Goal: Task Accomplishment & Management: Complete application form

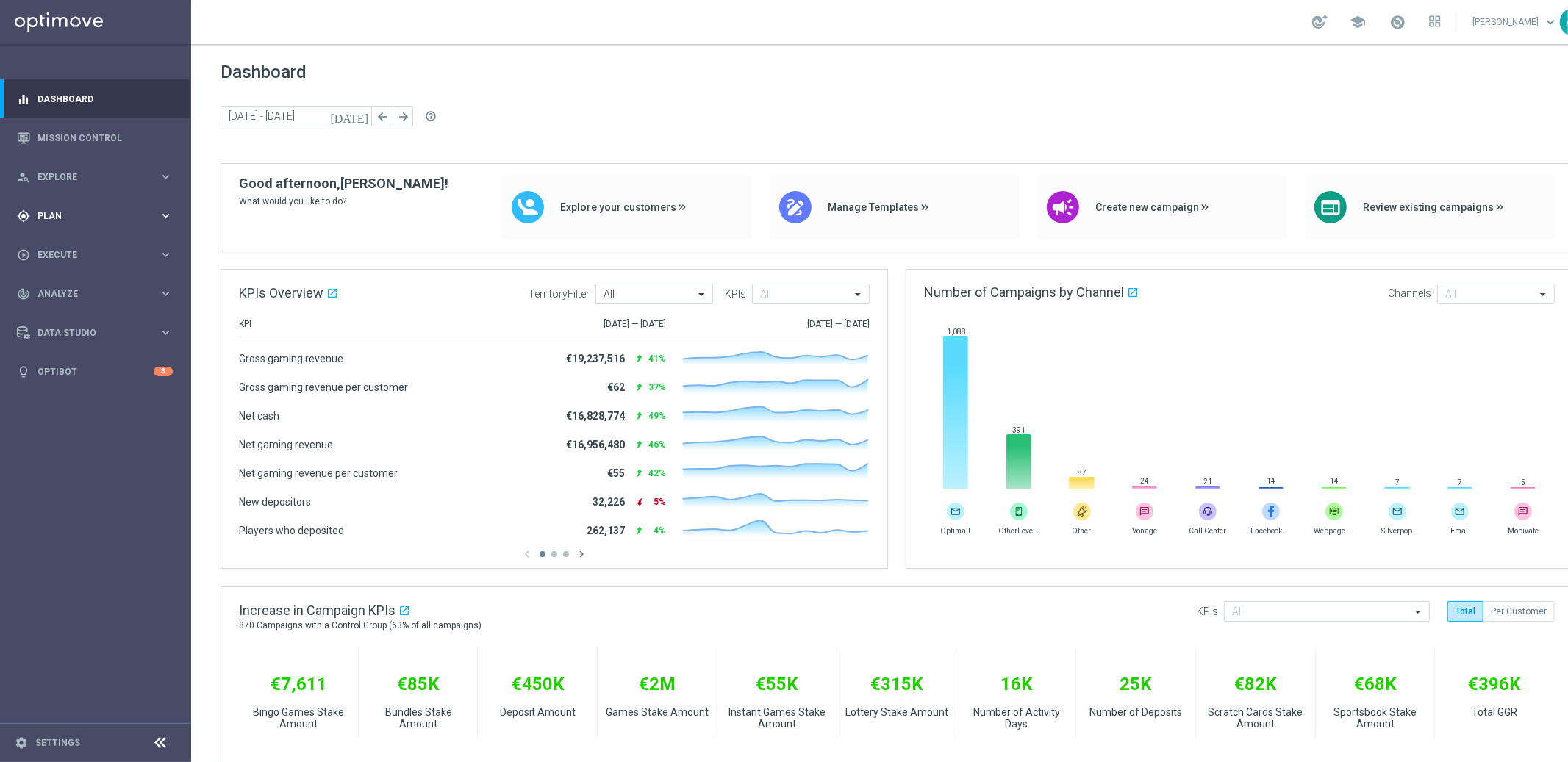
click at [95, 216] on span "Plan" at bounding box center [98, 216] width 121 height 9
click at [91, 214] on span "Plan" at bounding box center [98, 216] width 121 height 9
click at [99, 173] on span "Explore" at bounding box center [98, 177] width 121 height 9
click at [72, 389] on span "Plan" at bounding box center [98, 392] width 121 height 9
click at [72, 289] on span "Templates" at bounding box center [91, 290] width 105 height 9
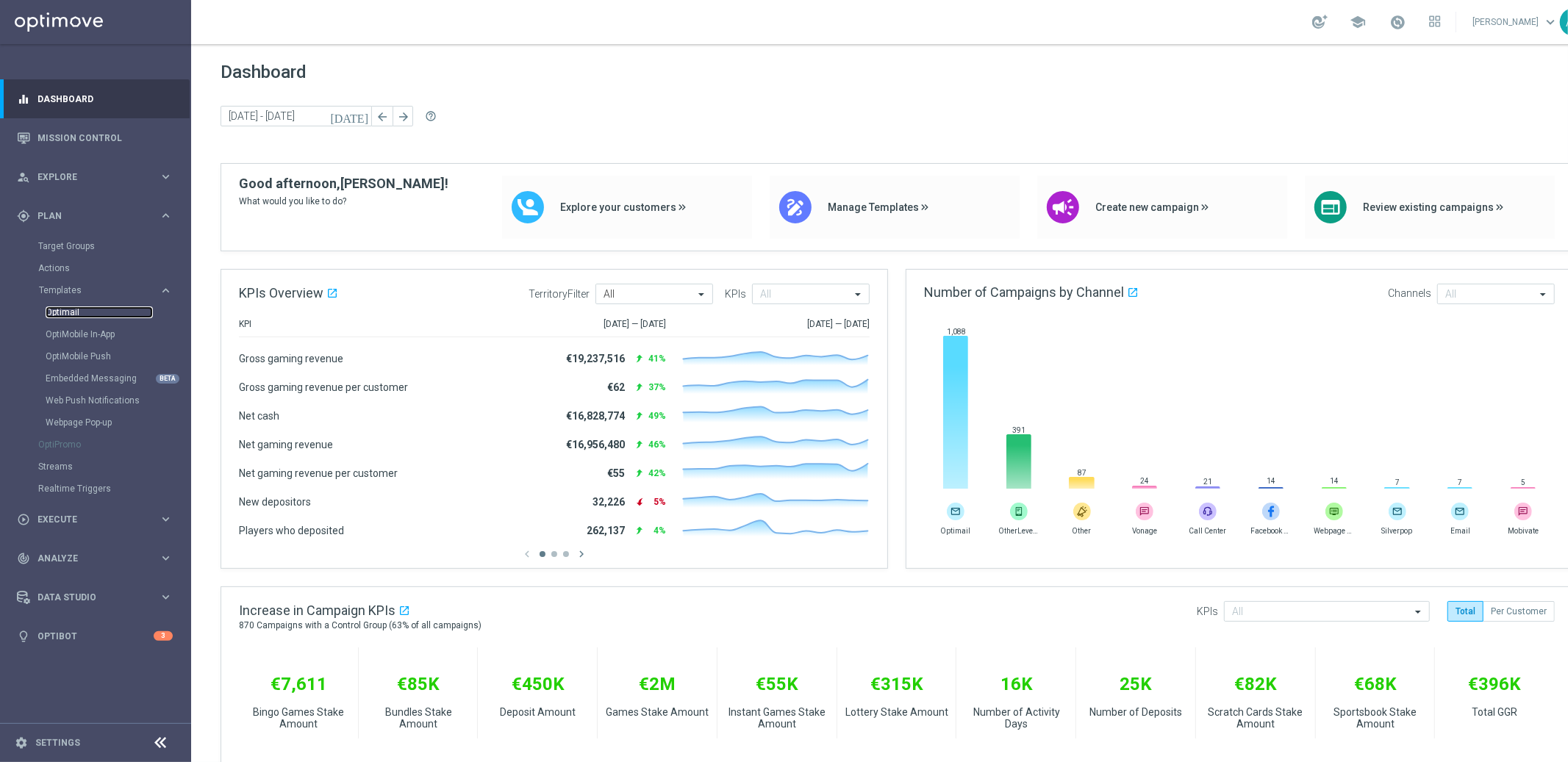
click at [72, 306] on link "Optimail" at bounding box center [99, 312] width 108 height 11
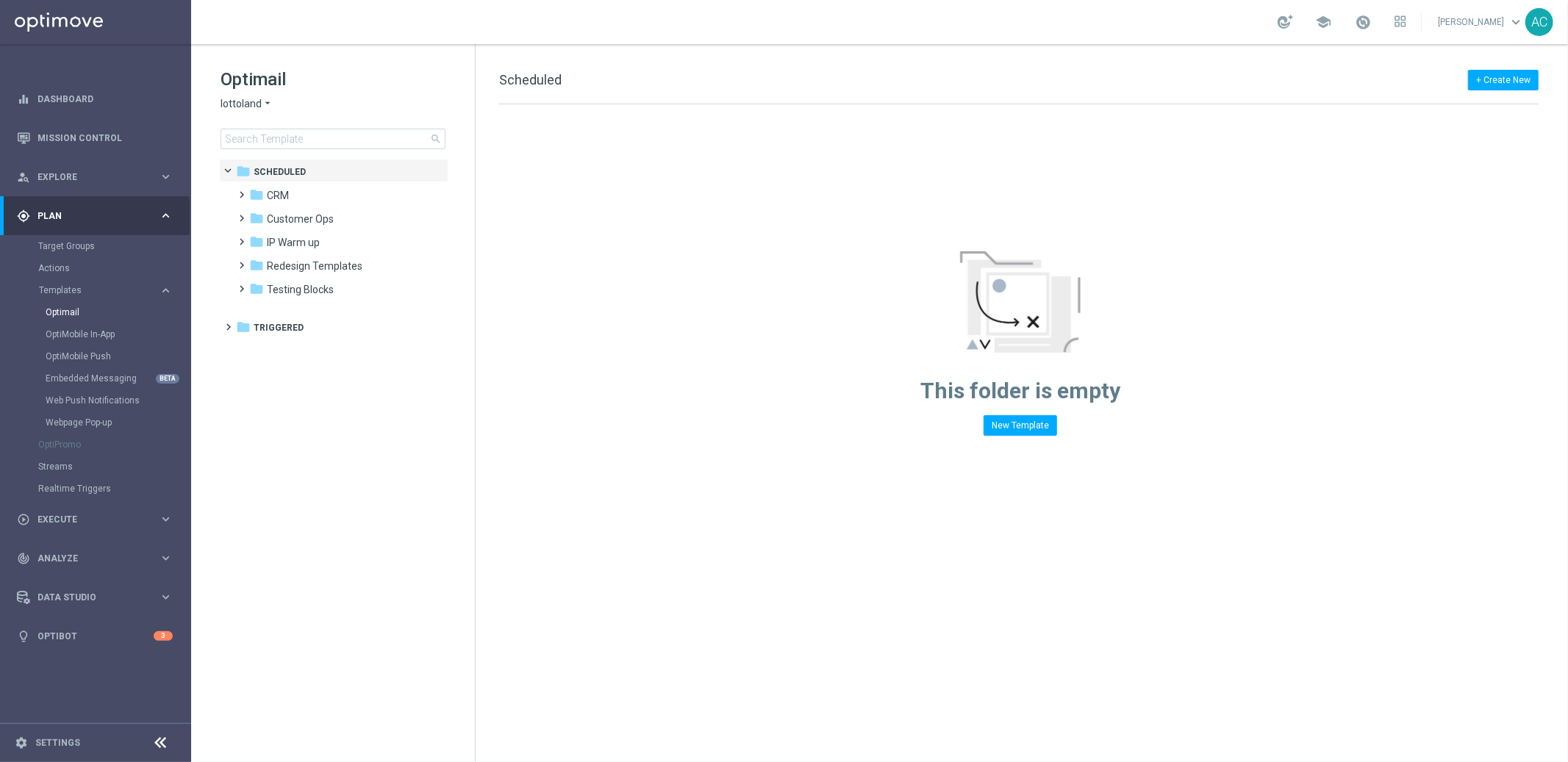
click at [266, 112] on div "Optimail lottoland arrow_drop_down × lottoland search" at bounding box center [348, 108] width 254 height 81
click at [266, 103] on icon "arrow_drop_down" at bounding box center [267, 103] width 11 height 14
click at [299, 195] on div "Lottoland.bet.br" at bounding box center [276, 191] width 110 height 18
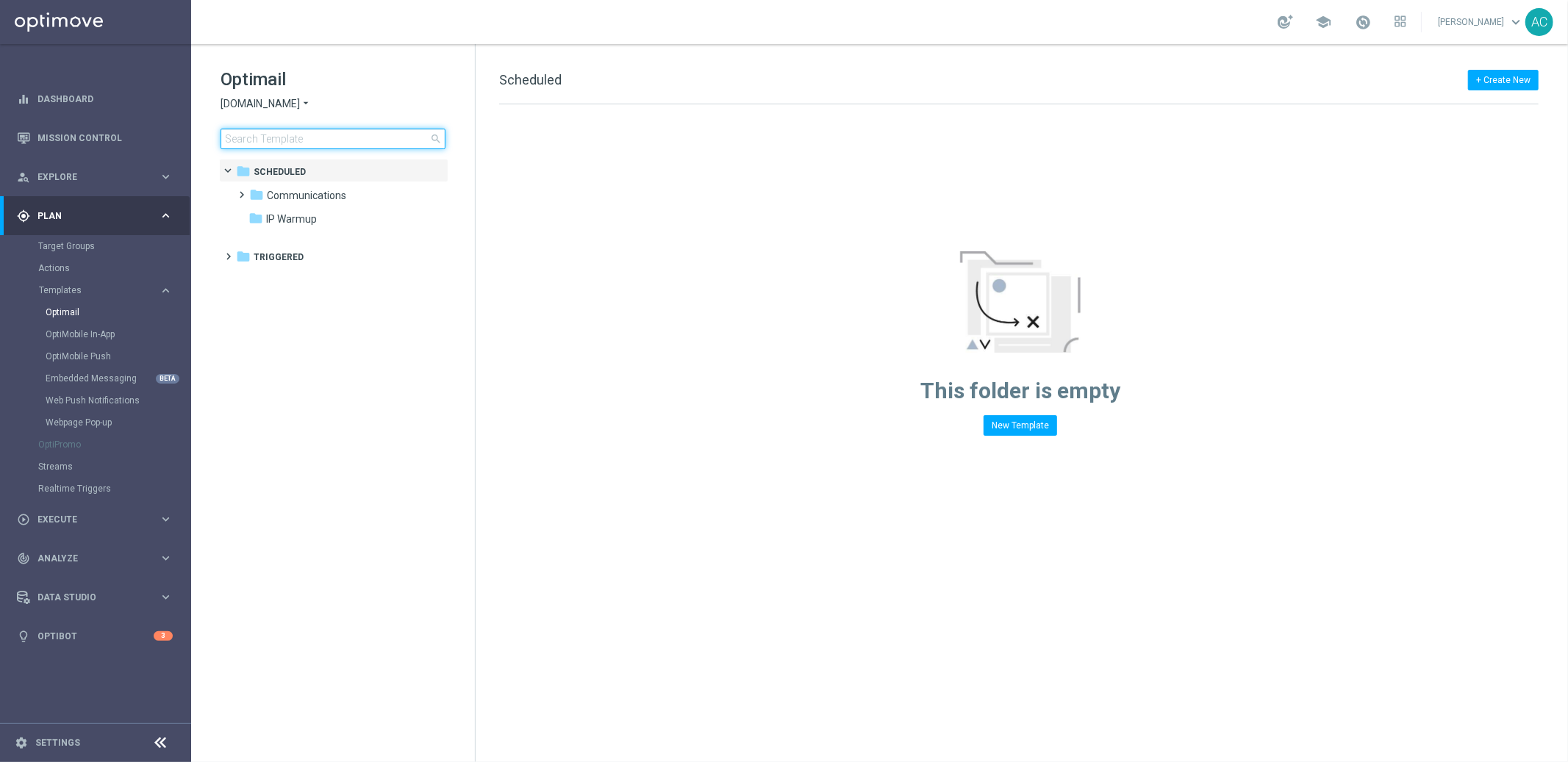
click at [277, 147] on input at bounding box center [333, 138] width 225 height 20
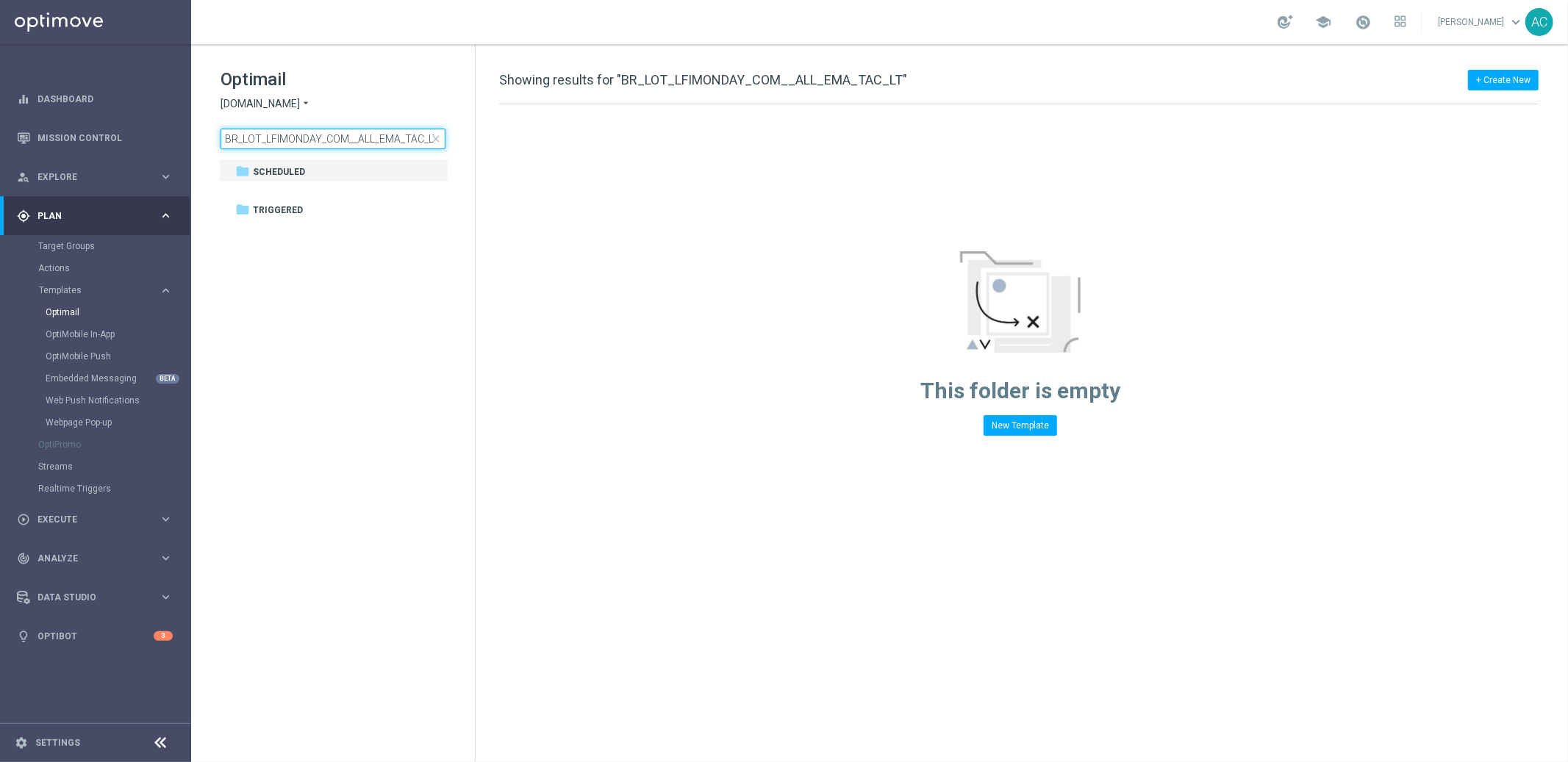
scroll to position [0, 4]
type input "BR_LOT_LFIMONDAY_COM__ALL_EMA_TAC_LT"
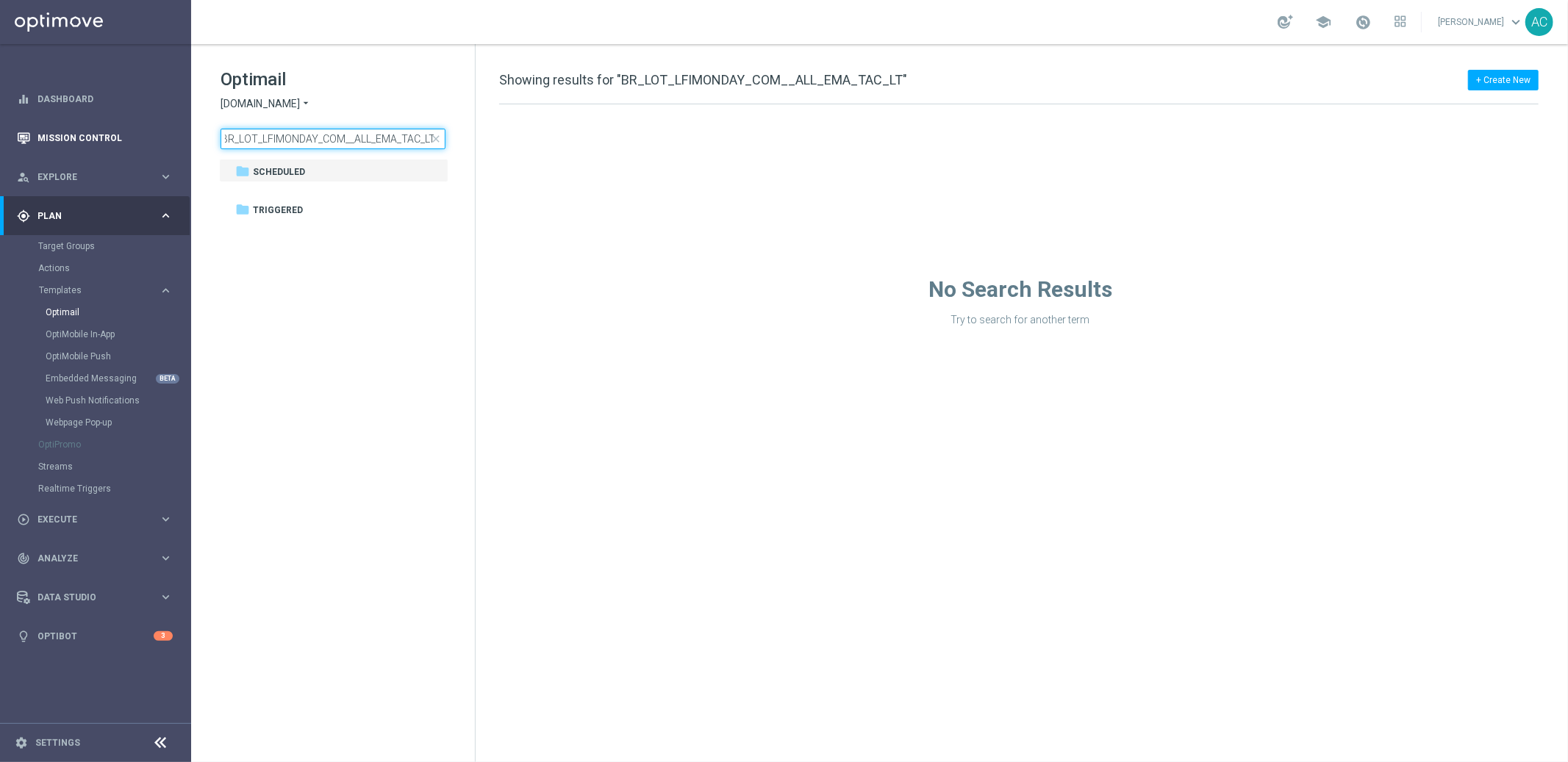
scroll to position [0, 0]
drag, startPoint x: 264, startPoint y: 136, endPoint x: 134, endPoint y: 141, distance: 130.1
click at [134, 141] on main "equalizer Dashboard Mission Control" at bounding box center [784, 381] width 1568 height 762
click at [407, 141] on input "BR_LOT_LFIMONDAY_COM__ALL_EMA_TAC_LT" at bounding box center [333, 138] width 225 height 20
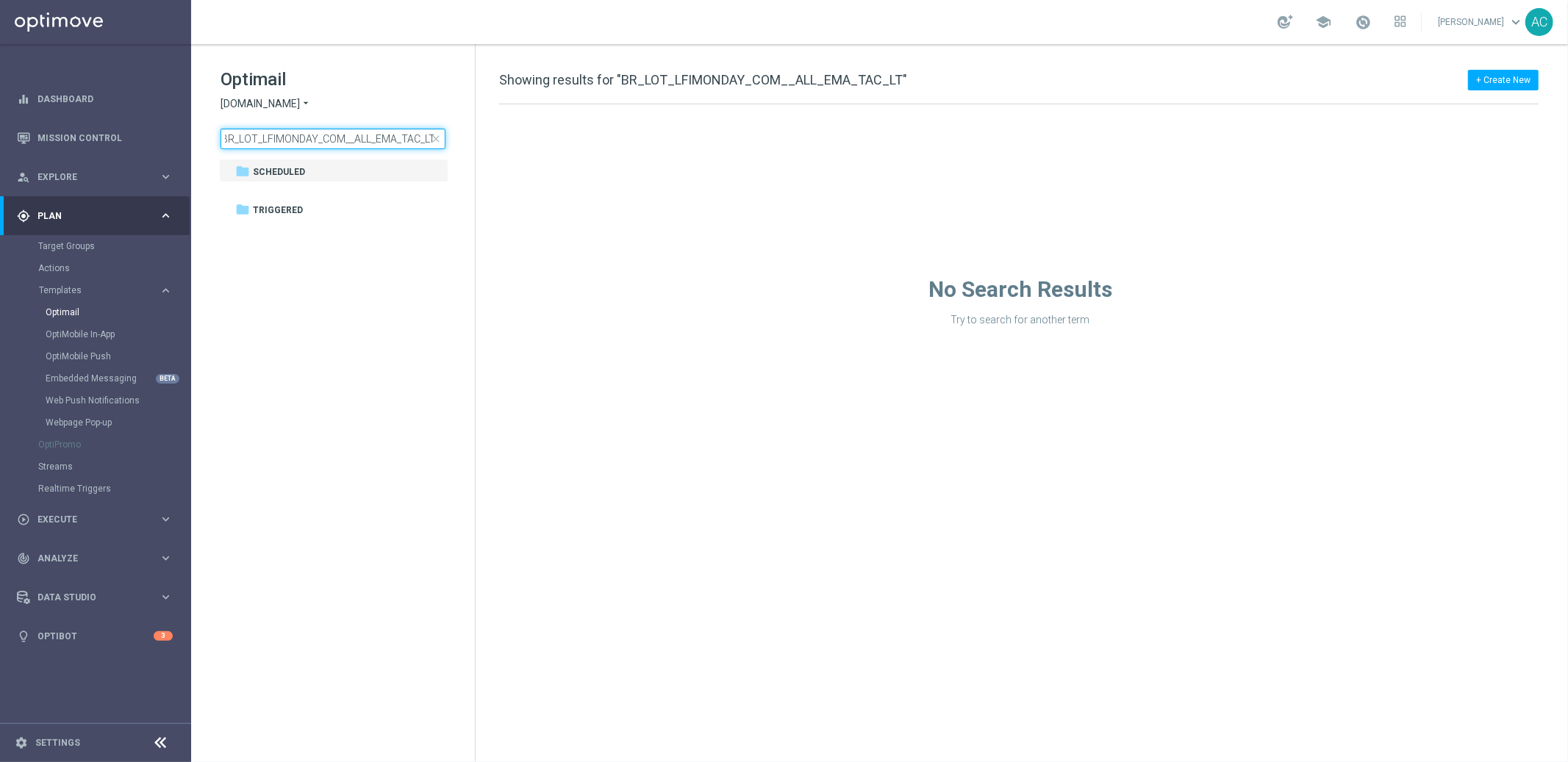
drag, startPoint x: 419, startPoint y: 139, endPoint x: 444, endPoint y: 142, distance: 25.2
click at [472, 140] on div "Optimail Lottoland.bet.br arrow_drop_down × Lottoland.bet.br BR_LOT_LFIMONDAY_C…" at bounding box center [348, 108] width 254 height 81
click at [436, 142] on span "close" at bounding box center [436, 138] width 11 height 11
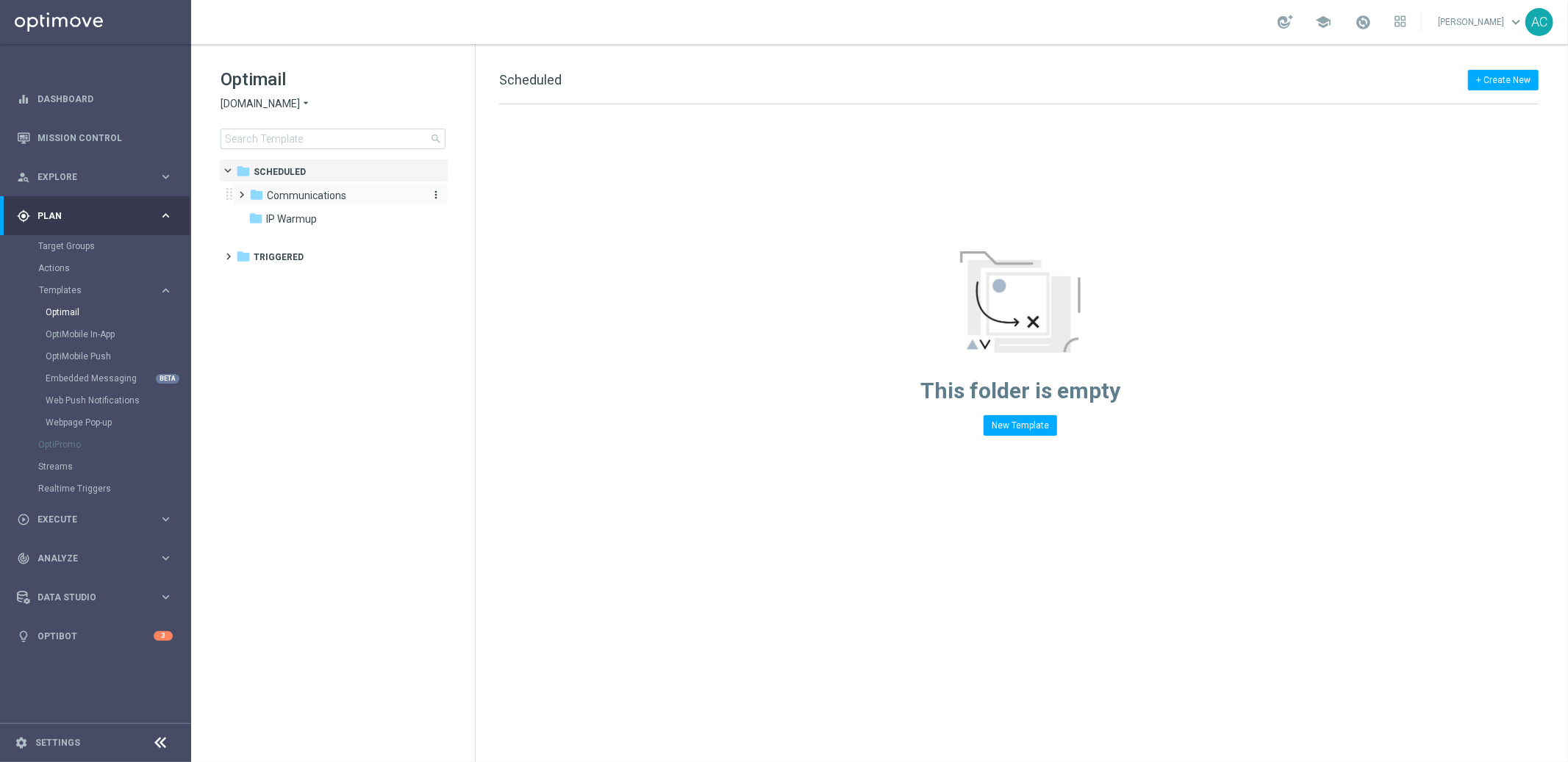
click at [262, 195] on icon "folder" at bounding box center [257, 195] width 15 height 15
click at [283, 221] on span "NVIP" at bounding box center [292, 219] width 22 height 13
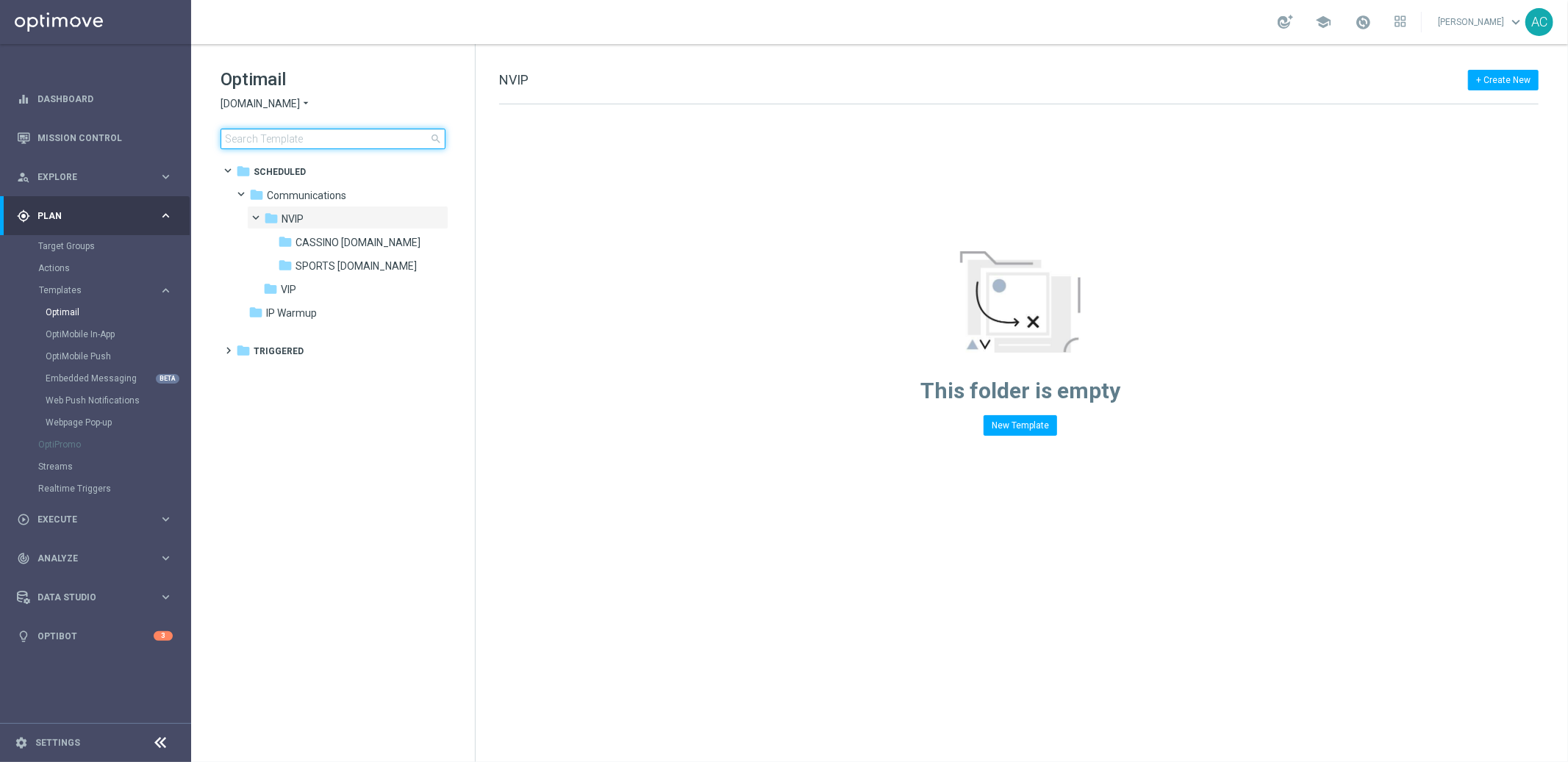
click at [319, 134] on input at bounding box center [333, 138] width 225 height 20
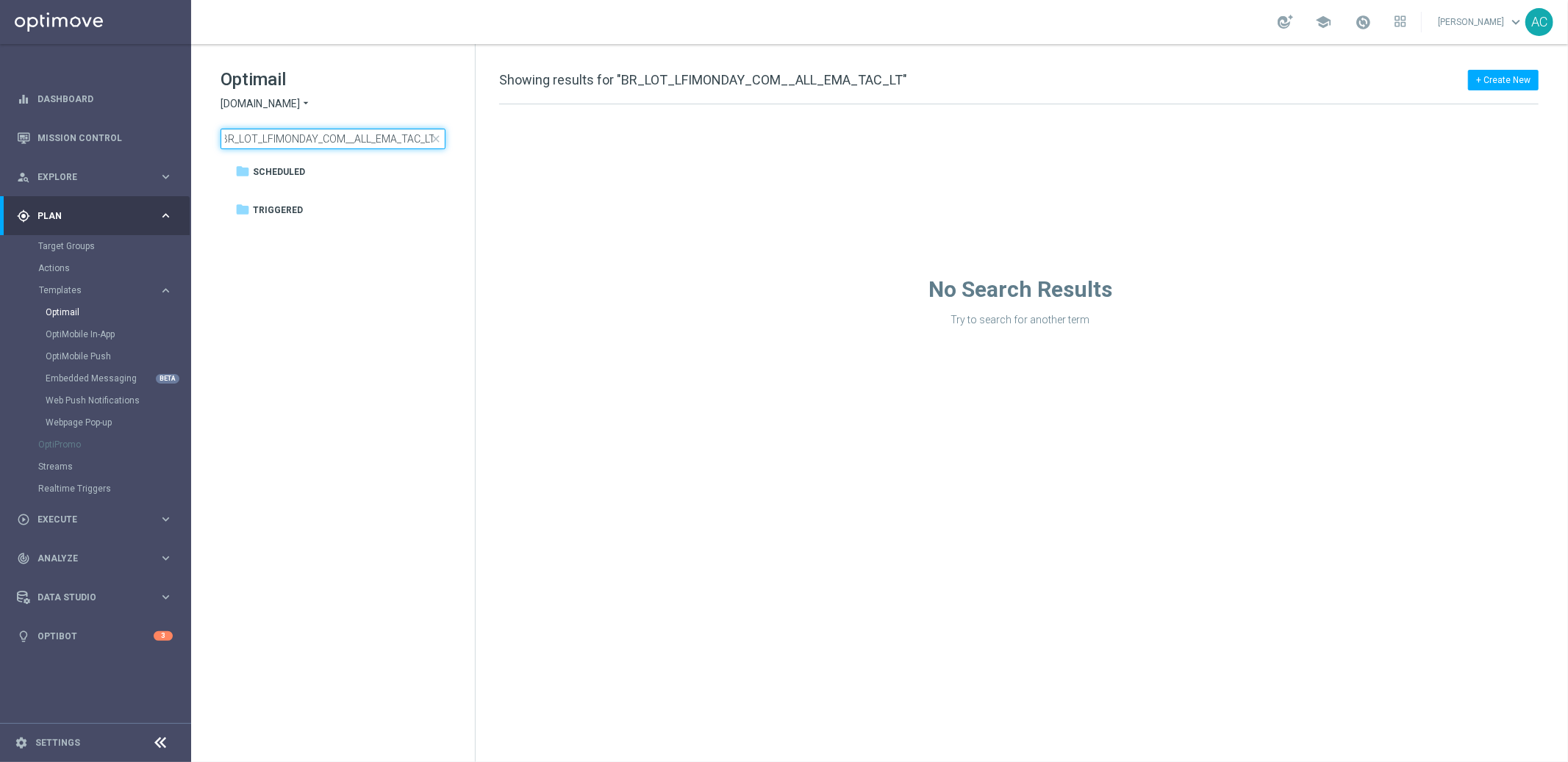
type input "BR_LOT_LFIMONDAY_COM__ALL_EMA_TAC_LT"
click at [288, 138] on input "BR_LOT_LFIMONDAY_COM__ALL_EMA_TAC_LT" at bounding box center [333, 138] width 225 height 20
click at [288, 138] on input "BR_LOT_LFIMONDAY_COM__ALL_EMA_TAC_LT" at bounding box center [333, 138] width 225 height 20
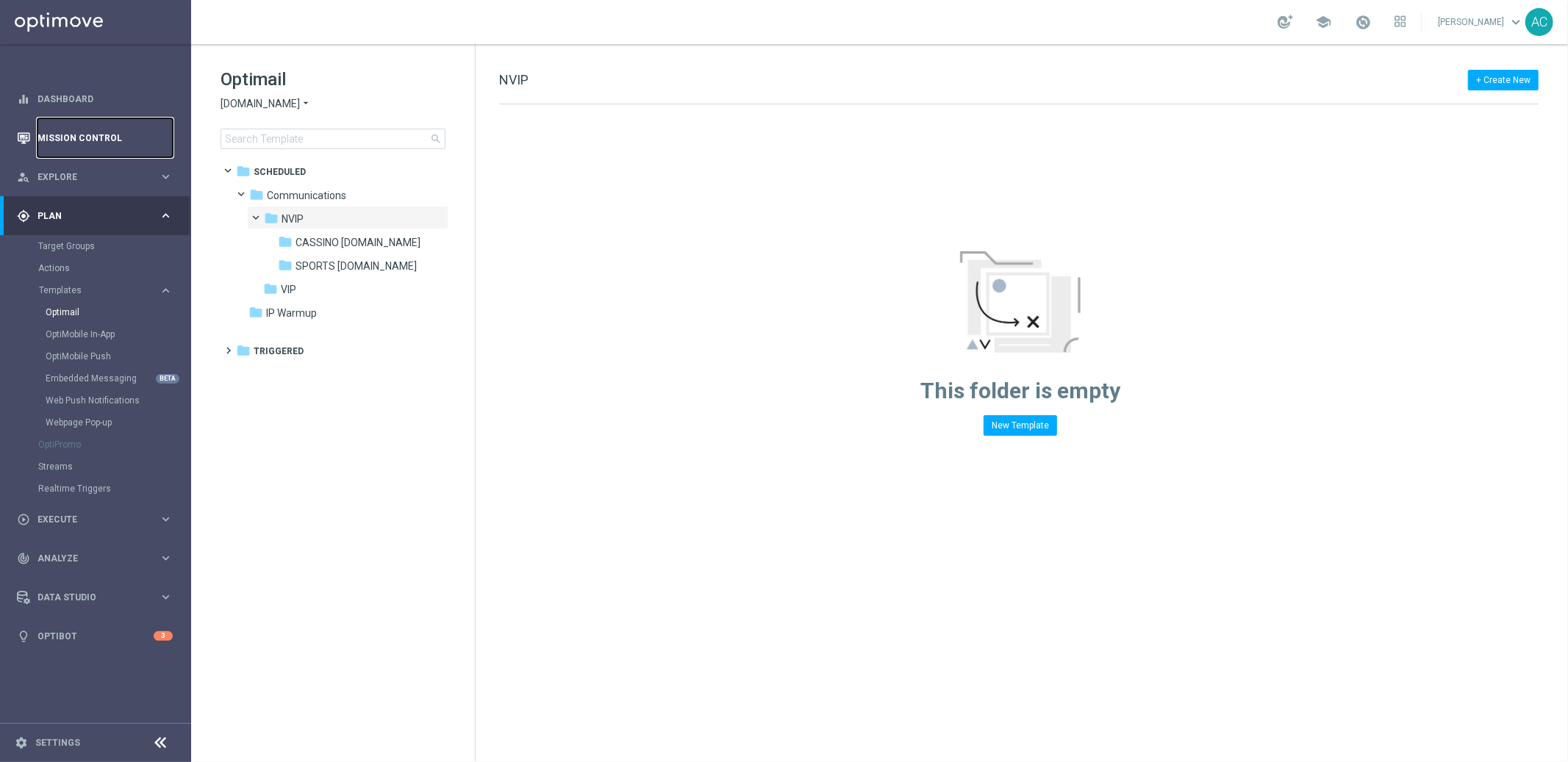
click at [82, 140] on link "Mission Control" at bounding box center [105, 138] width 135 height 39
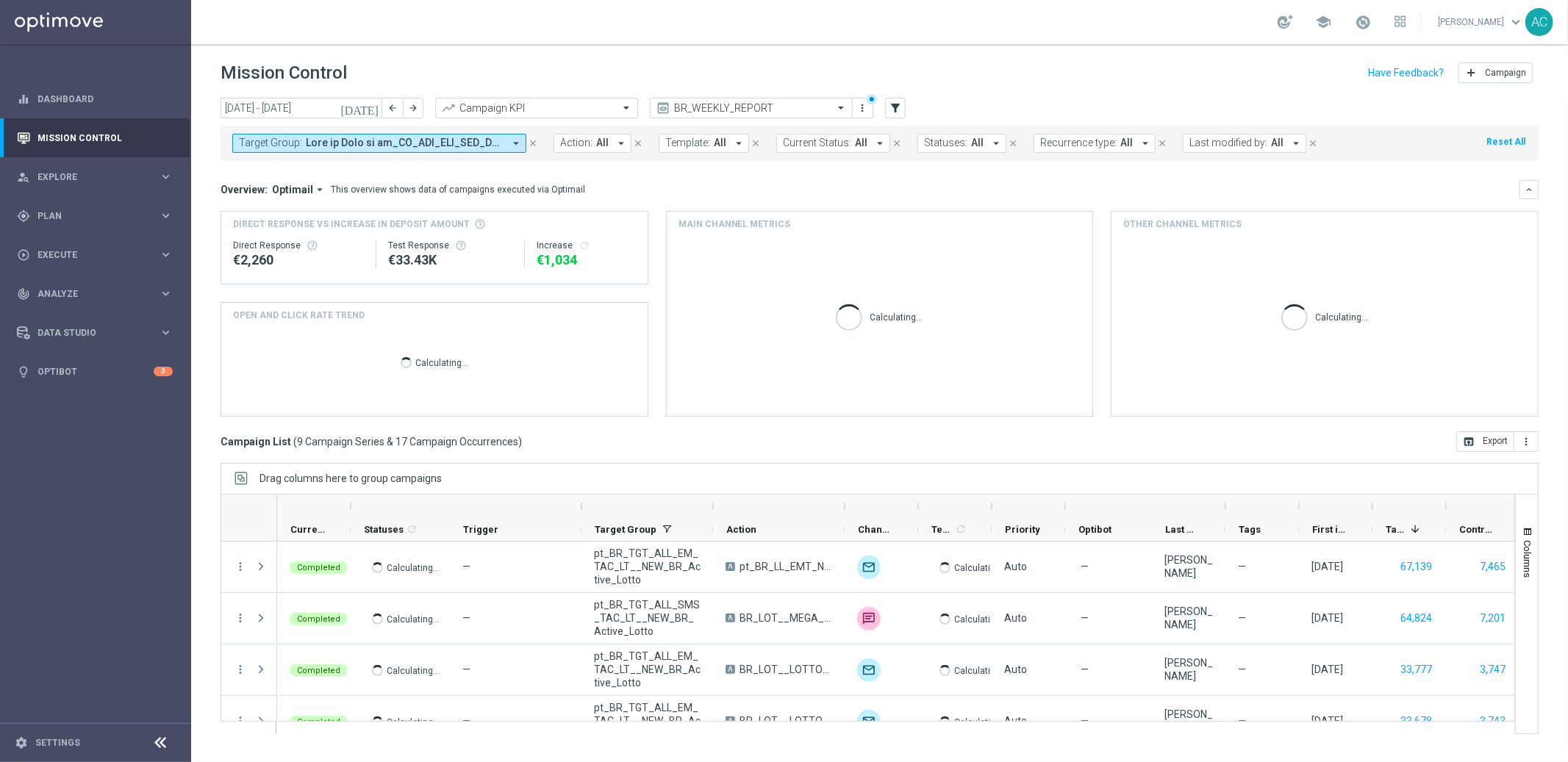
click at [445, 141] on span at bounding box center [404, 142] width 198 height 12
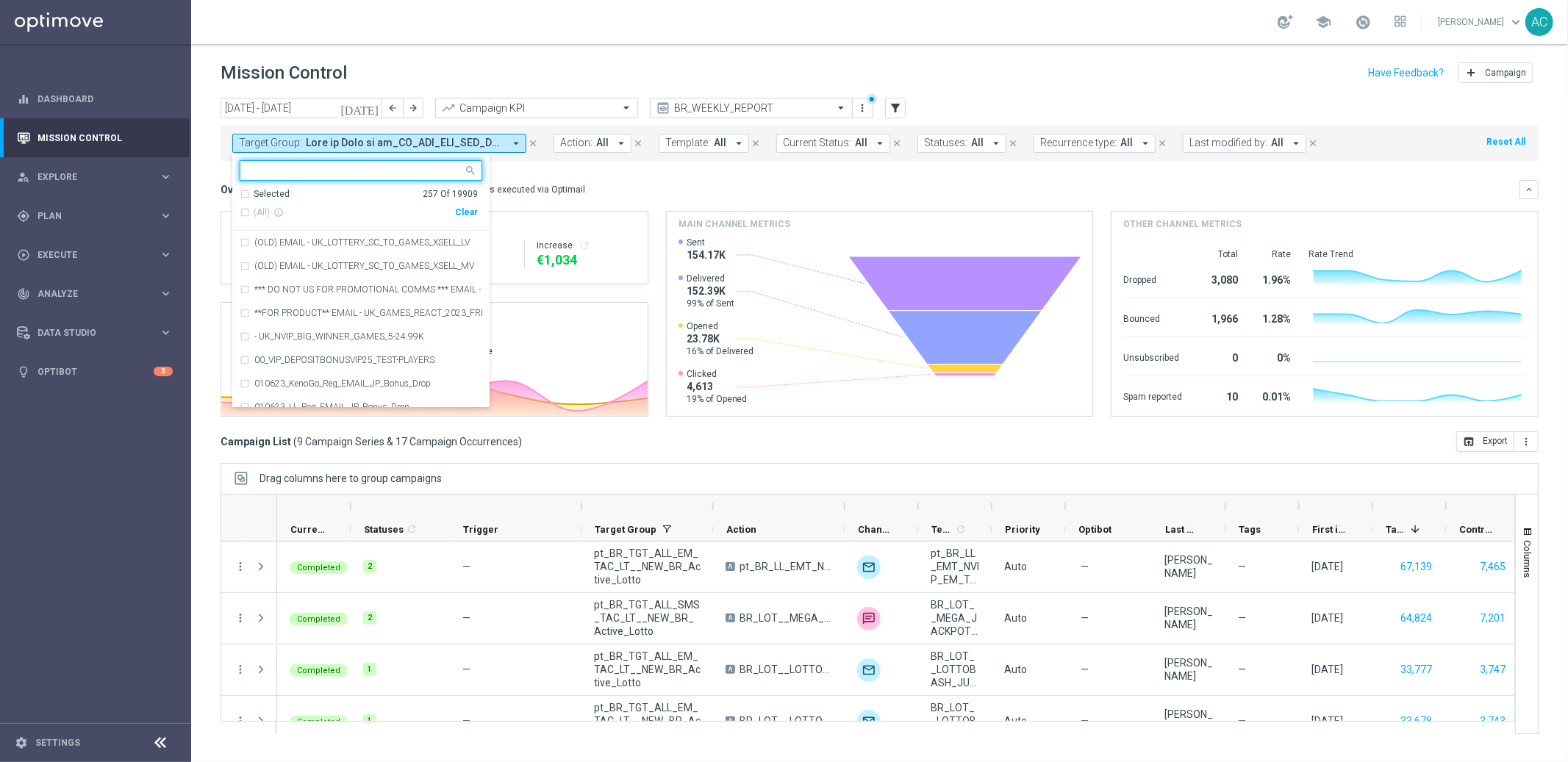
drag, startPoint x: 467, startPoint y: 215, endPoint x: 476, endPoint y: 208, distance: 11.4
click at [0, 0] on div "Clear" at bounding box center [0, 0] width 0 height 0
click at [571, 183] on div "Overview: Optimail arrow_drop_down This overview shows data of campaigns execut…" at bounding box center [870, 190] width 1299 height 13
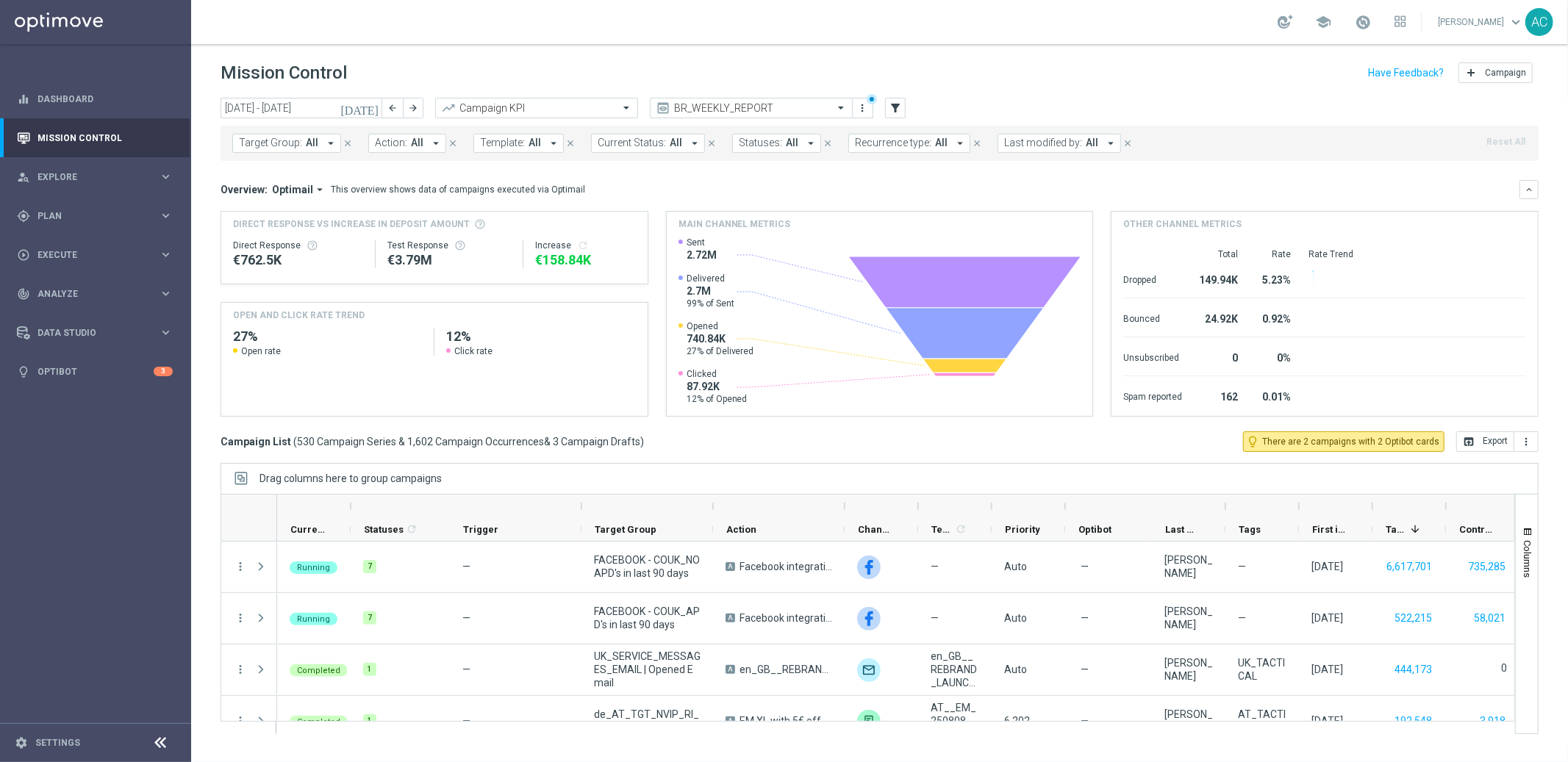
click at [412, 138] on span "All" at bounding box center [416, 142] width 12 height 12
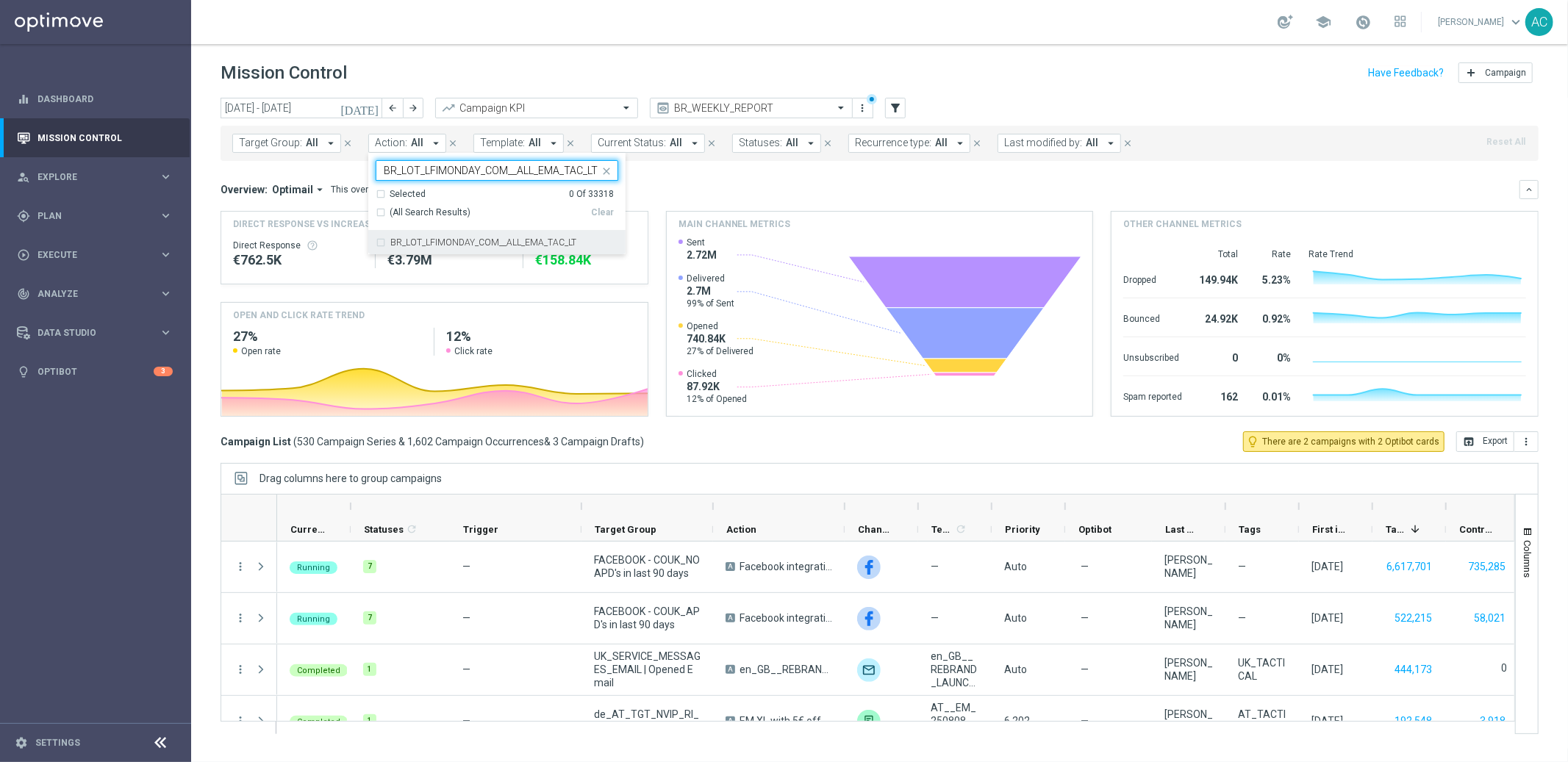
click at [380, 244] on div "BR_LOT_LFIMONDAY_COM__ALL_EMA_TAC_LT" at bounding box center [497, 242] width 243 height 24
type input "BR_LOT_LFIMONDAY_COM__ALL_EMA_TAC_LT"
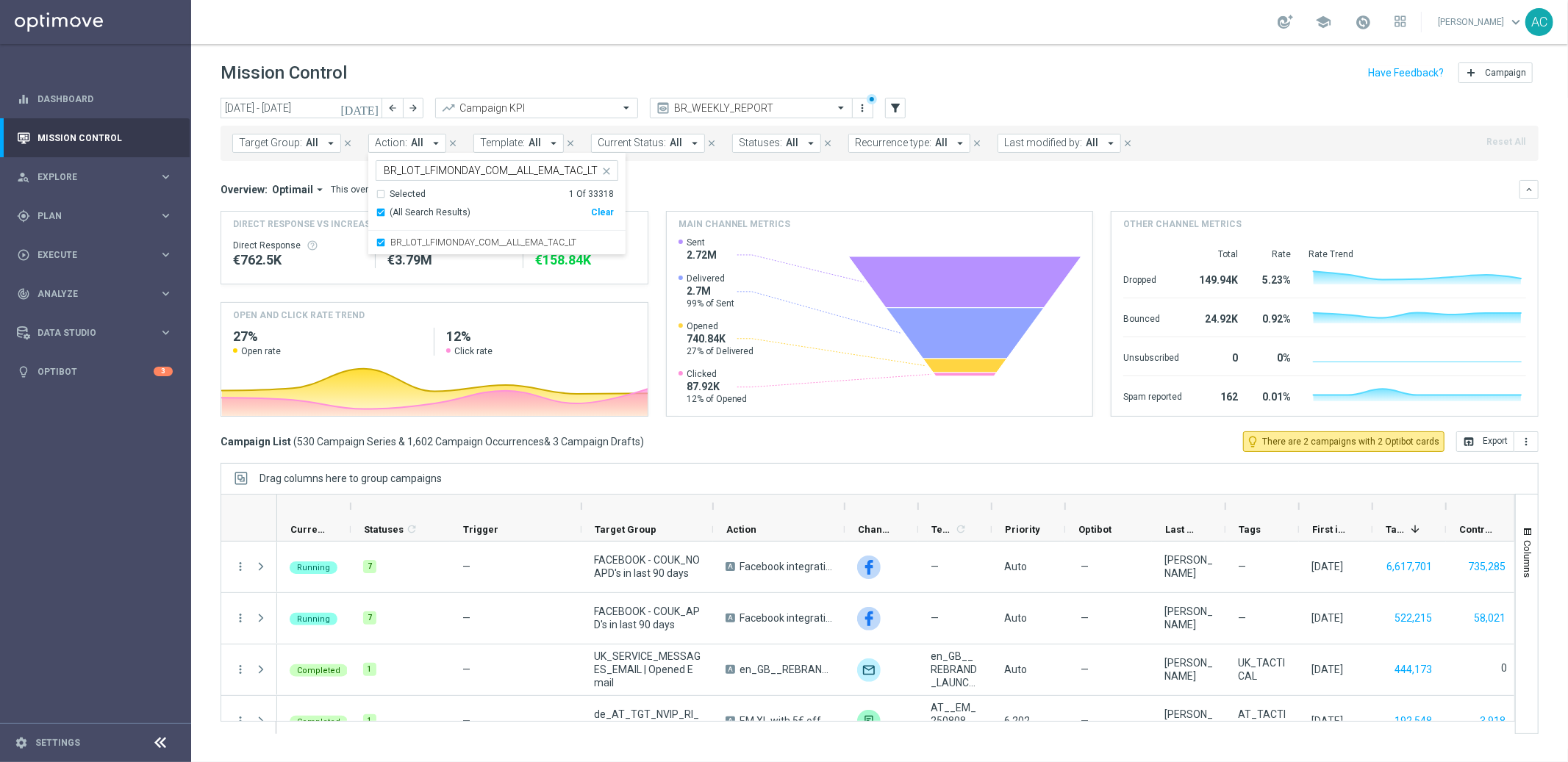
click at [684, 192] on div "Overview: Optimail arrow_drop_down This overview shows data of campaigns execut…" at bounding box center [870, 190] width 1299 height 13
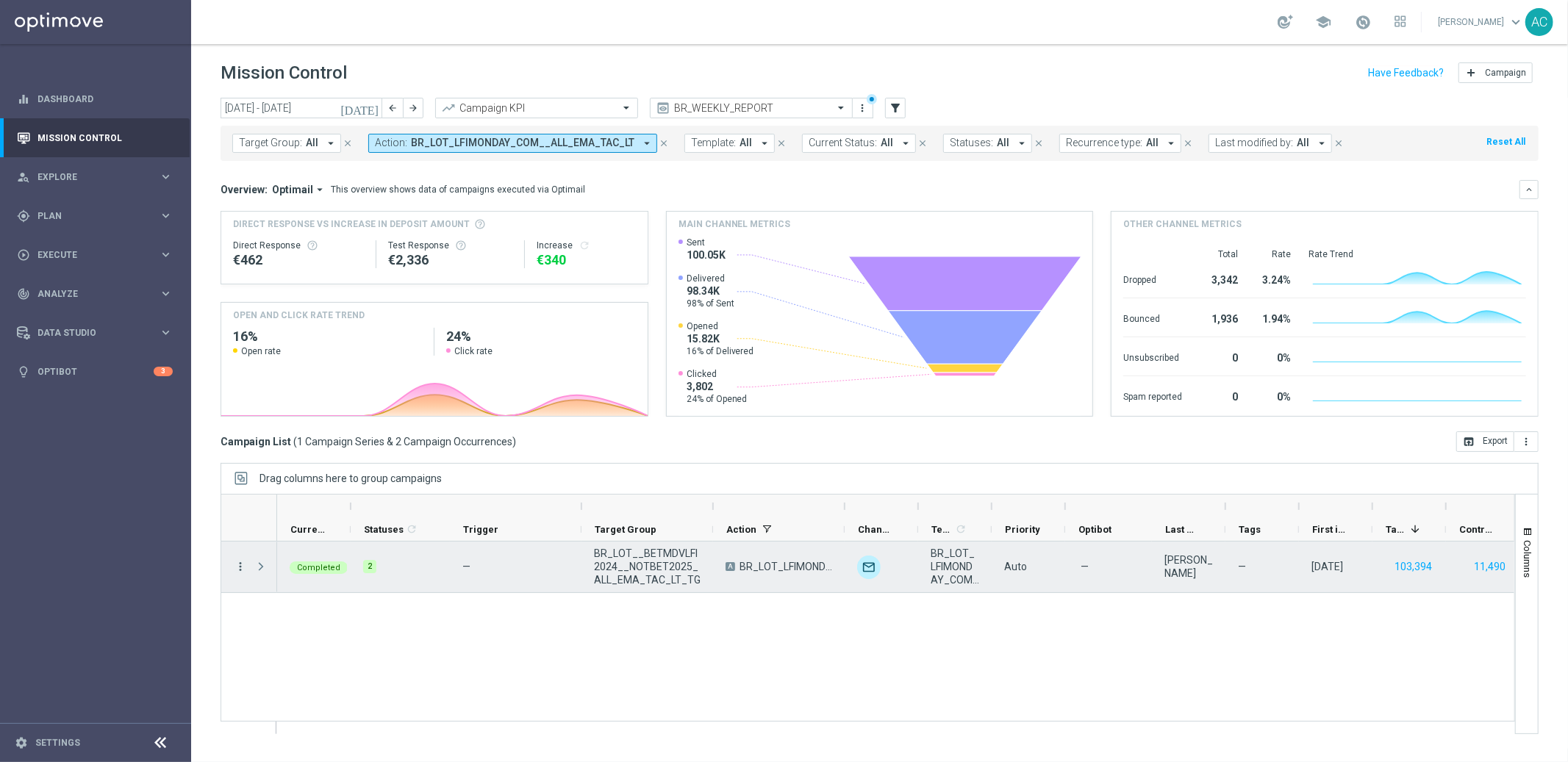
click at [244, 565] on icon "more_vert" at bounding box center [240, 567] width 13 height 13
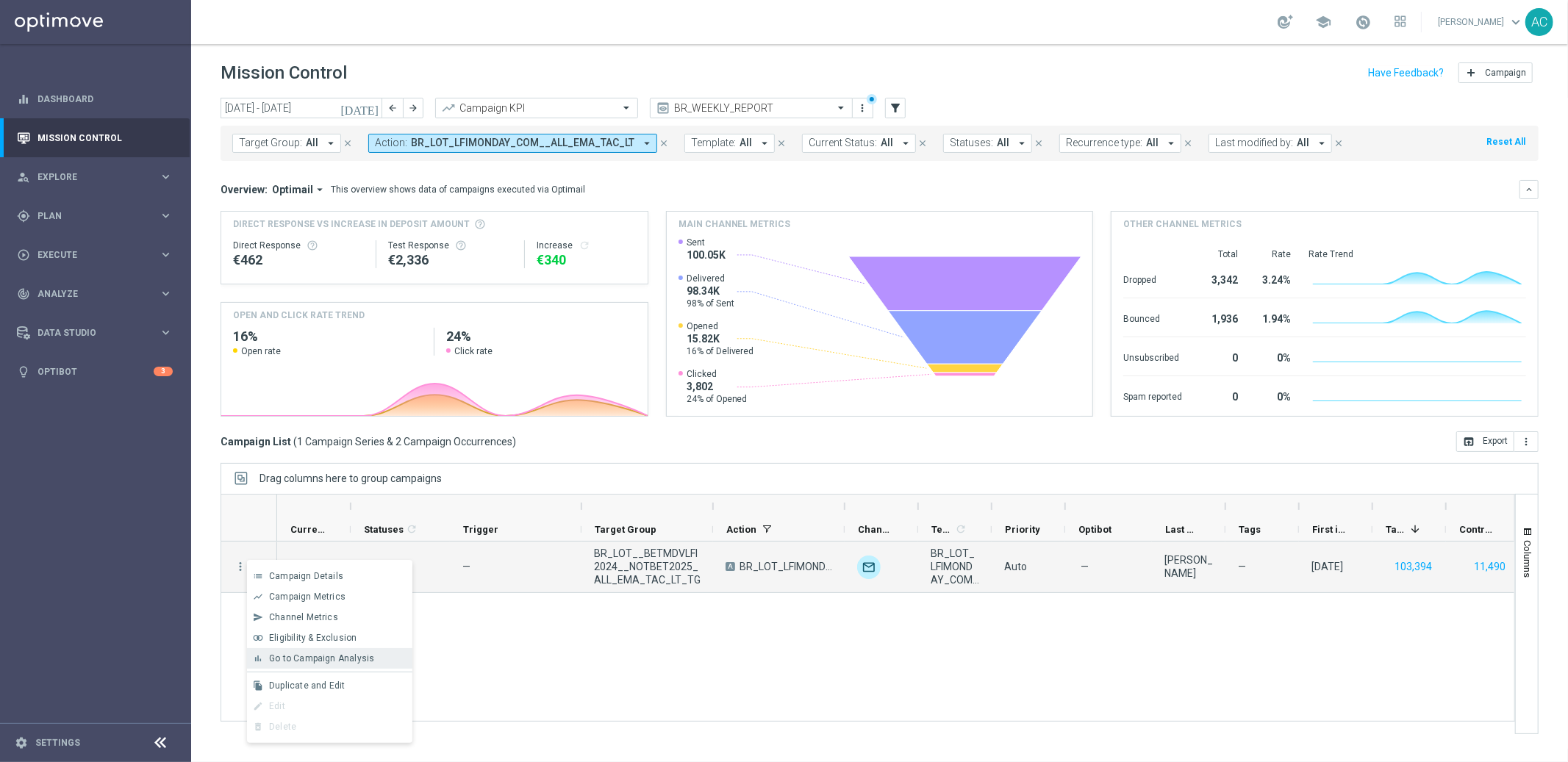
click at [350, 664] on div "bar_chart Go to Campaign Analysis" at bounding box center [329, 658] width 165 height 20
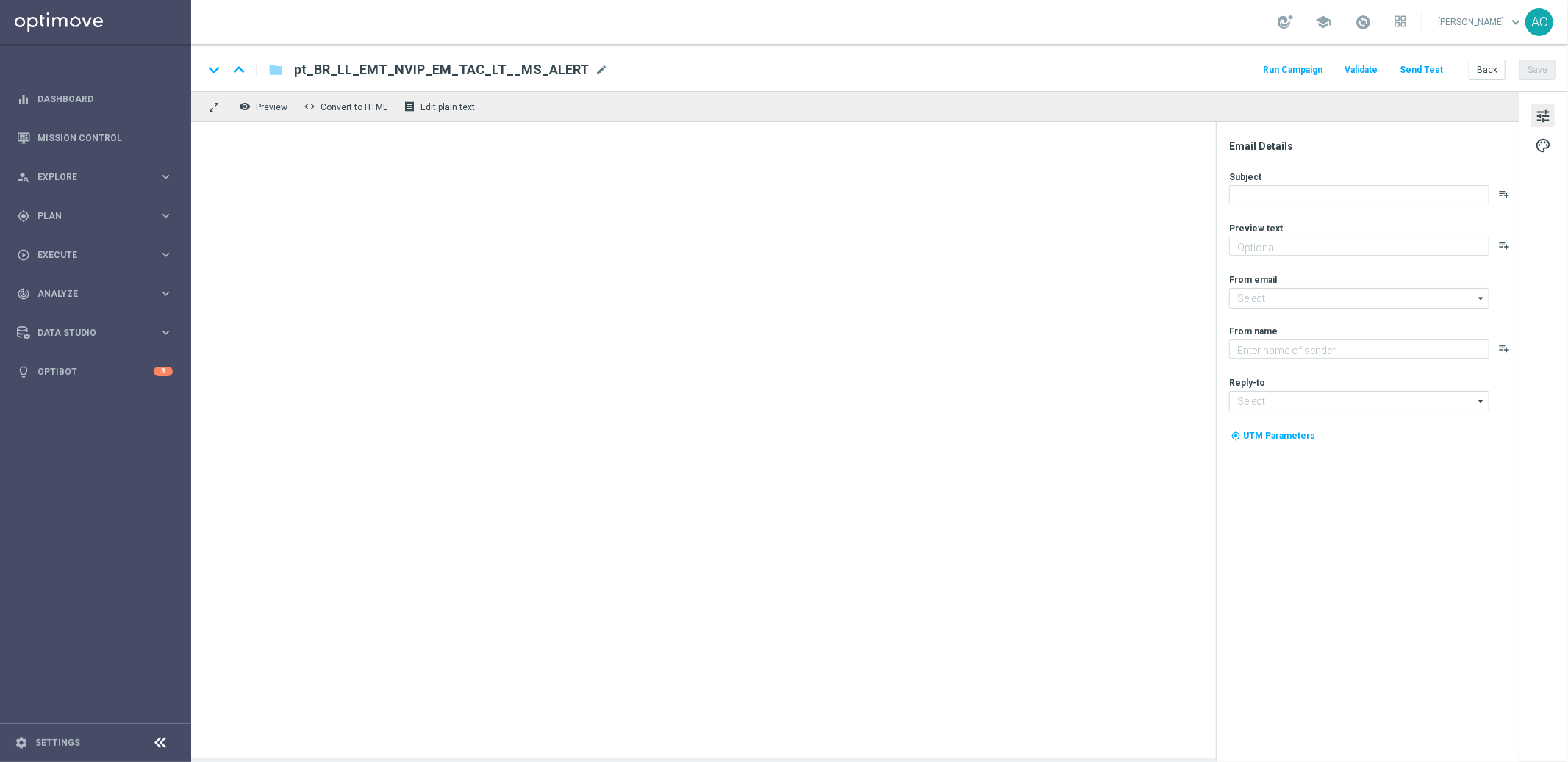
type textarea "Aposte com desconto nos bolões e entre no jogo pelo prêmio milionário da Mega-S…"
type input "[EMAIL_ADDRESS][DOMAIN_NAME]"
type textarea "Lottoland"
type input "[EMAIL_ADDRESS][DOMAIN_NAME]"
type textarea "Ofertas surpresas te esperam"
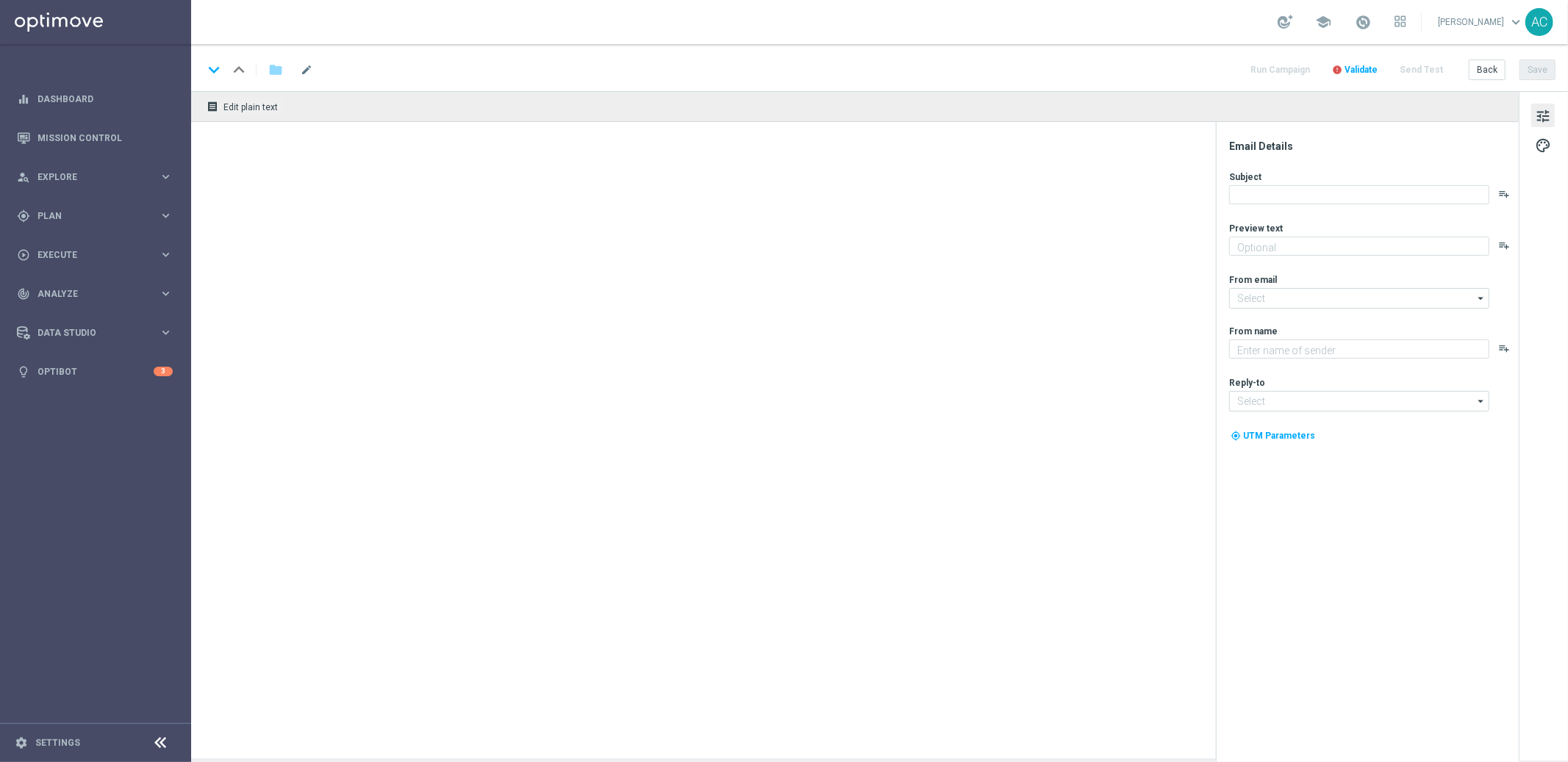
type textarea "[DOMAIN_NAME]"
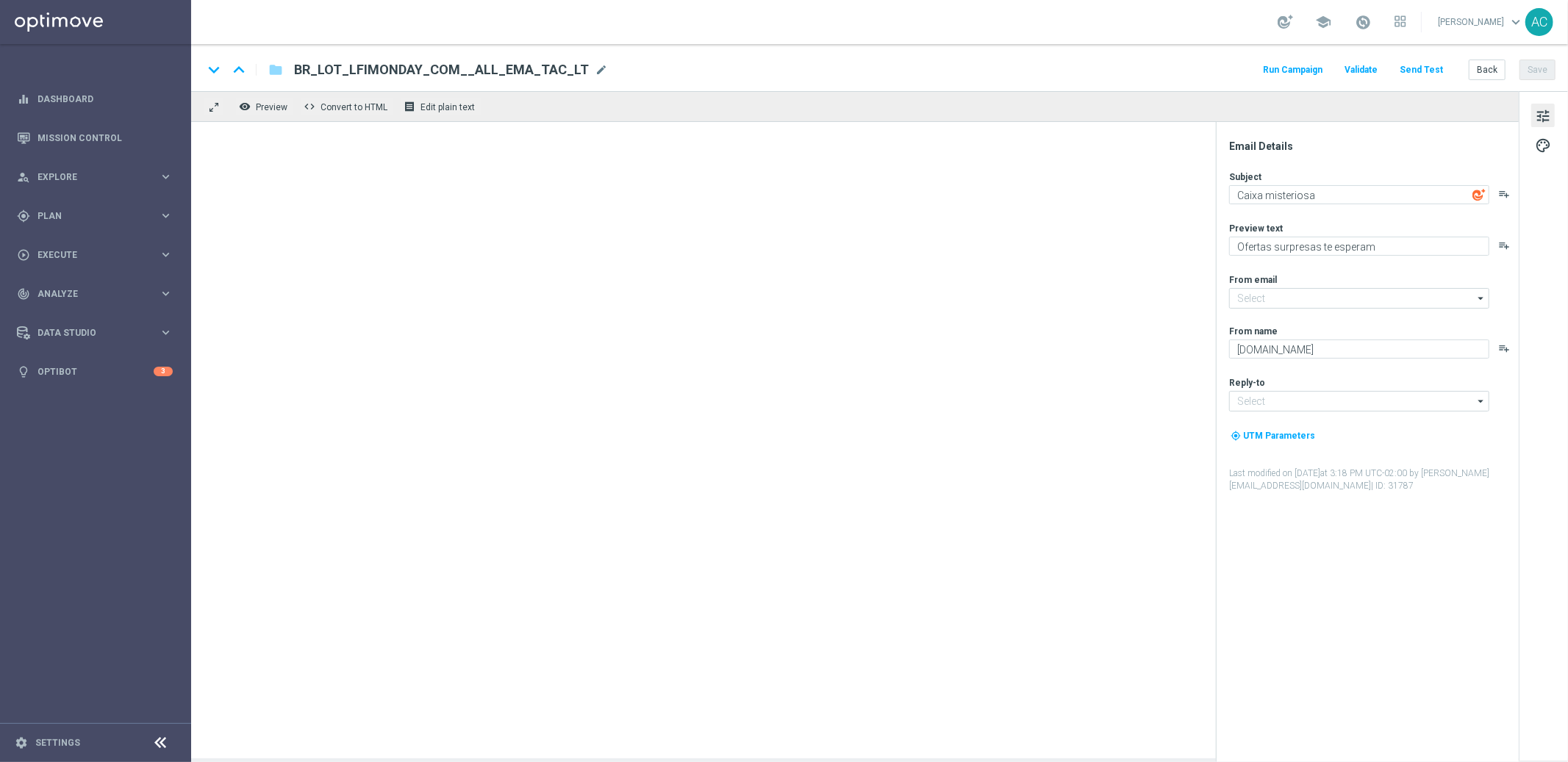
type input "[EMAIL_ADDRESS][DOMAIN_NAME]"
type textarea "Vai deixar R$220 milhões passarem?"
type textarea "[DOMAIN_NAME]"
type input "[EMAIL_ADDRESS][DOMAIN_NAME]"
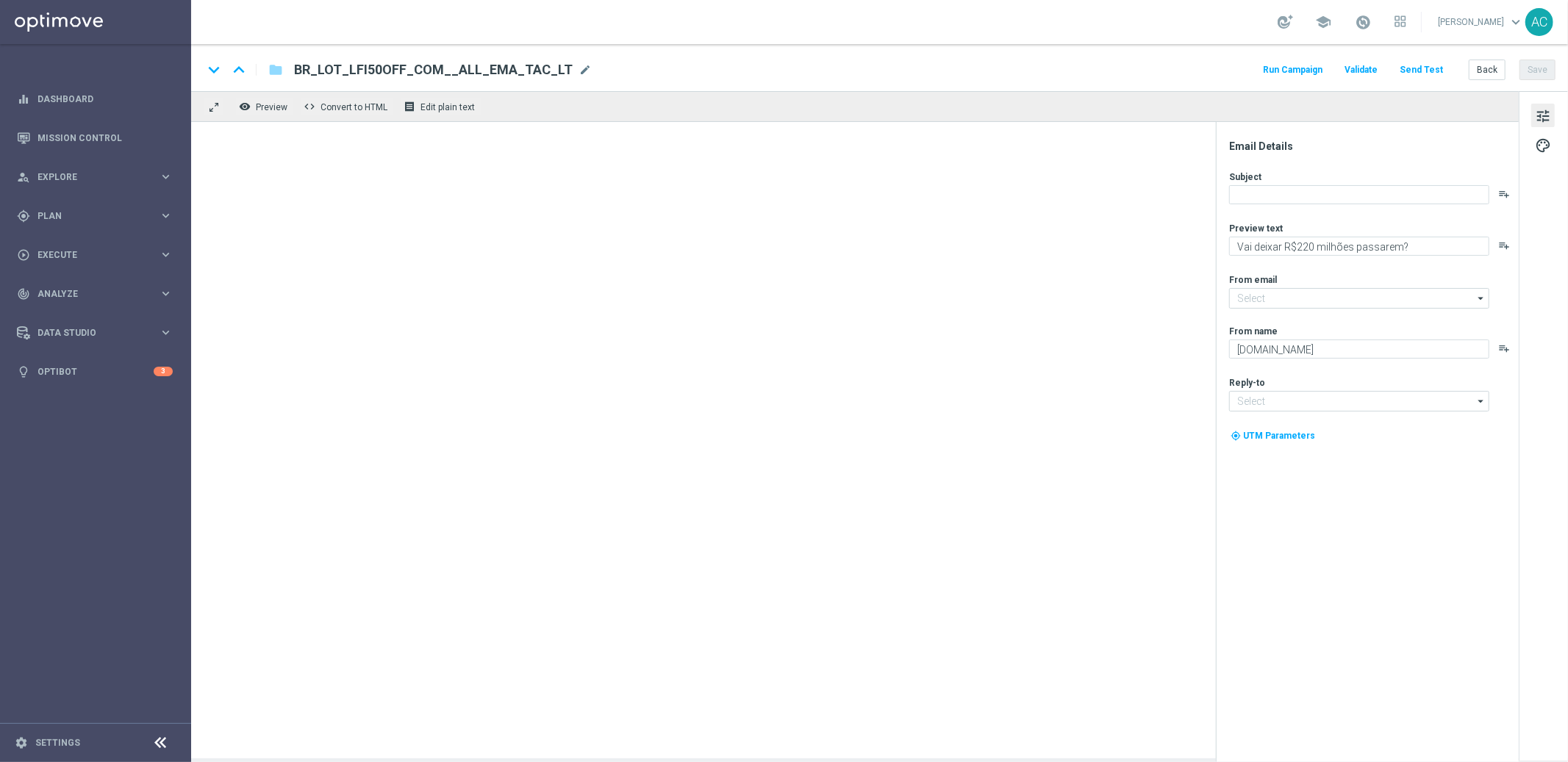
type input "[EMAIL_ADDRESS][DOMAIN_NAME]"
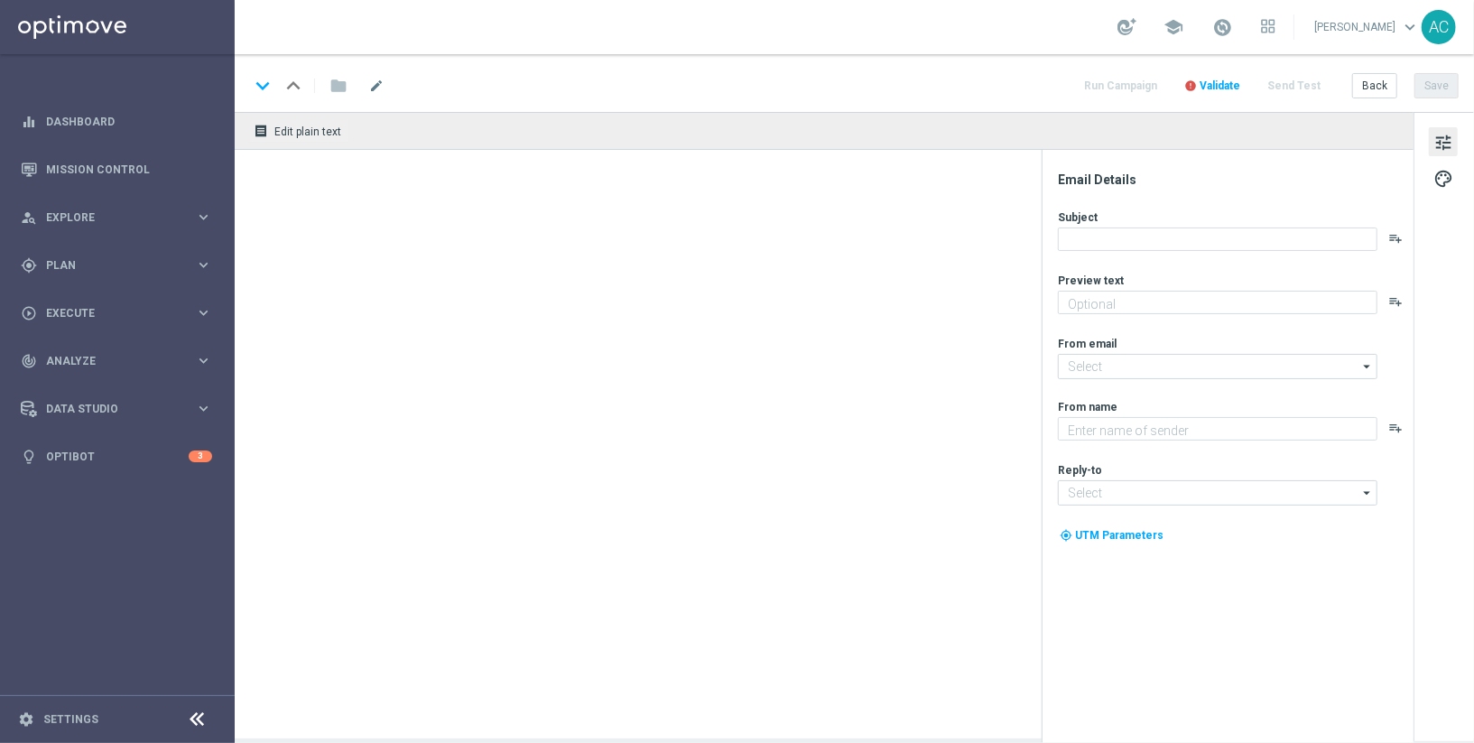
type textarea "Garanta rodadas extras e muita diversão!"
type textarea "Lottoland"
type input "[EMAIL_ADDRESS][DOMAIN_NAME]"
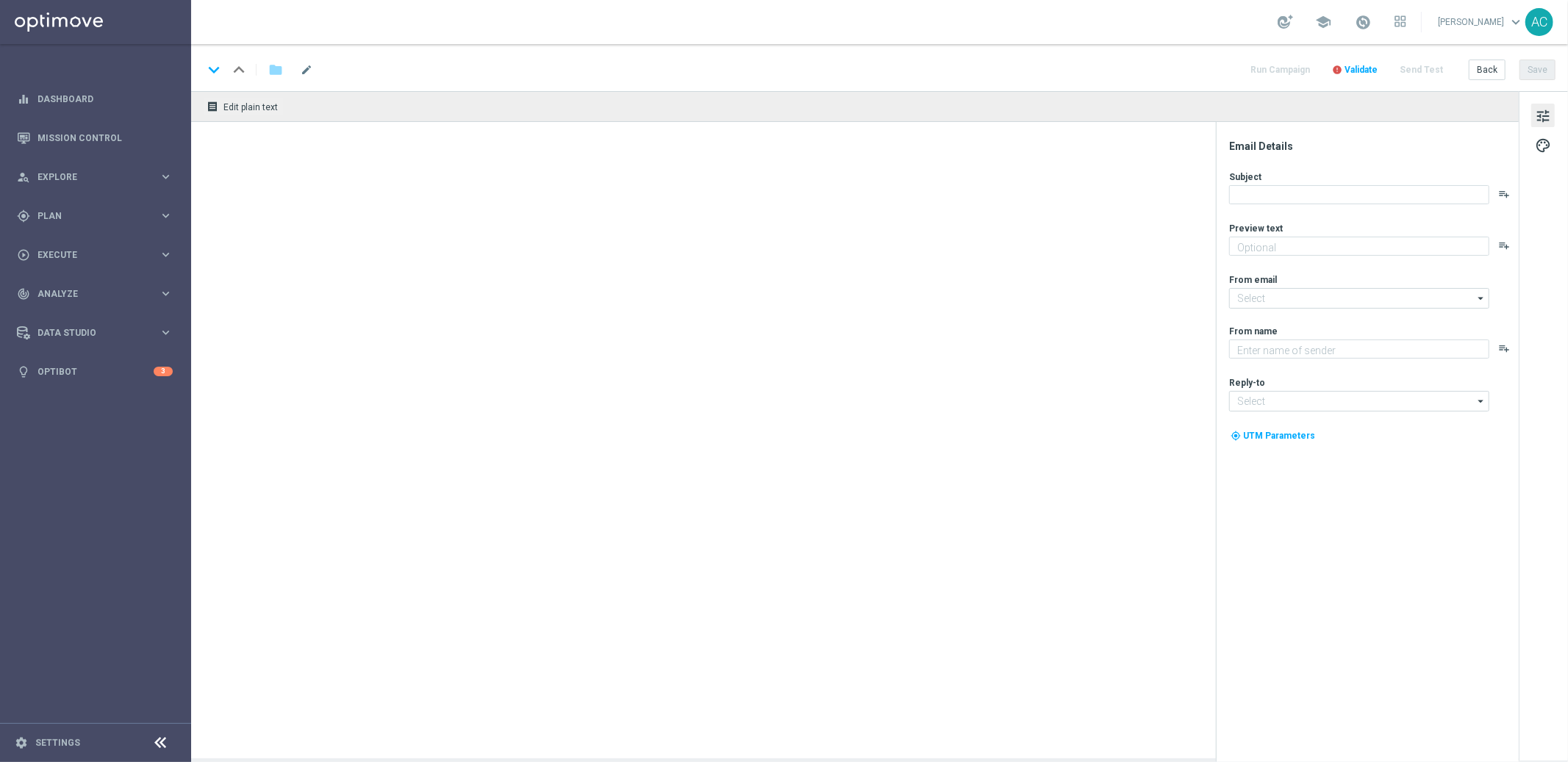
type textarea "Ganhe até R$ 1.000 em nosso torneiro mega slots!"
type textarea "Lottoland"
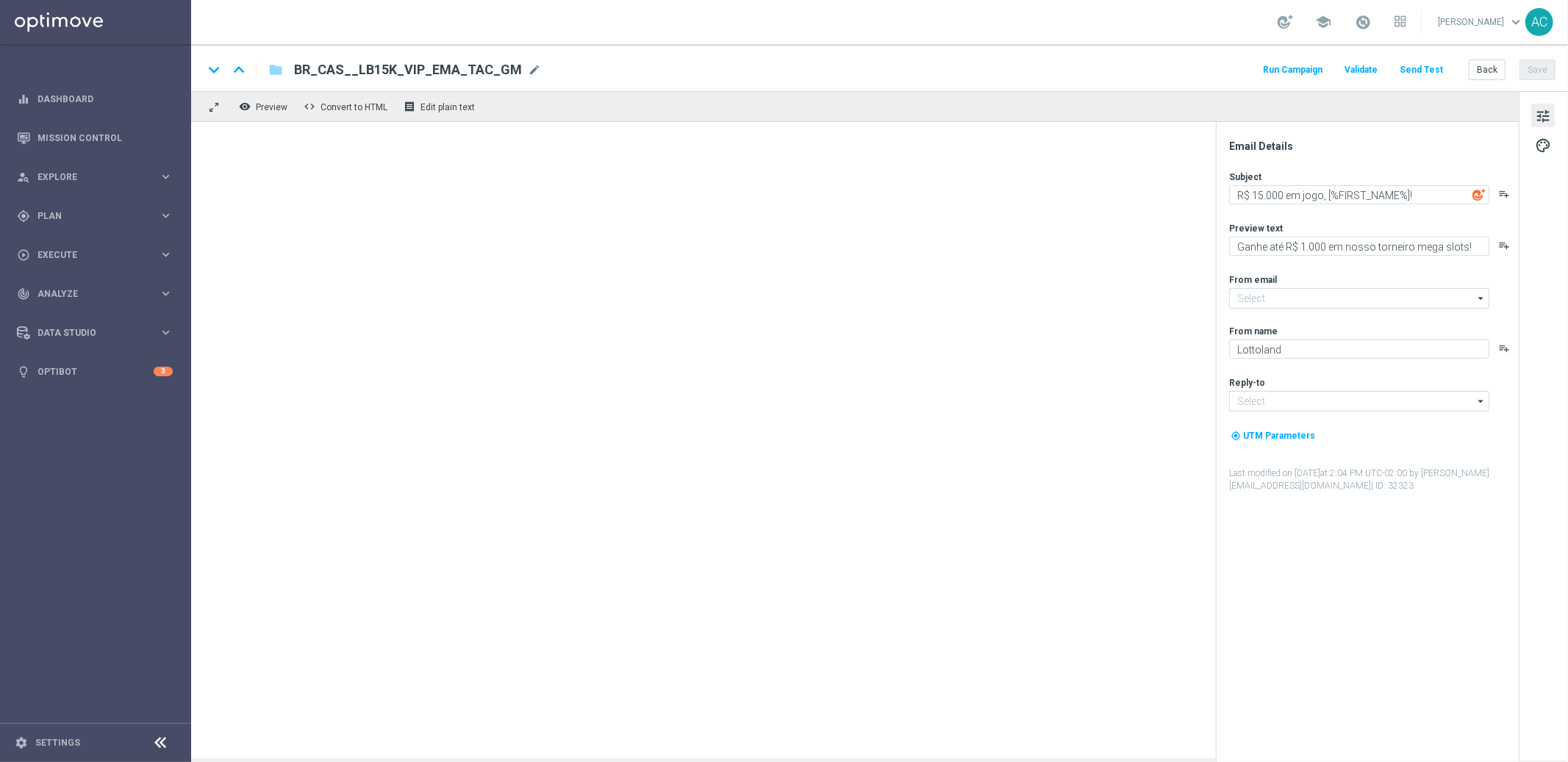
type input "[EMAIL_ADDRESS][DOMAIN_NAME]"
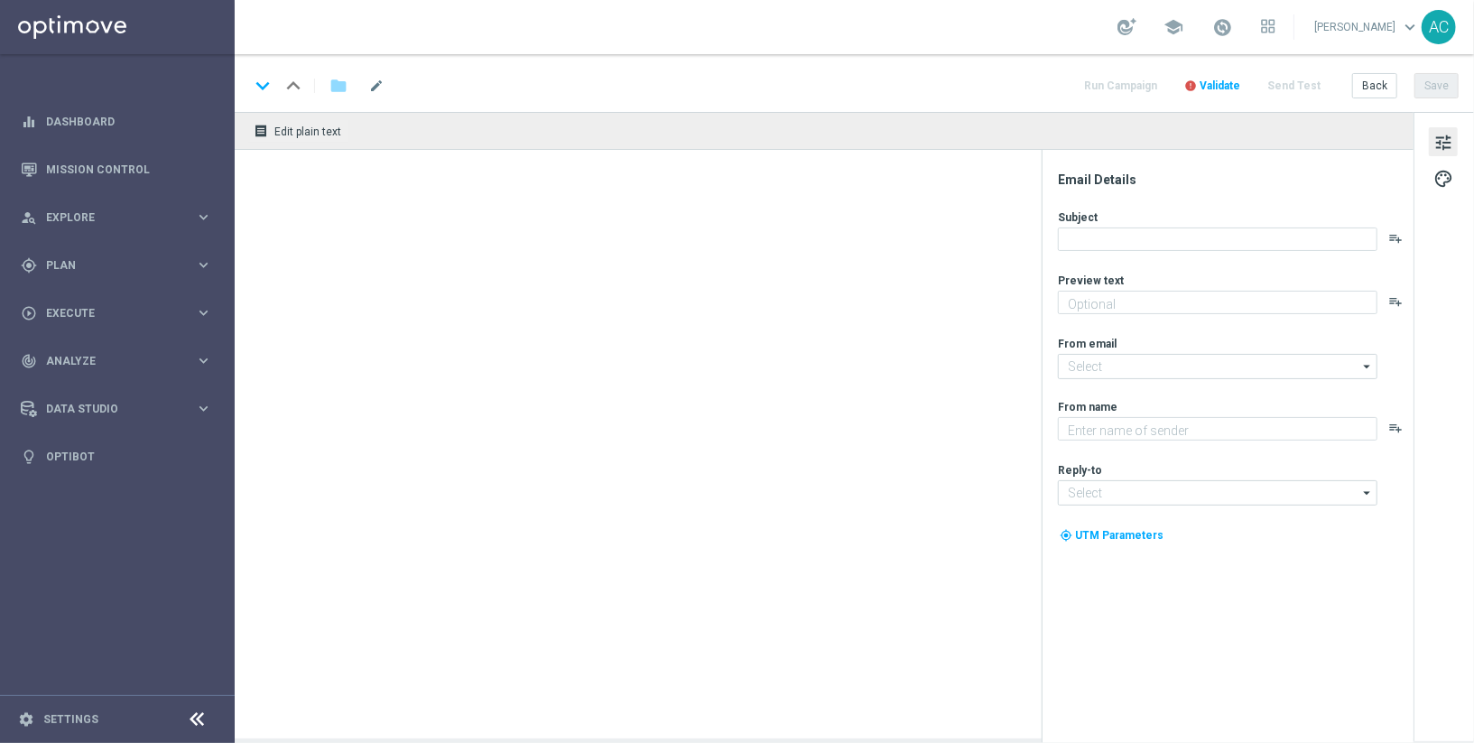
type textarea "[PERSON_NAME] of Olympus Dice! Aposte apenas R$ 20 nos slots selecionados para …"
type input "[EMAIL_ADDRESS][DOMAIN_NAME]"
type textarea "Lottoland"
type input "[EMAIL_ADDRESS][DOMAIN_NAME]"
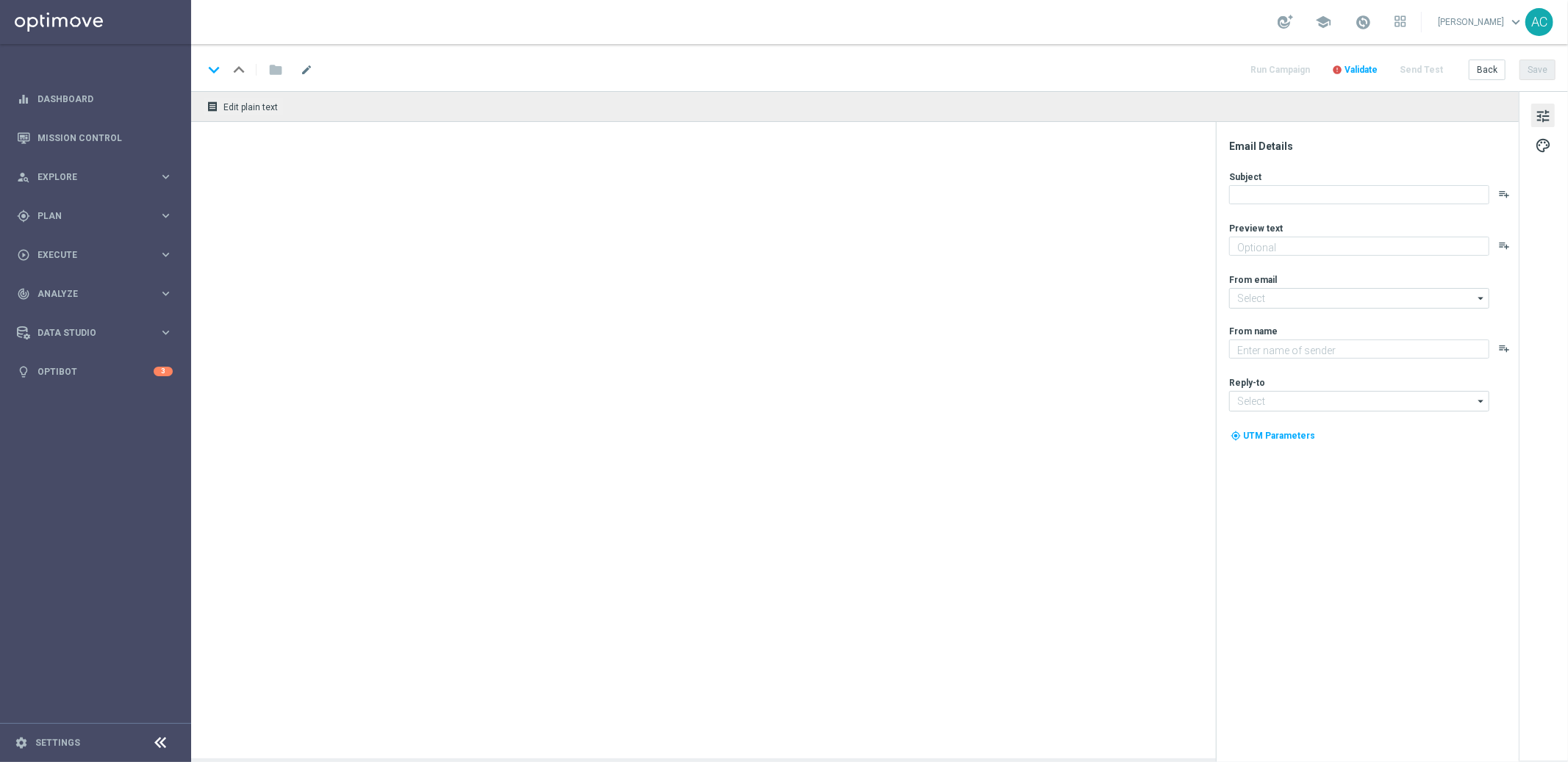
type textarea "Garanta rodadas extras e muita diversão!"
type input "mail@crm.lottoland.bet.br"
type textarea "Lottoland"
type input "contato@lottoland.bet.br"
type textarea "Jogue Cachorro Sortudo! Aposte apenas R$ 10 nos slots selecionados para garanti…"
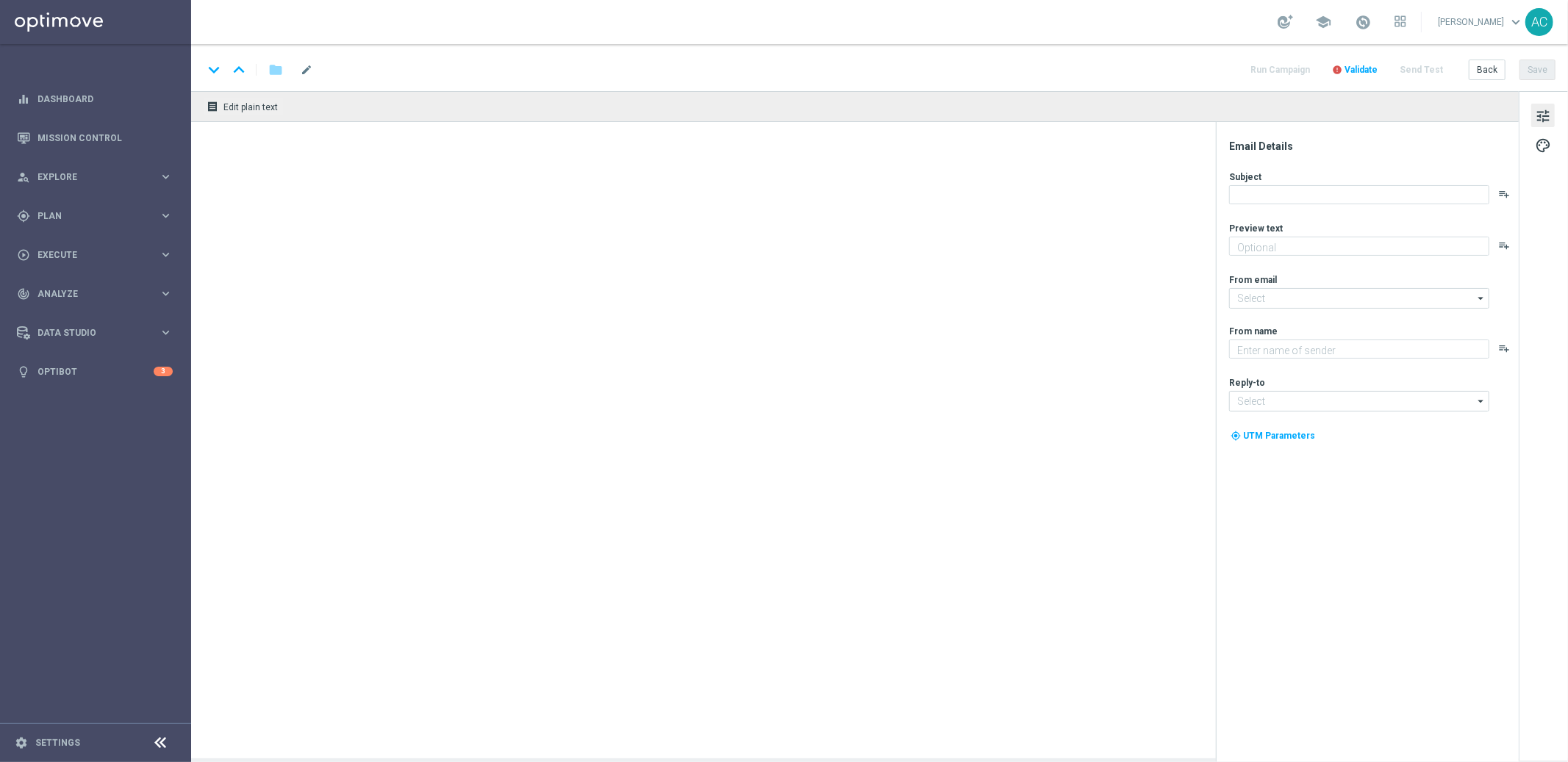
type input "mail@crm.lottoland.bet.br"
type textarea "Lottoland"
type input "contato@lottoland.bet.br"
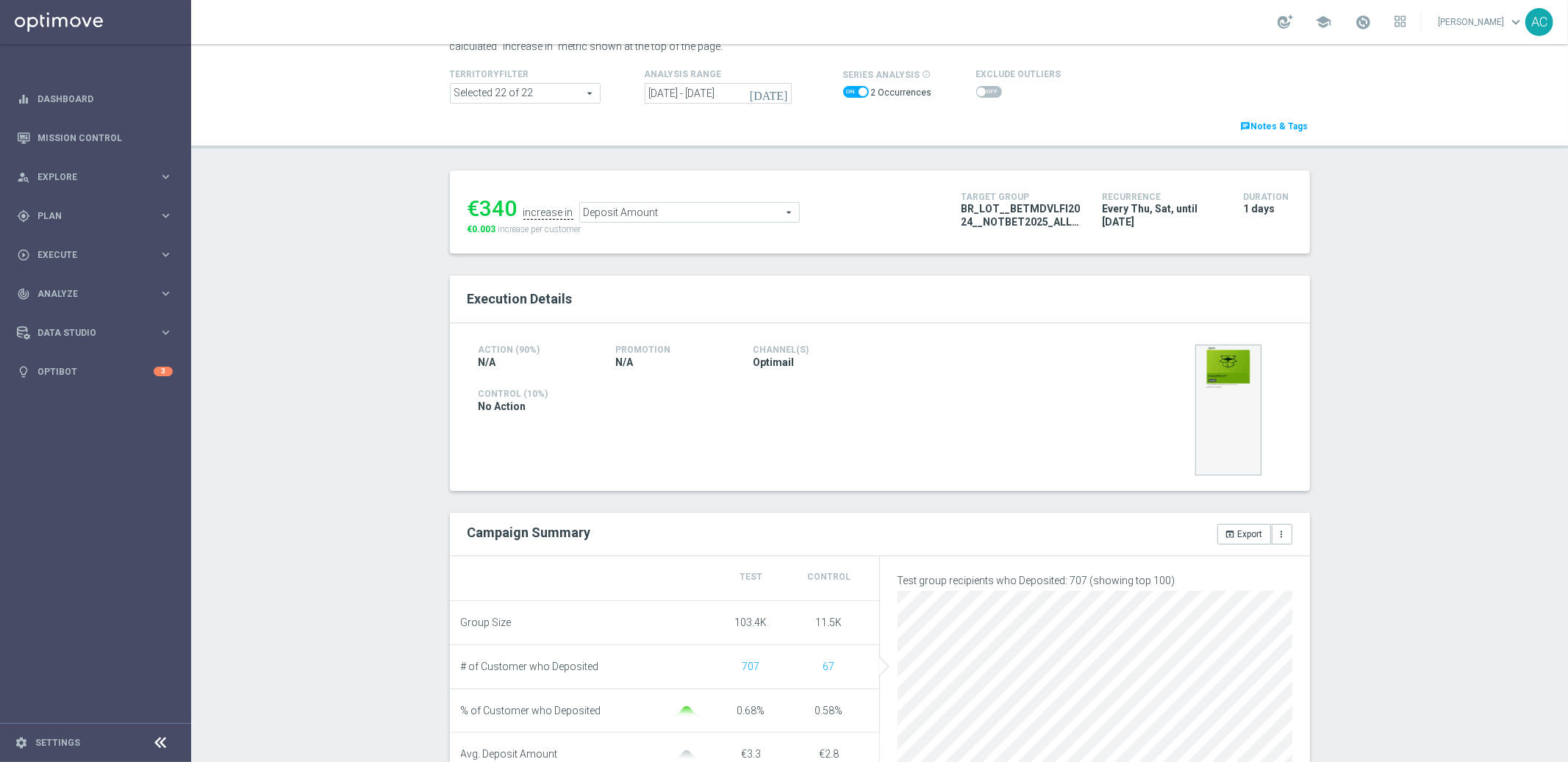
scroll to position [143, 0]
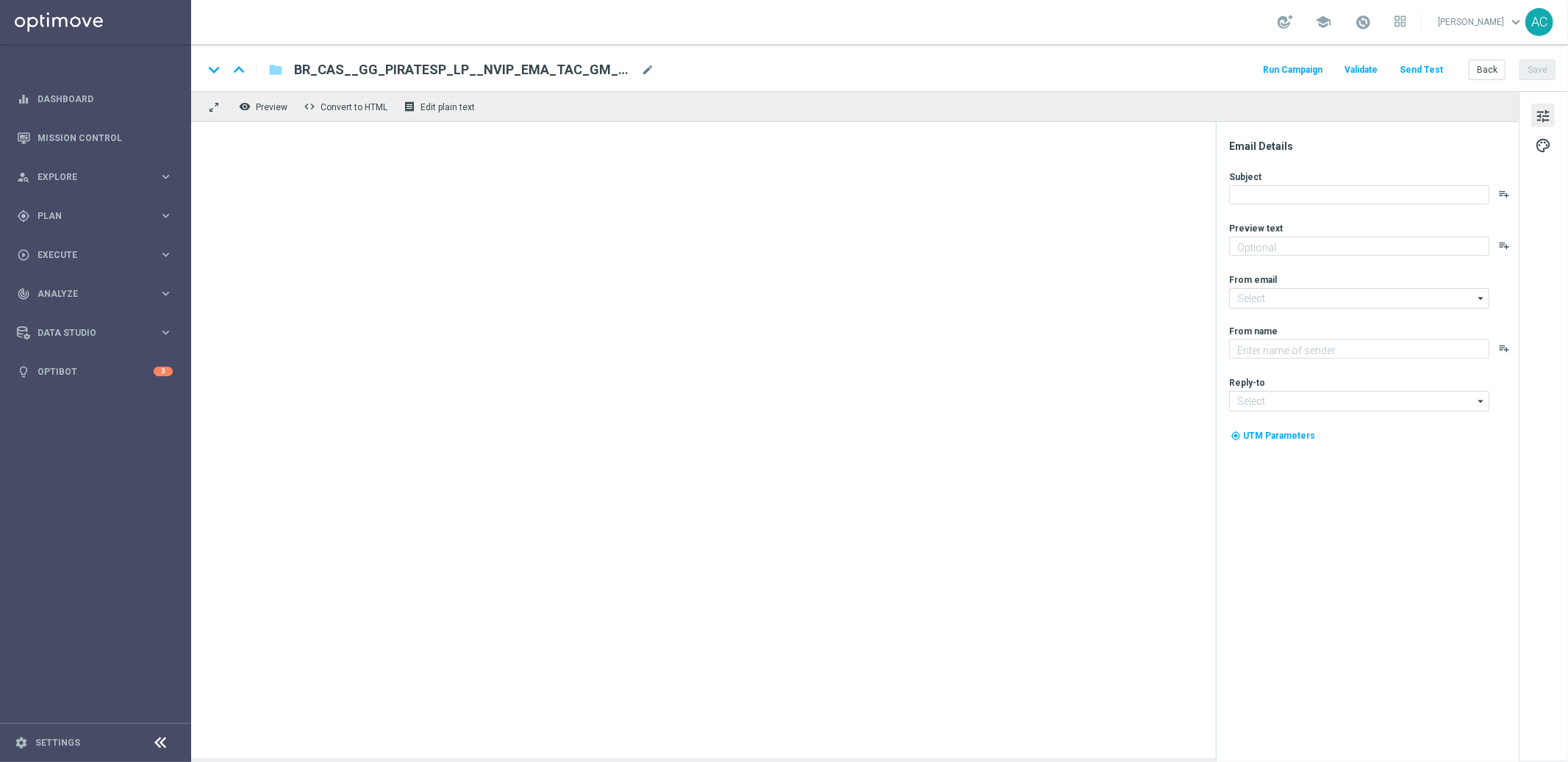
type textarea "Aposte nos jogos selecionados e garanta até 30% em bônus!"
type textarea "Lottoland"
type input "mail@crm.lottoland.bet.br"
type input "contato@lottoland.bet.br"
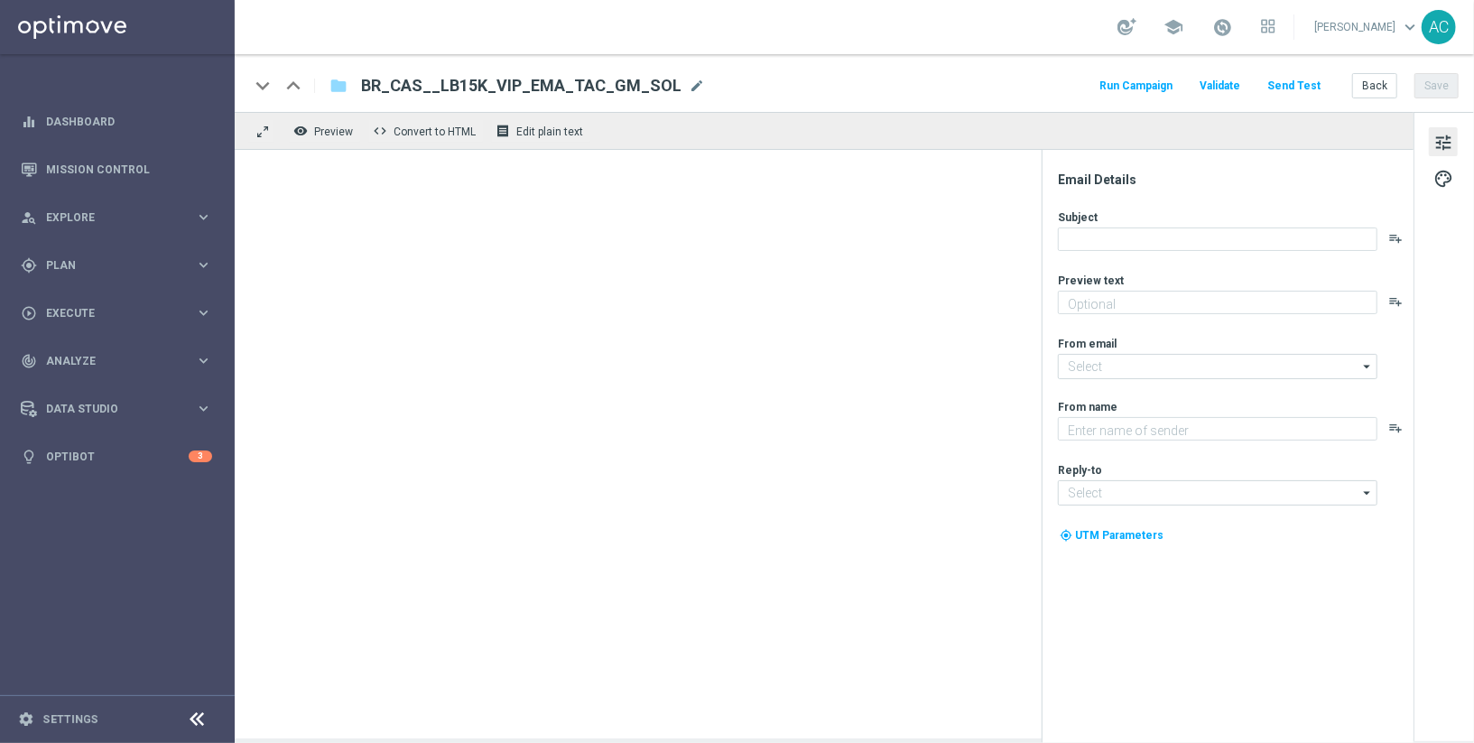
type textarea "Ganhe até R$ 1.000 em nosso torneiro mega slots!"
type input "[EMAIL_ADDRESS][DOMAIN_NAME]"
type textarea "Sorteonline.bet.br"
type input "[EMAIL_ADDRESS][DOMAIN_NAME]"
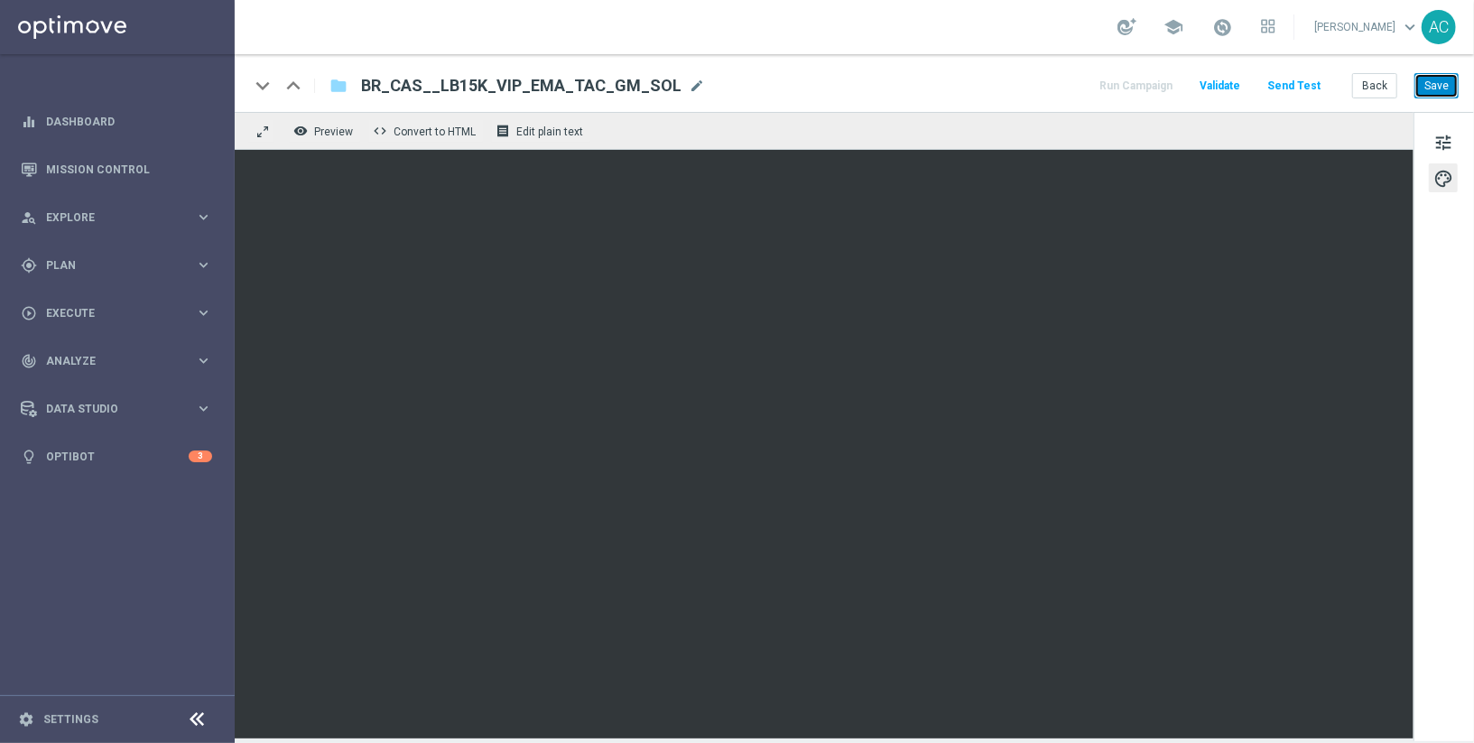
click at [1434, 92] on button "Save" at bounding box center [1436, 85] width 44 height 25
click at [1438, 89] on button "Save" at bounding box center [1436, 85] width 44 height 25
click at [1445, 74] on button "Save" at bounding box center [1436, 85] width 44 height 25
click at [1445, 82] on button "Save" at bounding box center [1436, 85] width 44 height 25
click at [1439, 84] on button "Save" at bounding box center [1436, 85] width 44 height 25
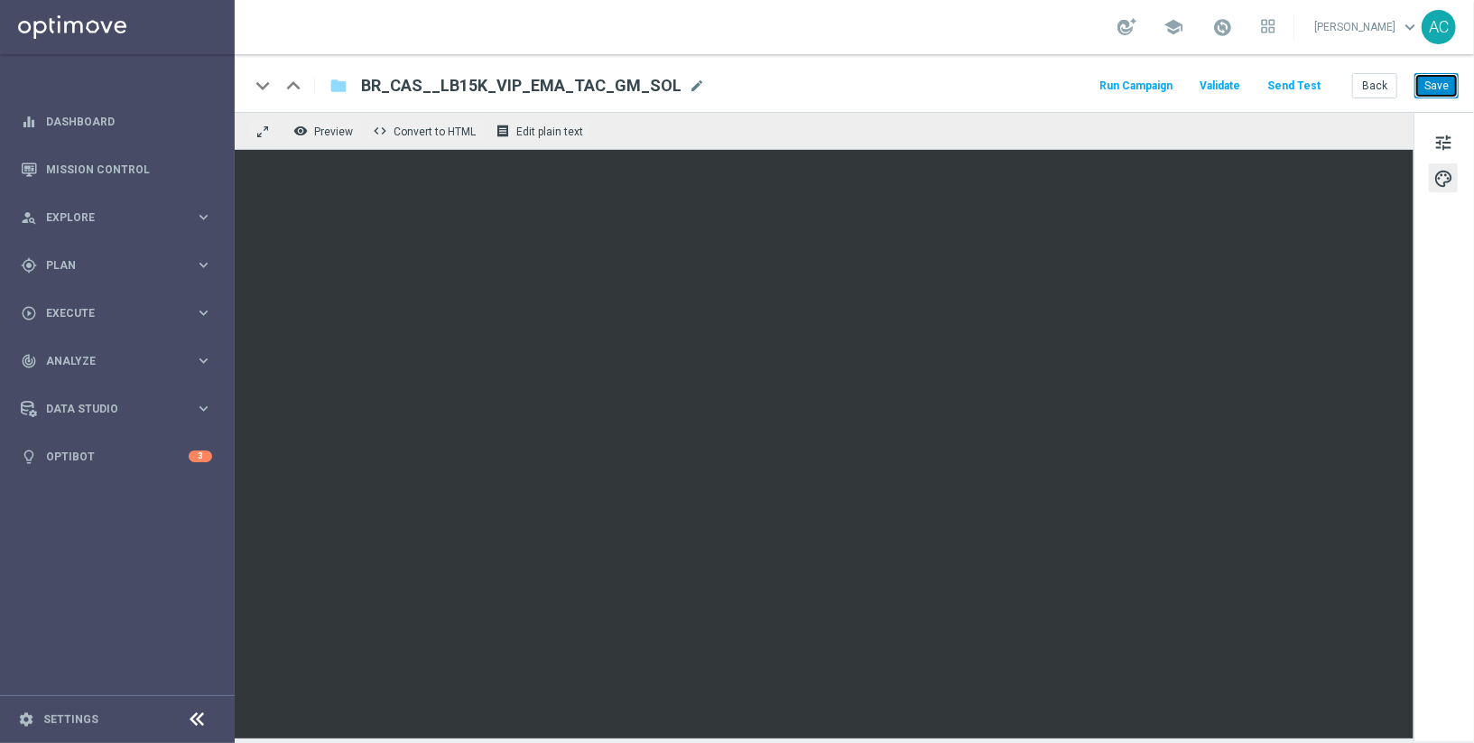
click at [1440, 83] on button "Save" at bounding box center [1436, 85] width 44 height 25
click at [1429, 82] on button "Save" at bounding box center [1436, 85] width 44 height 25
click at [1300, 84] on button "Send Test" at bounding box center [1293, 86] width 59 height 24
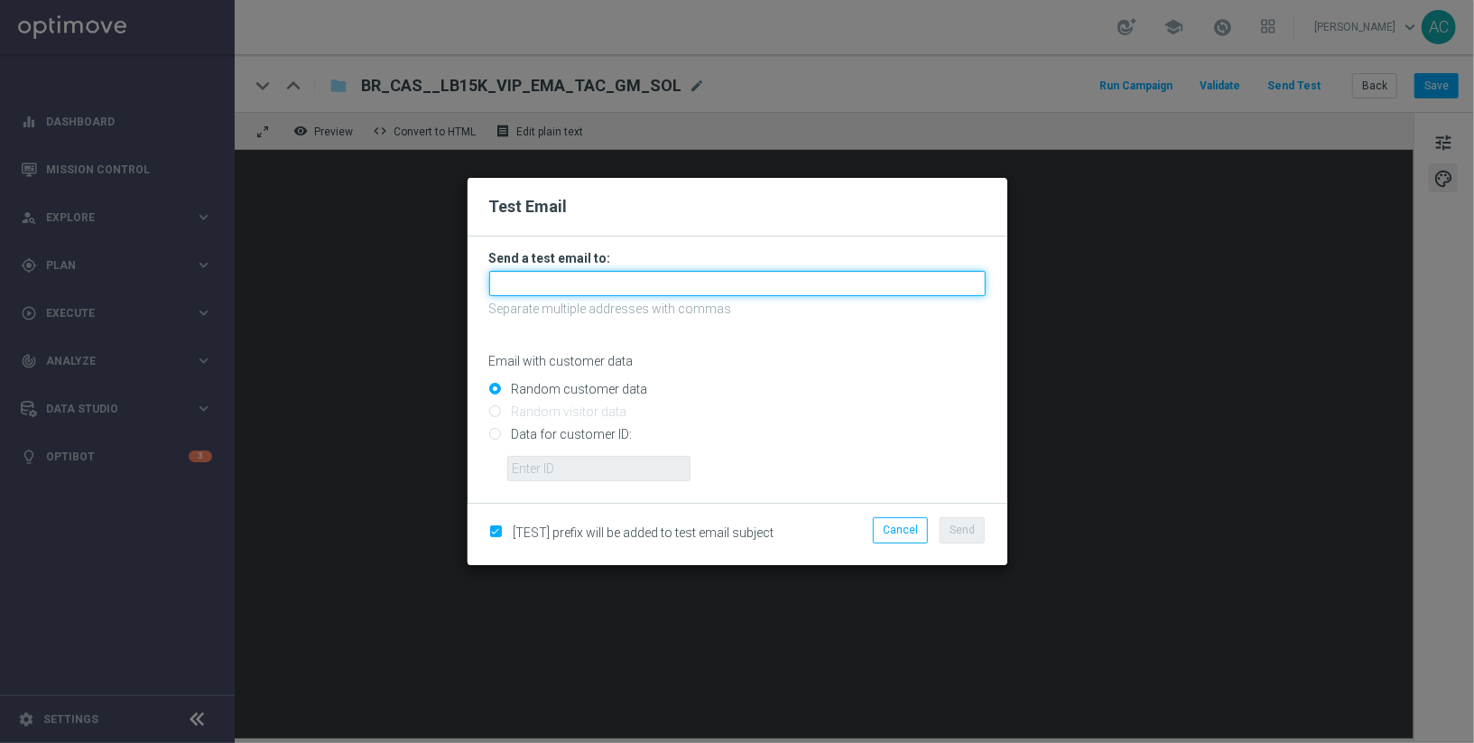
click at [665, 273] on input "text" at bounding box center [737, 283] width 496 height 25
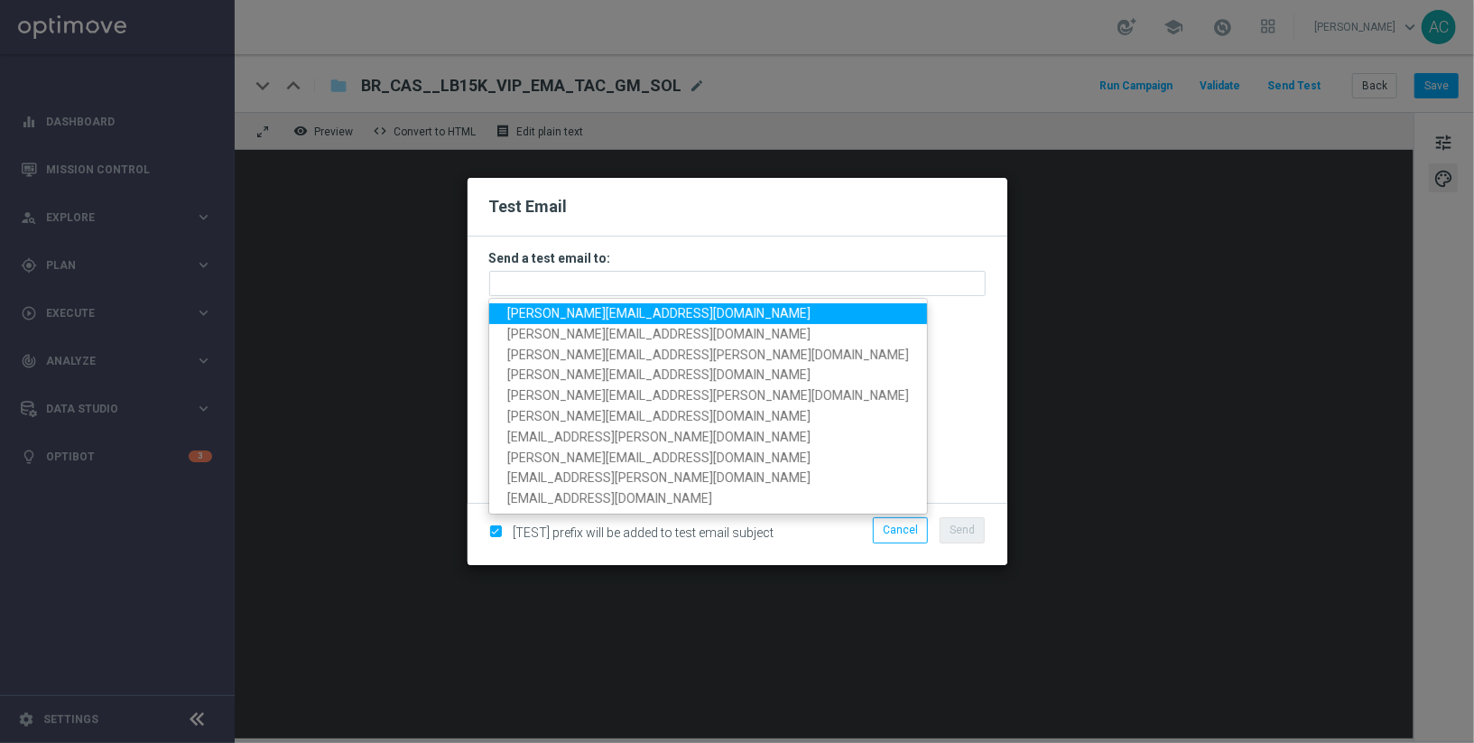
click at [630, 314] on span "adriano.costa@lottoland.com" at bounding box center [658, 313] width 303 height 14
type input "adriano.costa@lottoland.com"
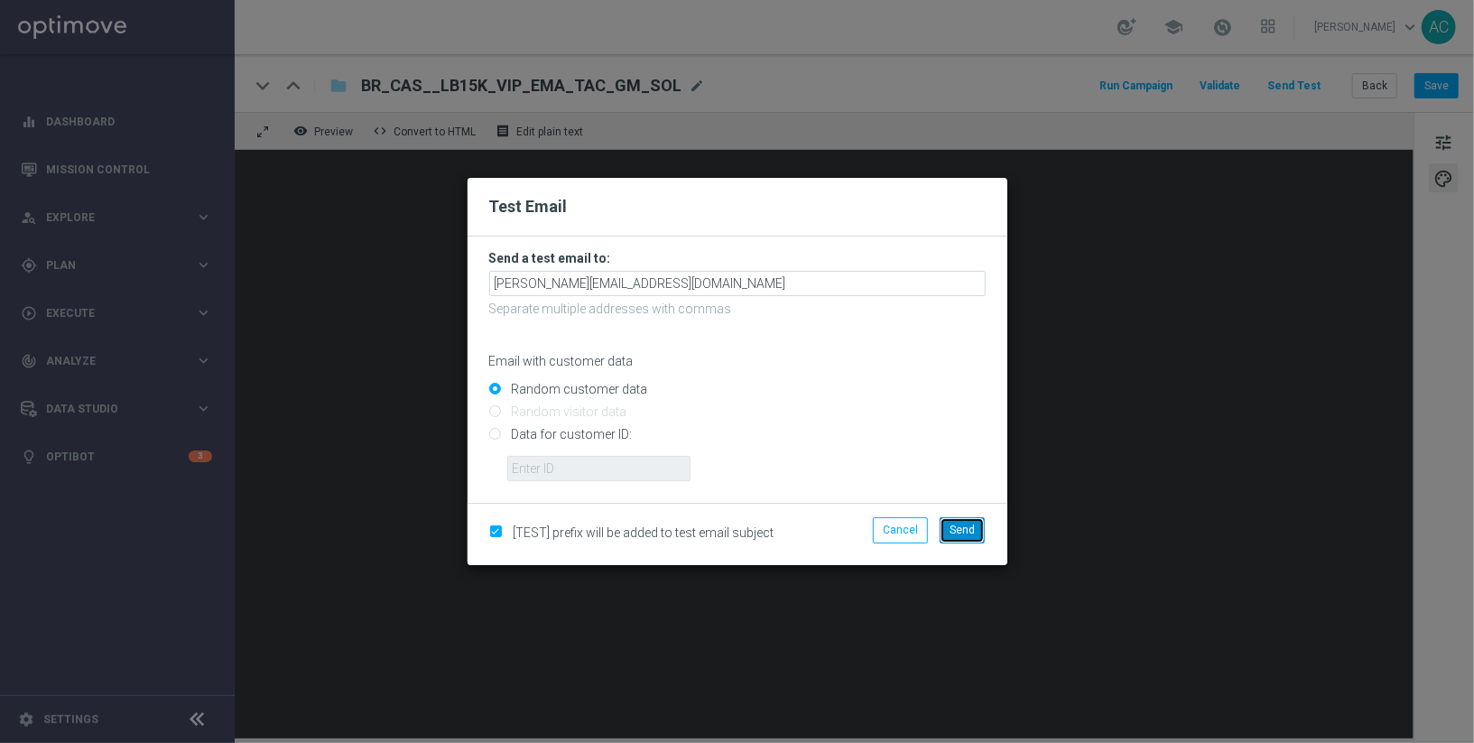
click at [959, 532] on span "Send" at bounding box center [961, 529] width 25 height 13
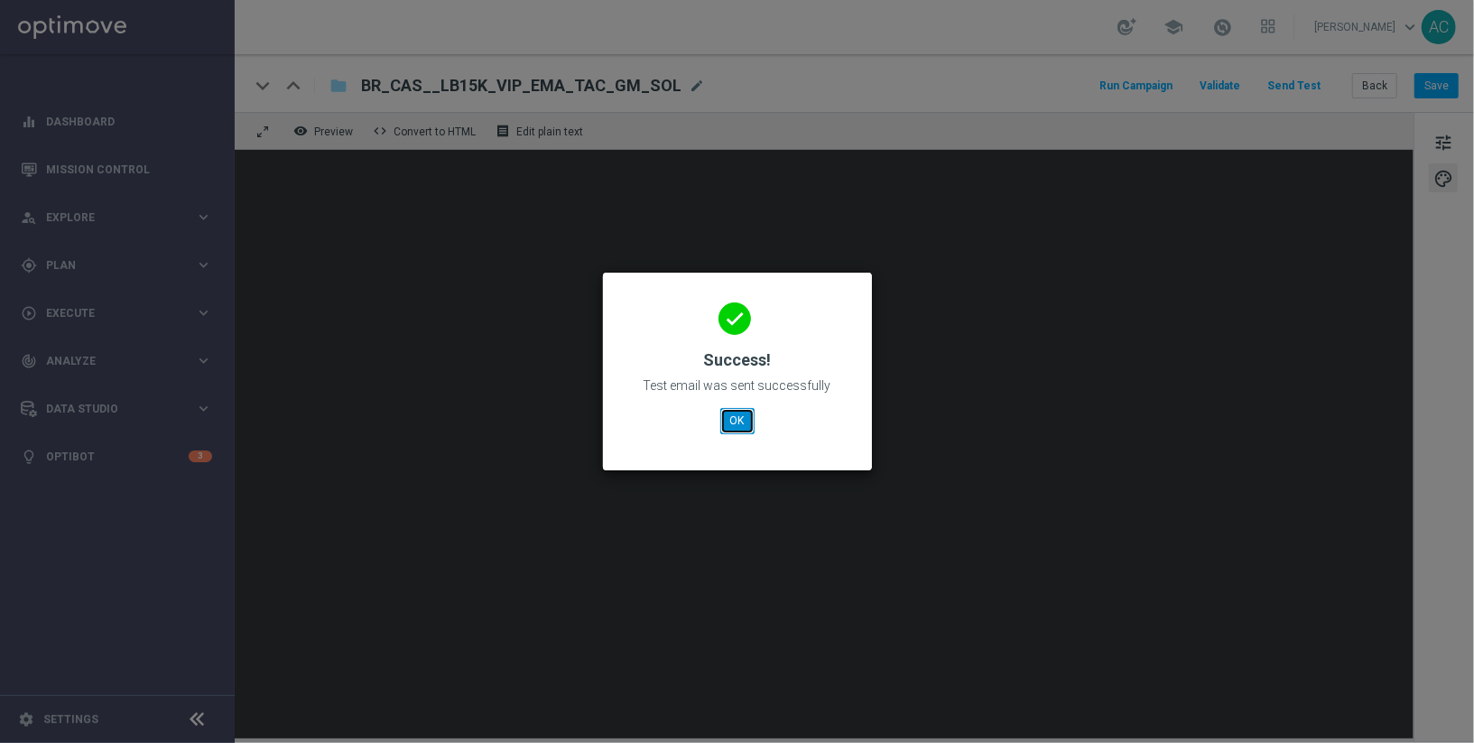
click at [733, 428] on button "OK" at bounding box center [737, 420] width 34 height 25
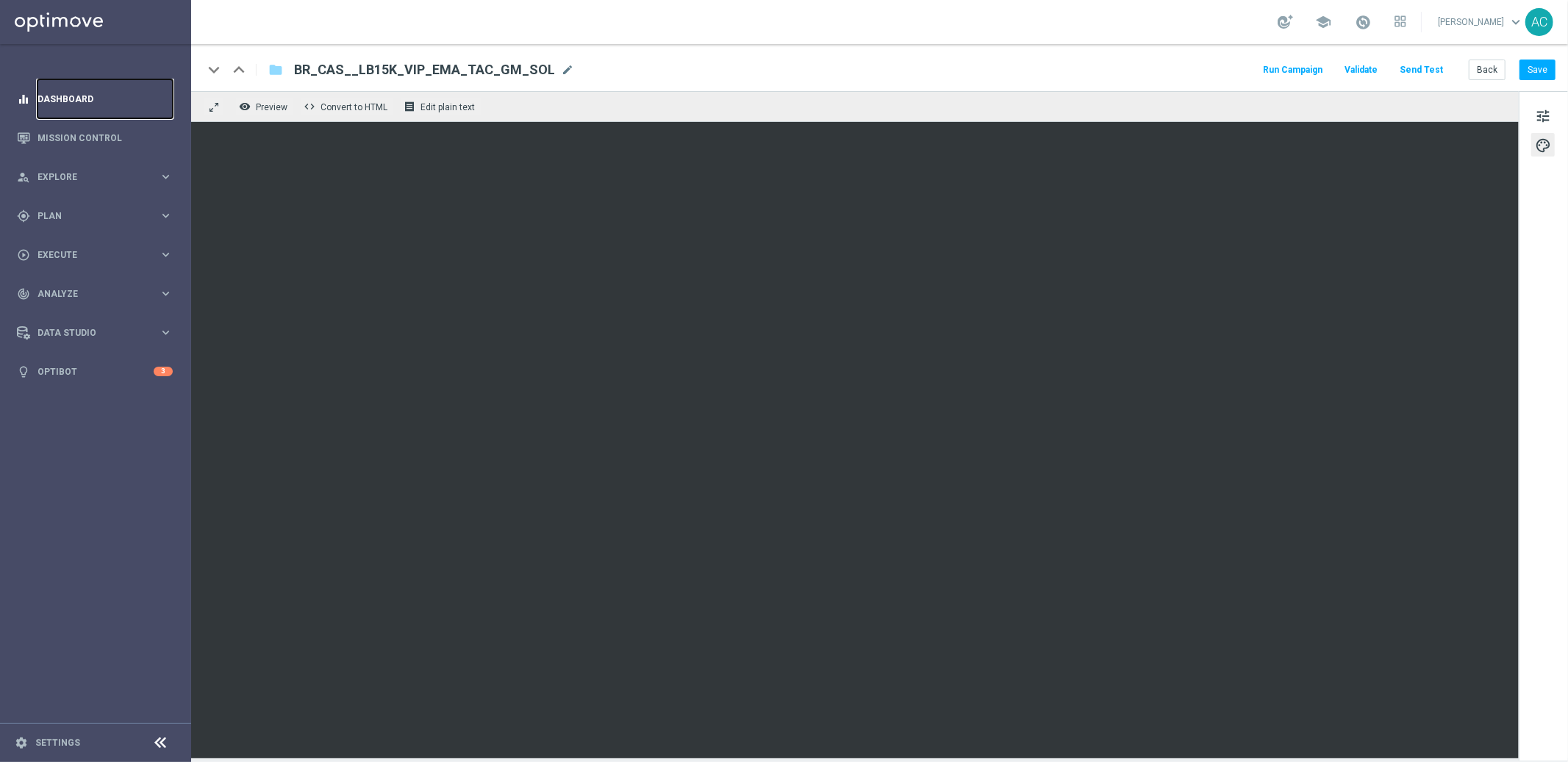
click at [74, 103] on link "Dashboard" at bounding box center [105, 99] width 135 height 39
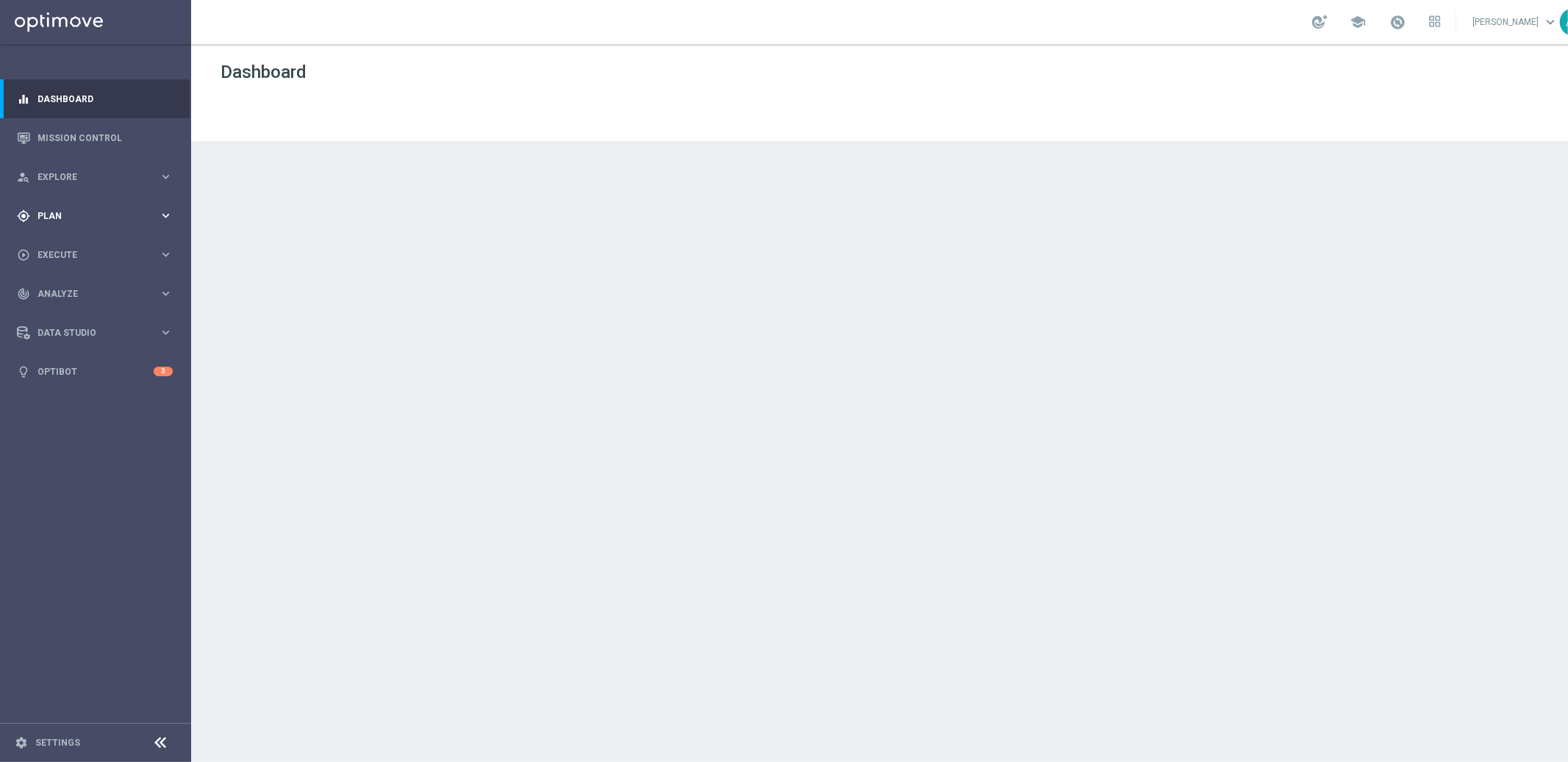
click at [86, 209] on div "gps_fixed Plan" at bounding box center [88, 216] width 142 height 13
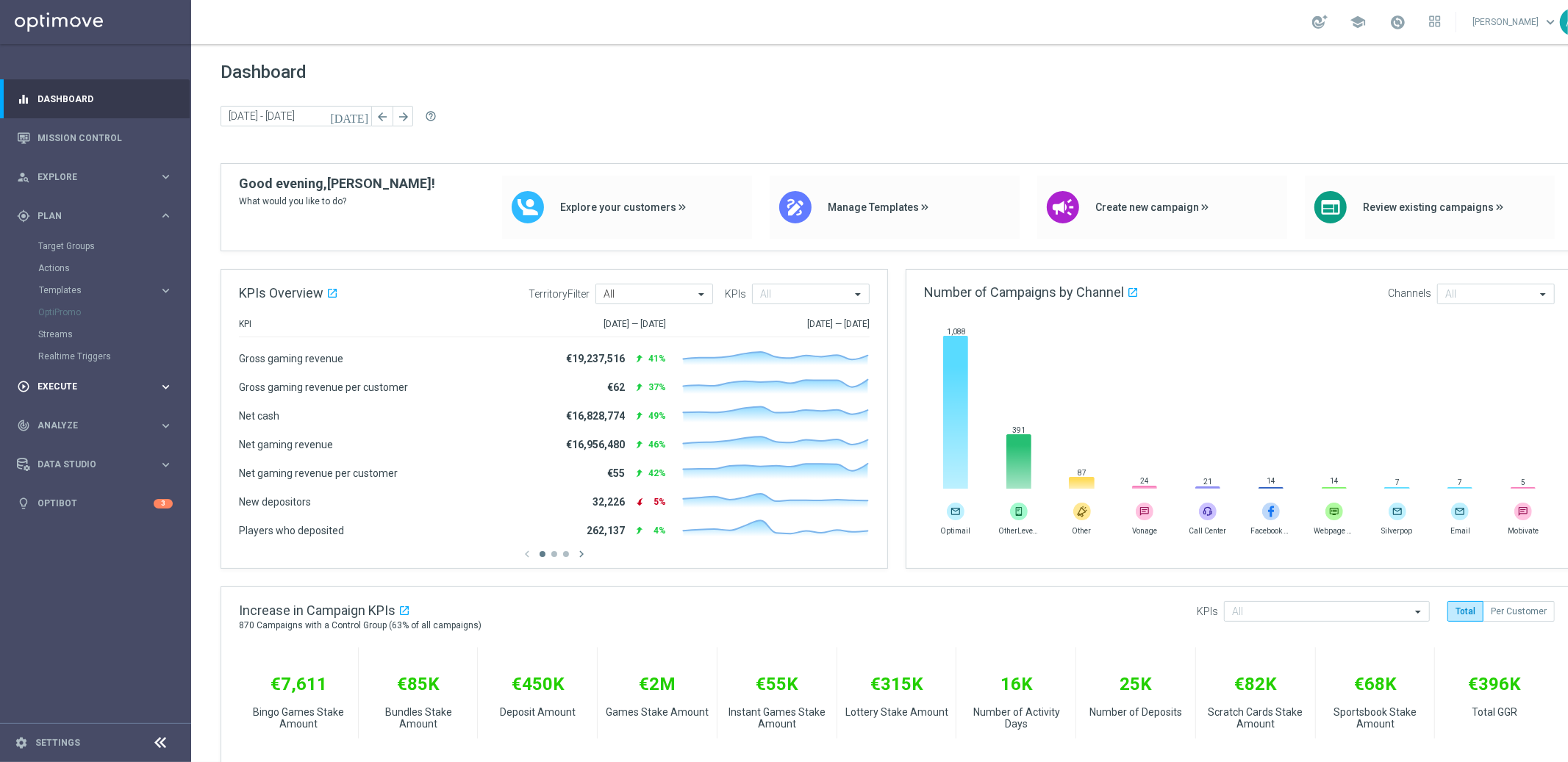
click at [74, 379] on div "play_circle_outline Execute keyboard_arrow_right" at bounding box center [94, 387] width 190 height 39
click at [66, 280] on link "Campaign Builder" at bounding box center [95, 285] width 115 height 11
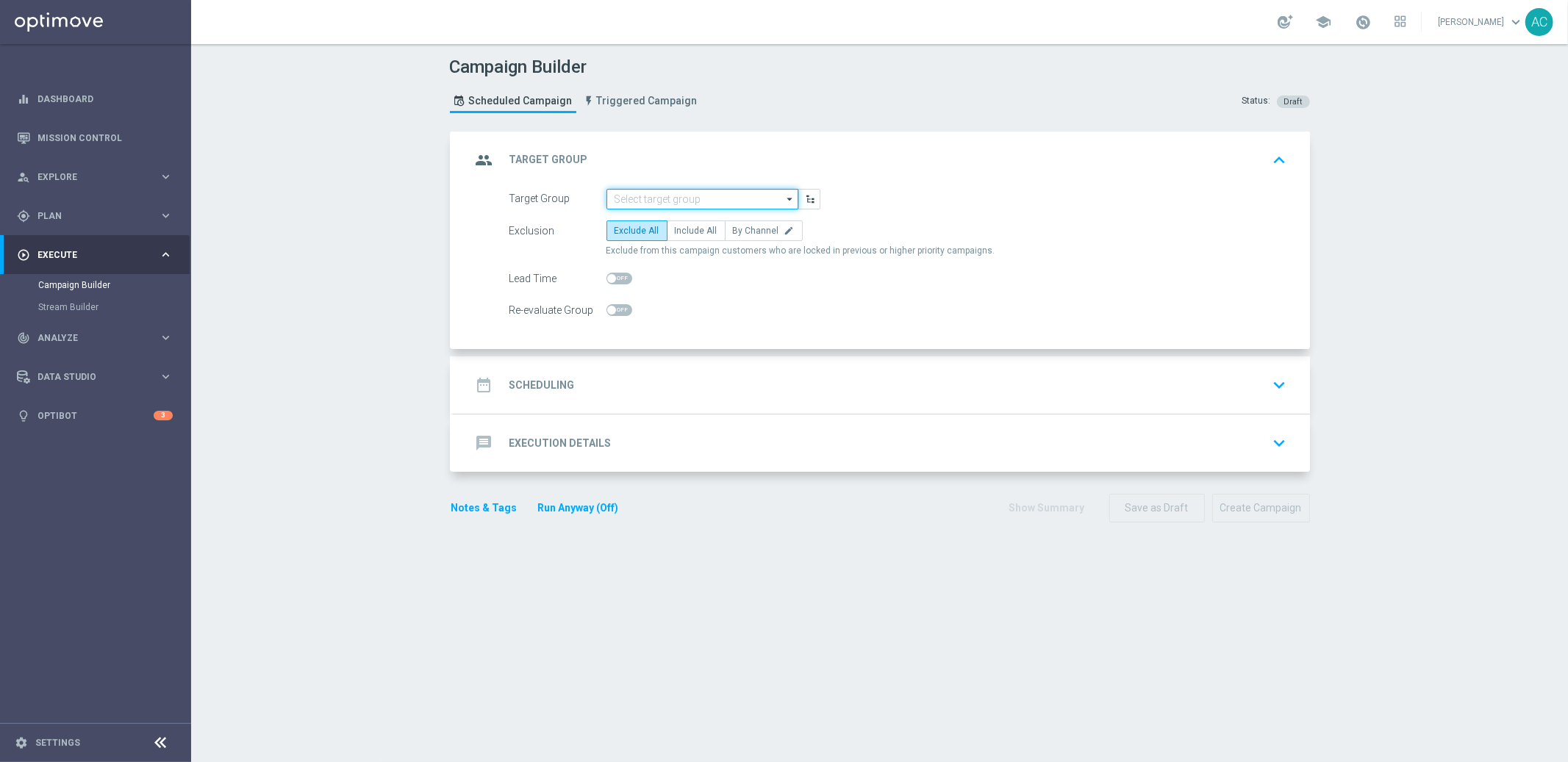
click at [638, 199] on input at bounding box center [703, 199] width 192 height 20
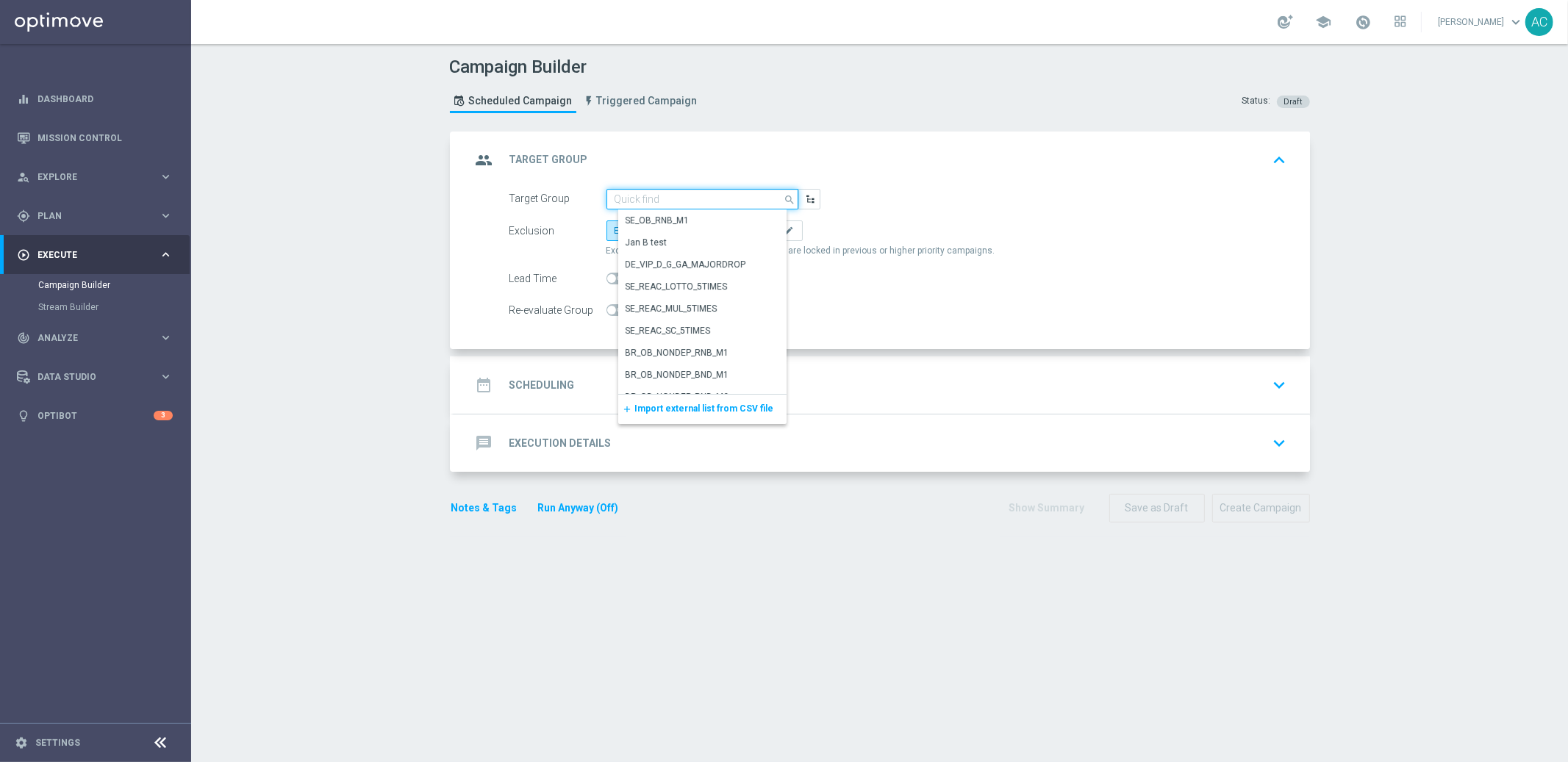
paste input "BR_LOT__BETMDVLFI2024__NOTBET2025_ALL_EMA_TAC_LT_TG"
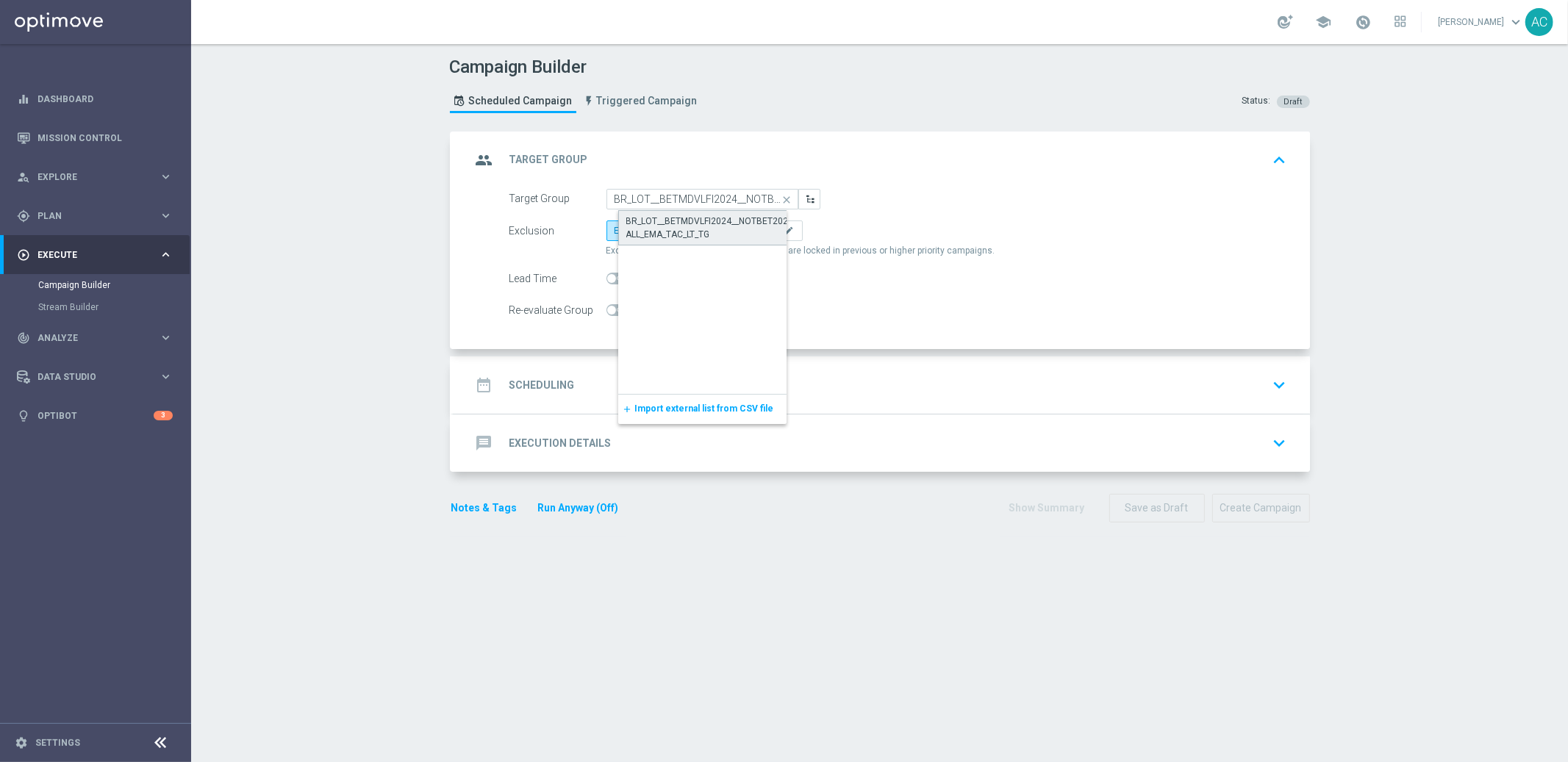
click at [667, 219] on div "BR_LOT__BETMDVLFI2024__NOTBET2025_ALL_EMA_TAC_LT_TG" at bounding box center [714, 228] width 177 height 26
type input "BR_LOT__BETMDVLFI2024__NOTBET2025_ALL_EMA_TAC_LT_TG"
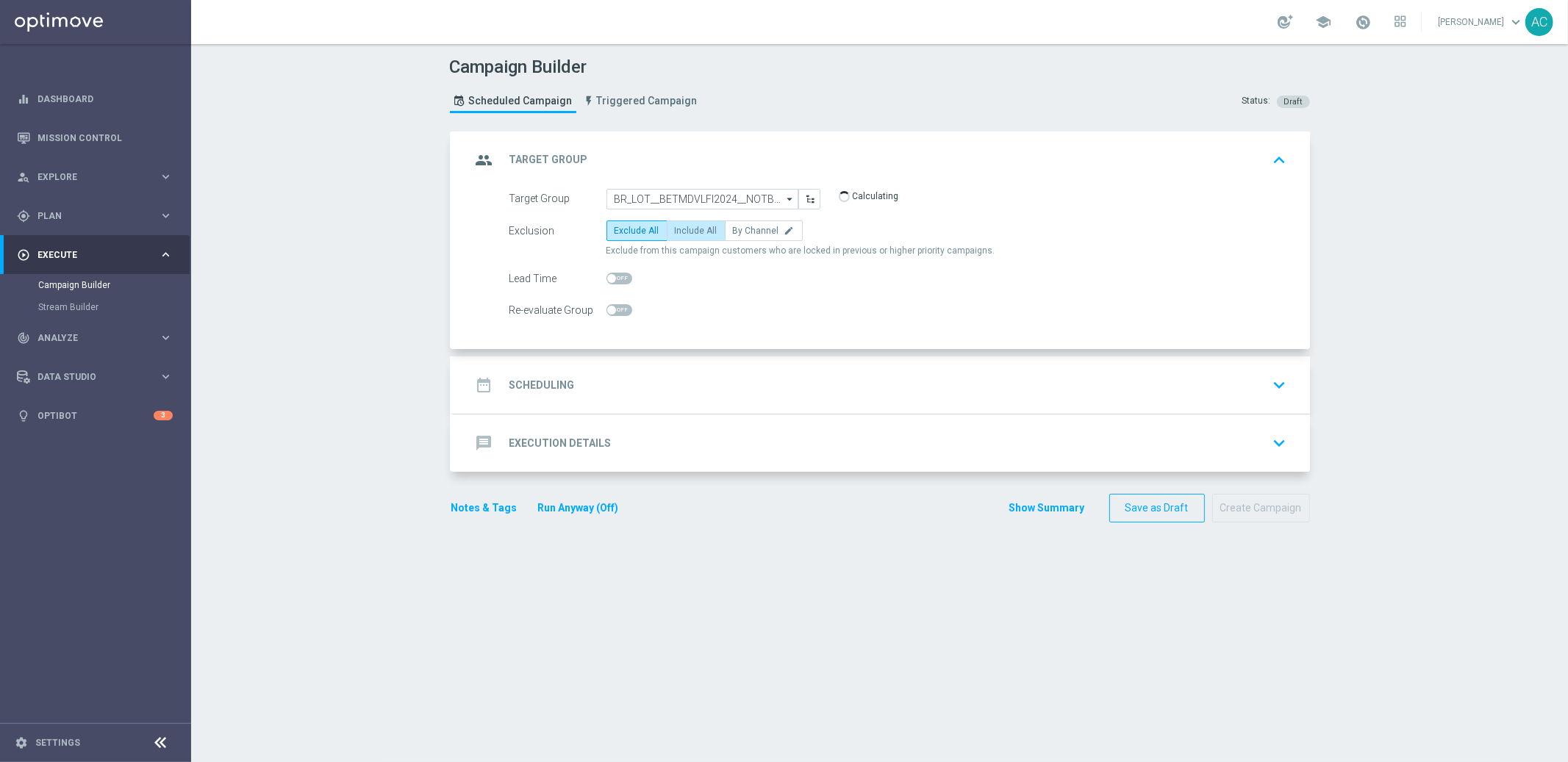
click at [692, 227] on span "Include All" at bounding box center [696, 230] width 42 height 11
click at [684, 229] on input "Include All" at bounding box center [679, 234] width 10 height 10
radio input "true"
click at [548, 397] on div "date_range Scheduling" at bounding box center [522, 385] width 103 height 26
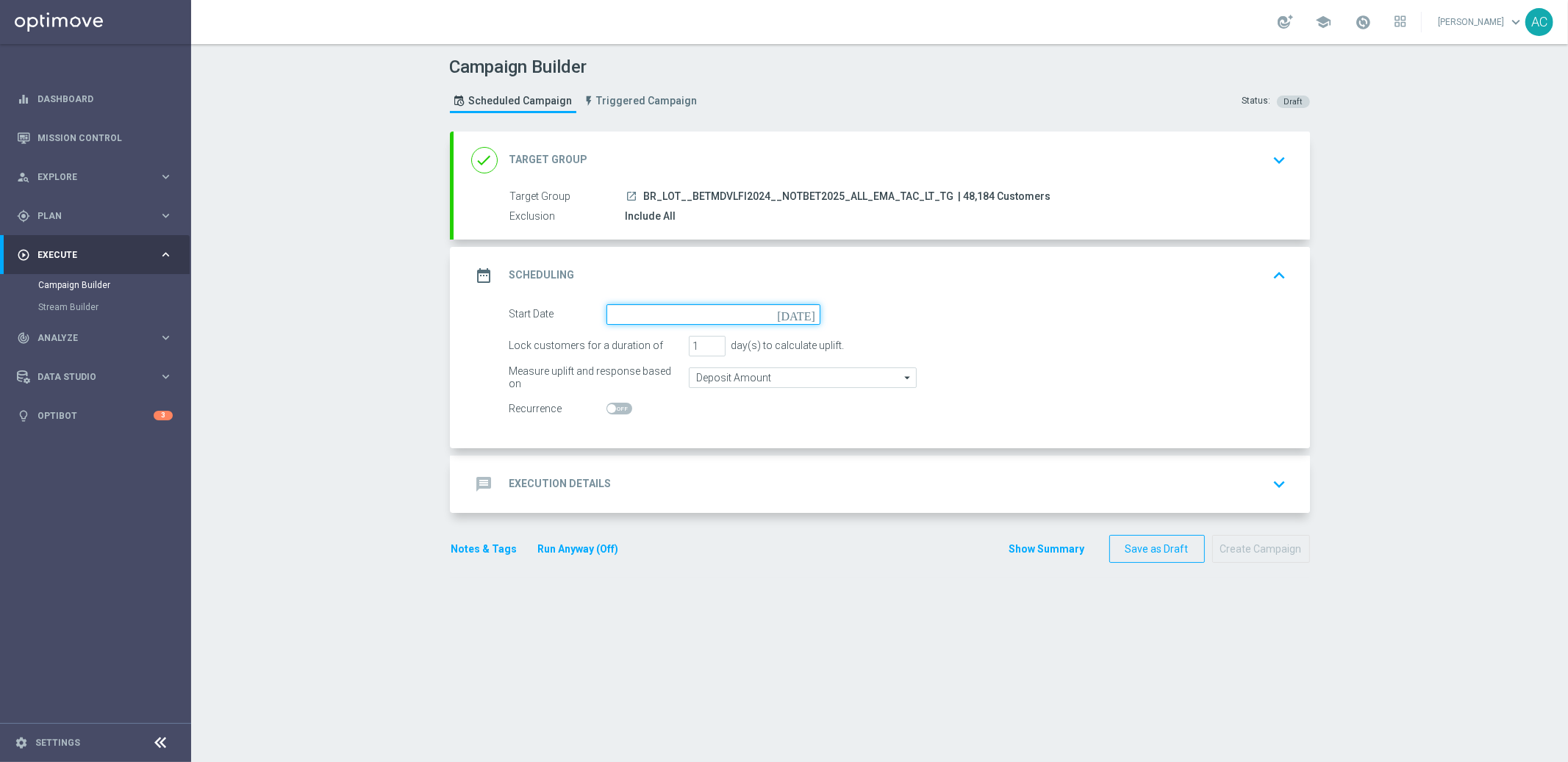
click at [674, 309] on input at bounding box center [714, 314] width 214 height 20
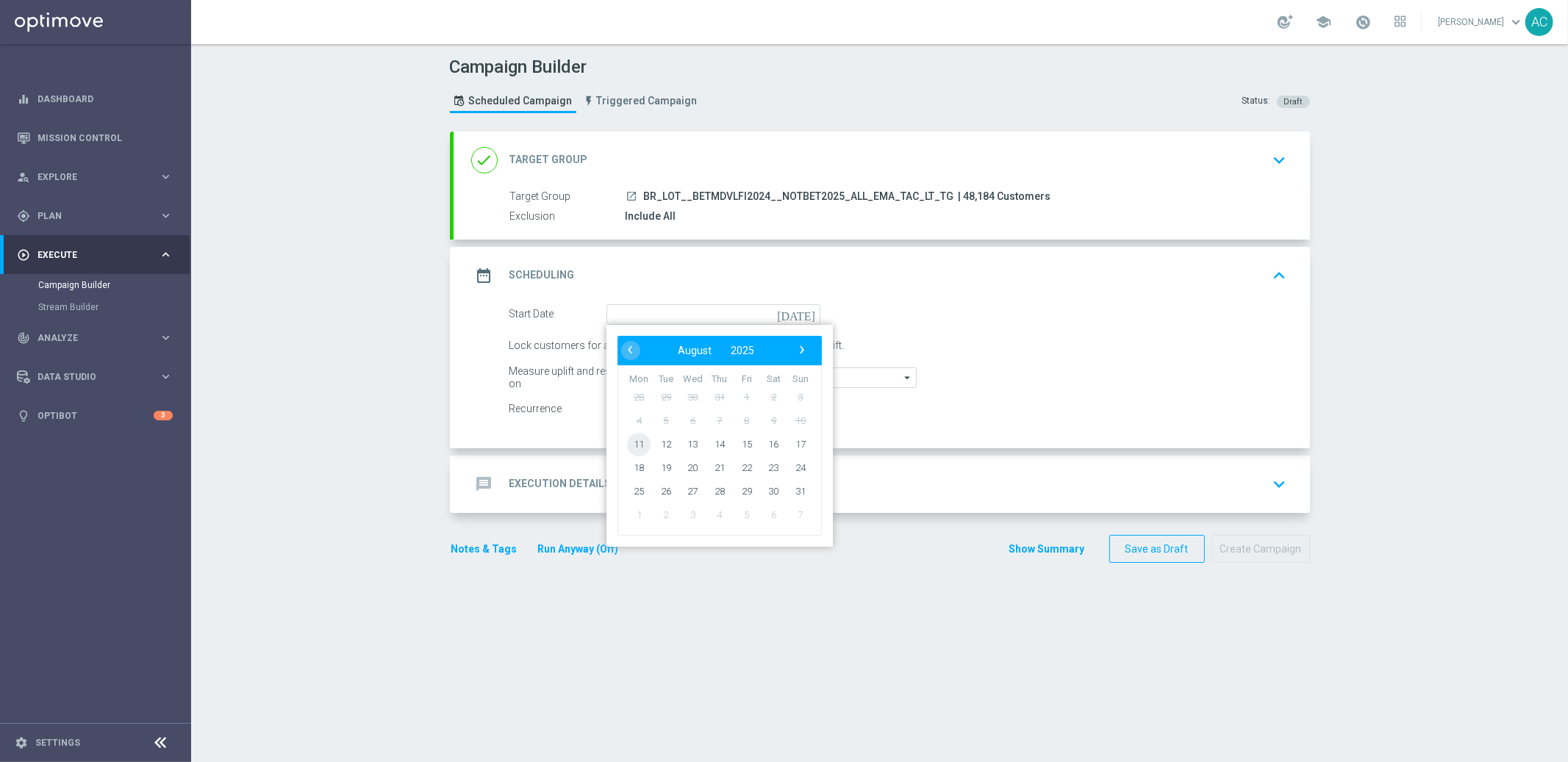
drag, startPoint x: 639, startPoint y: 436, endPoint x: 648, endPoint y: 436, distance: 9.0
click at [641, 437] on span "11" at bounding box center [639, 444] width 24 height 24
type input "11 Aug 2025"
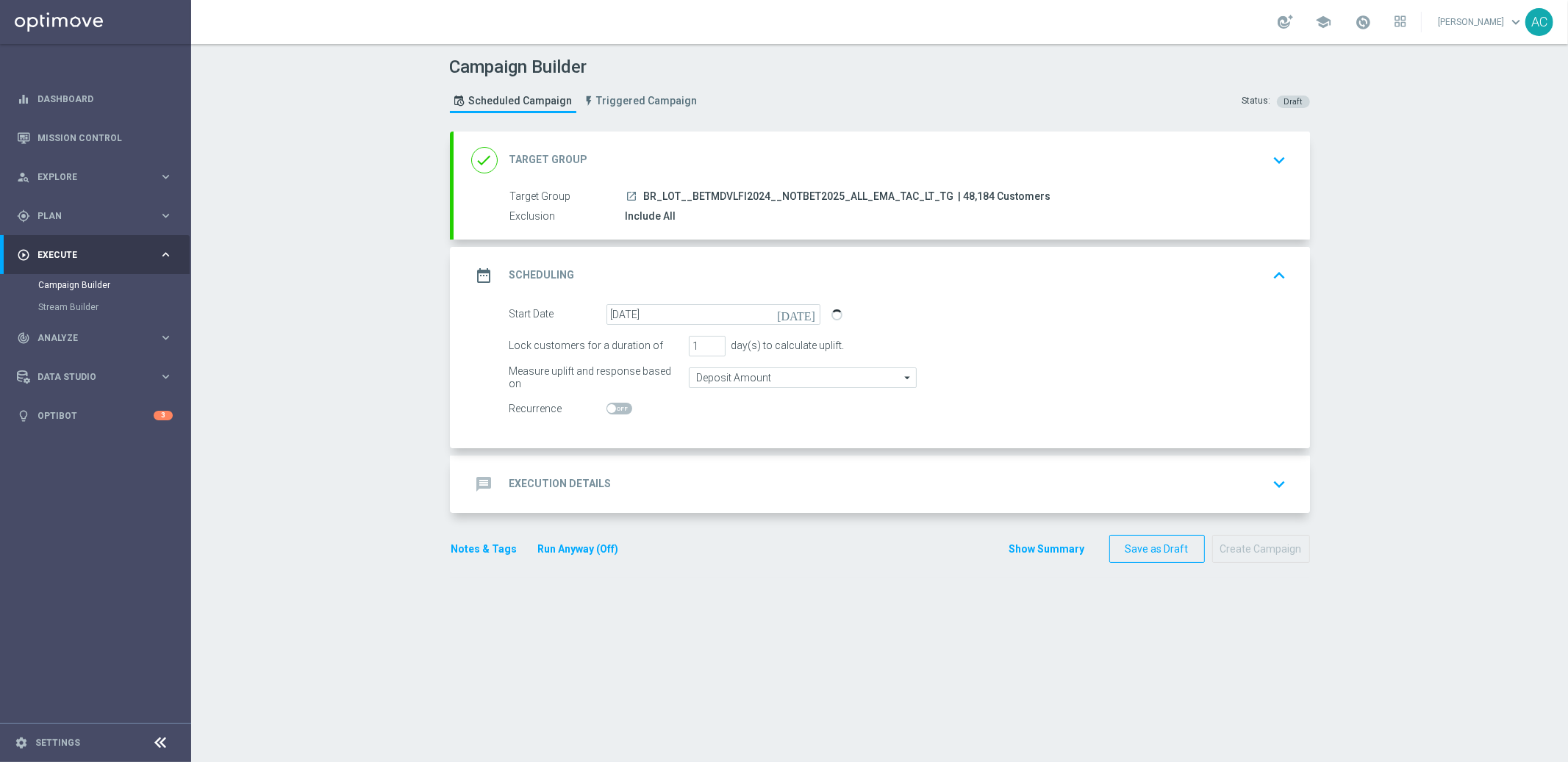
click at [584, 492] on div "message Execution Details" at bounding box center [541, 484] width 140 height 26
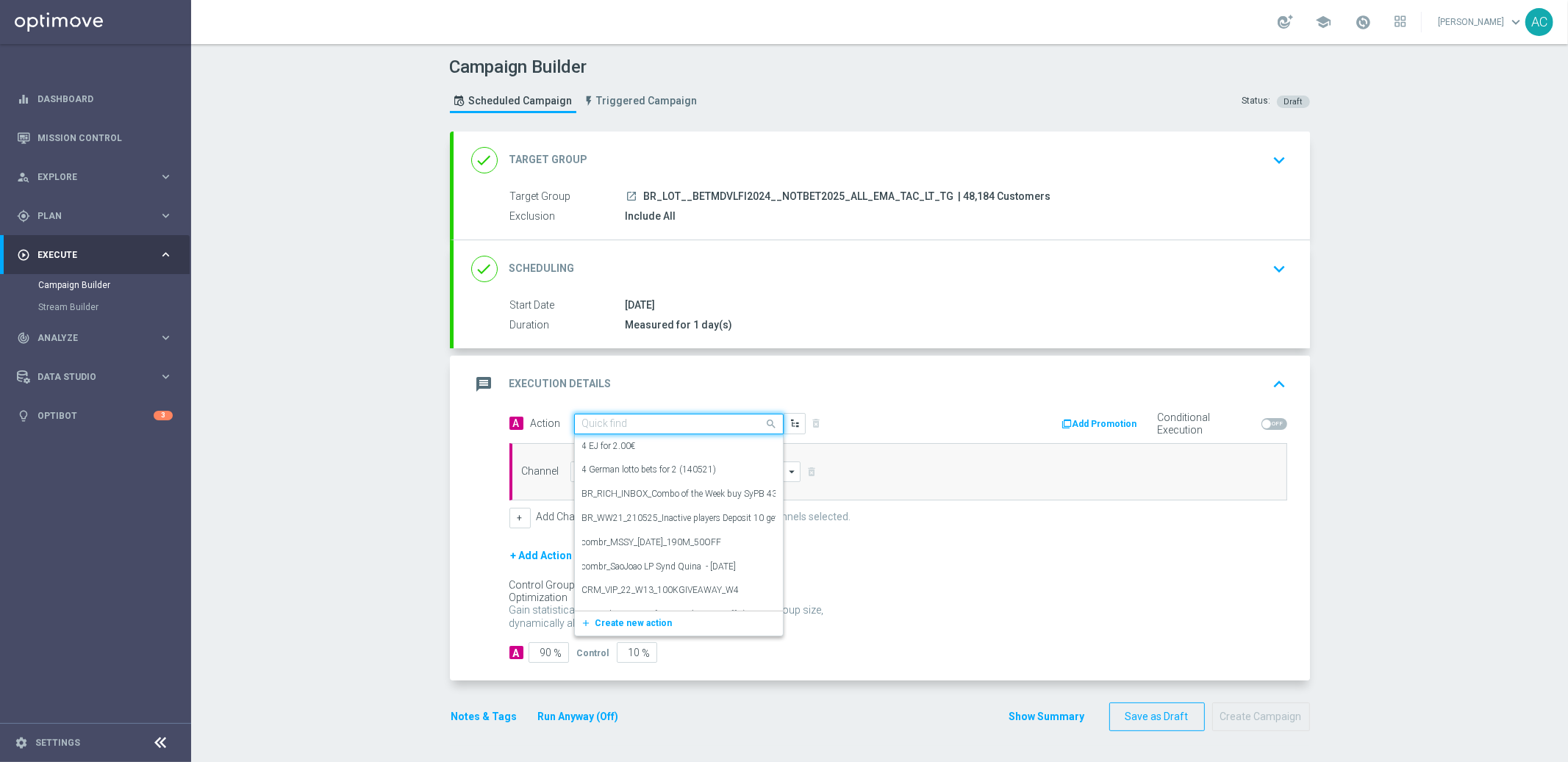
click at [688, 423] on input "text" at bounding box center [664, 424] width 164 height 12
paste input "BR_LOT__BETMDVLFI2024__NOTBET2025_ALL_EMA_TAC_LT_TG"
type input "BR_LOT__BETMDVLFI2024__NOTBET2025_ALL_EMA_TAC_LT_TG"
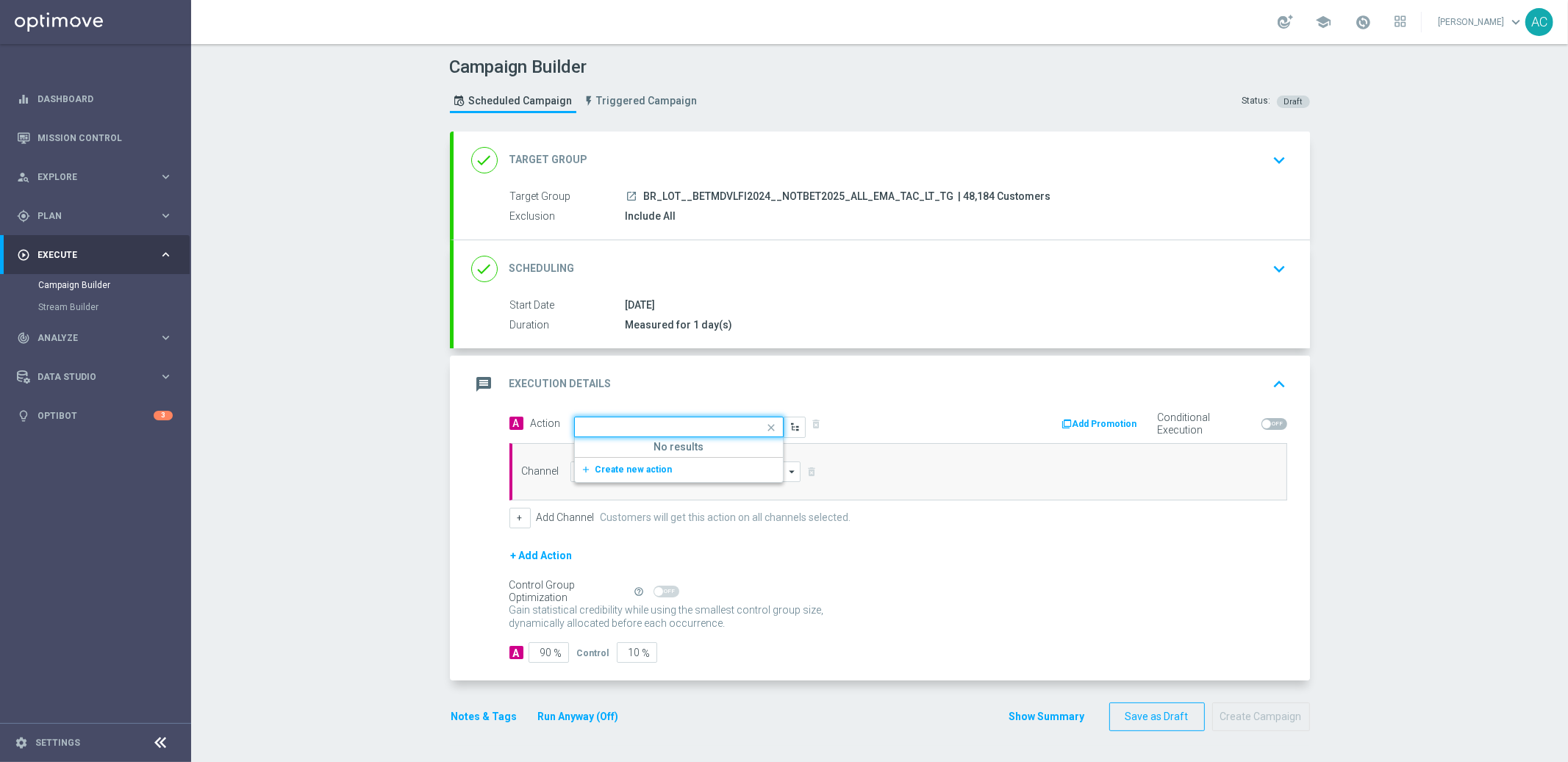
click at [766, 426] on span at bounding box center [774, 427] width 19 height 19
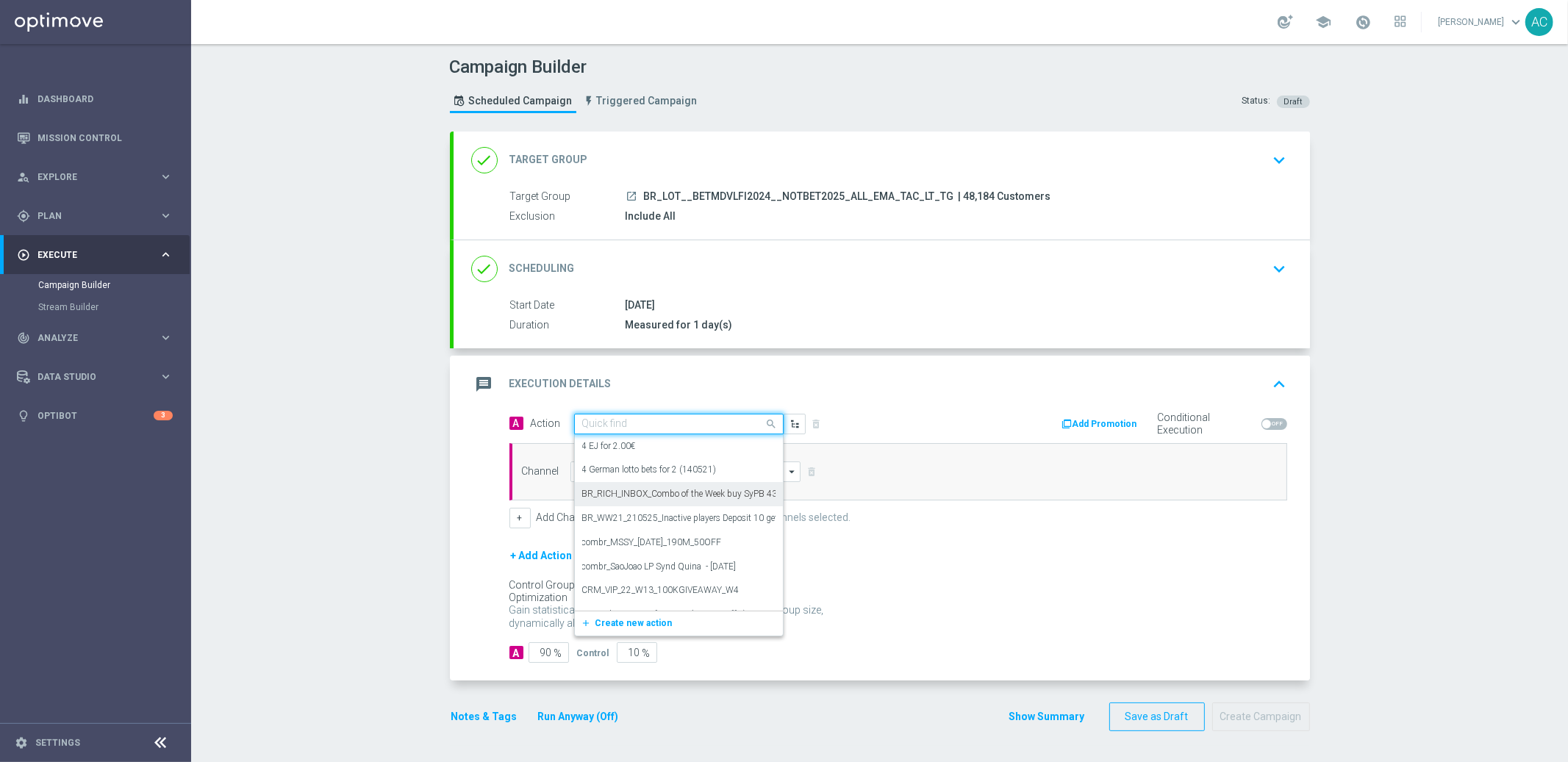
paste input "BR_LOT_LFIMONDAY_COM__ALL_EMA_TAC_LT"
type input "BR_LOT_LFIMONDAY_COM__ALL_EMA_TAC_LT"
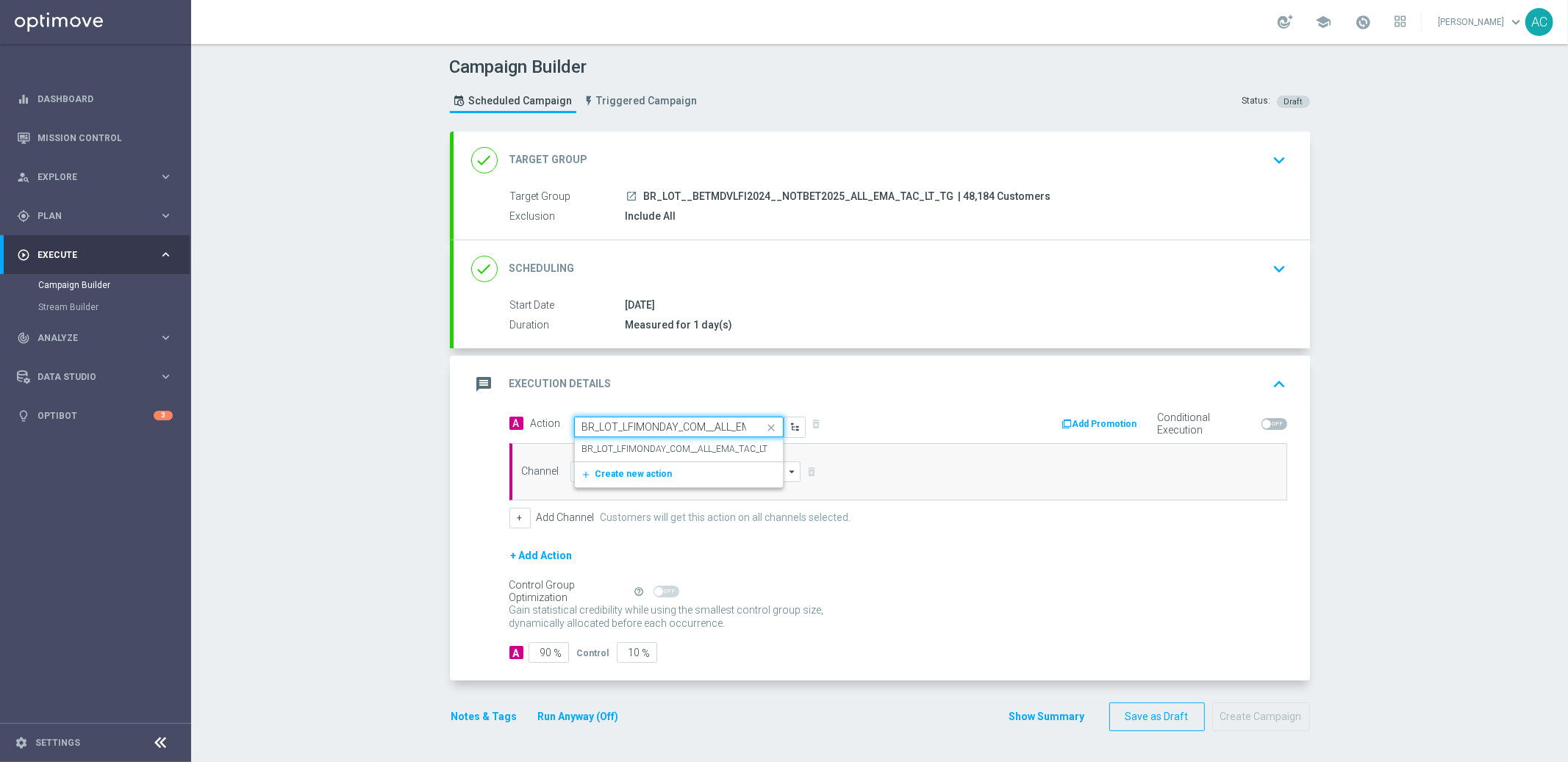
scroll to position [0, 48]
click at [730, 456] on div "BR_LOT_LFIMONDAY_COM__ALL_EMA_TAC_LT edit" at bounding box center [679, 449] width 193 height 24
click at [656, 476] on input at bounding box center [685, 471] width 231 height 20
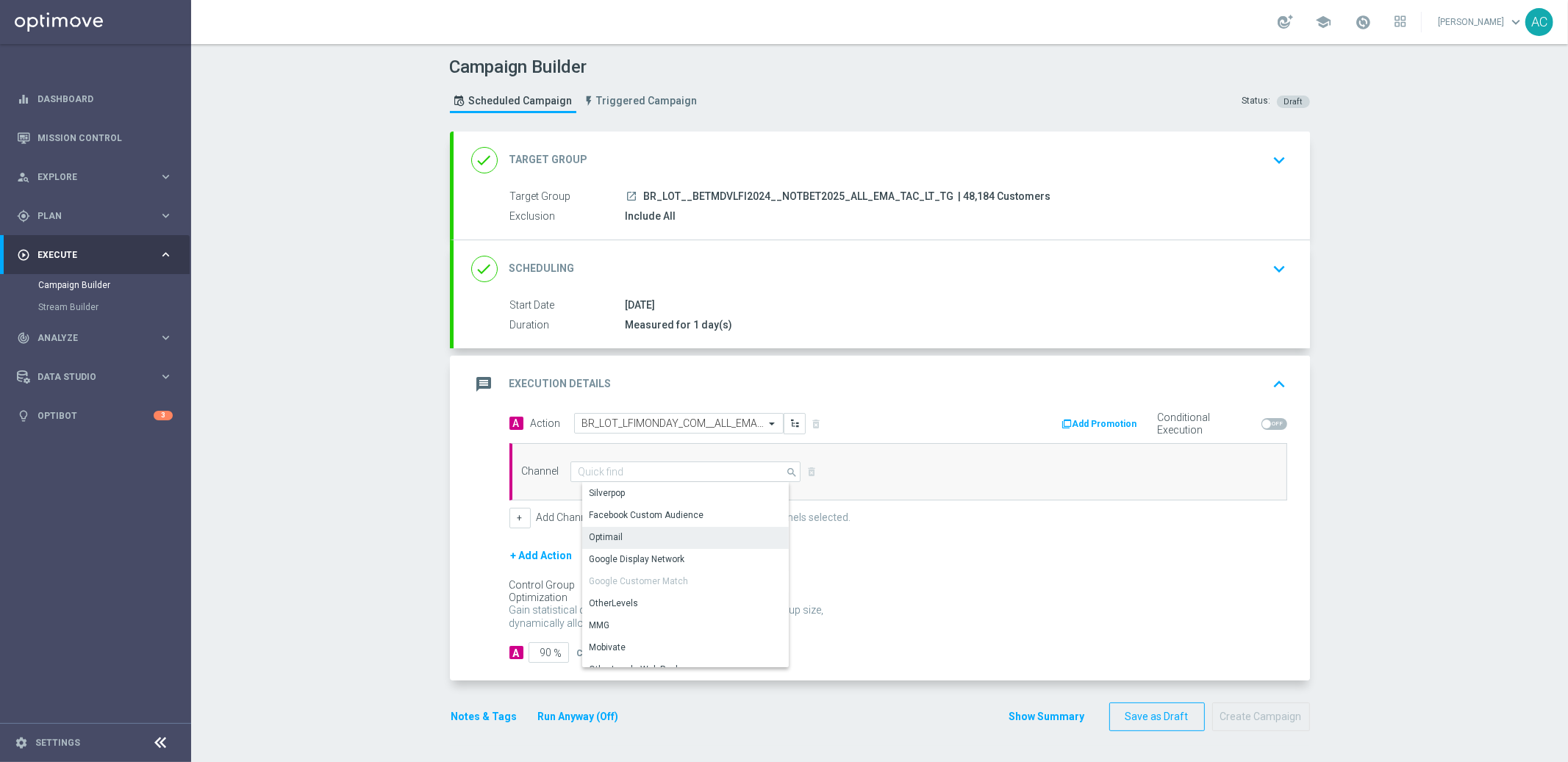
click at [679, 538] on div "Optimail" at bounding box center [692, 536] width 219 height 20
type input "Optimail"
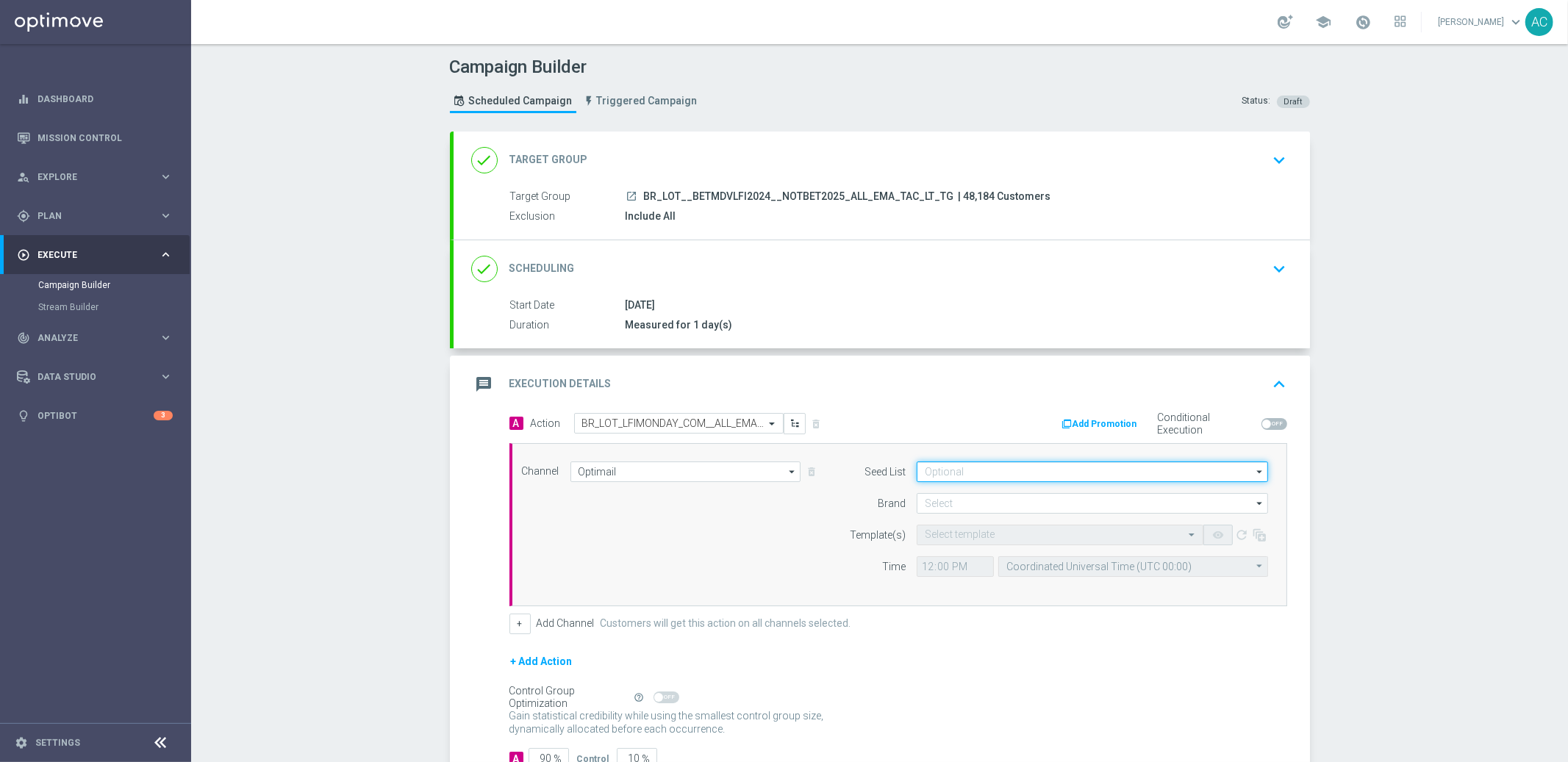
click at [1012, 478] on input at bounding box center [1091, 471] width 351 height 20
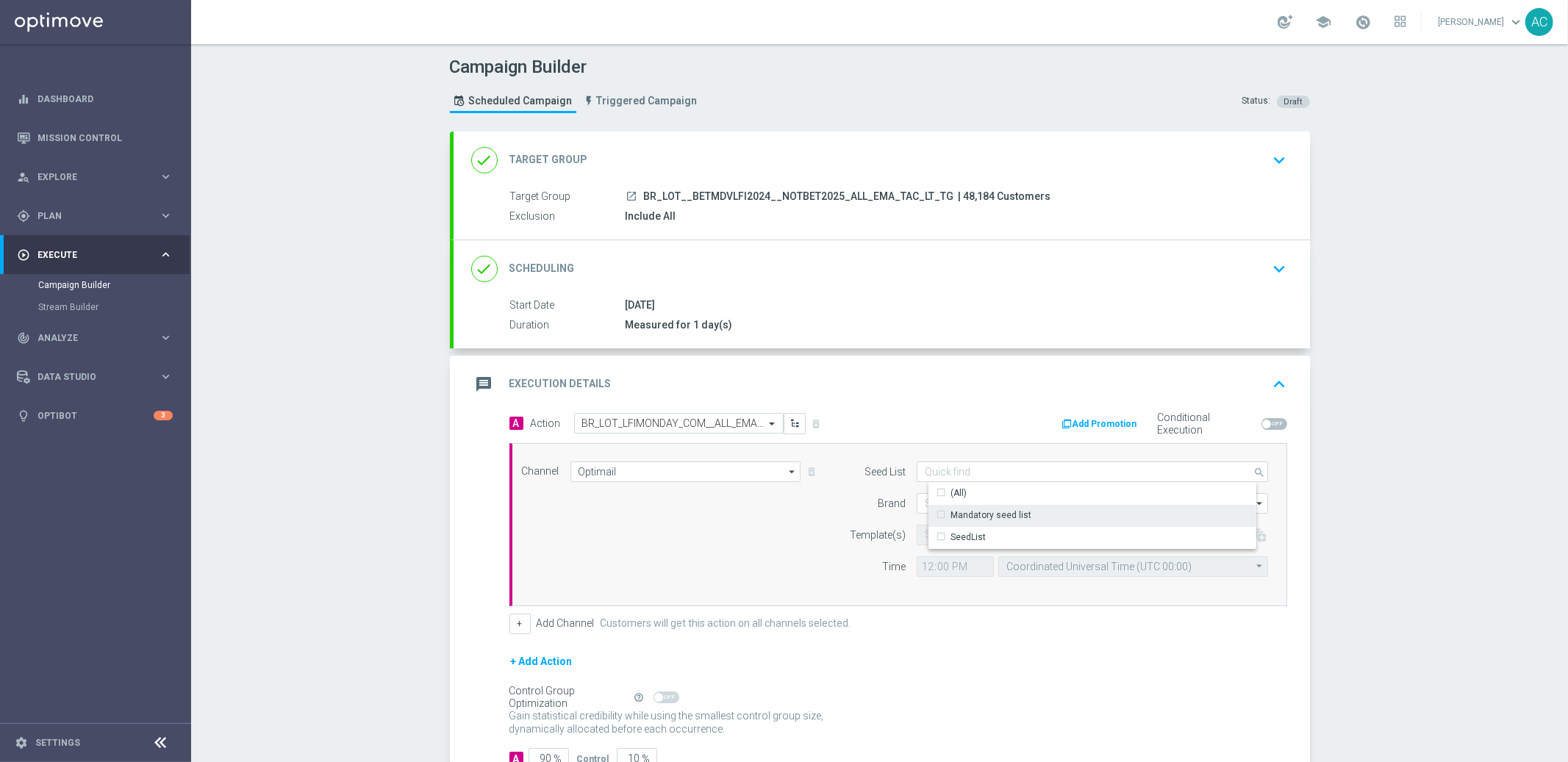
click at [1004, 509] on div "Mandatory seed list" at bounding box center [990, 515] width 81 height 13
click at [770, 543] on div "Channel Optimail Optimail arrow_drop_down Show Selected 1 of 26 Silverpop" at bounding box center [895, 524] width 769 height 126
type input "Mandatory seed list"
click at [965, 506] on input at bounding box center [1091, 503] width 351 height 20
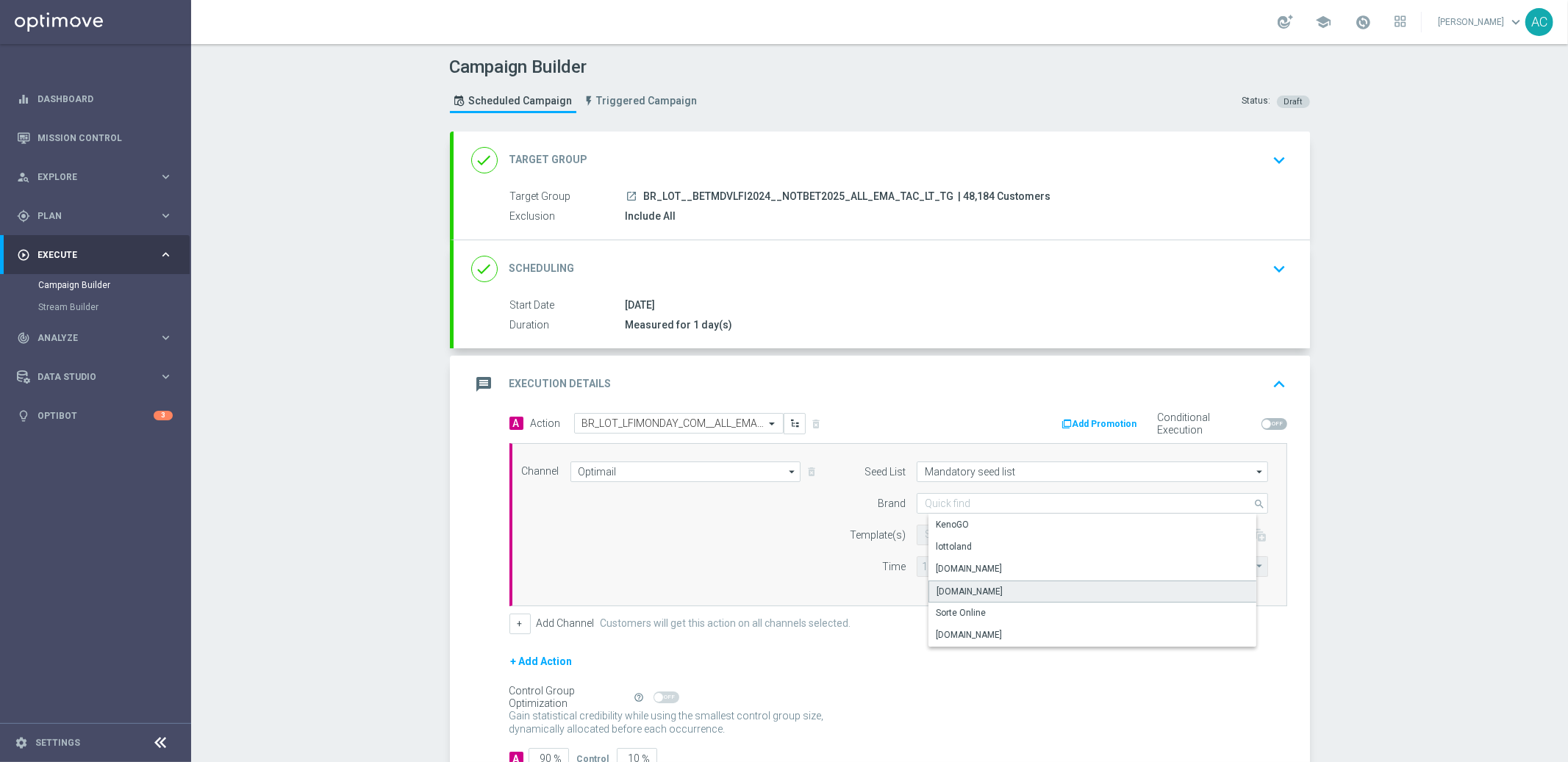
click at [1002, 590] on div "Lottoland.com.br" at bounding box center [1105, 591] width 352 height 22
type input "Lottoland.com.br"
click at [960, 545] on form "Template(s) Select template remove_red_eye refresh Time 12:00 Coordinated Unive…" at bounding box center [1054, 550] width 426 height 52
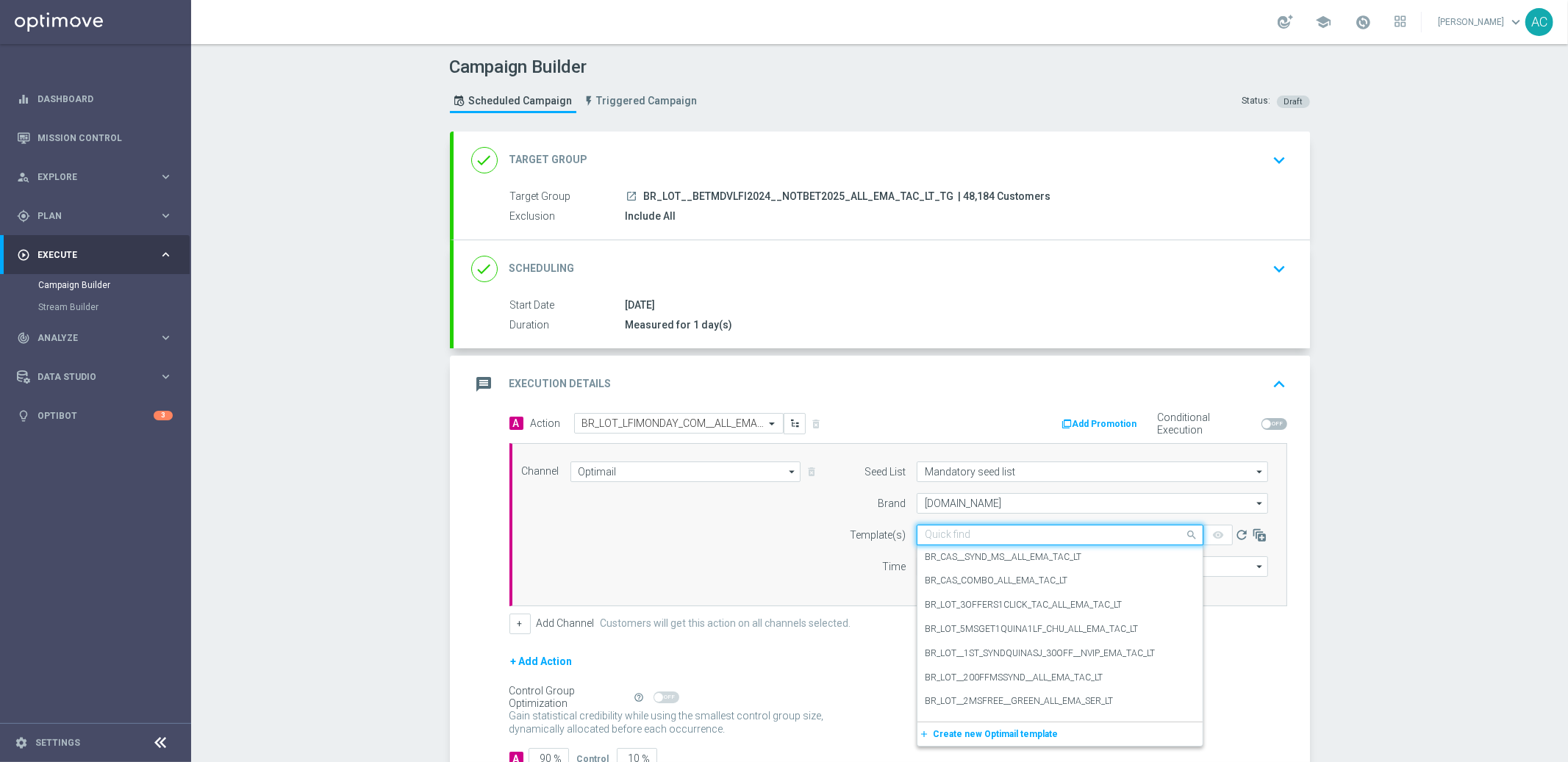
click at [963, 536] on input "text" at bounding box center [1045, 535] width 241 height 12
paste input "BR_LOT_LFIMONDAY_COM__ALL_EMA_TAC_LT"
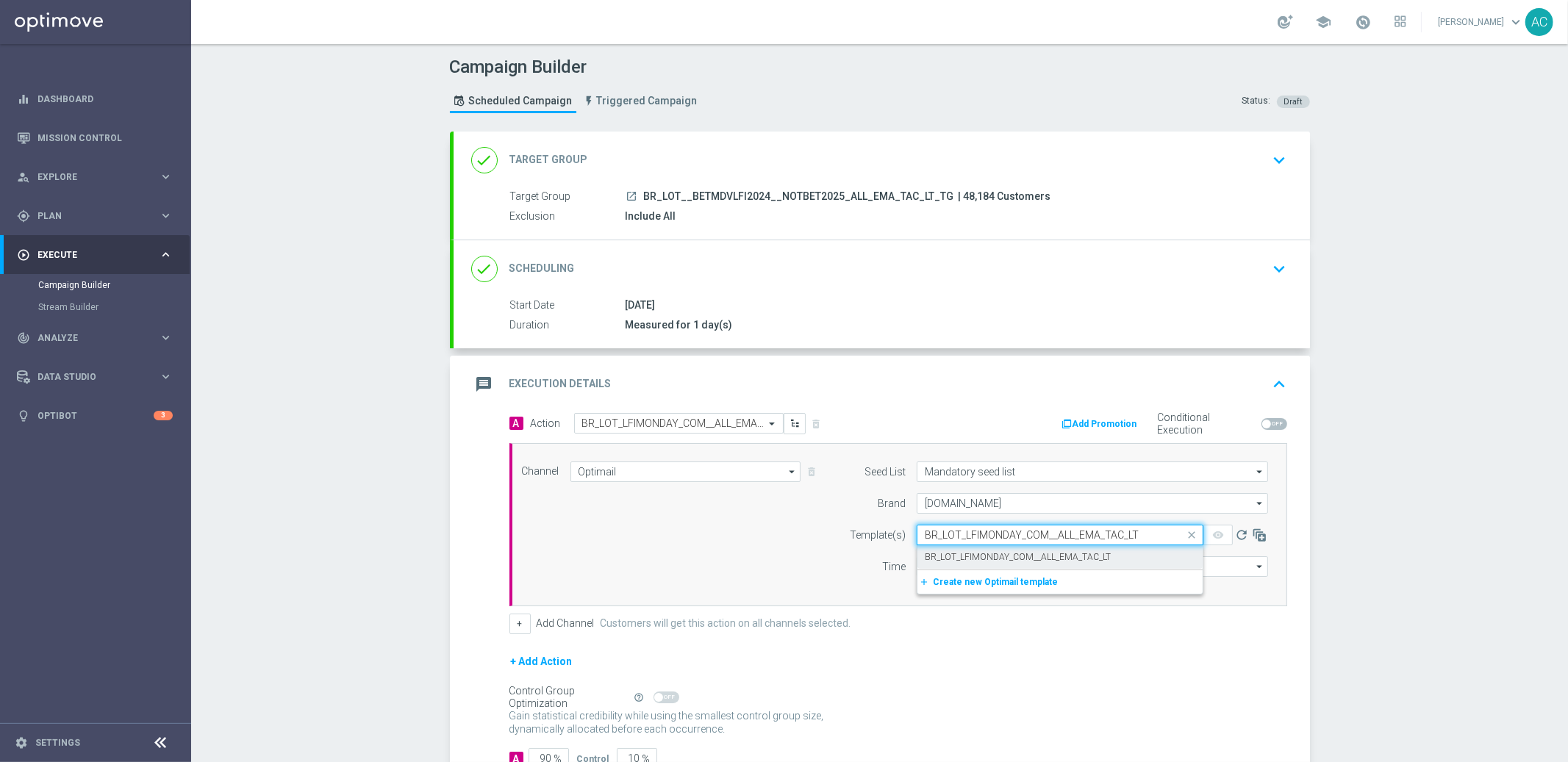
click at [975, 554] on label "BR_LOT_LFIMONDAY_COM__ALL_EMA_TAC_LT" at bounding box center [1017, 557] width 186 height 12
type input "BR_LOT_LFIMONDAY_COM__ALL_EMA_TAC_LT"
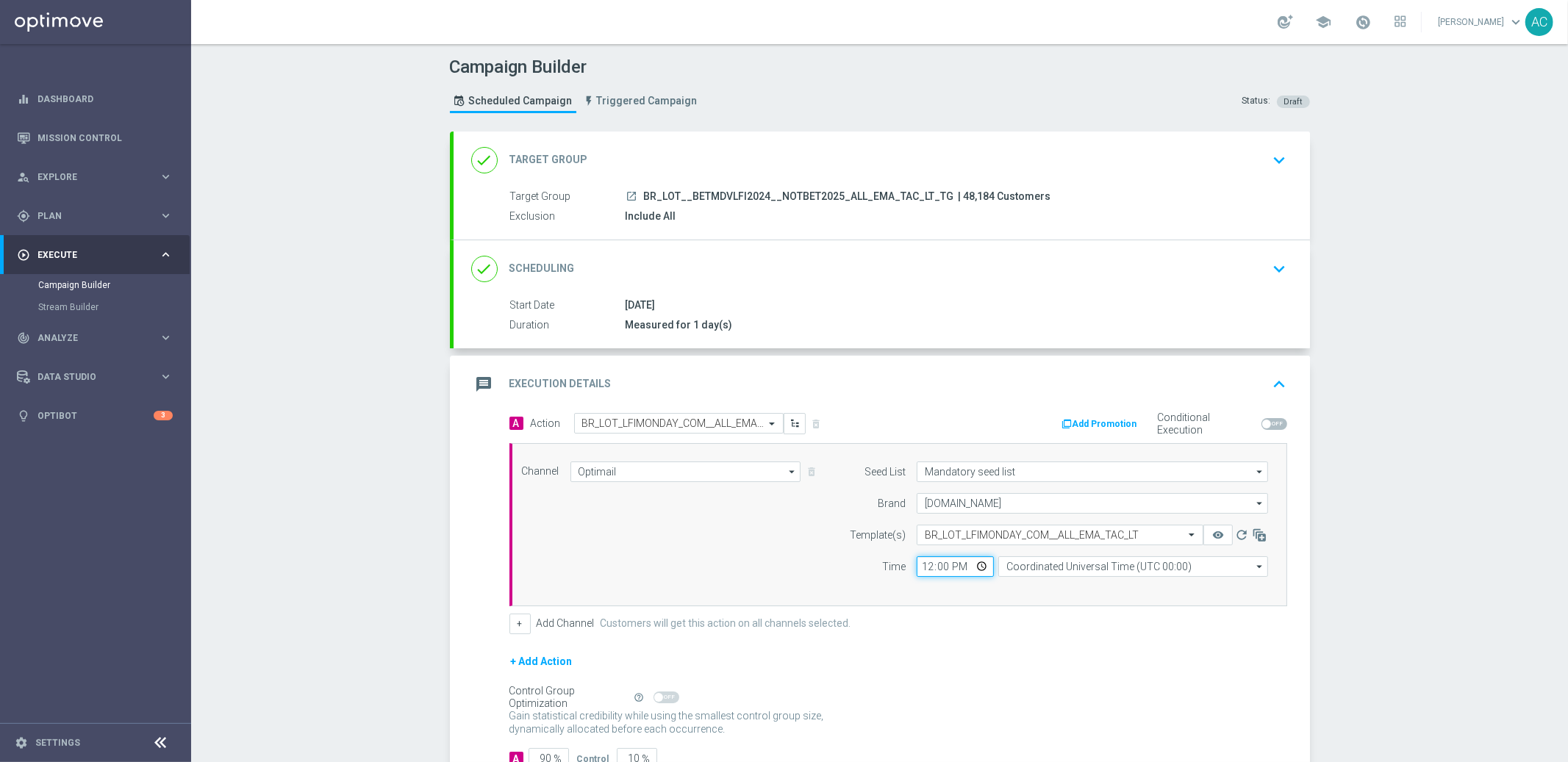
click at [916, 566] on input "12:00" at bounding box center [955, 566] width 77 height 20
type input "18:00"
click at [1008, 604] on div "+ Add Channel Customers will get this action on all channels selected." at bounding box center [898, 624] width 778 height 20
click at [1050, 566] on input "Coordinated Universal Time (UTC 00:00)" at bounding box center [1133, 566] width 270 height 20
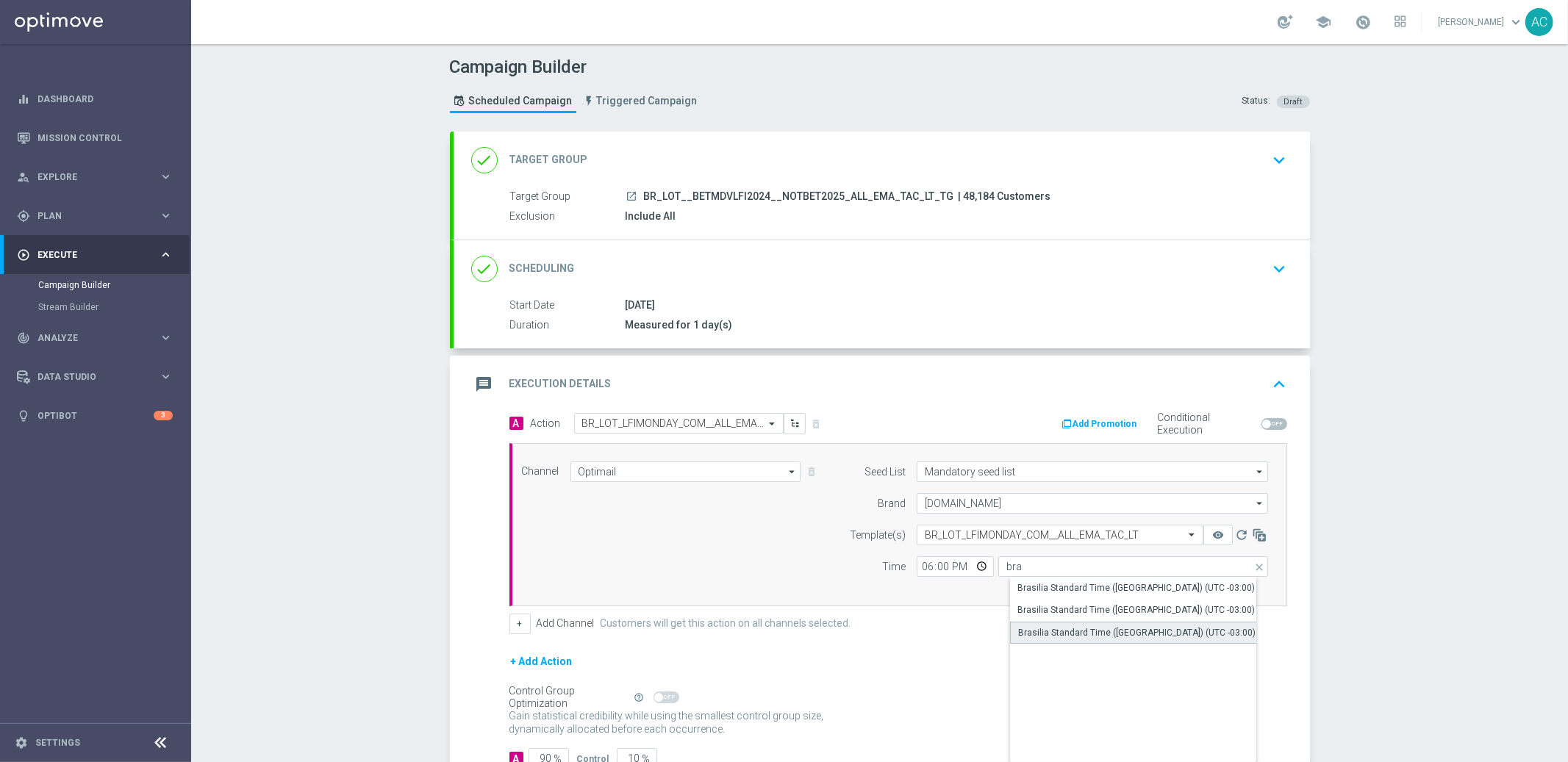
click at [1170, 604] on div "Brasilia Standard Time (Sao Paulo) (UTC -03:00)" at bounding box center [1137, 633] width 238 height 13
type input "Brasilia Standard Time (Sao Paulo) (UTC -03:00)"
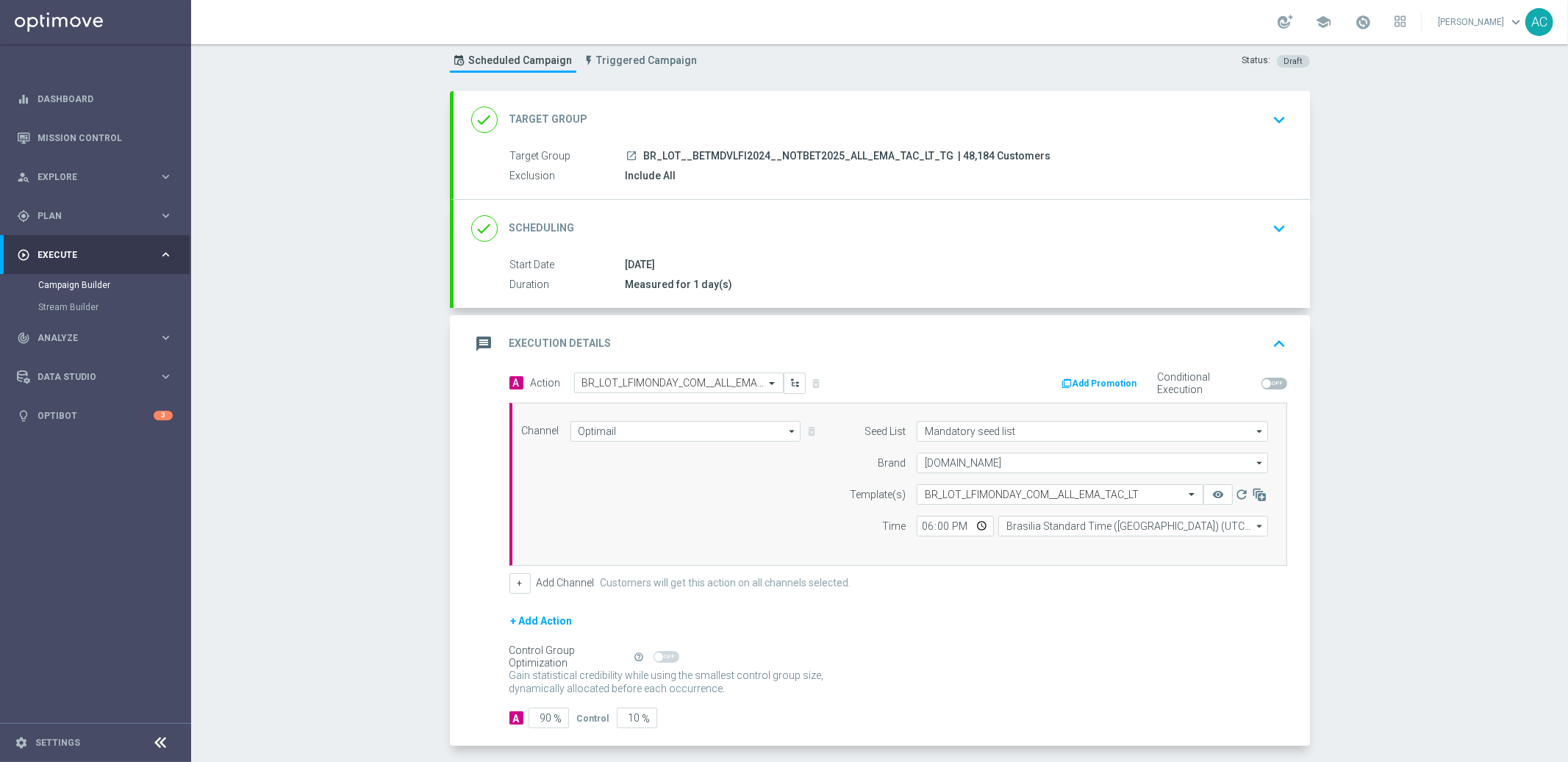
scroll to position [103, 0]
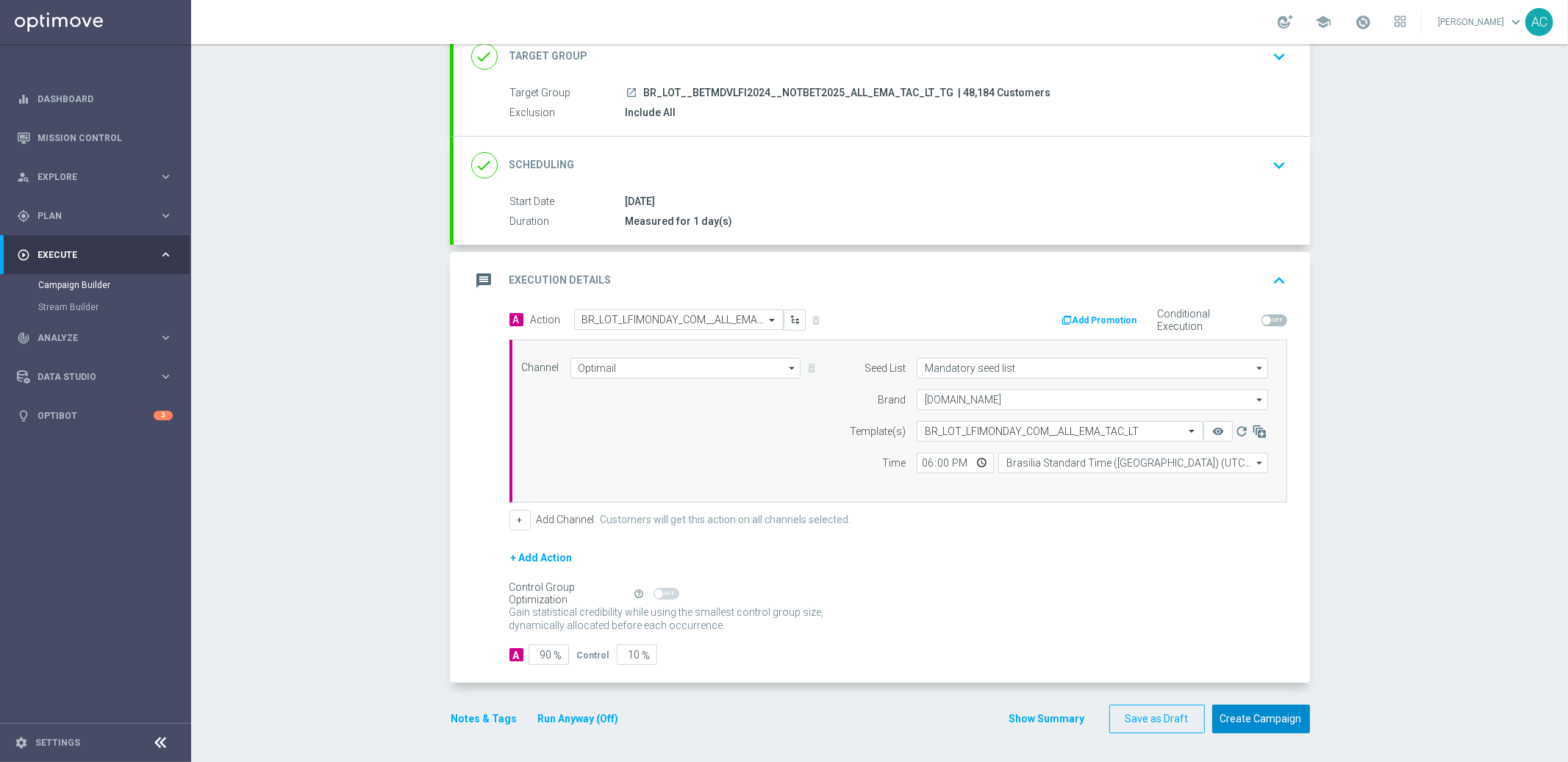
click at [1200, 604] on button "Create Campaign" at bounding box center [1261, 718] width 98 height 28
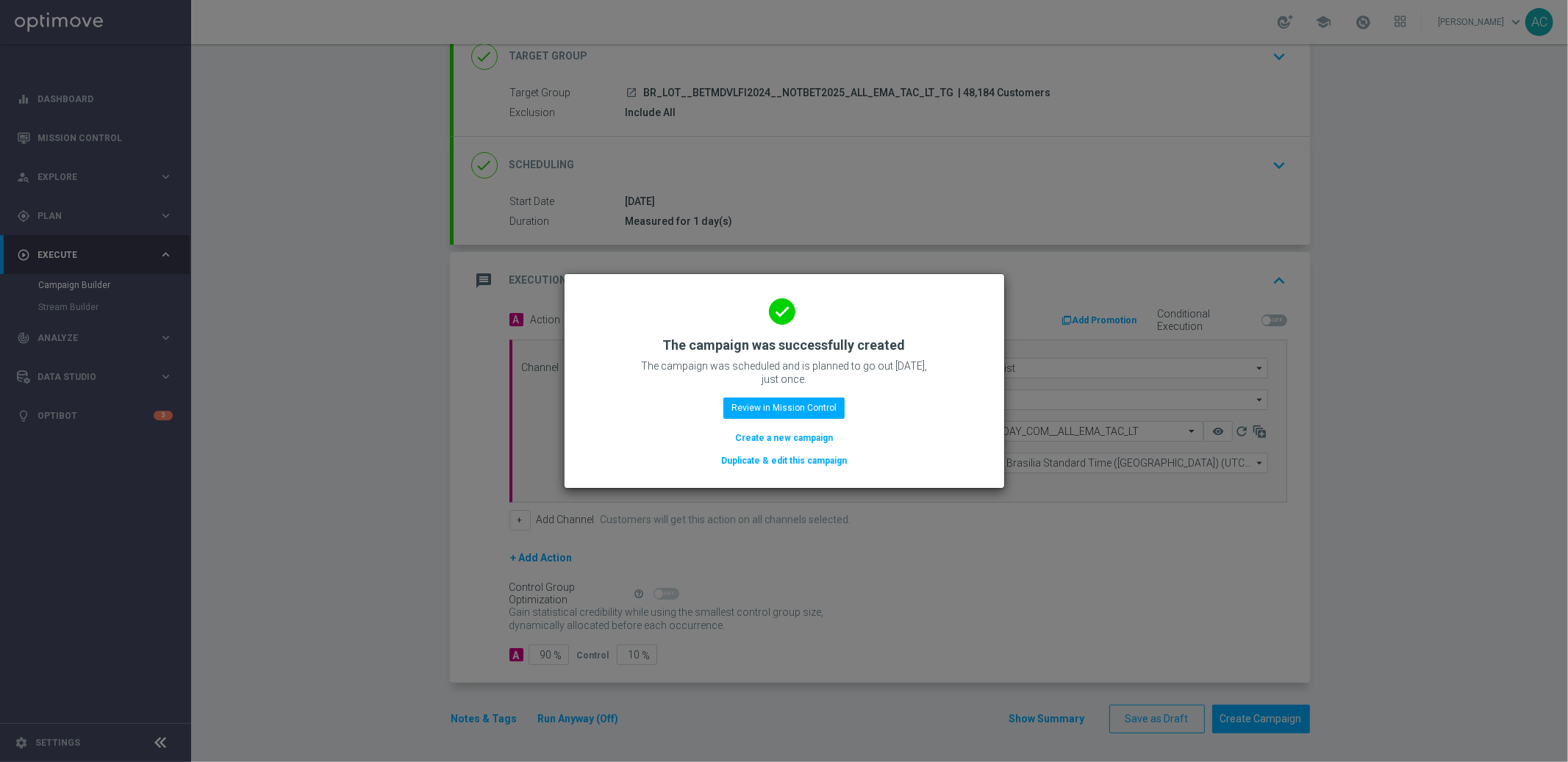
click at [795, 433] on button "Create a new campaign" at bounding box center [784, 438] width 101 height 16
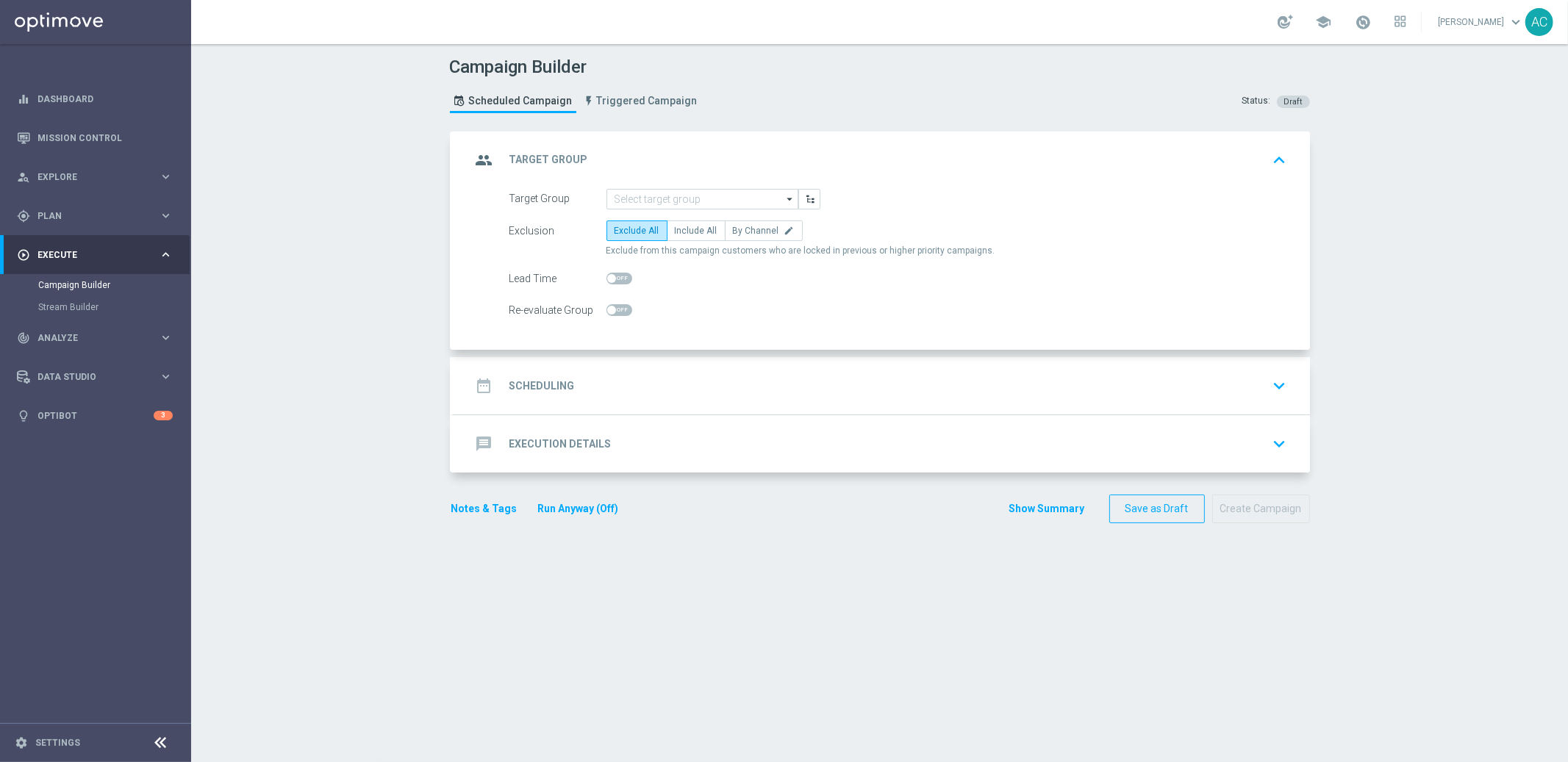
scroll to position [0, 0]
click at [634, 189] on input at bounding box center [703, 199] width 192 height 20
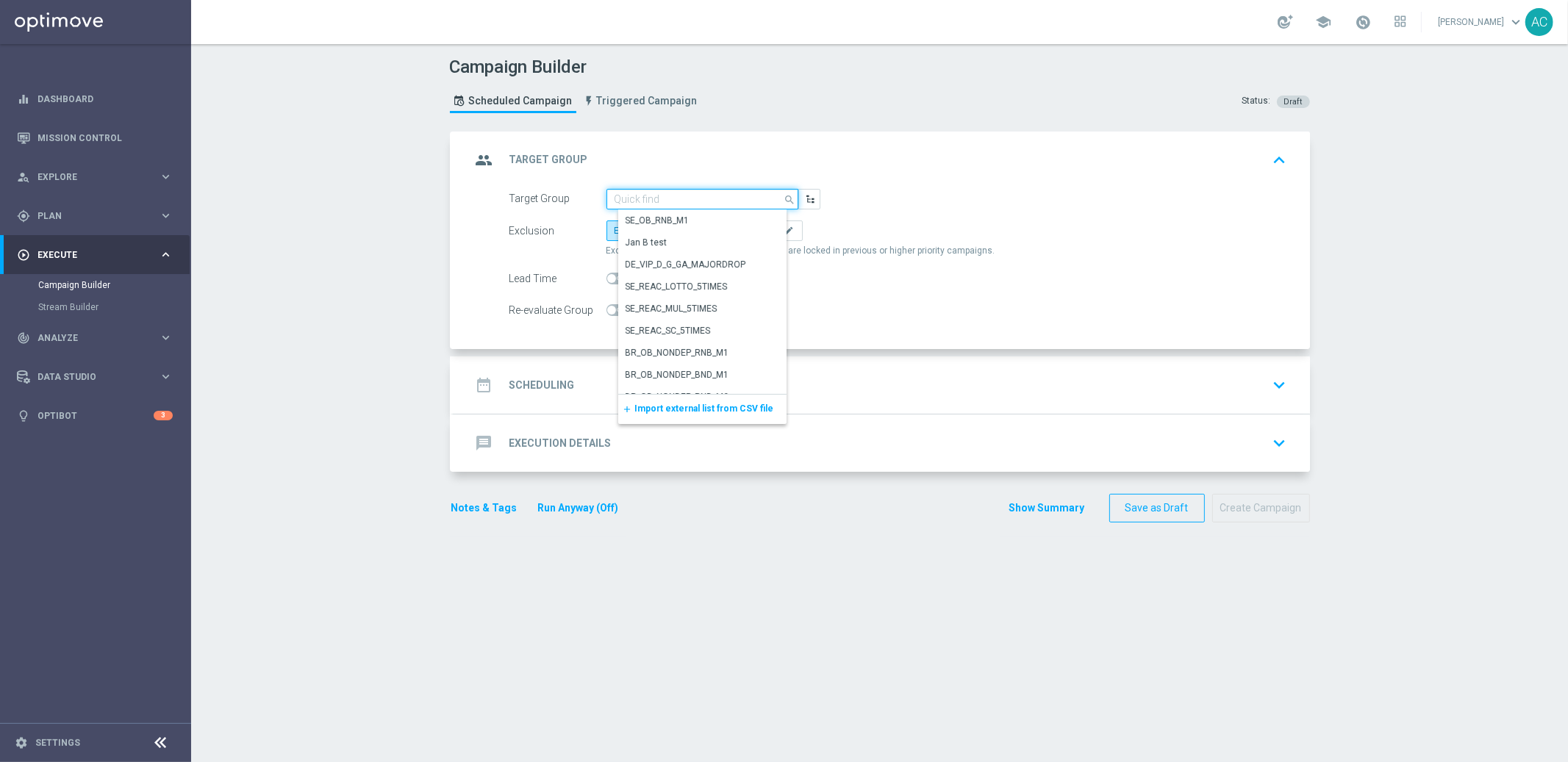
paste input "BR_LOT__ACTIVE_LOTTO__ALL_EMA_TAC_LT_TG"
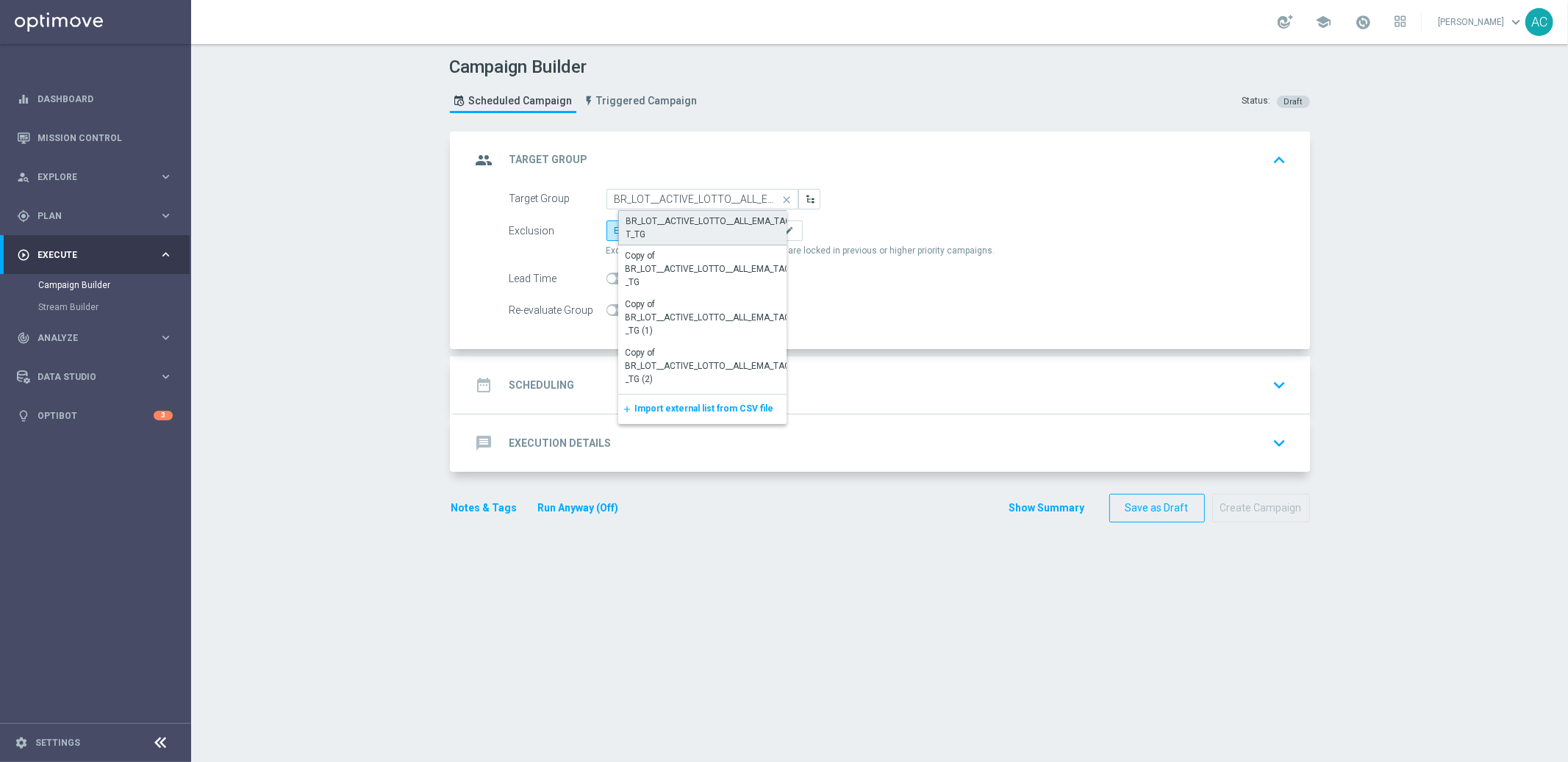
click at [696, 226] on div "BR_LOT__ACTIVE_LOTTO__ALL_EMA_TAC_LT_TG" at bounding box center [714, 228] width 177 height 26
type input "BR_LOT__ACTIVE_LOTTO__ALL_EMA_TAC_LT_TG"
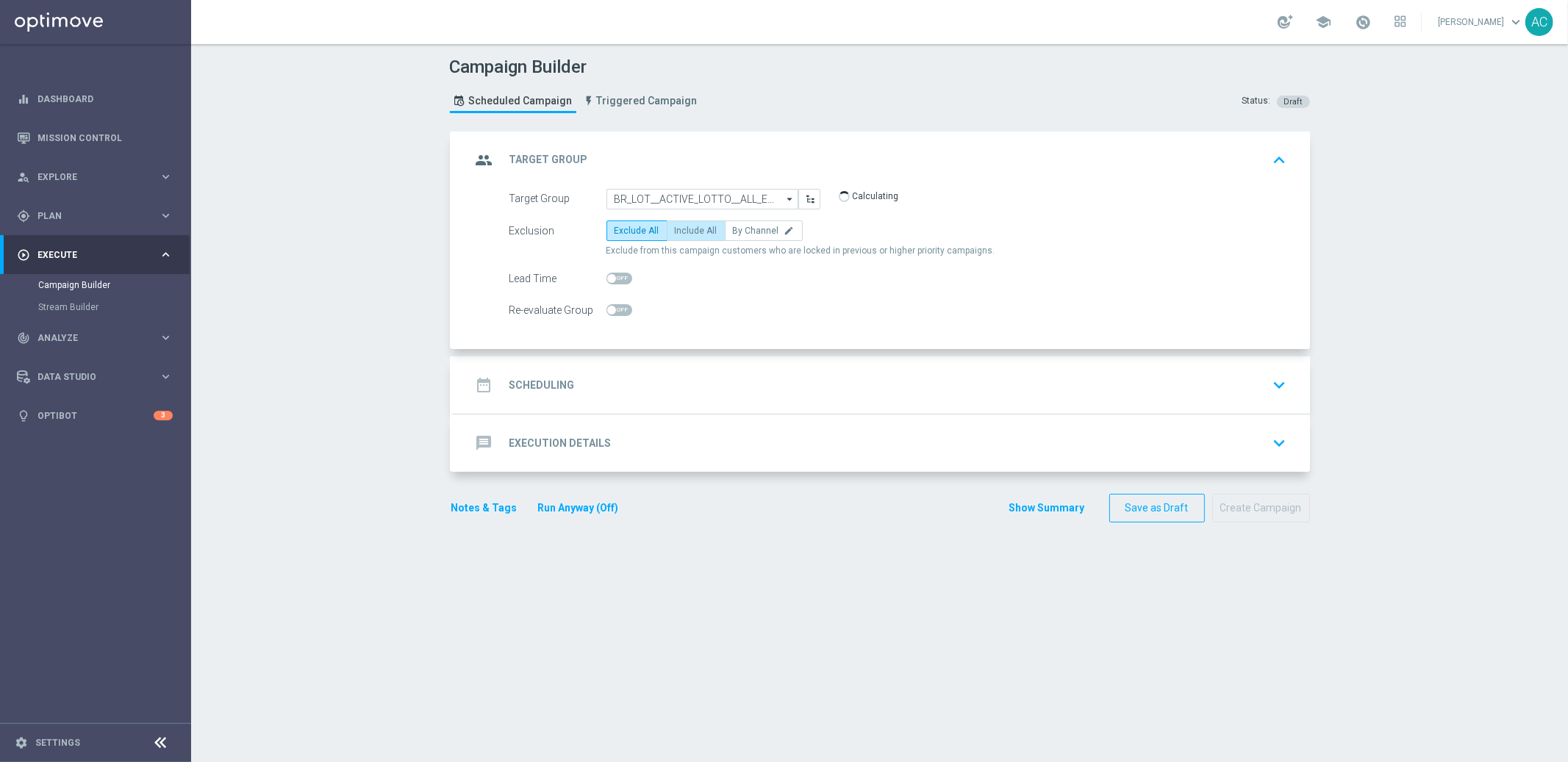
click at [693, 229] on span "Include All" at bounding box center [696, 230] width 42 height 11
click at [684, 229] on input "Include All" at bounding box center [679, 234] width 10 height 10
radio input "true"
click at [545, 386] on h2 "Scheduling" at bounding box center [542, 385] width 65 height 14
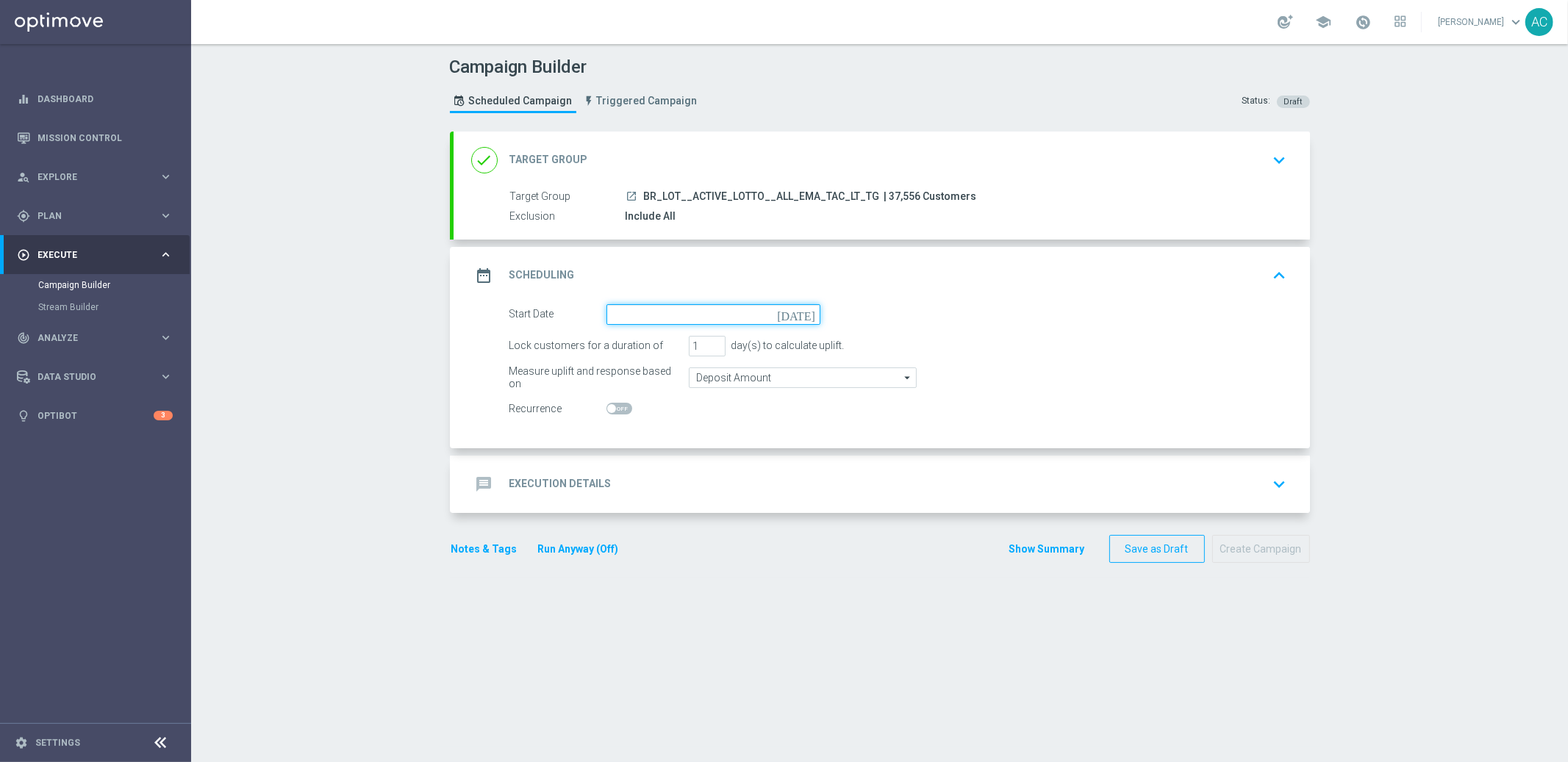
click at [638, 313] on input at bounding box center [714, 314] width 214 height 20
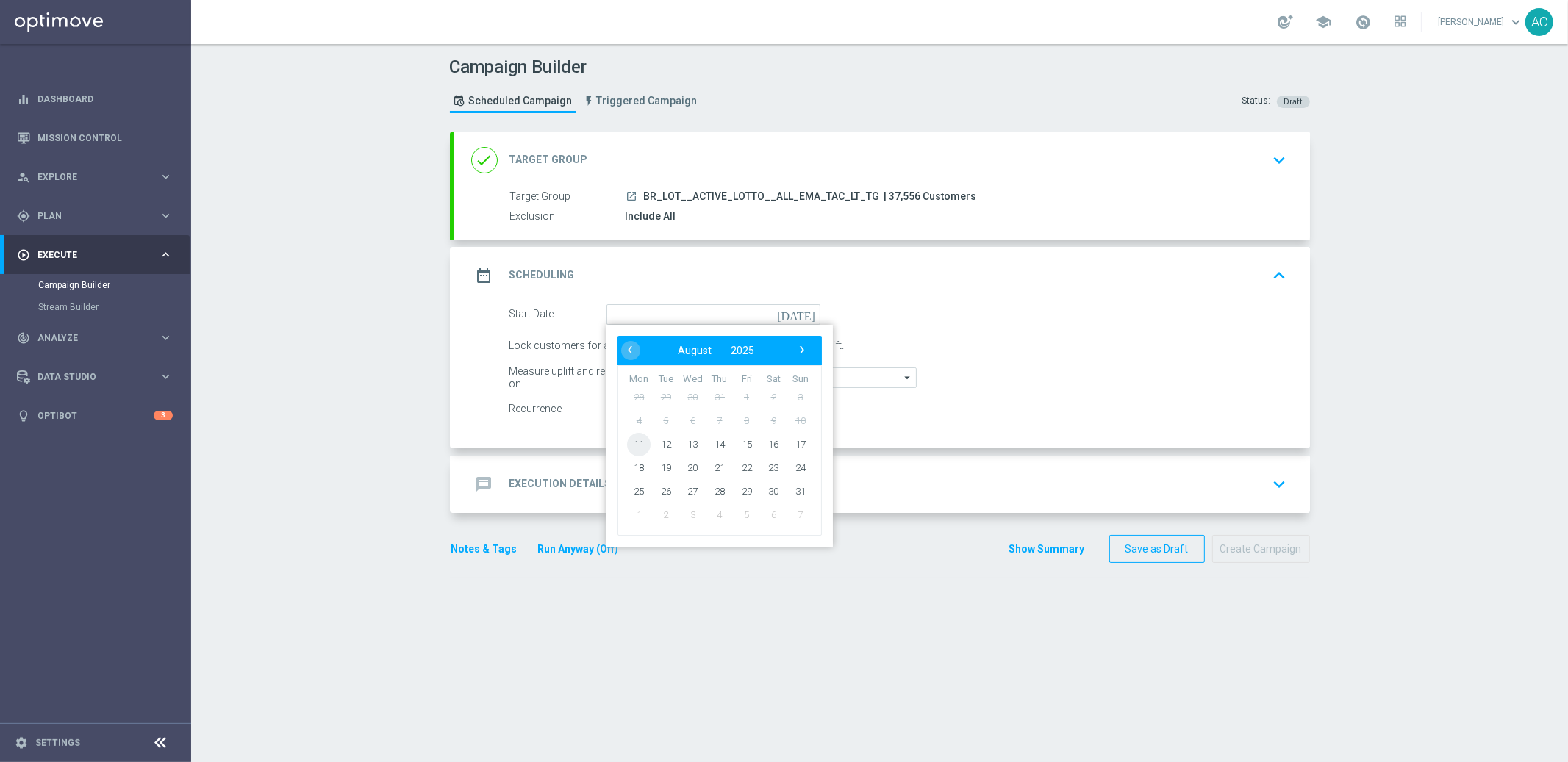
click at [632, 449] on span "11" at bounding box center [639, 444] width 24 height 24
type input "11 Aug 2025"
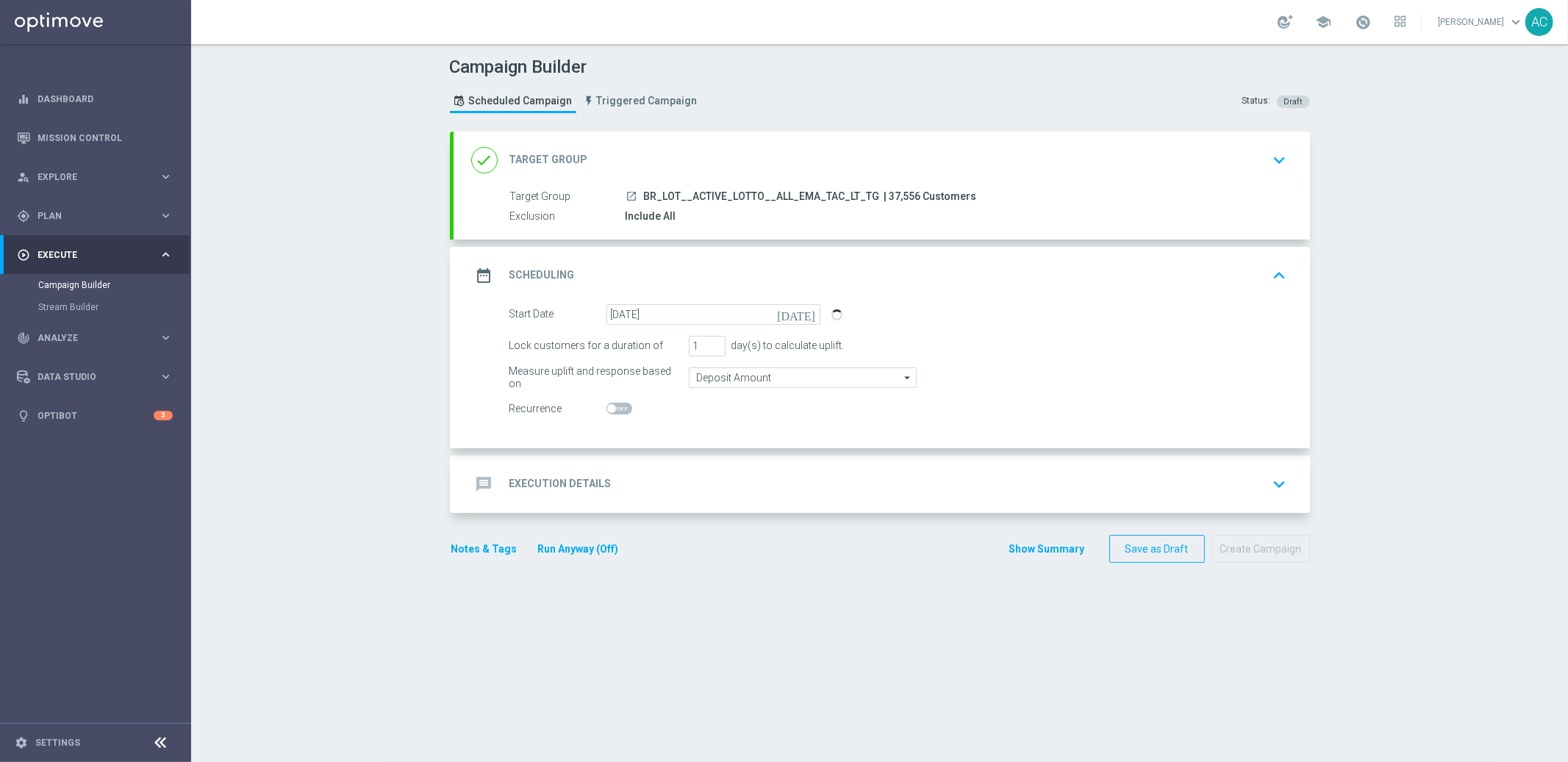
click at [539, 475] on div "message Execution Details" at bounding box center [541, 484] width 140 height 26
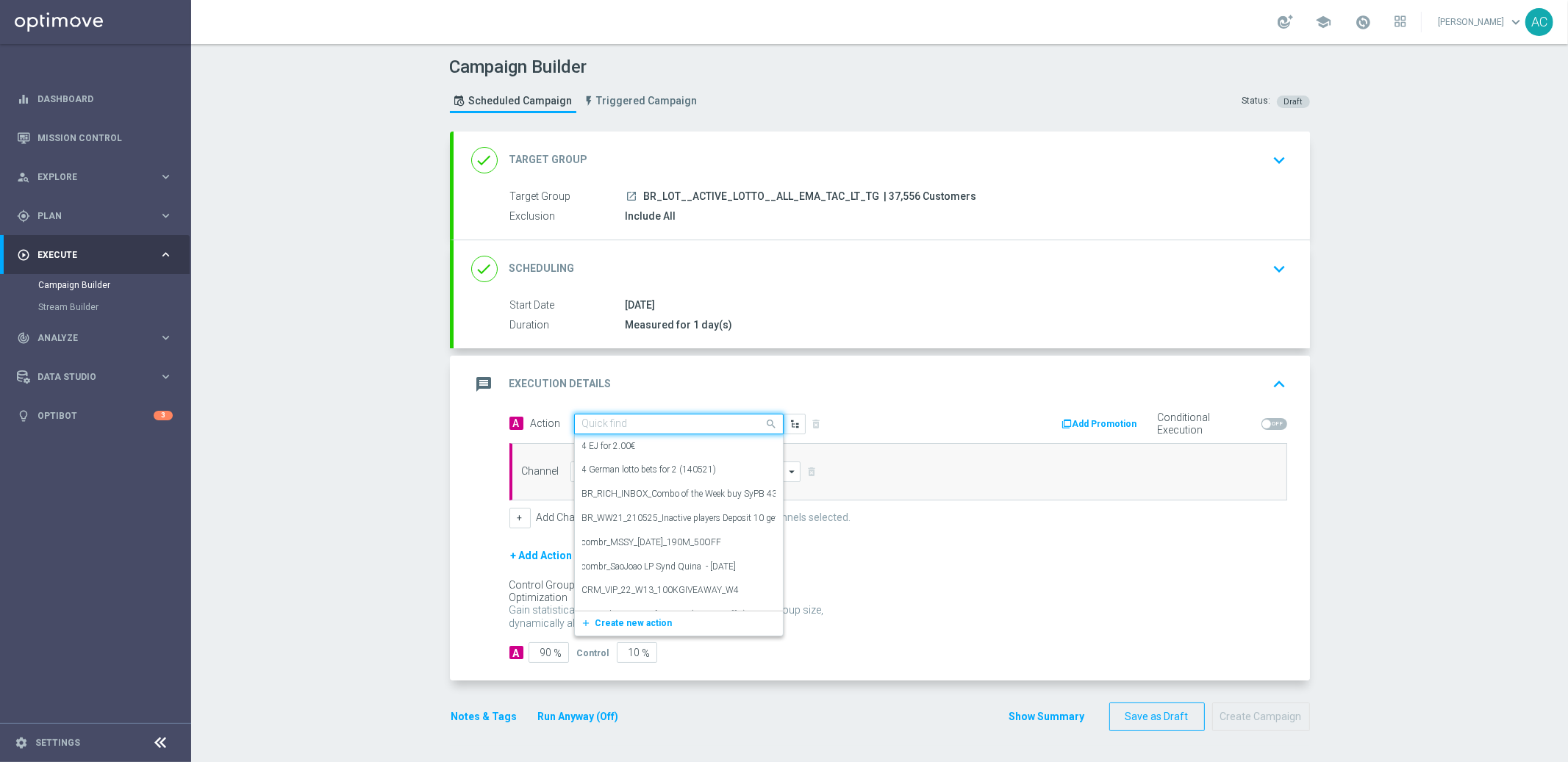
click at [638, 423] on input "text" at bounding box center [664, 424] width 164 height 12
paste input "BR_LOT_LFIMONDAY_COM__ALL_EMA_TAC_LT"
type input "BR_LOT_LFIMONDAY_COM__ALL_EMA_TAC_LT"
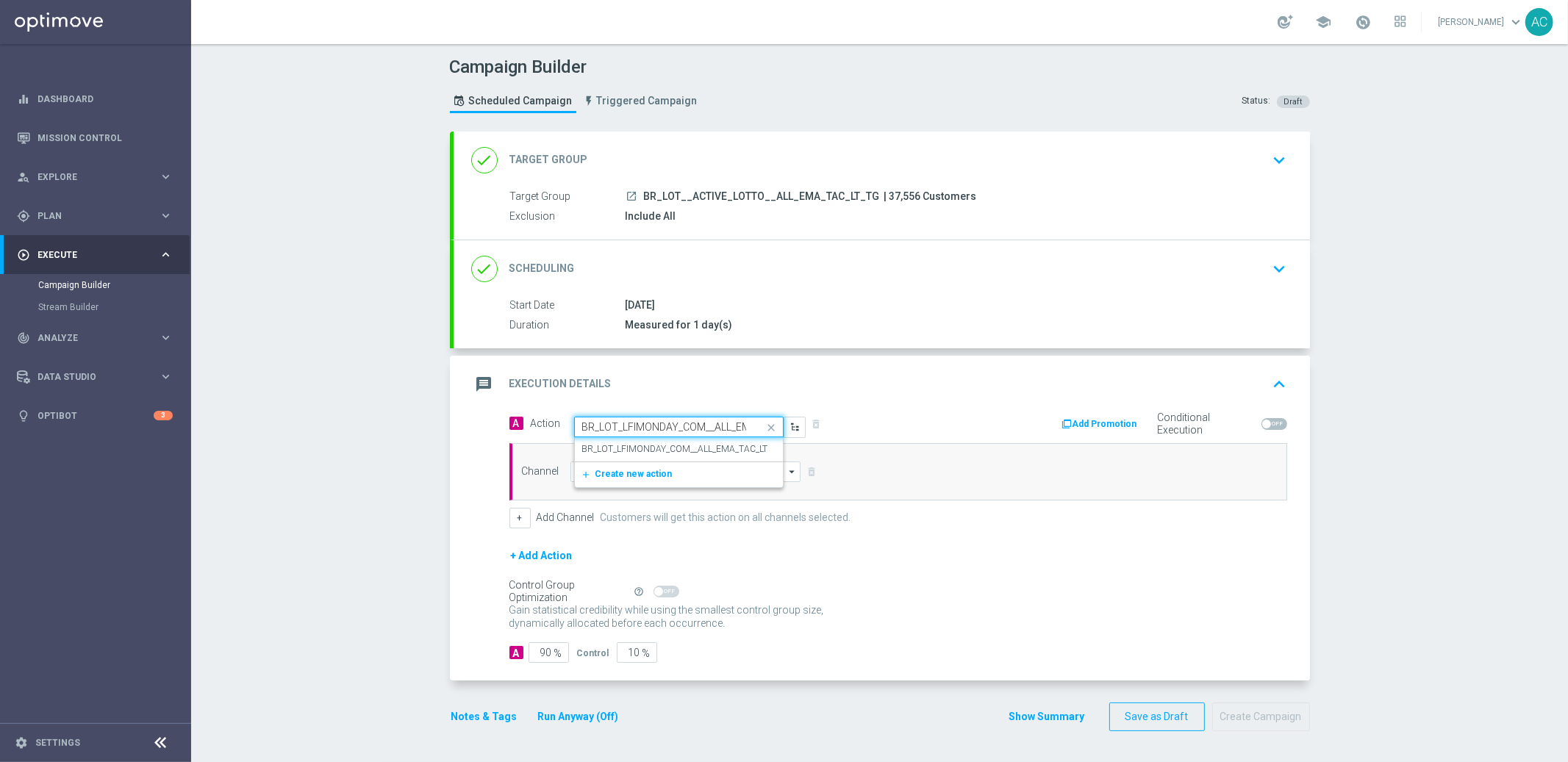
scroll to position [0, 48]
click at [670, 443] on label "BR_LOT_LFIMONDAY_COM__ALL_EMA_TAC_LT" at bounding box center [675, 449] width 186 height 12
click at [601, 477] on input at bounding box center [685, 471] width 231 height 20
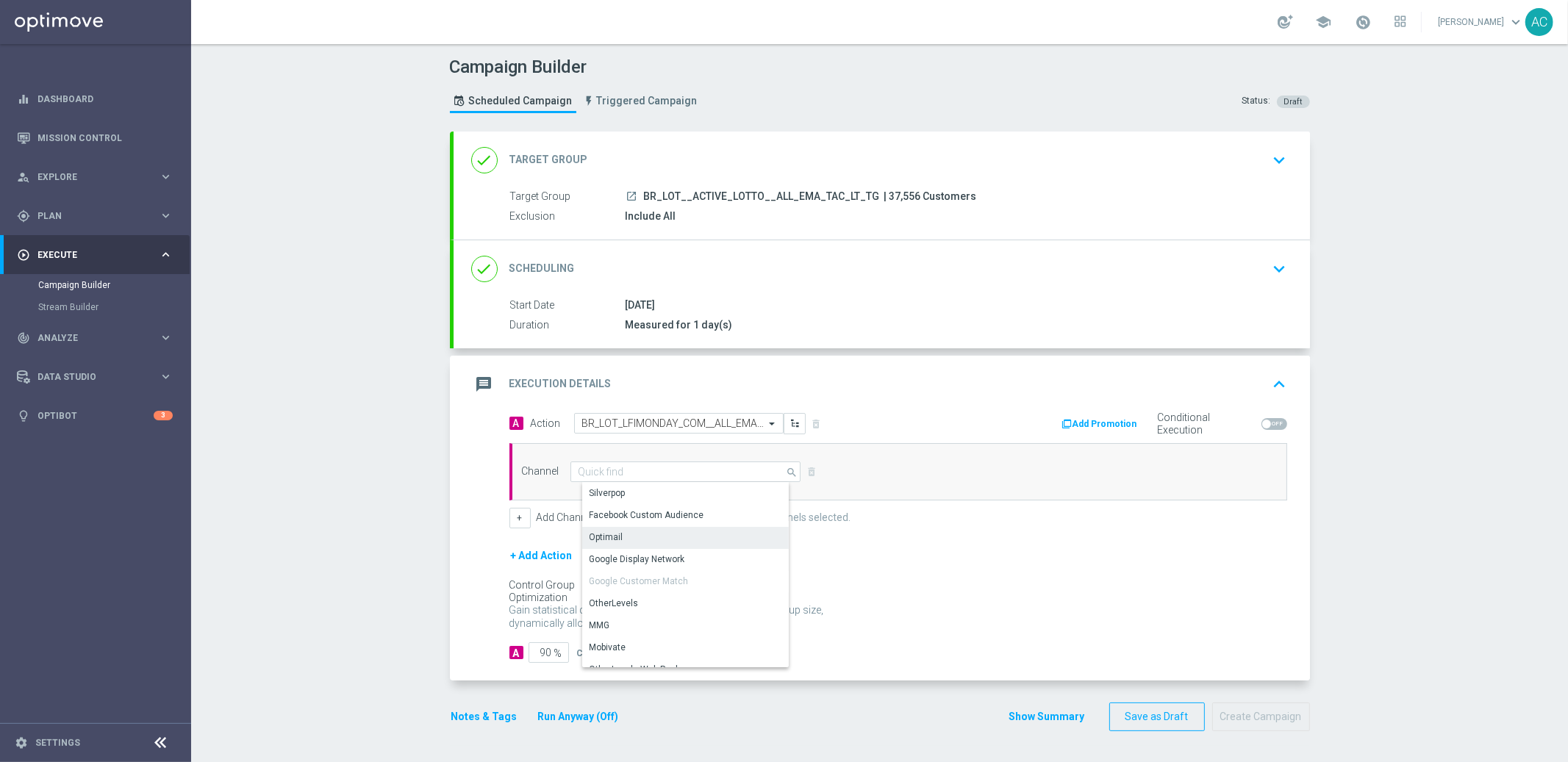
click at [652, 542] on div "Optimail" at bounding box center [692, 536] width 219 height 20
type input "Optimail"
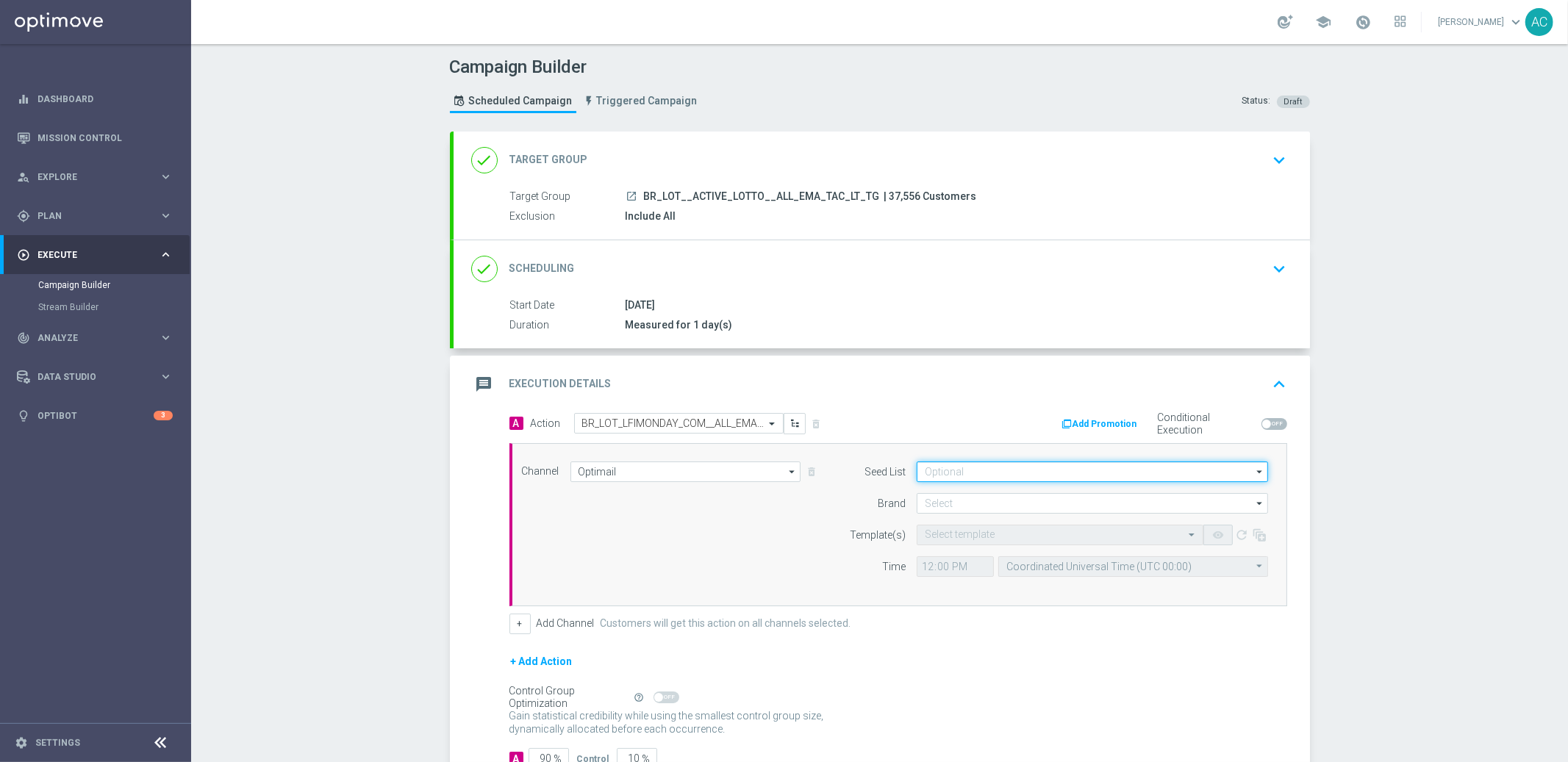
click at [1018, 468] on input at bounding box center [1091, 471] width 351 height 20
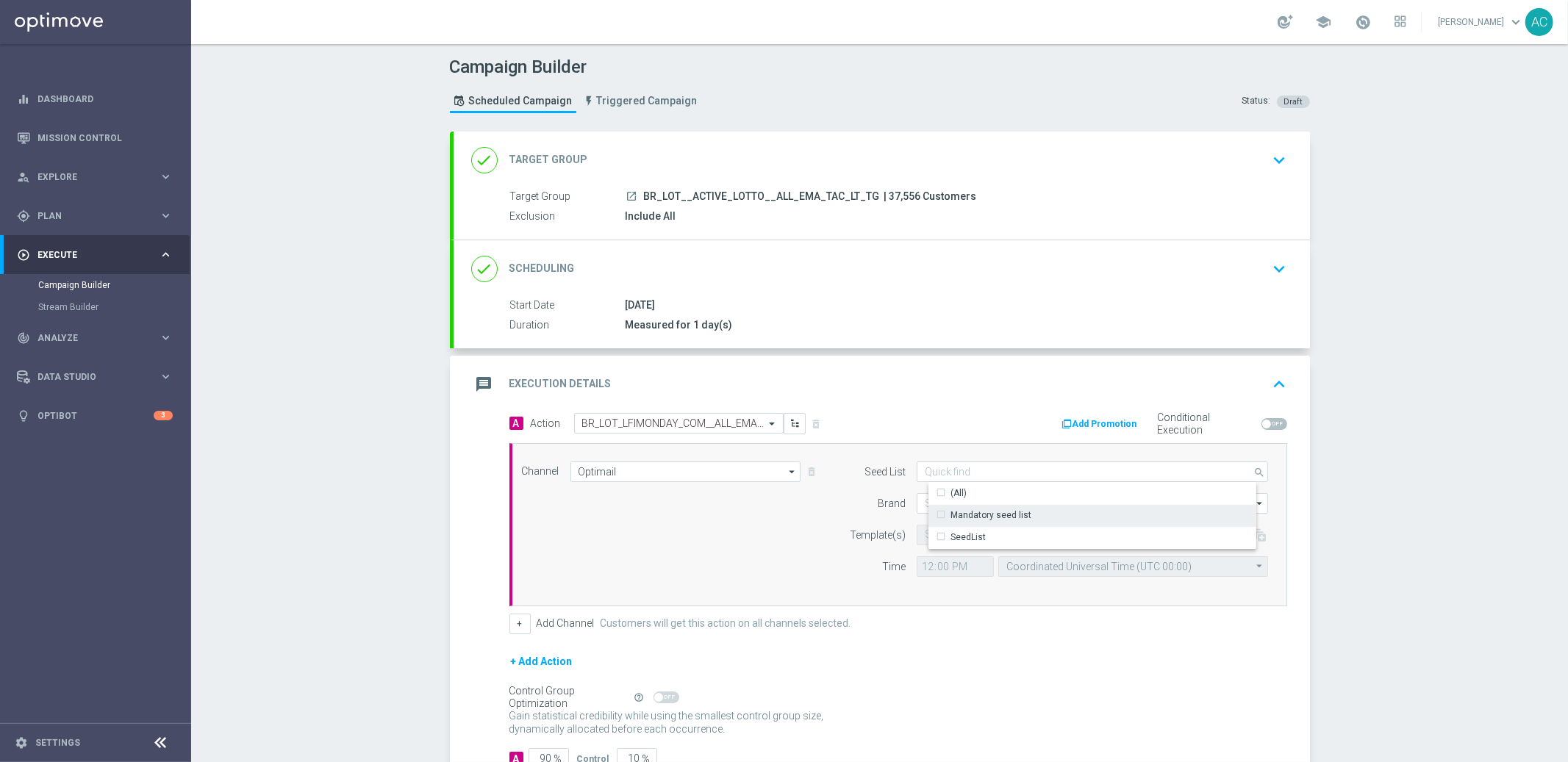
drag, startPoint x: 1049, startPoint y: 516, endPoint x: 1005, endPoint y: 524, distance: 44.7
click at [1048, 516] on div "Mandatory seed list" at bounding box center [1105, 515] width 352 height 20
drag, startPoint x: 634, startPoint y: 545, endPoint x: 862, endPoint y: 510, distance: 230.7
click at [670, 535] on div "Channel Optimail Optimail arrow_drop_down Show Selected 0 of NaN Silverpop" at bounding box center [895, 524] width 769 height 126
type input "Mandatory seed list"
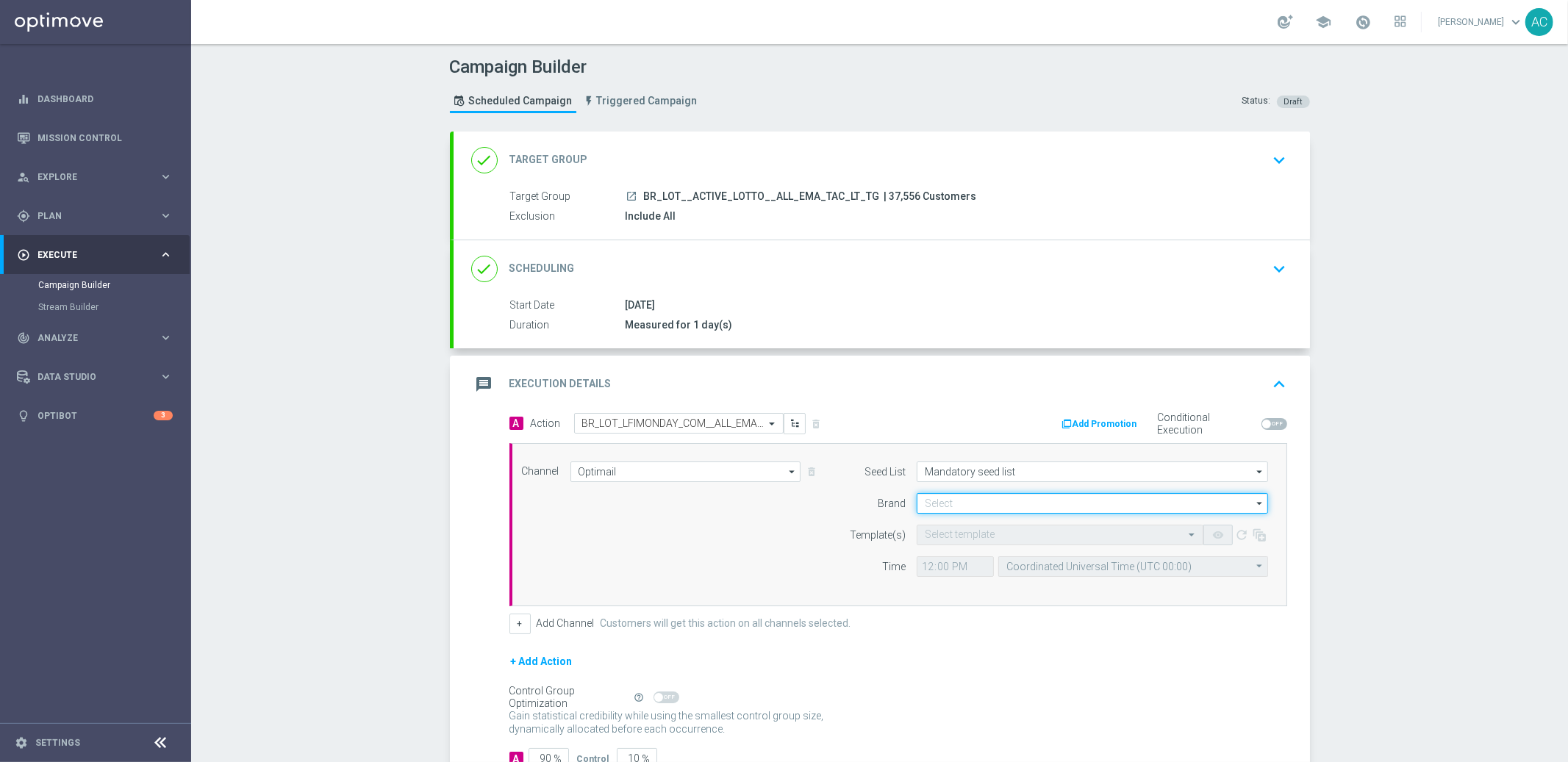
click at [975, 509] on input at bounding box center [1091, 503] width 351 height 20
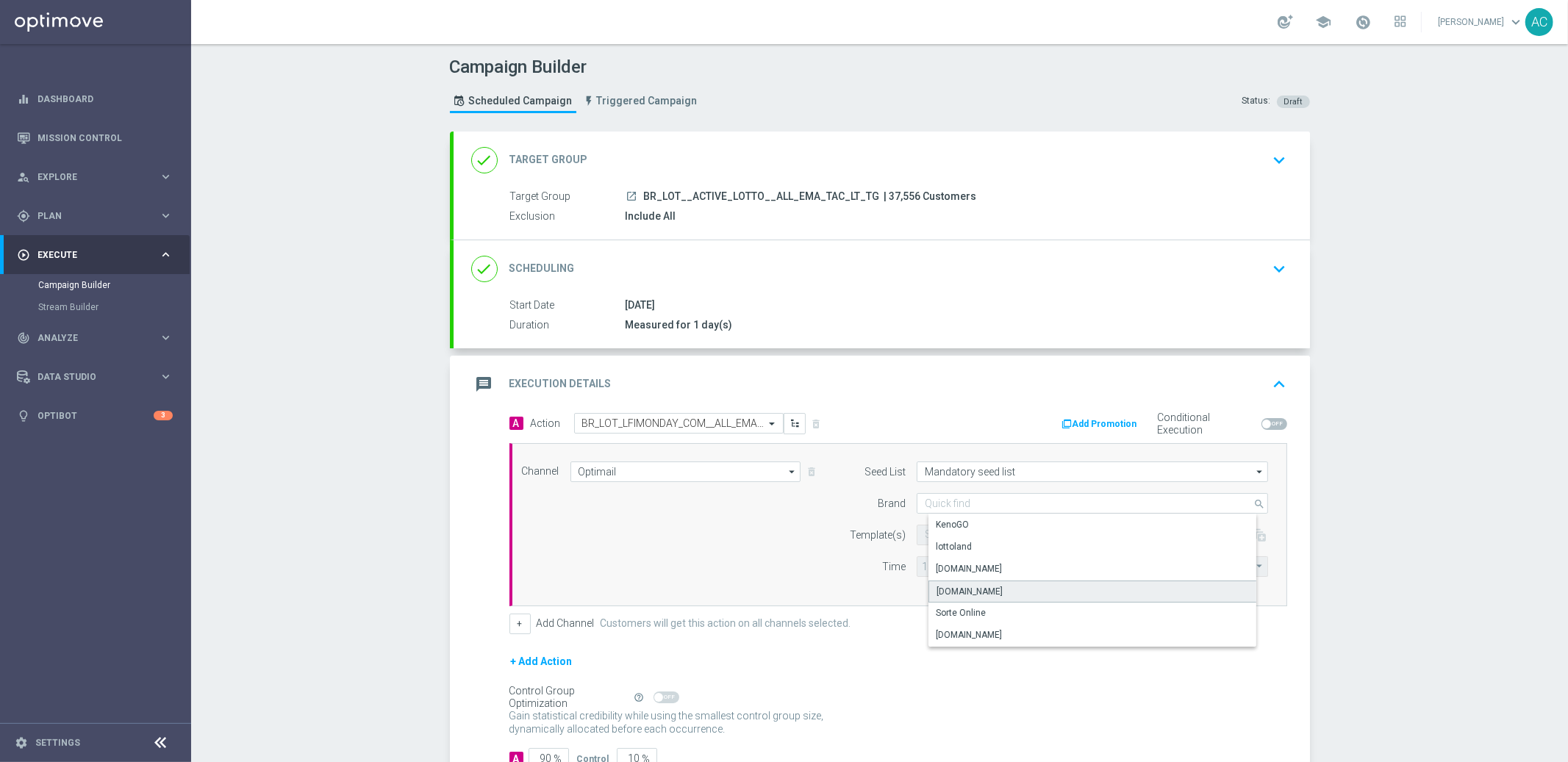
click at [1012, 593] on div "Lottoland.com.br" at bounding box center [1105, 591] width 352 height 22
type input "Lottoland.com.br"
click at [947, 537] on input "text" at bounding box center [1045, 535] width 241 height 12
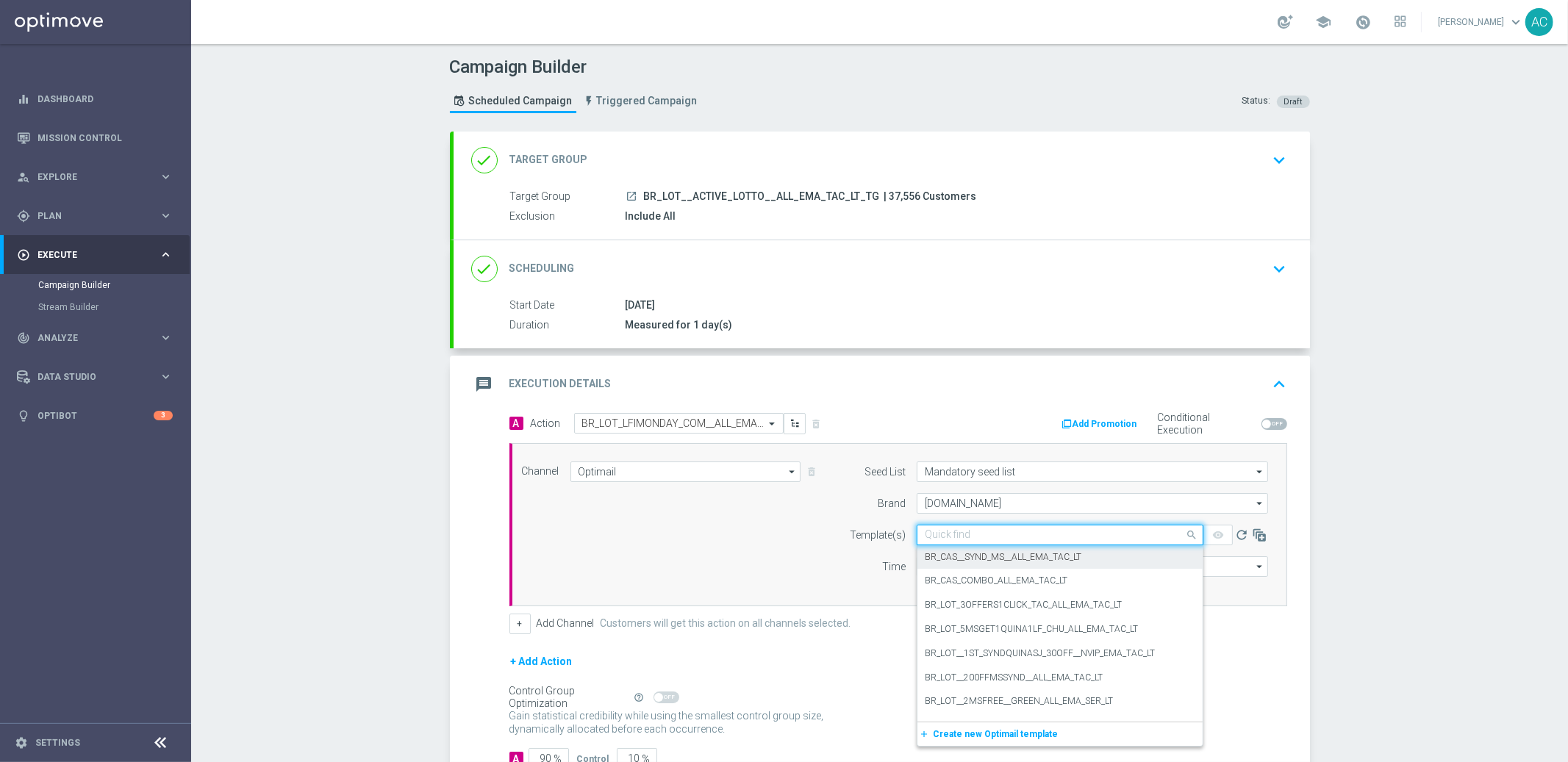
paste input "BR_LOT_LFIMONDAY_COM__ALL_EMA_TAC_LT"
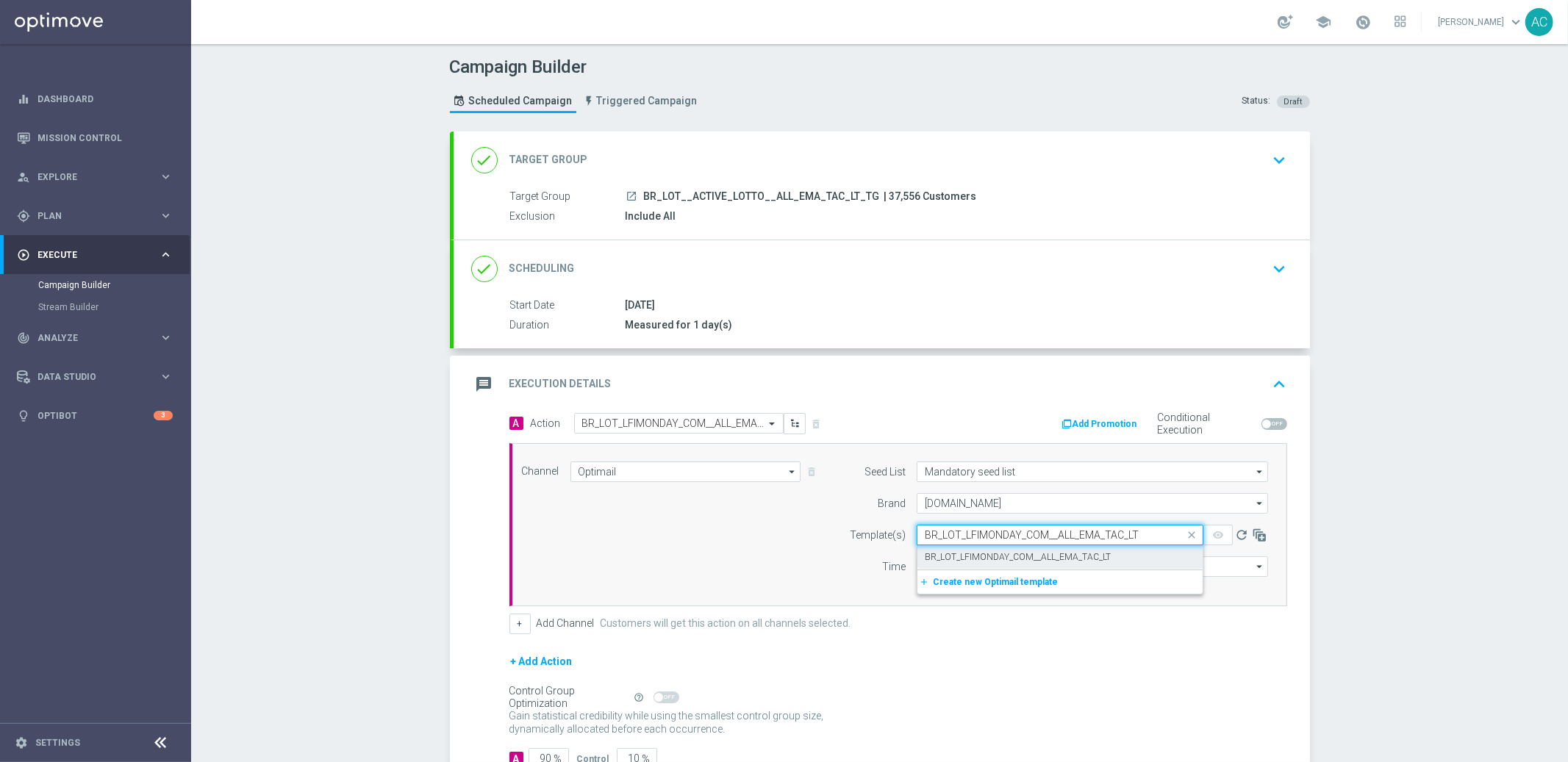
click at [1038, 562] on label "BR_LOT_LFIMONDAY_COM__ALL_EMA_TAC_LT" at bounding box center [1017, 557] width 186 height 12
type input "BR_LOT_LFIMONDAY_COM__ALL_EMA_TAC_LT"
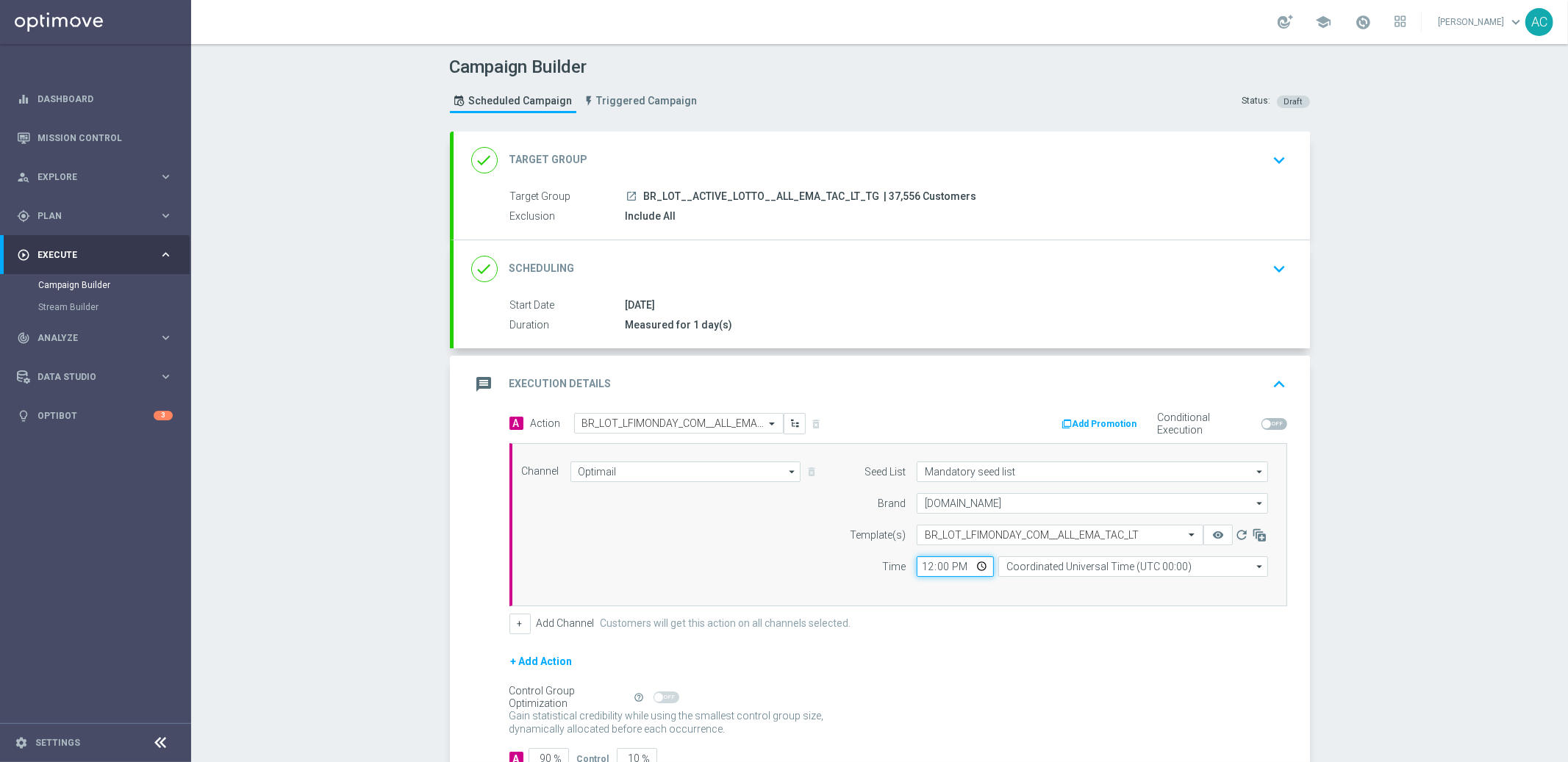
click at [924, 567] on input "12:00" at bounding box center [955, 566] width 77 height 20
type input "19:00"
click at [1163, 570] on input "Coordinated Universal Time (UTC 00:00)" at bounding box center [1133, 566] width 270 height 20
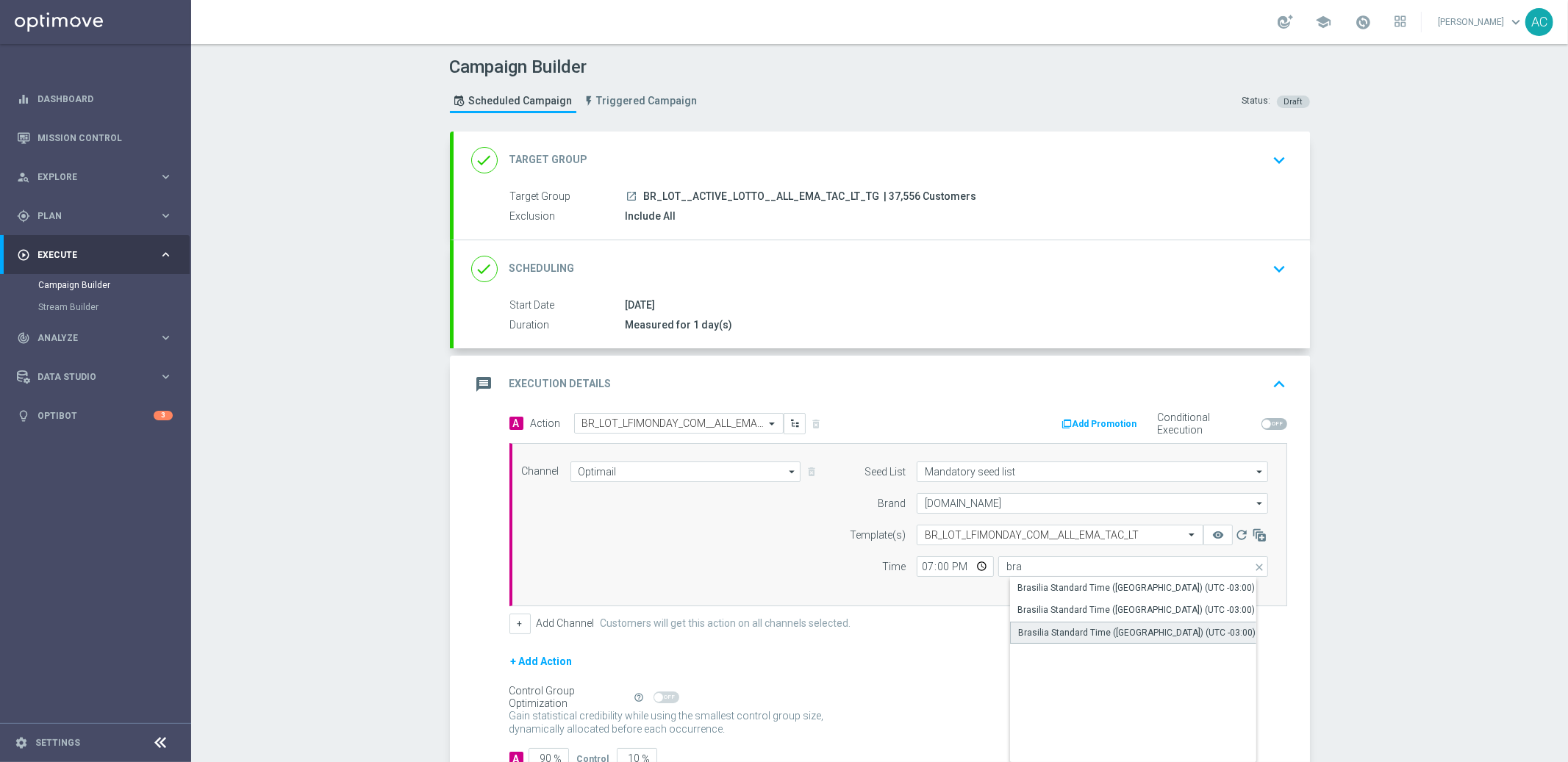
click at [1146, 604] on div "Brasilia Standard Time (Sao Paulo) (UTC -03:00)" at bounding box center [1137, 633] width 238 height 13
type input "Brasilia Standard Time (Sao Paulo) (UTC -03:00)"
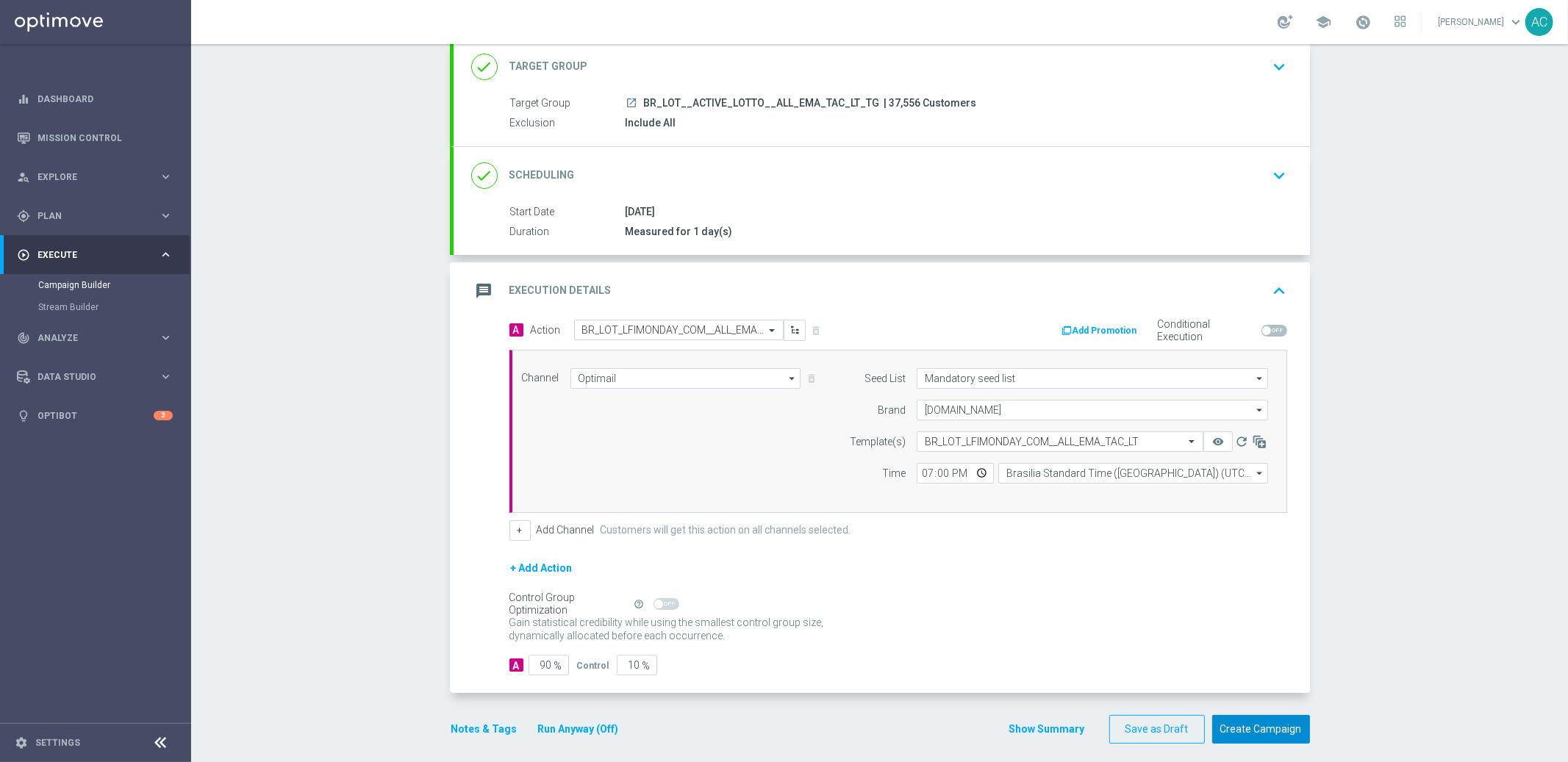
scroll to position [103, 0]
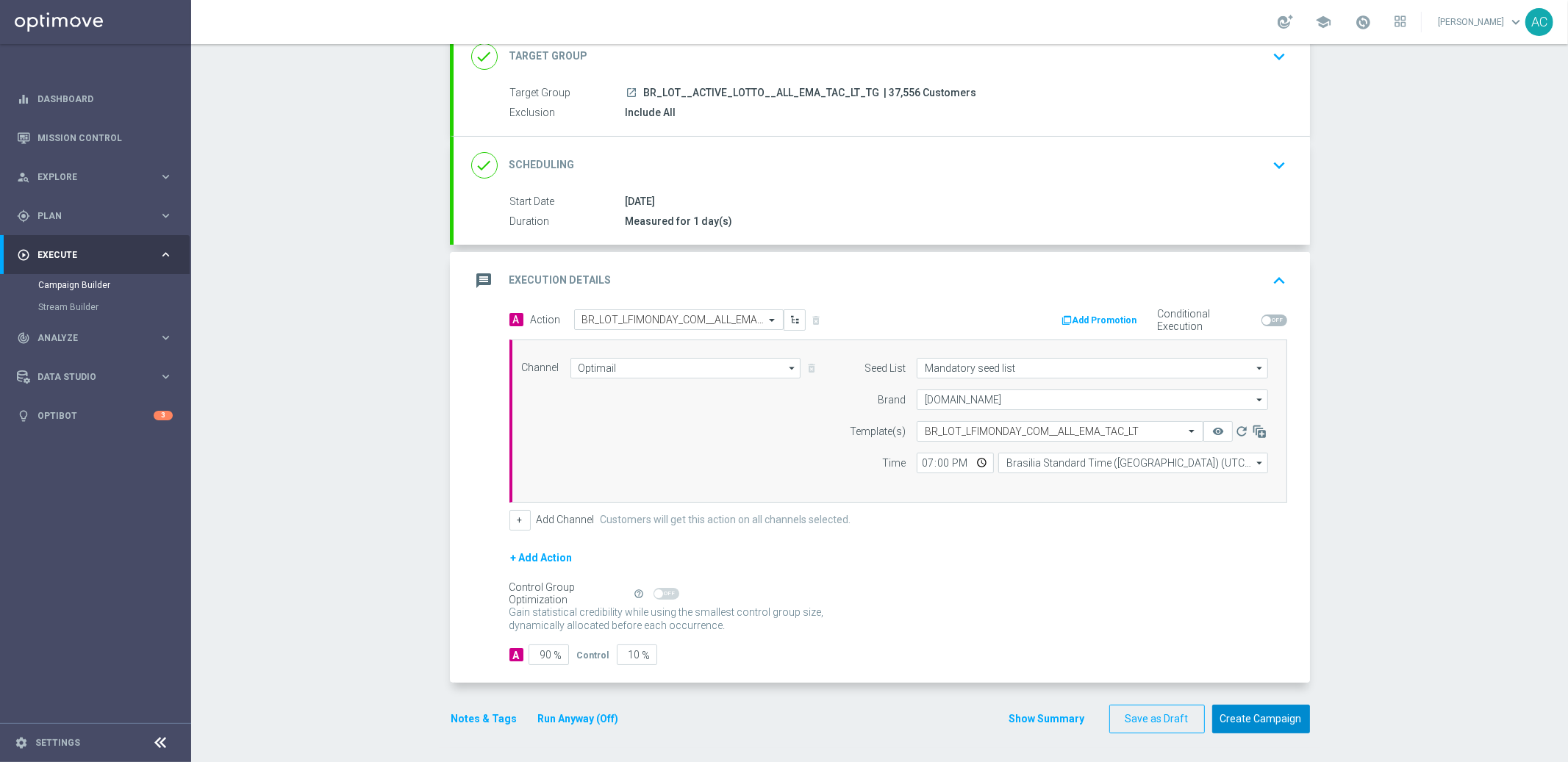
click at [1200, 604] on button "Create Campaign" at bounding box center [1261, 718] width 98 height 28
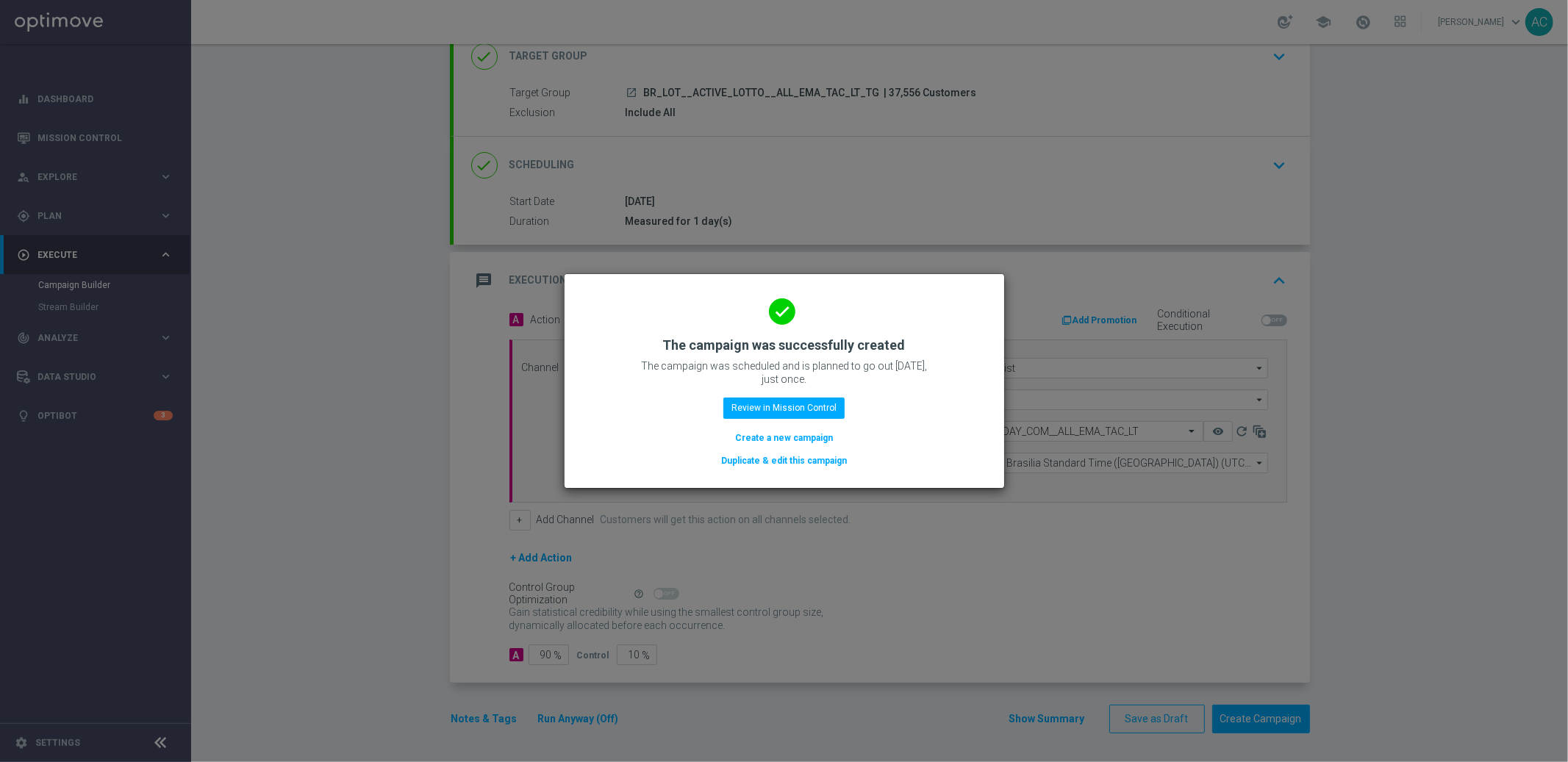
click at [793, 436] on button "Create a new campaign" at bounding box center [784, 438] width 101 height 16
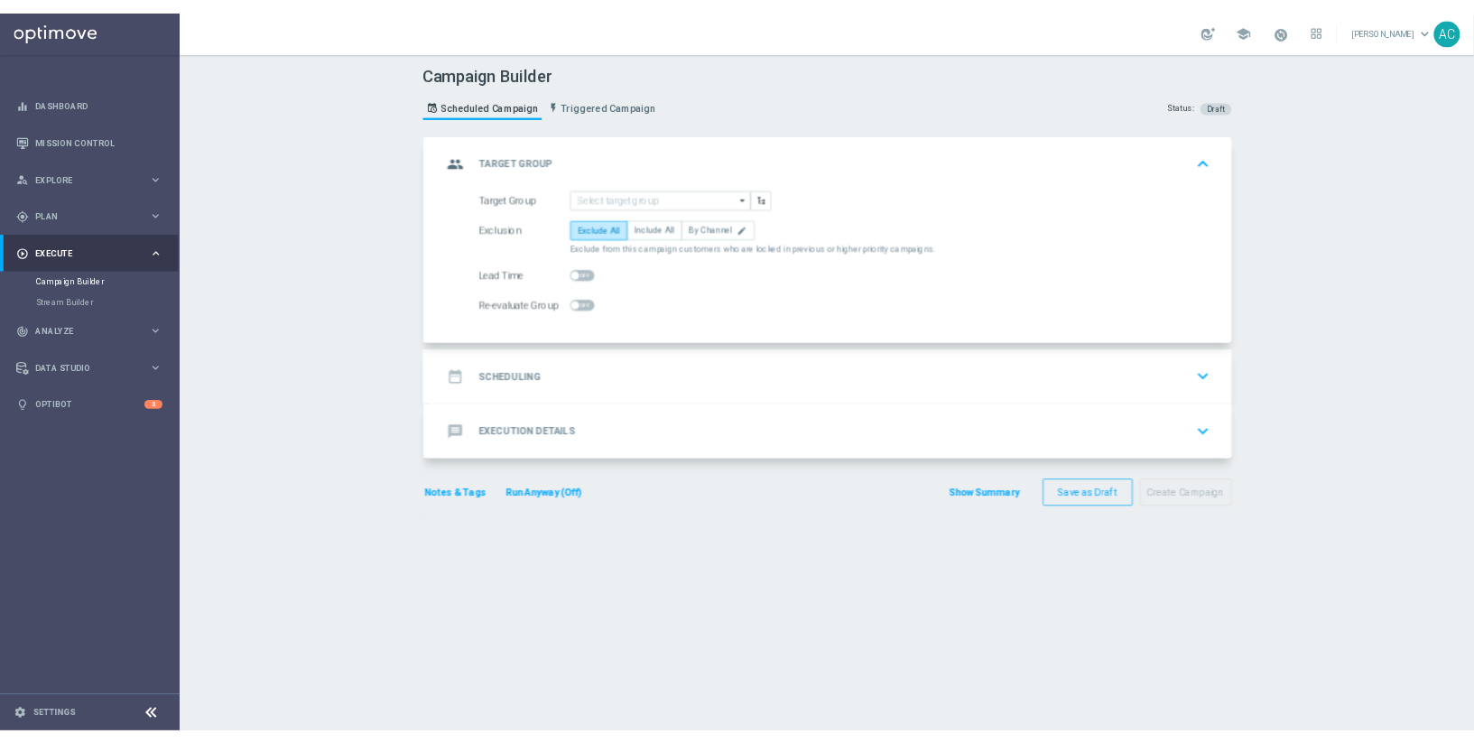
scroll to position [0, 0]
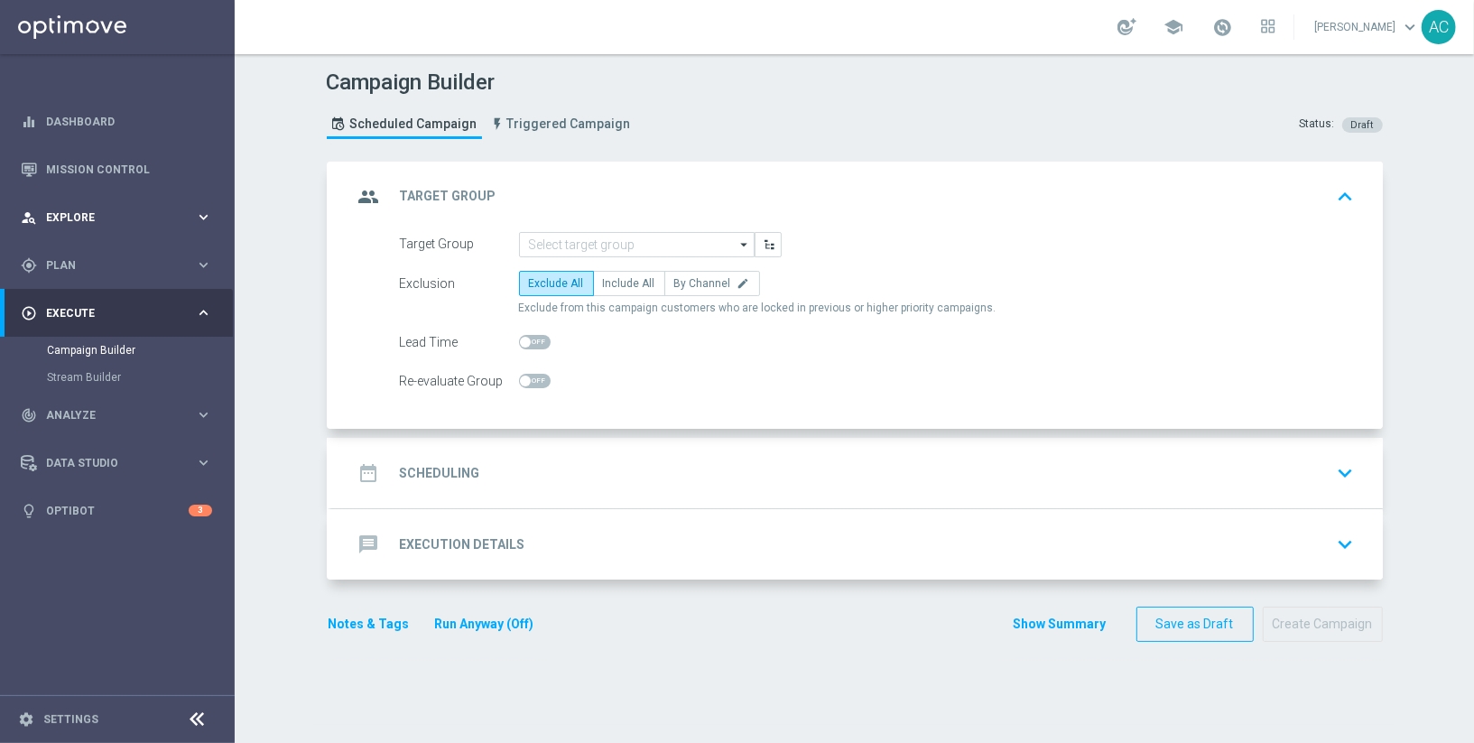
click at [120, 209] on div "person_search Explore" at bounding box center [108, 217] width 174 height 16
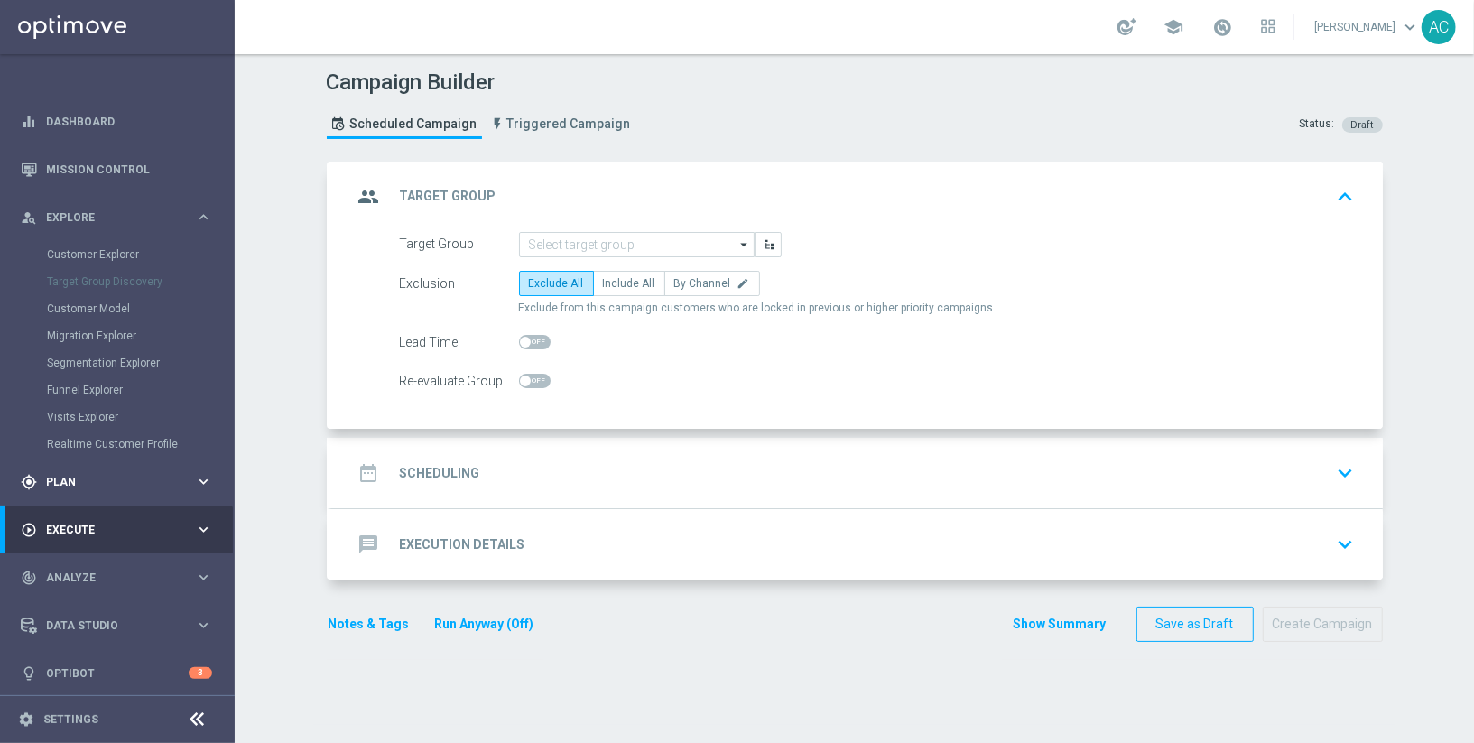
click at [96, 480] on span "Plan" at bounding box center [120, 482] width 149 height 11
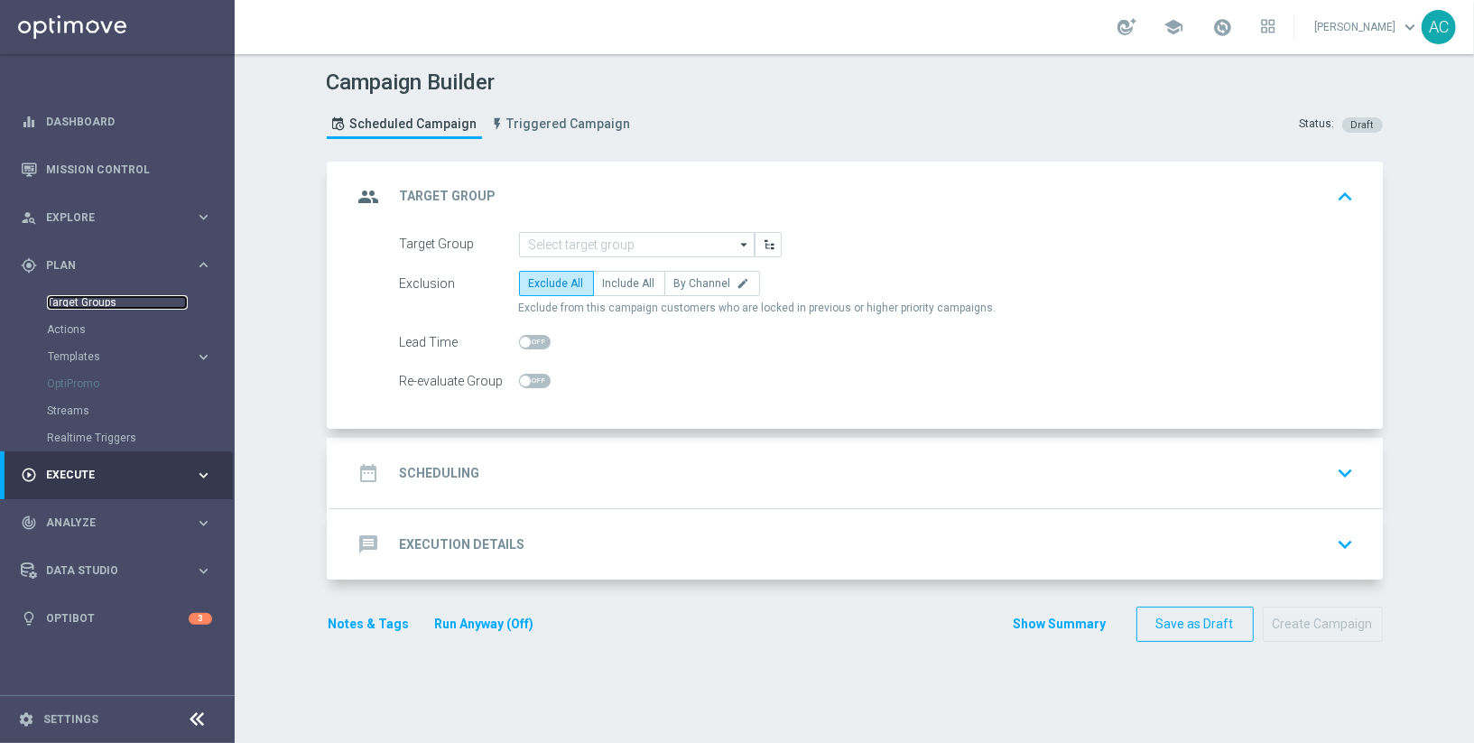
click at [92, 296] on link "Target Groups" at bounding box center [117, 302] width 141 height 14
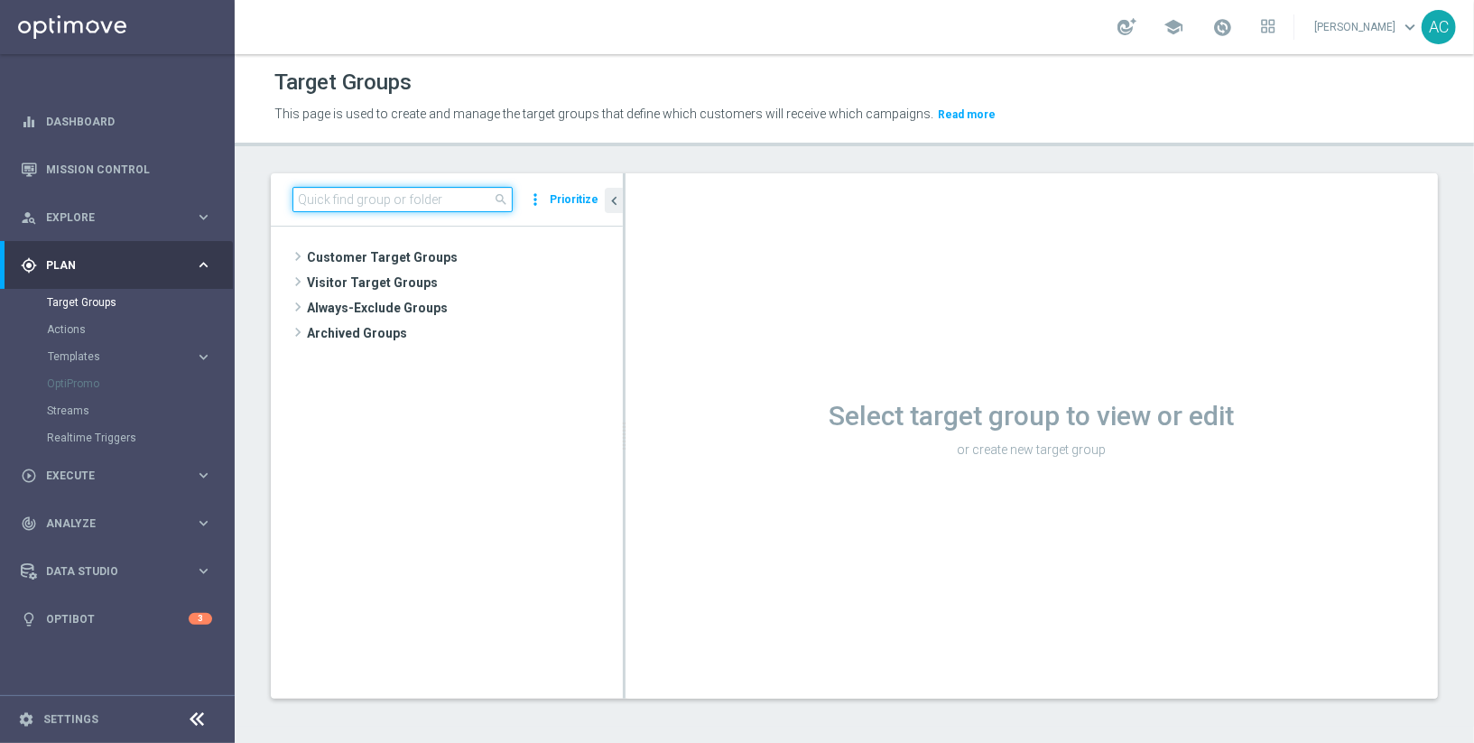
click at [416, 204] on input at bounding box center [402, 199] width 220 height 25
paste input "BR_SOL__DEPOSITORS__ALL_EMA_TAC_GM"
type input "BR_SOL__DEPOSITORS__ALL_EMA_TAC_GM"
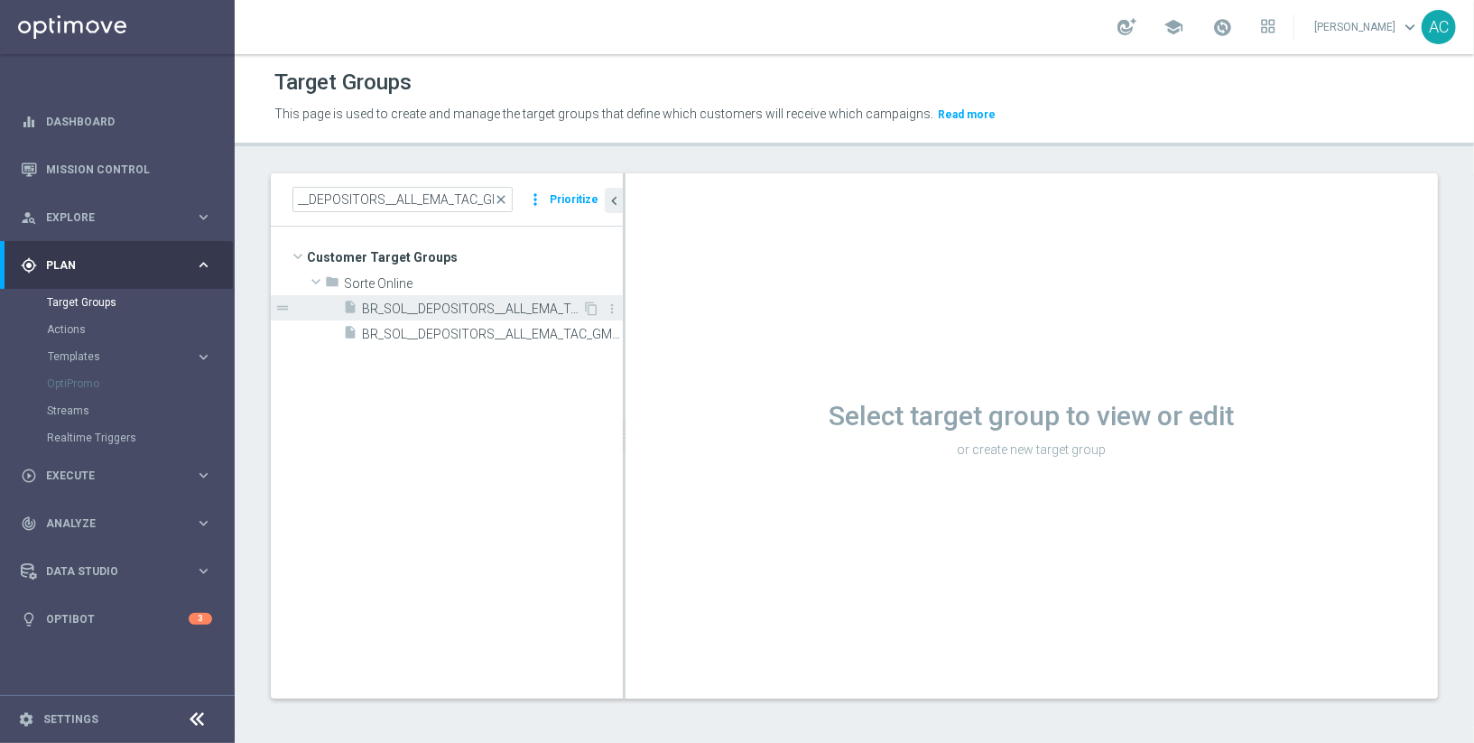
scroll to position [0, 0]
click at [495, 309] on span "BR_SOL__DEPOSITORS__ALL_EMA_TAC_GM" at bounding box center [472, 308] width 220 height 15
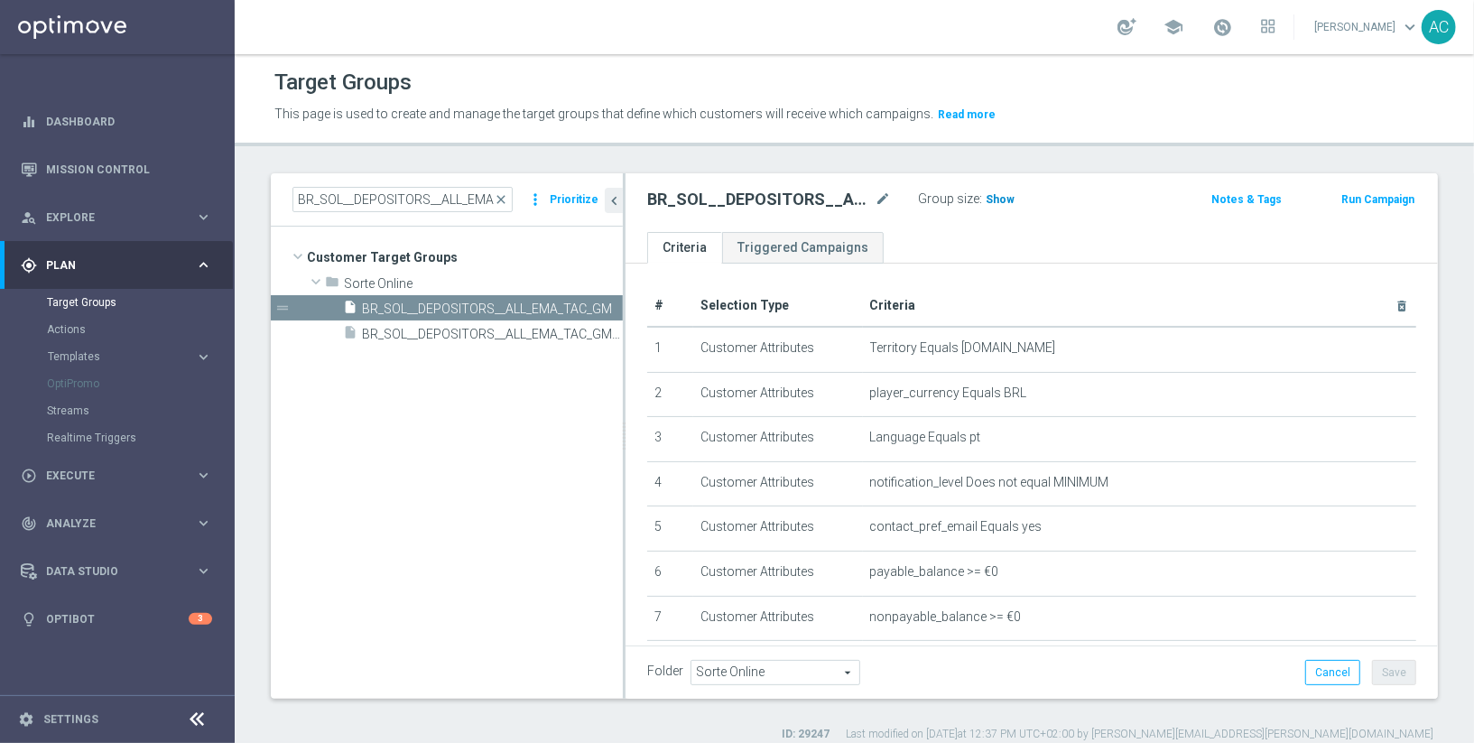
click at [997, 197] on span "Show" at bounding box center [1000, 199] width 29 height 13
click at [91, 470] on span "Execute" at bounding box center [120, 475] width 149 height 11
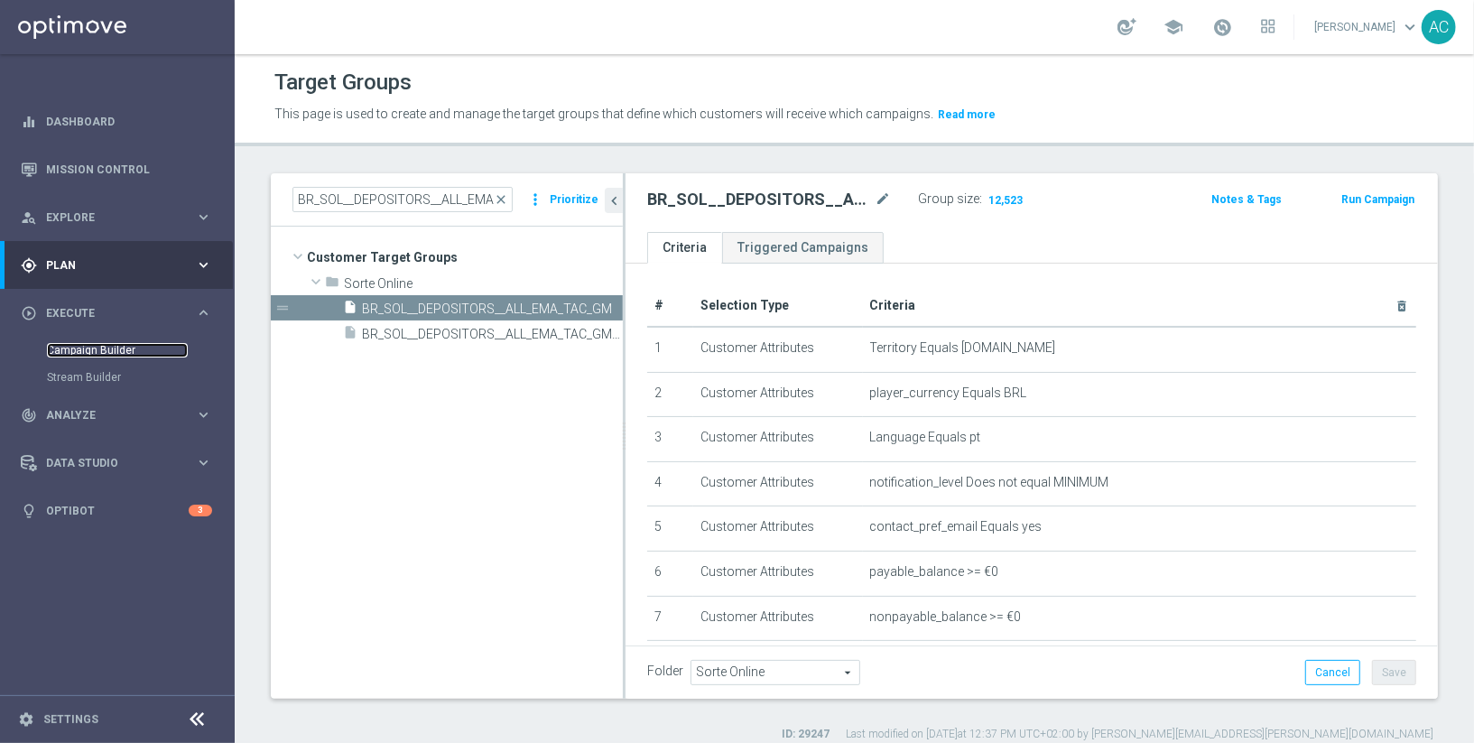
click at [121, 347] on link "Campaign Builder" at bounding box center [117, 350] width 141 height 14
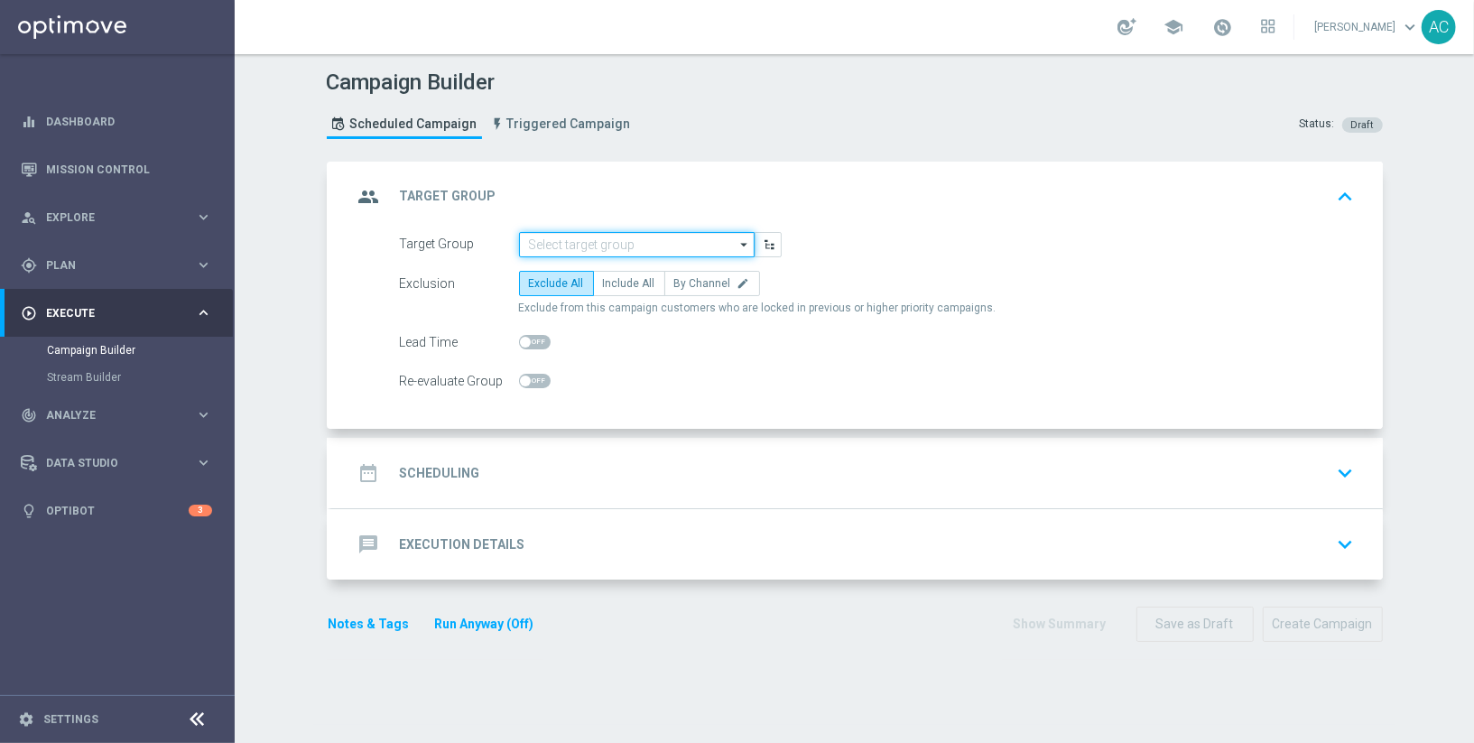
click at [591, 244] on input at bounding box center [637, 244] width 236 height 25
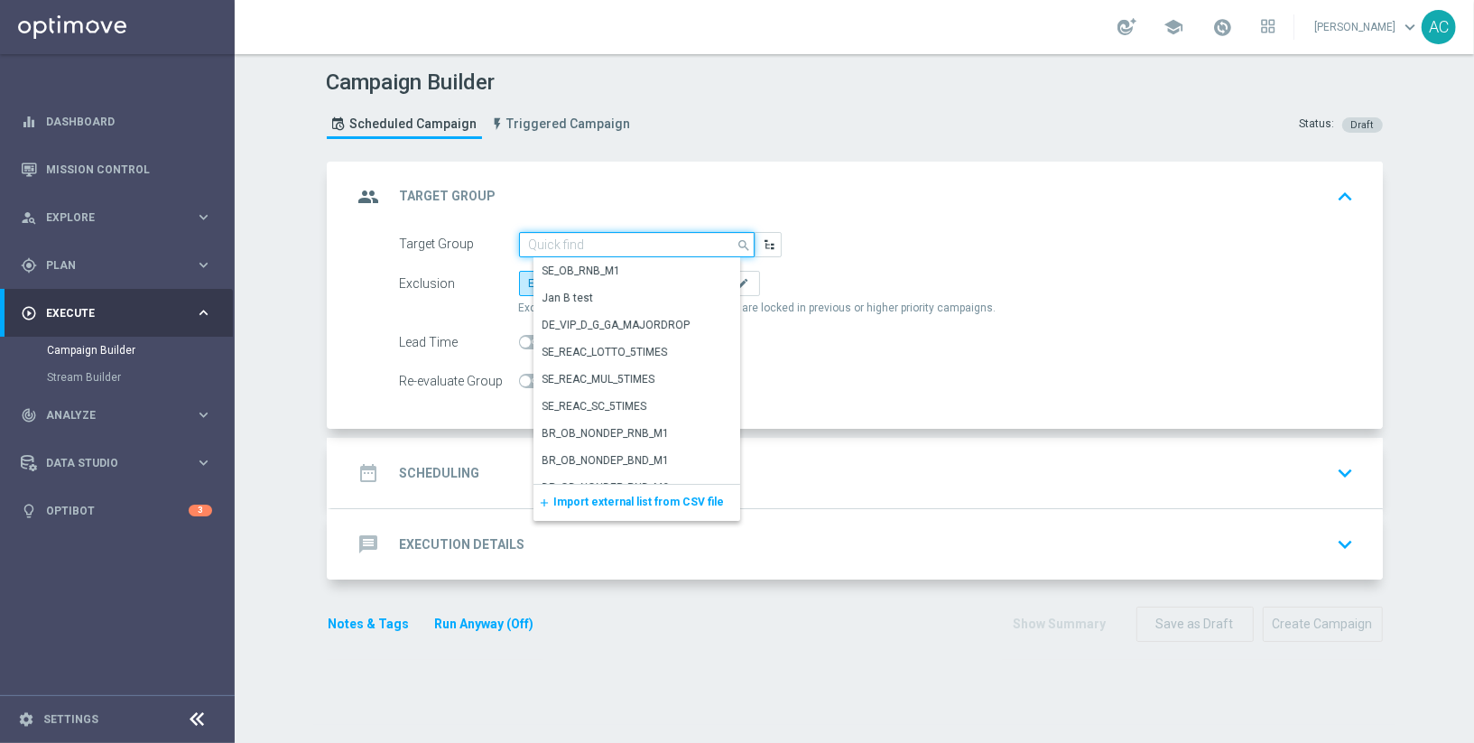
paste input "BR_SOL__DEPOSITORS__ALL_EMA_TAC_GM"
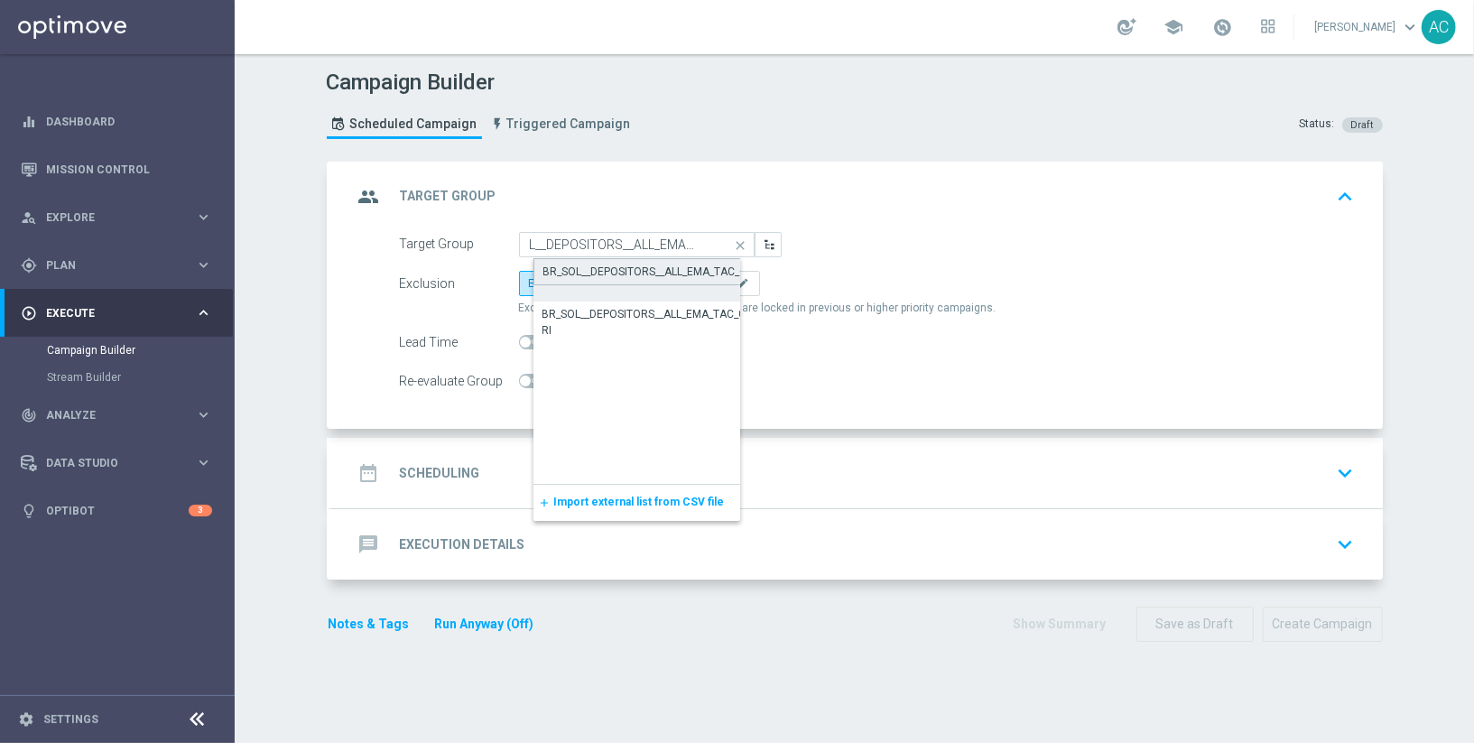
click at [601, 267] on div "BR_SOL__DEPOSITORS__ALL_EMA_TAC_GM" at bounding box center [649, 272] width 213 height 16
type input "BR_SOL__DEPOSITORS__ALL_EMA_TAC_GM"
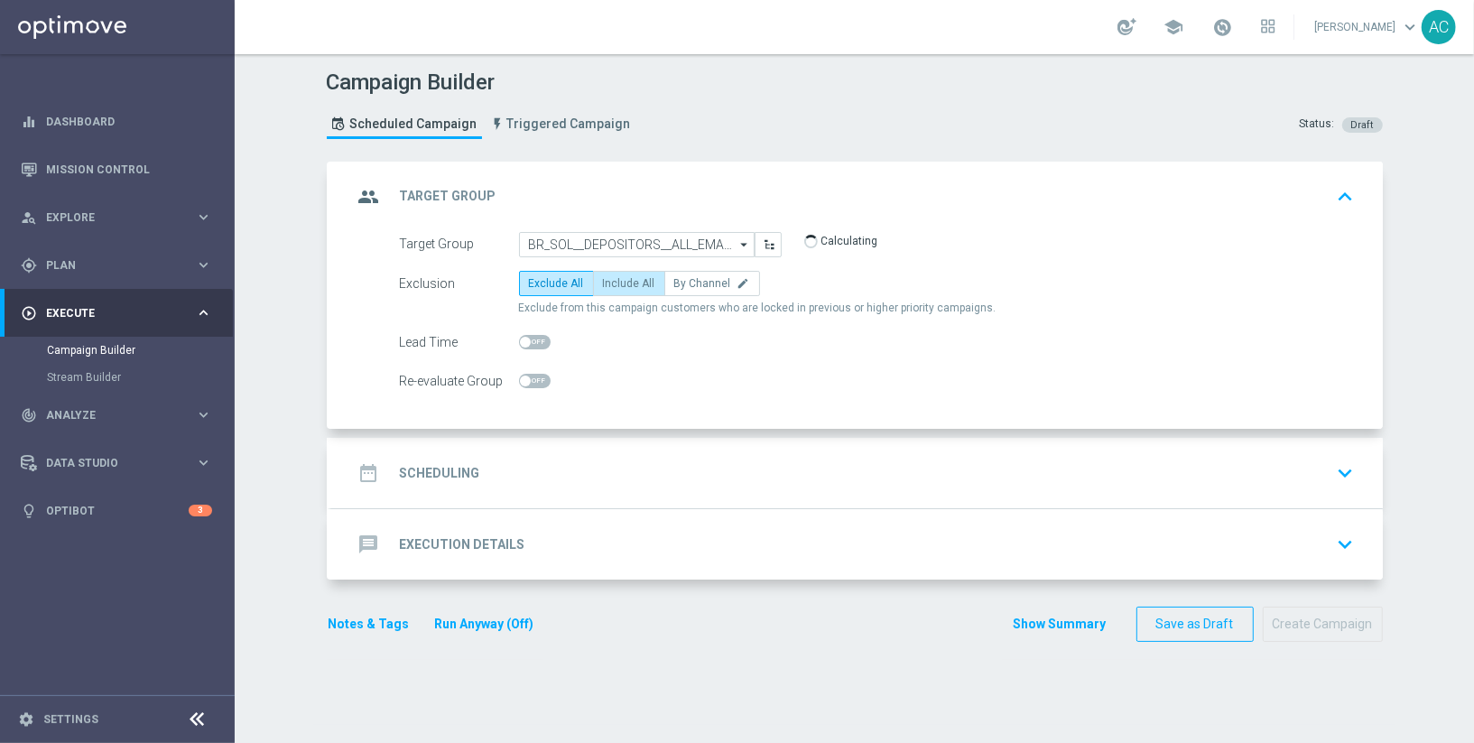
click at [614, 287] on label "Include All" at bounding box center [629, 283] width 72 height 25
click at [614, 287] on input "Include All" at bounding box center [609, 287] width 12 height 12
radio input "true"
click at [490, 477] on div "date_range Scheduling keyboard_arrow_down" at bounding box center [857, 473] width 1008 height 34
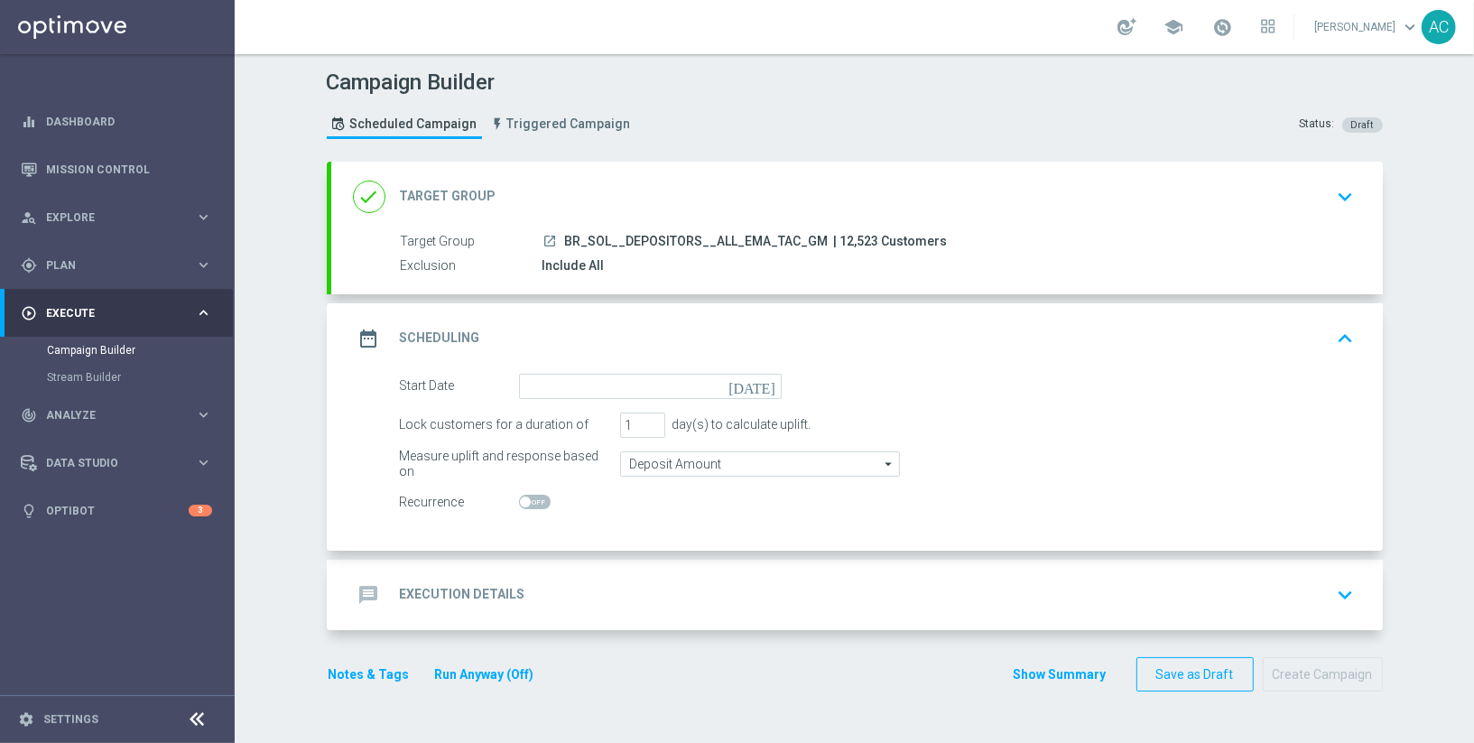
click at [735, 404] on form "Start Date today Lock customers for a duration of 1 day(s) to calculate uplift.…" at bounding box center [877, 445] width 955 height 142
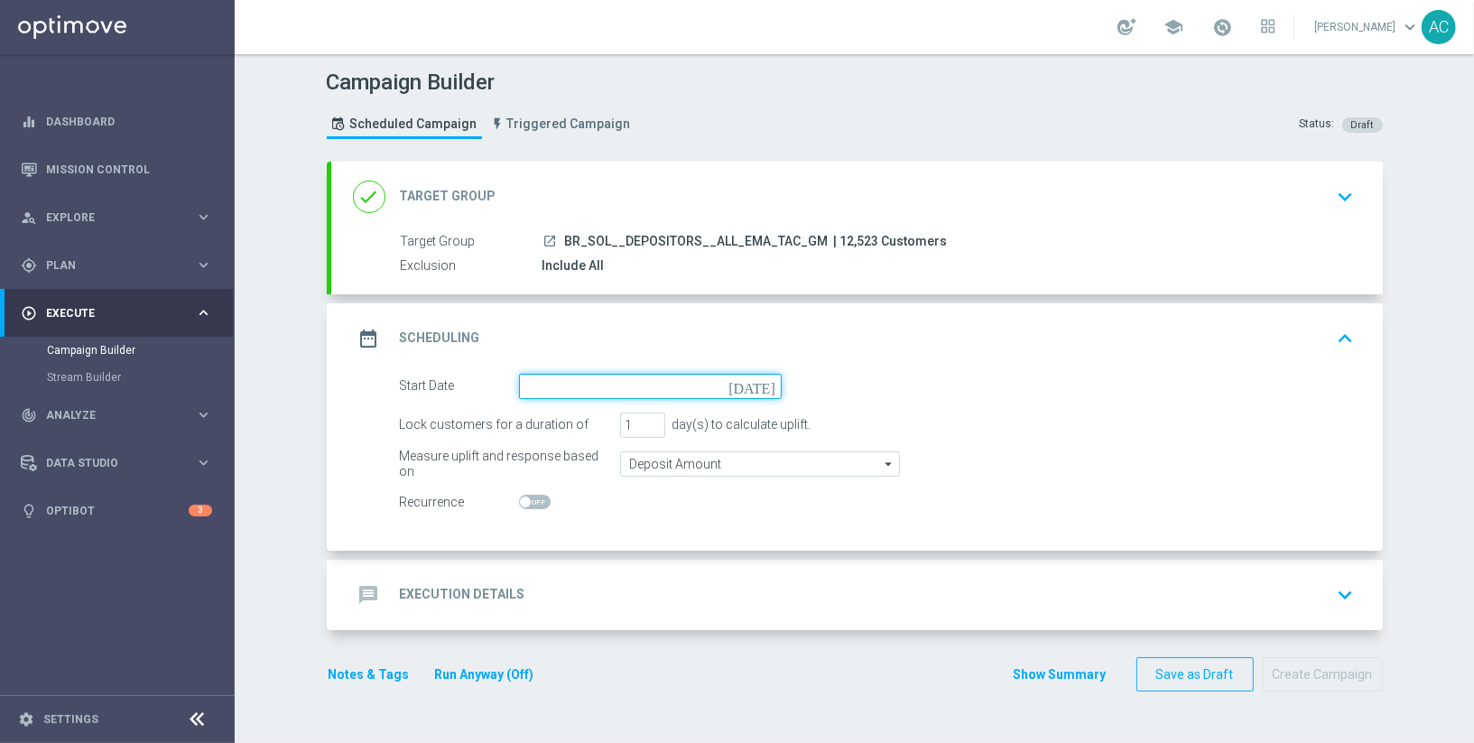
click at [735, 385] on input at bounding box center [650, 386] width 263 height 25
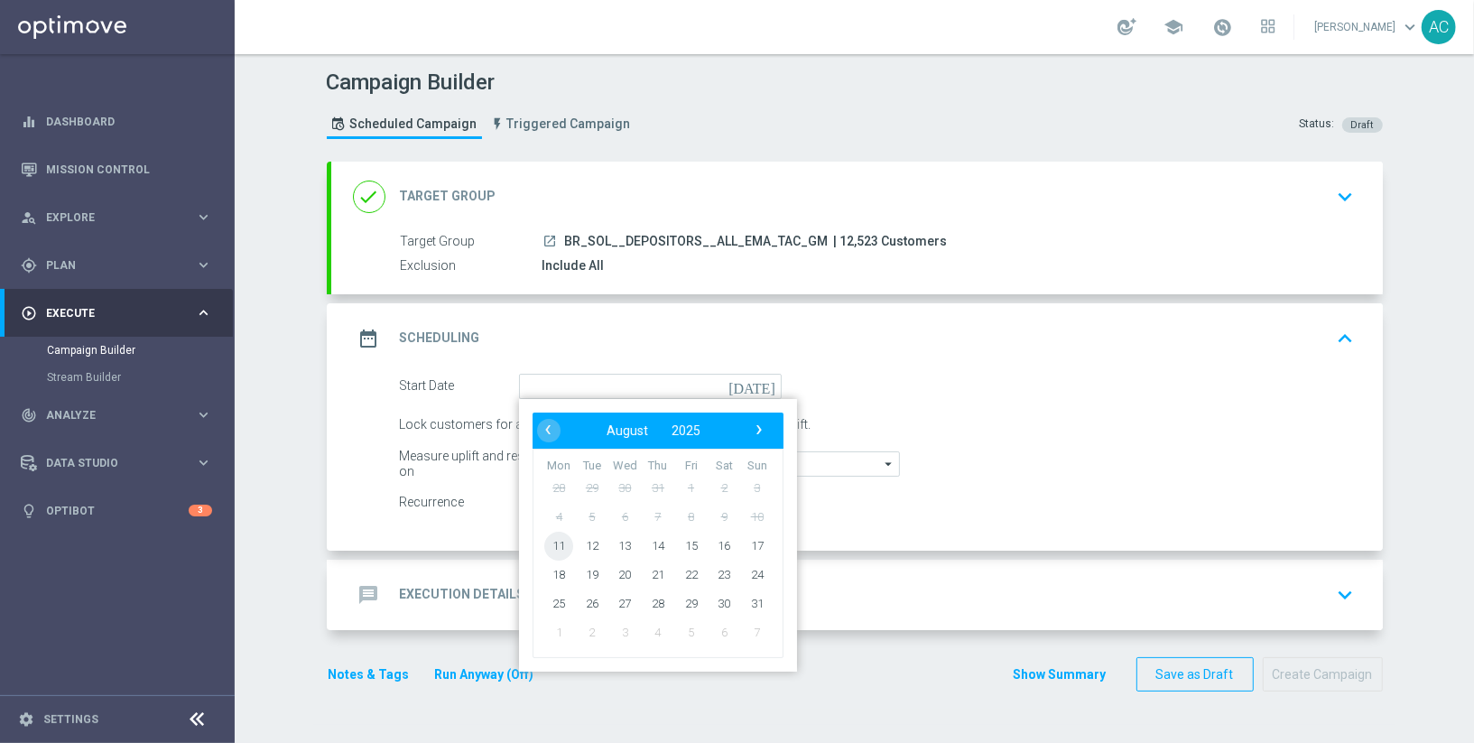
click at [556, 537] on span "11" at bounding box center [558, 545] width 29 height 29
type input "11 Aug 2025"
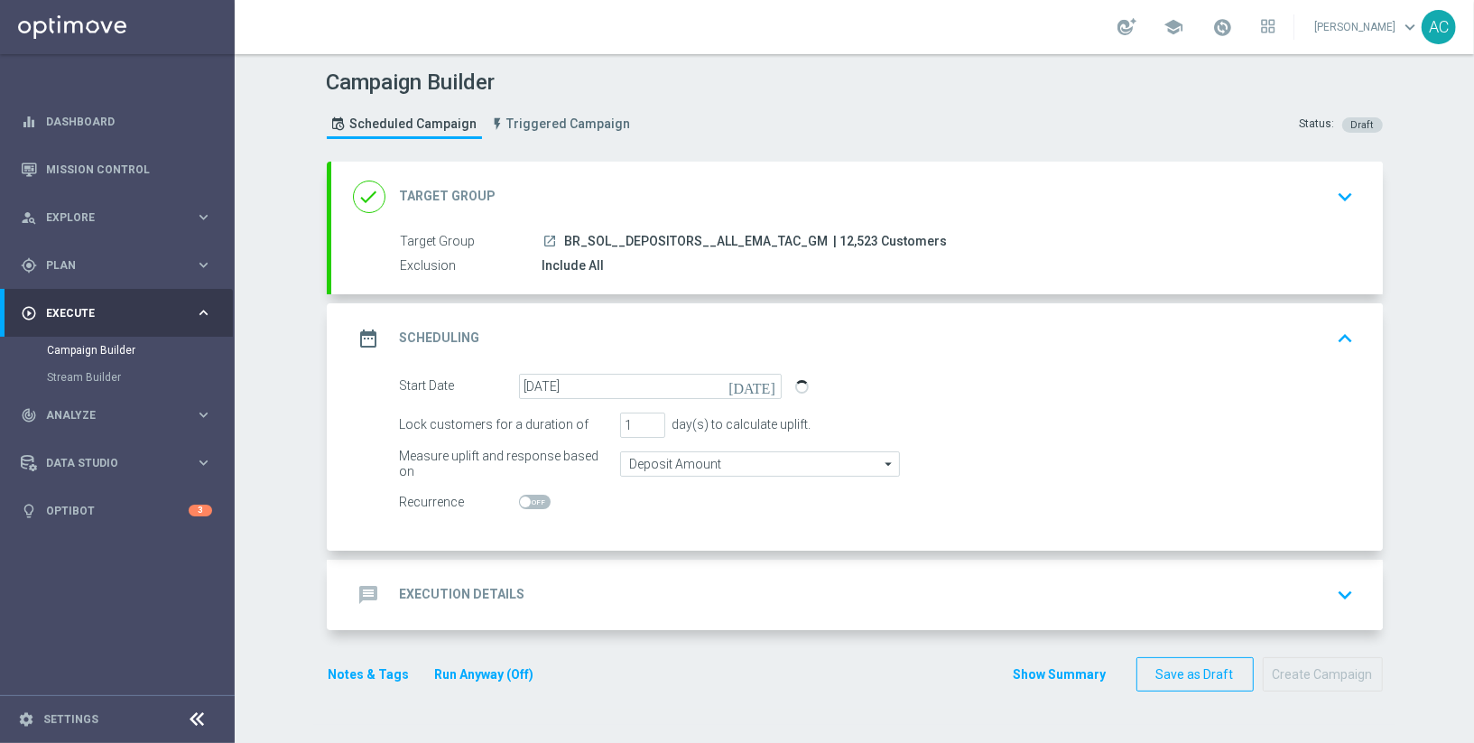
click at [526, 498] on span at bounding box center [525, 501] width 11 height 11
click at [526, 498] on input "checkbox" at bounding box center [535, 502] width 32 height 14
checkbox input "true"
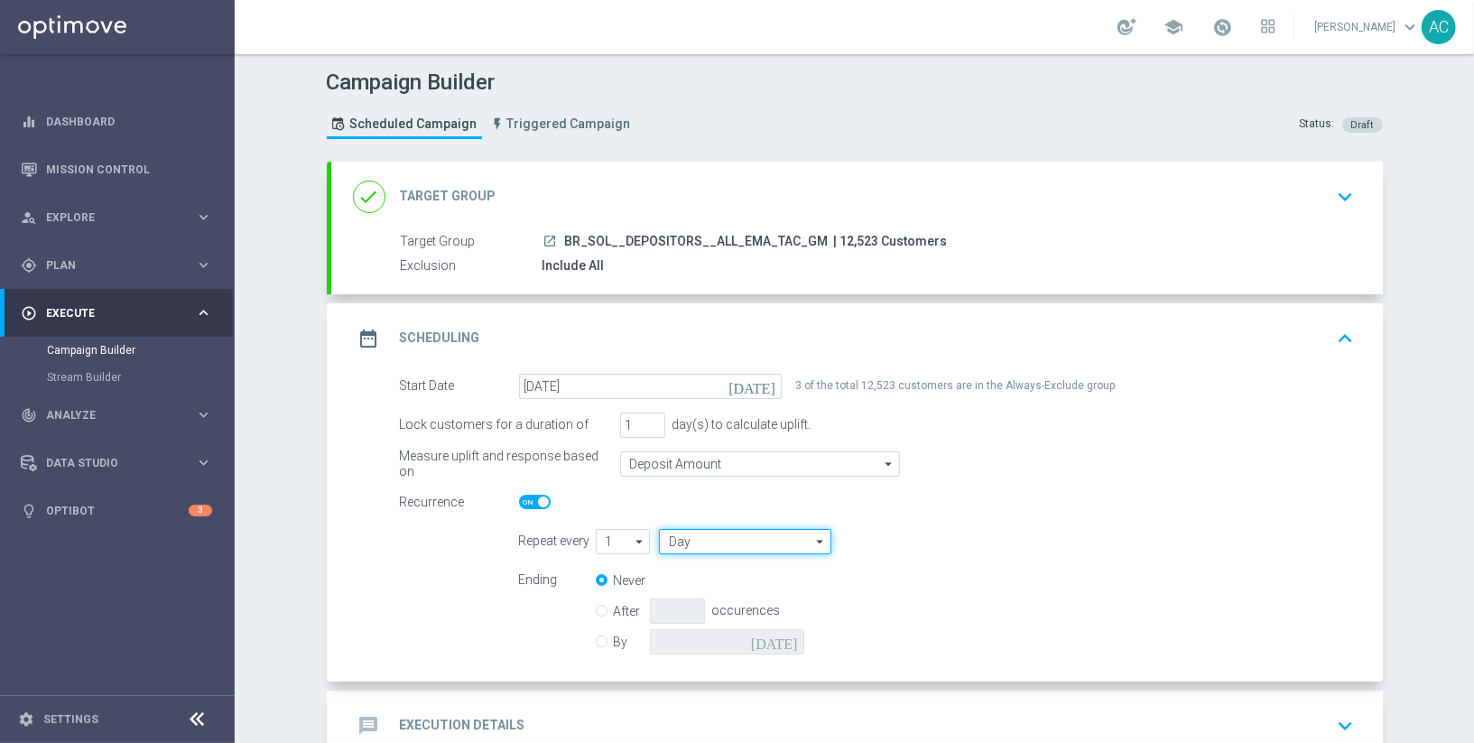
click at [694, 541] on input "Day" at bounding box center [744, 541] width 171 height 25
click at [708, 587] on div "Week" at bounding box center [696, 595] width 28 height 16
type input "Week"
click at [923, 540] on input "checkbox" at bounding box center [920, 541] width 27 height 24
checkbox input "true"
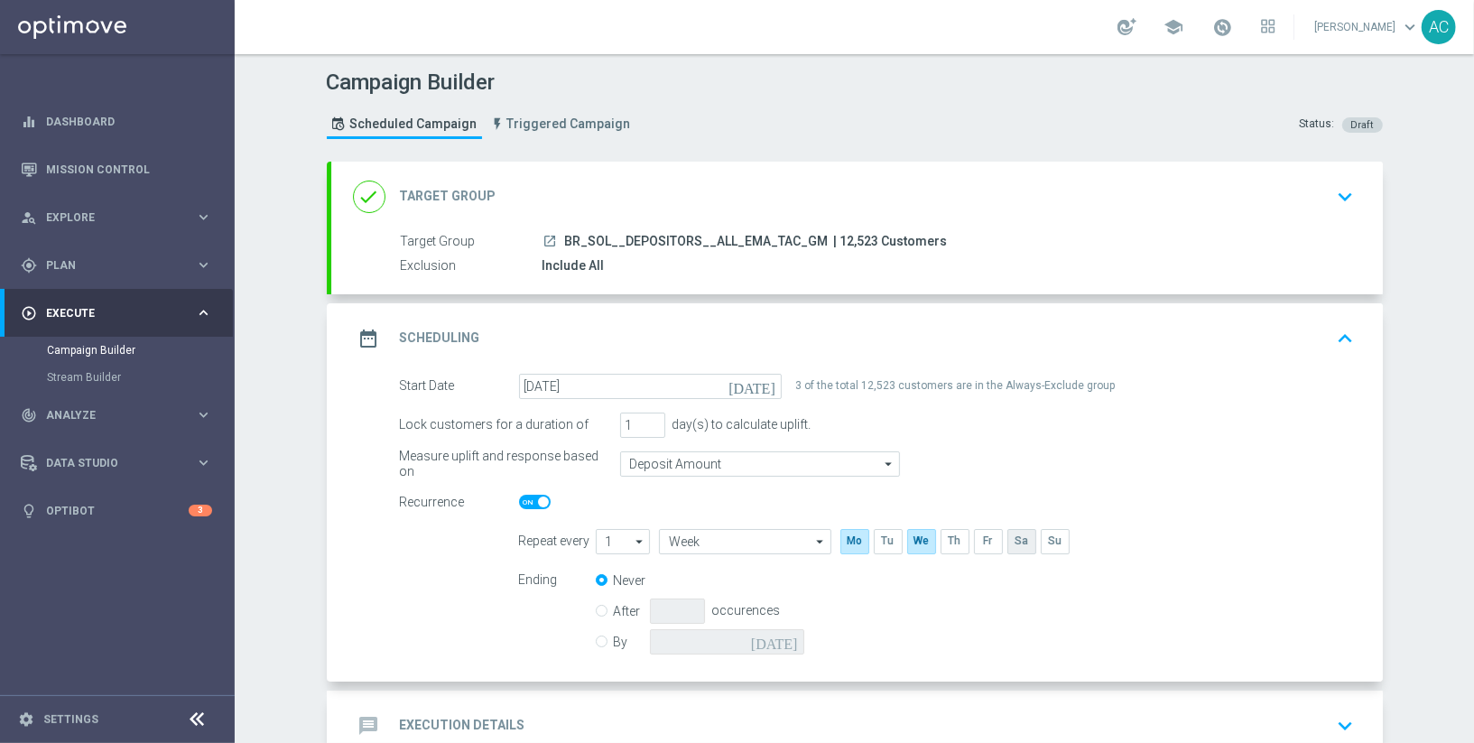
click at [1016, 540] on input "checkbox" at bounding box center [1020, 541] width 27 height 24
checkbox input "true"
click at [609, 638] on div "By today" at bounding box center [711, 641] width 230 height 25
click at [603, 637] on input "By" at bounding box center [602, 639] width 12 height 12
radio input "true"
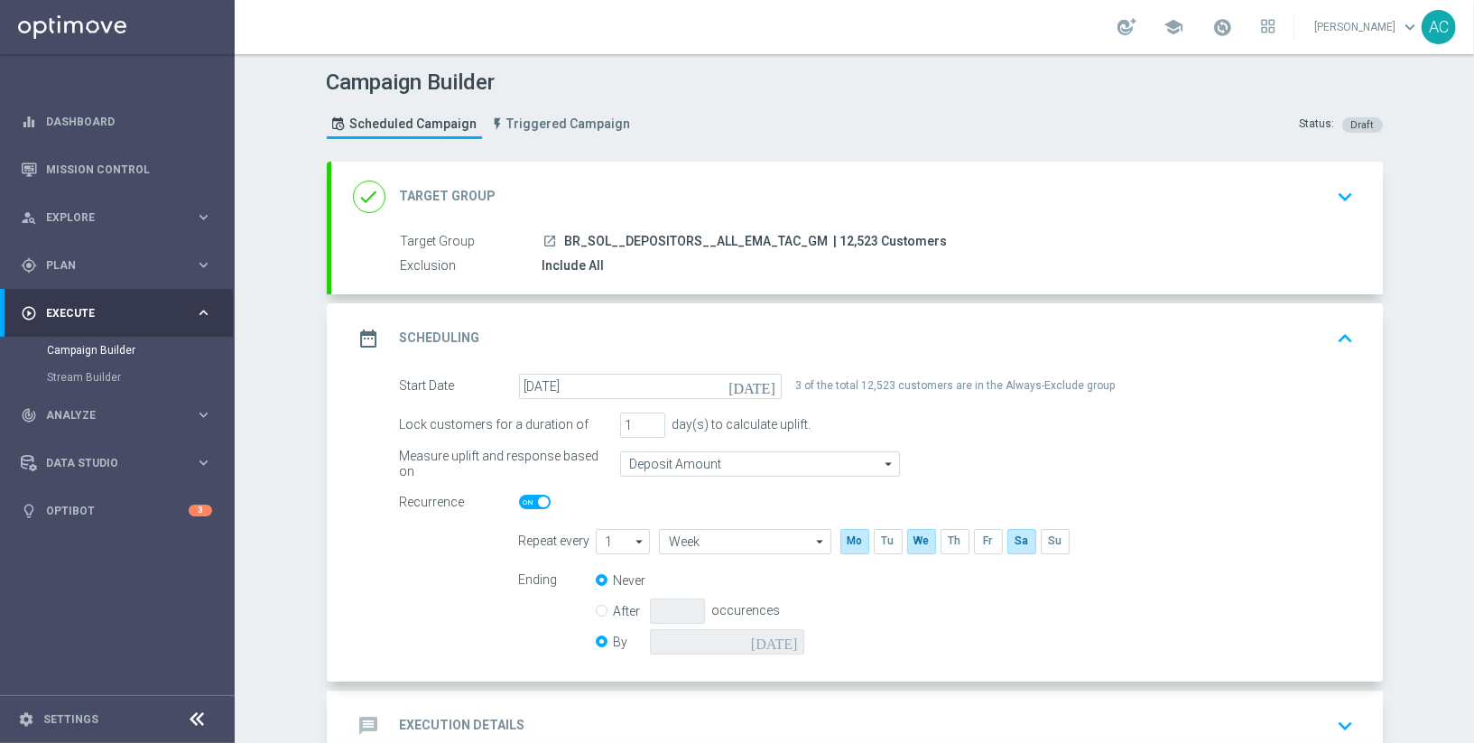
radio input "false"
click at [789, 635] on icon "today" at bounding box center [777, 639] width 53 height 20
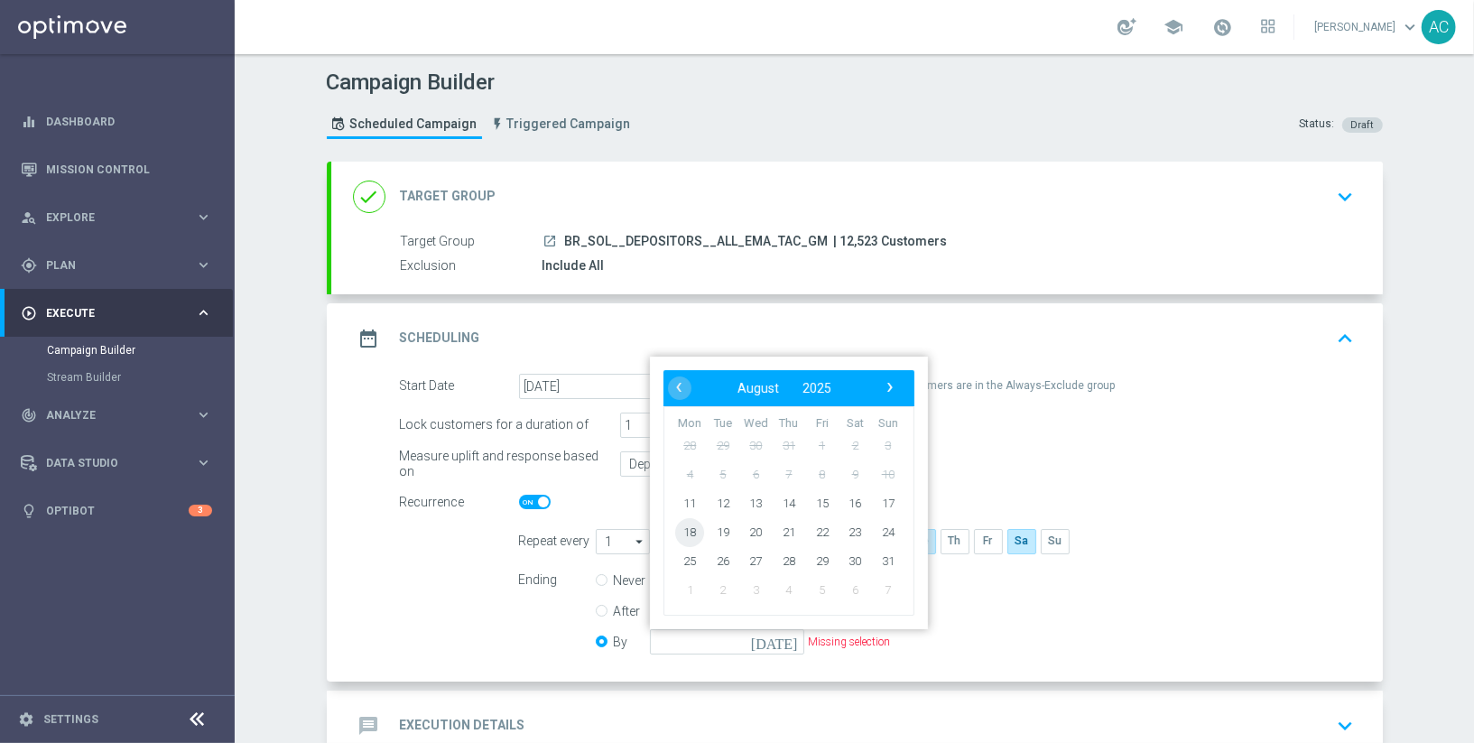
click at [689, 523] on span "18" at bounding box center [689, 531] width 29 height 29
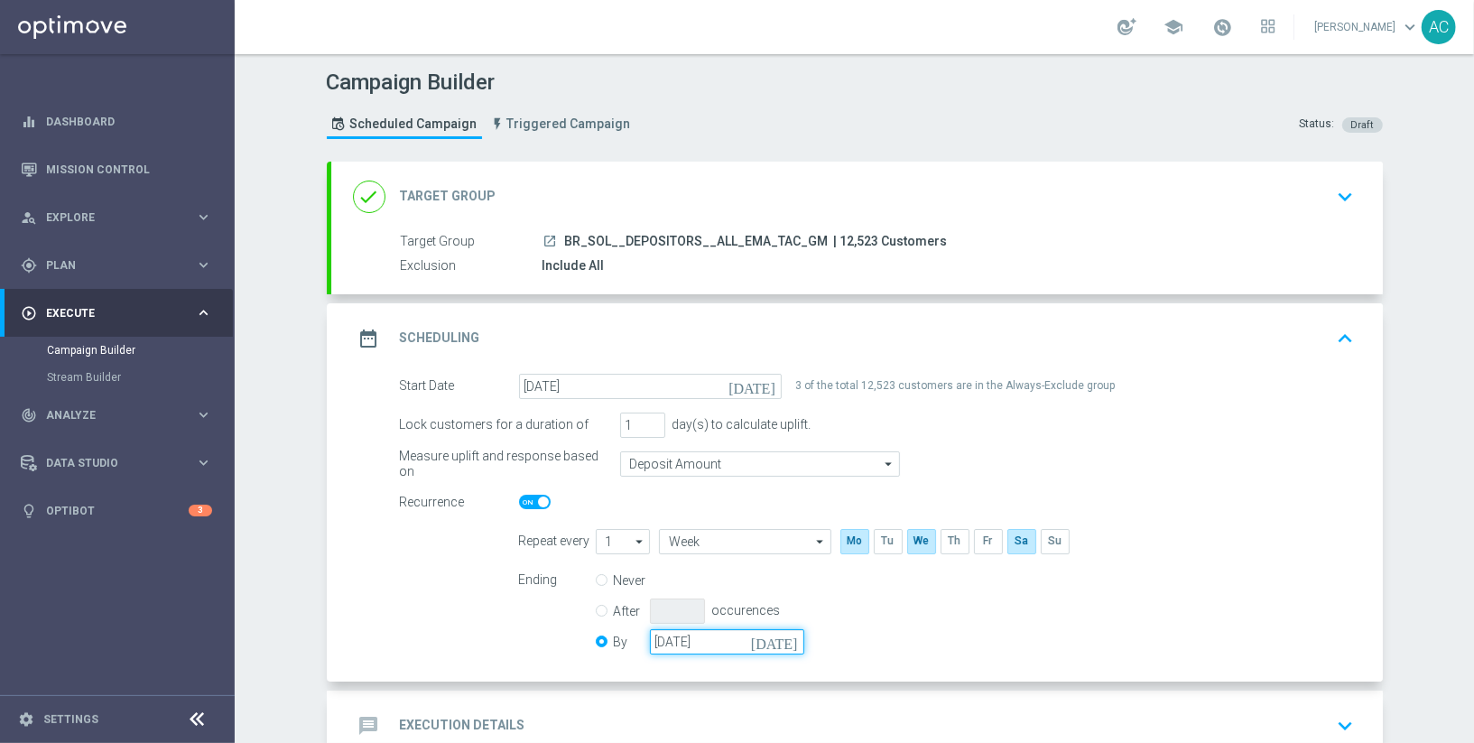
click at [755, 639] on input "18 Aug 2025" at bounding box center [727, 641] width 154 height 25
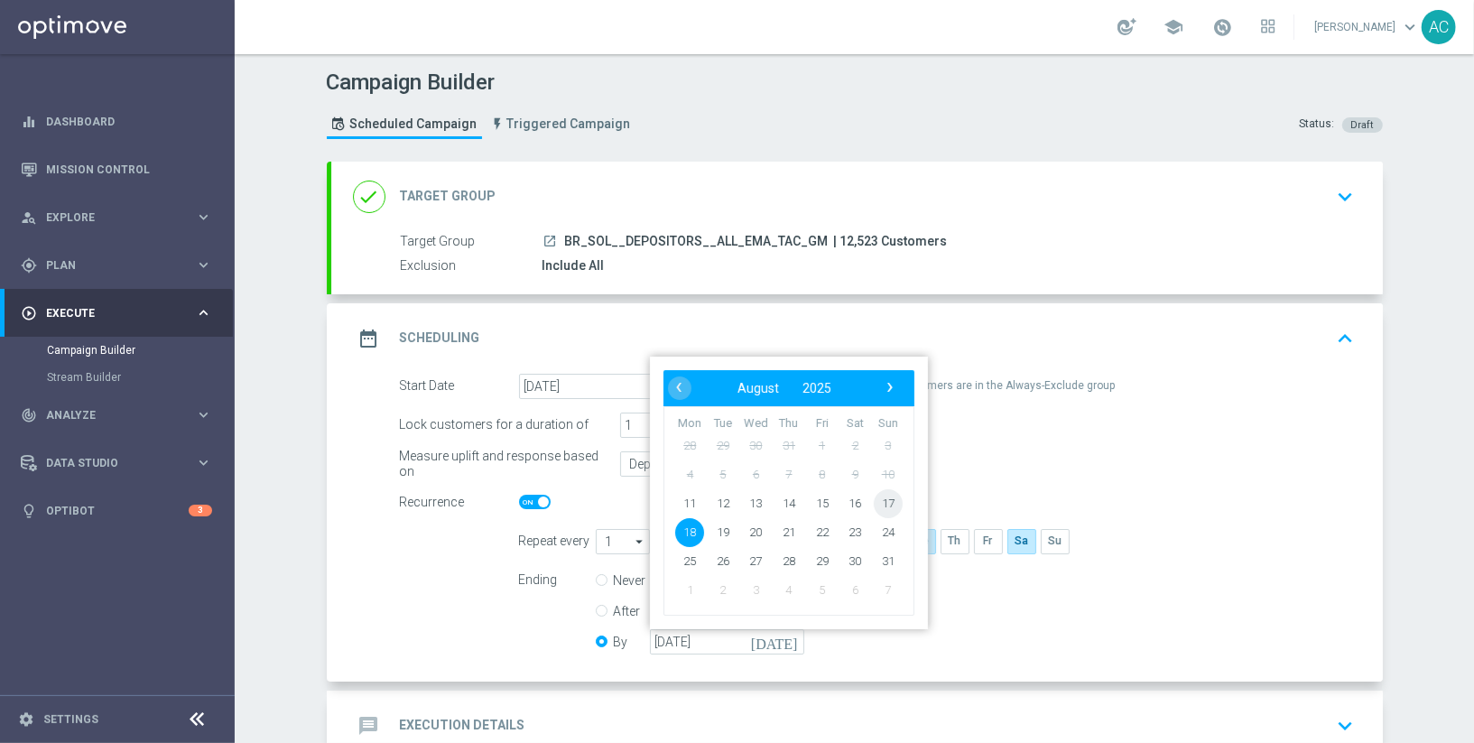
click at [888, 499] on span "17" at bounding box center [887, 502] width 29 height 29
type input "17 Aug 2025"
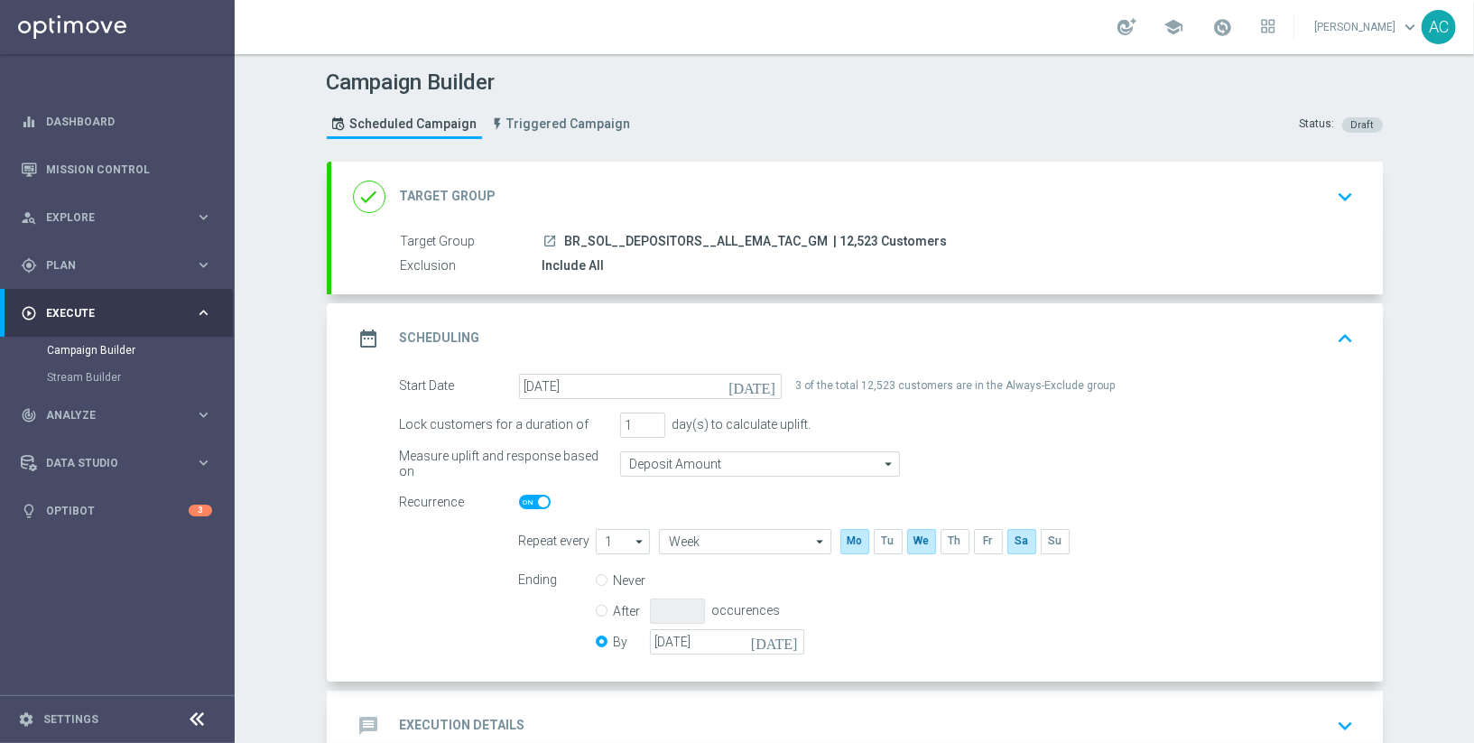
scroll to position [111, 0]
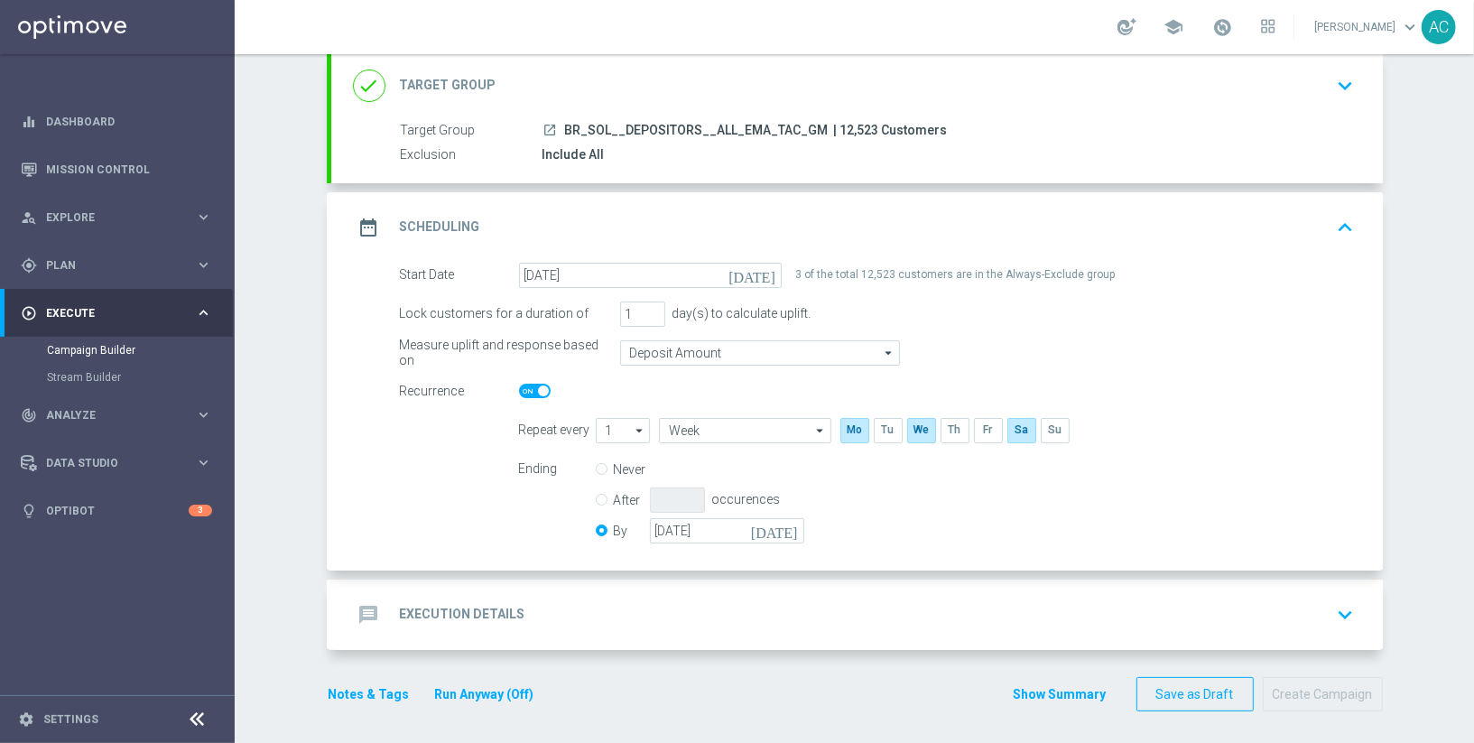
click at [545, 631] on div "message Execution Details keyboard_arrow_down" at bounding box center [856, 614] width 1051 height 70
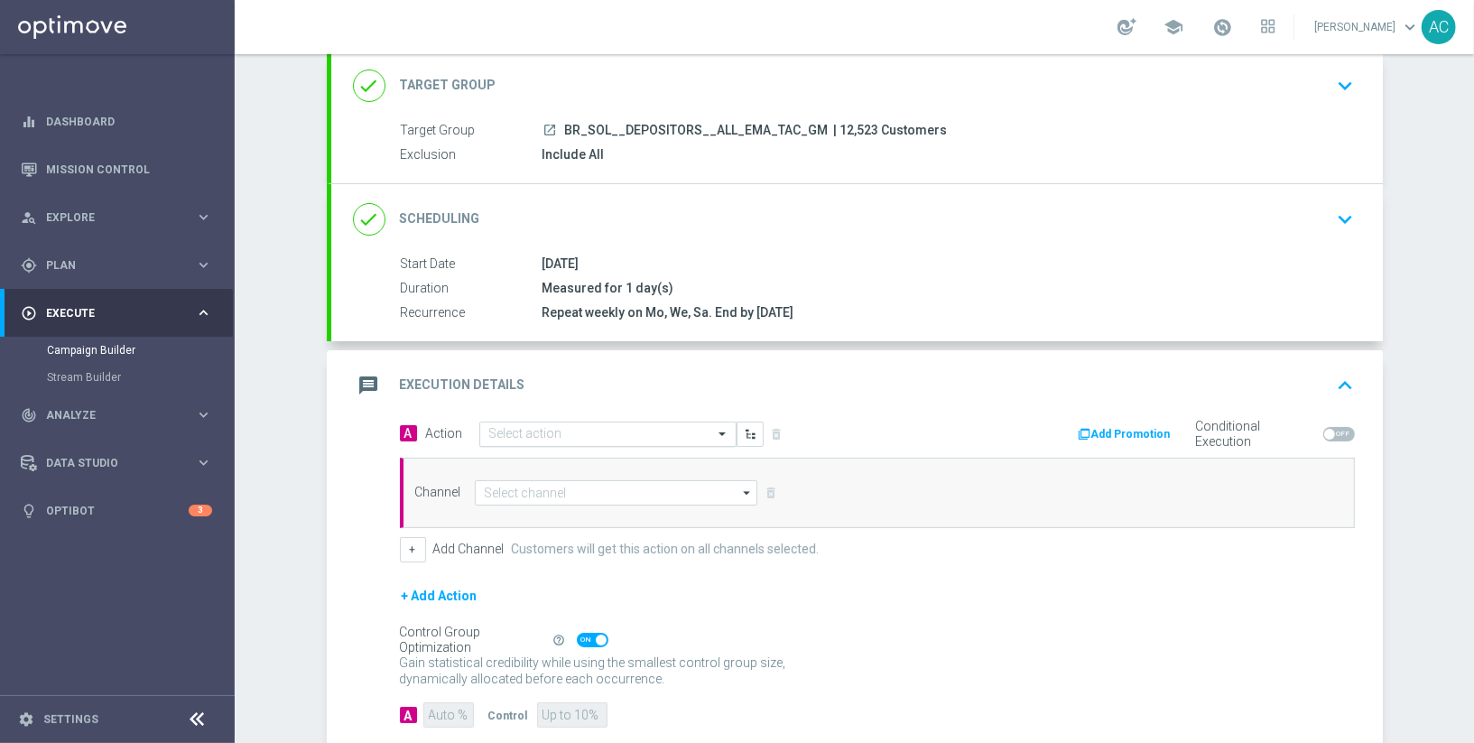
click at [530, 430] on input "text" at bounding box center [589, 434] width 201 height 15
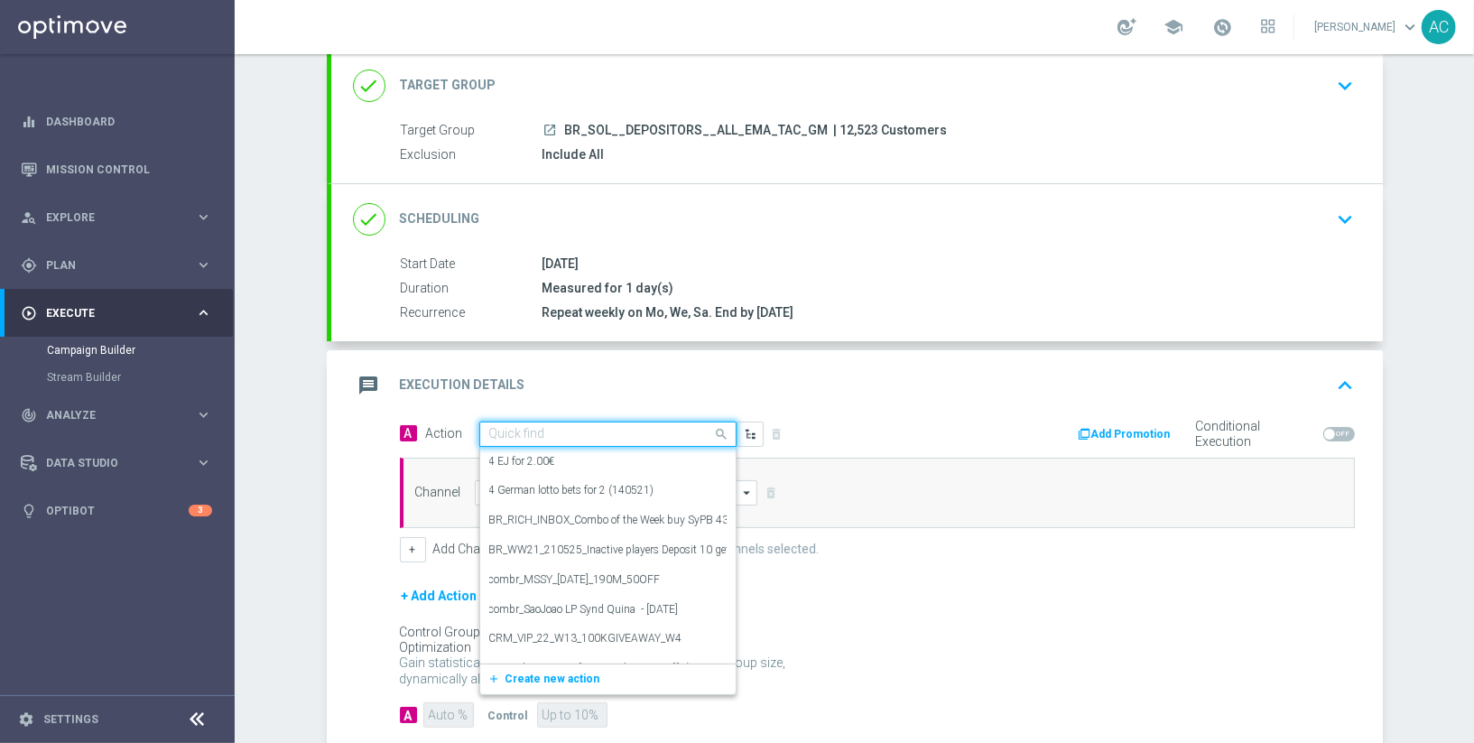
paste input "BR_CAS__LB15K_VIP_EMA_TAC_GM_SOL"
type input "BR_CAS__LB15K_VIP_EMA_TAC_GM_SOL"
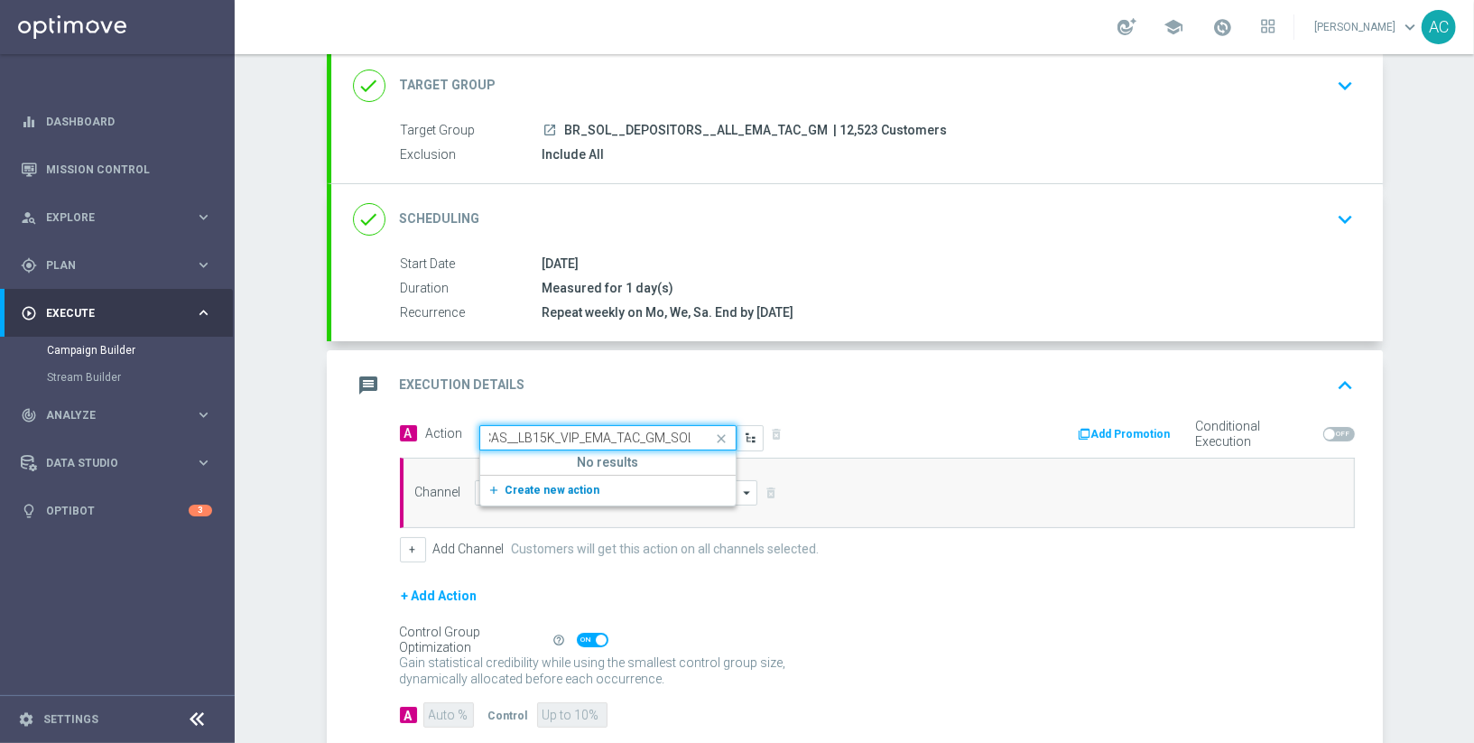
click at [533, 488] on span "Create new action" at bounding box center [552, 490] width 95 height 13
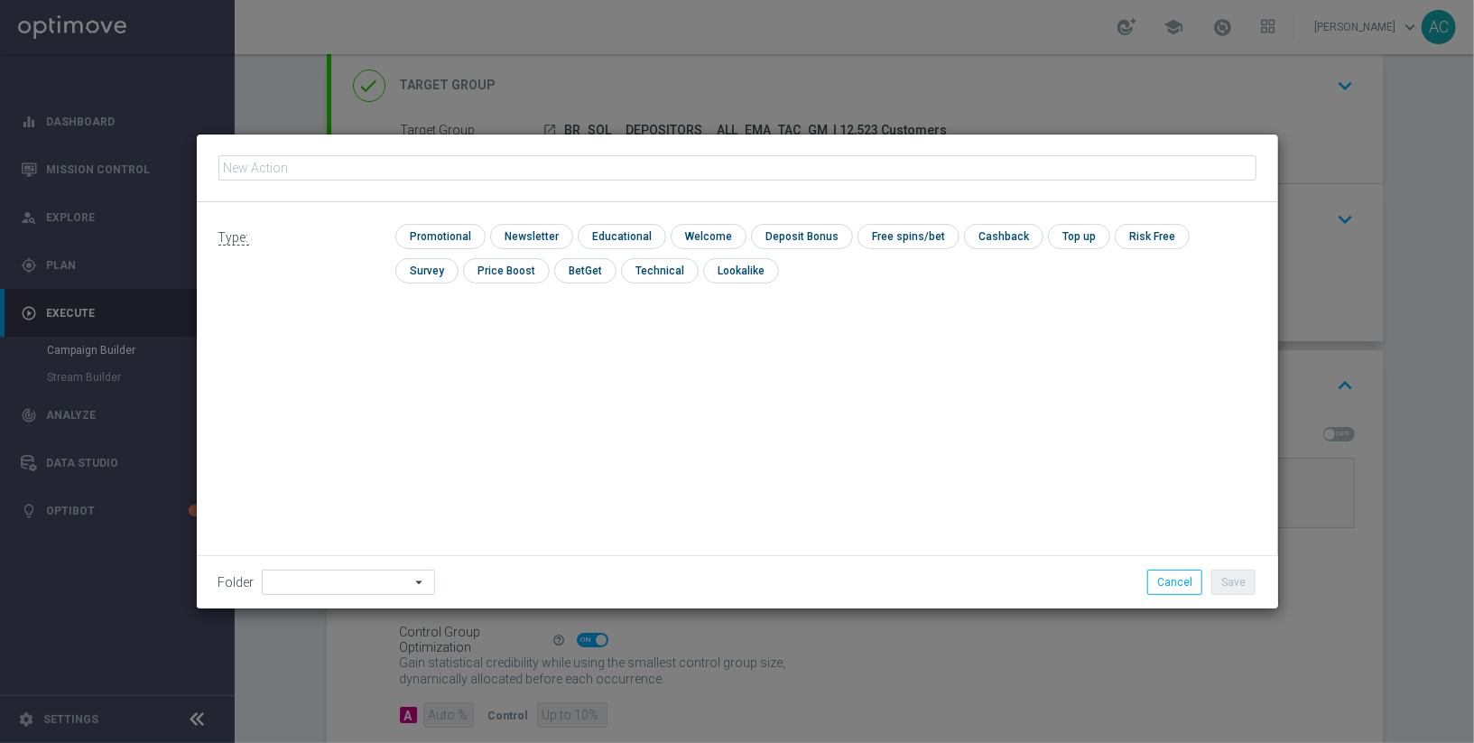
type input "BR_CAS__LB15K_VIP_EMA_TAC_GM_SOL"
click at [530, 245] on input "checkbox" at bounding box center [529, 236] width 79 height 24
checkbox input "true"
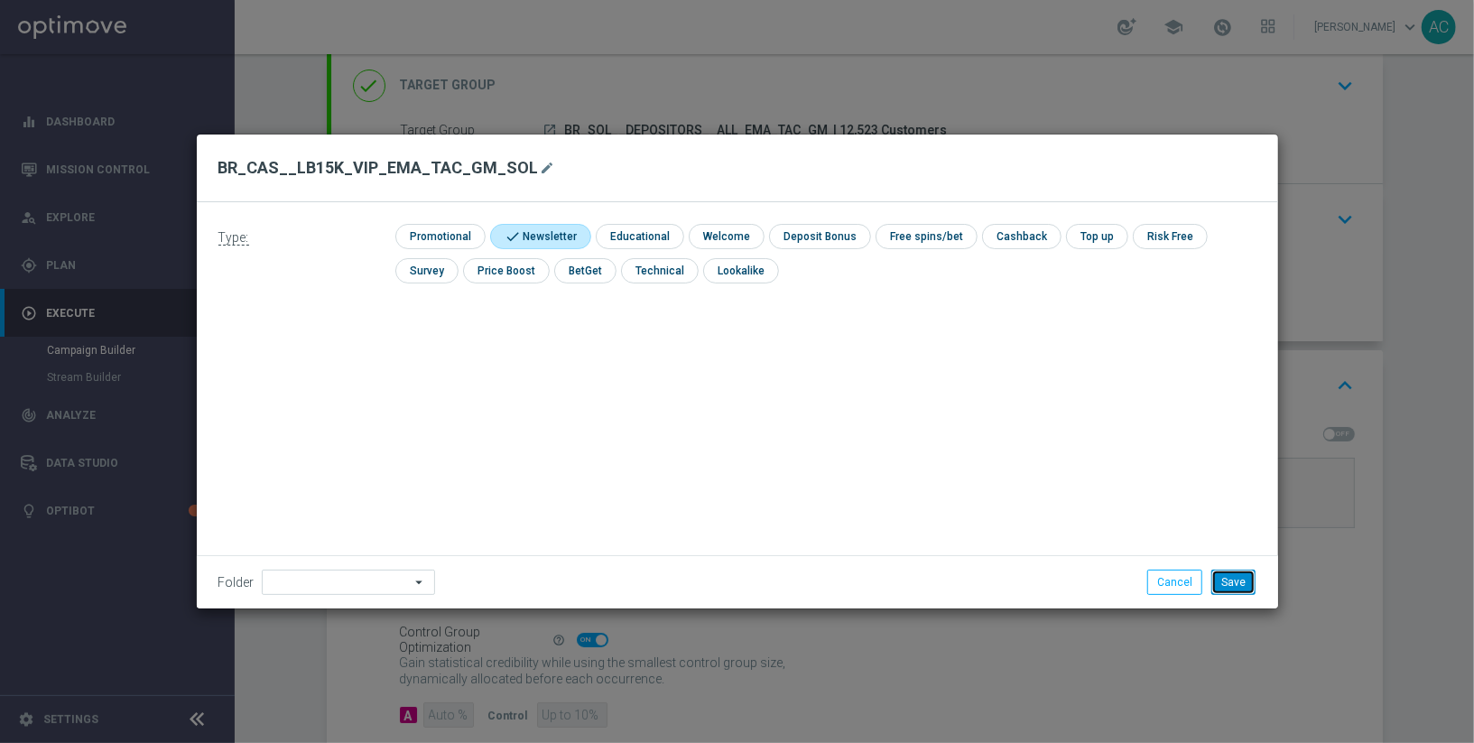
click at [1234, 586] on button "Save" at bounding box center [1233, 581] width 44 height 25
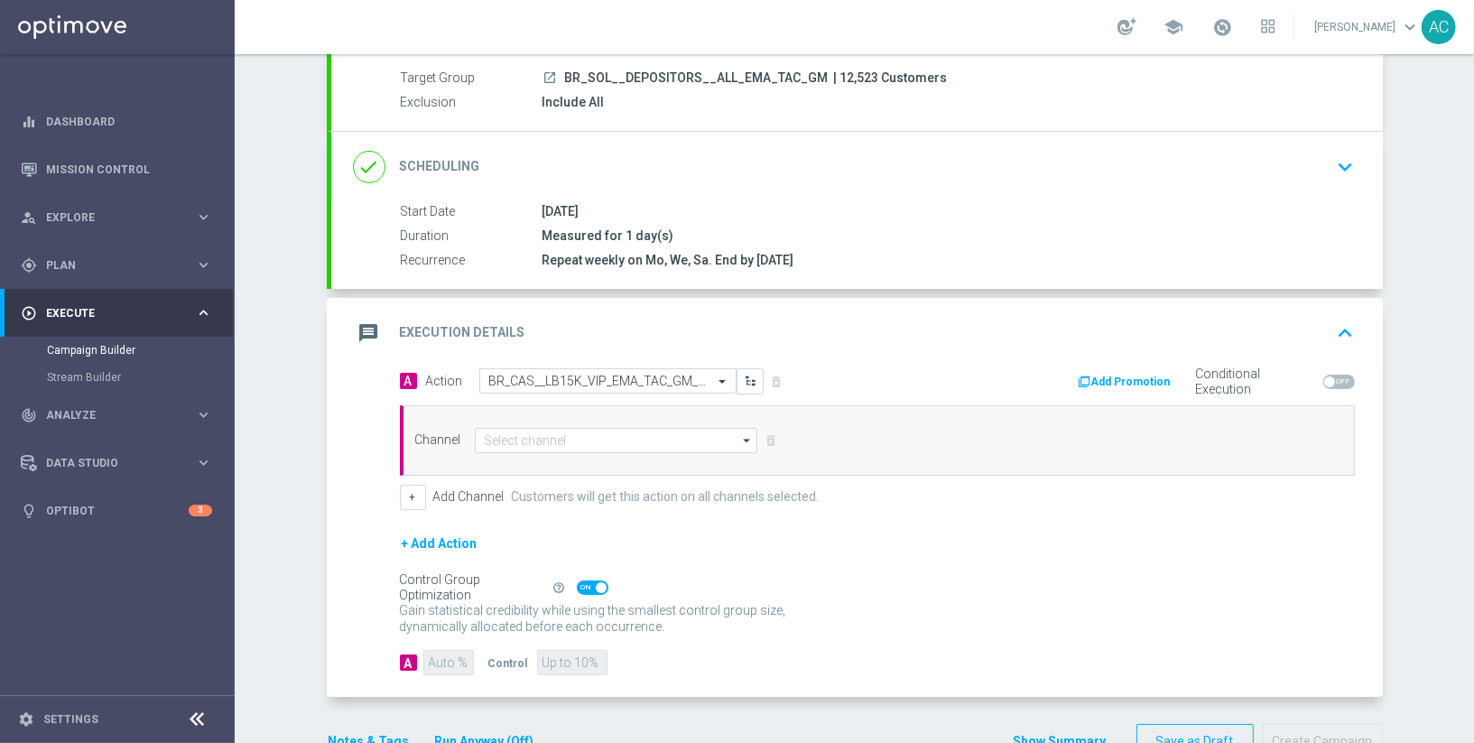
scroll to position [171, 0]
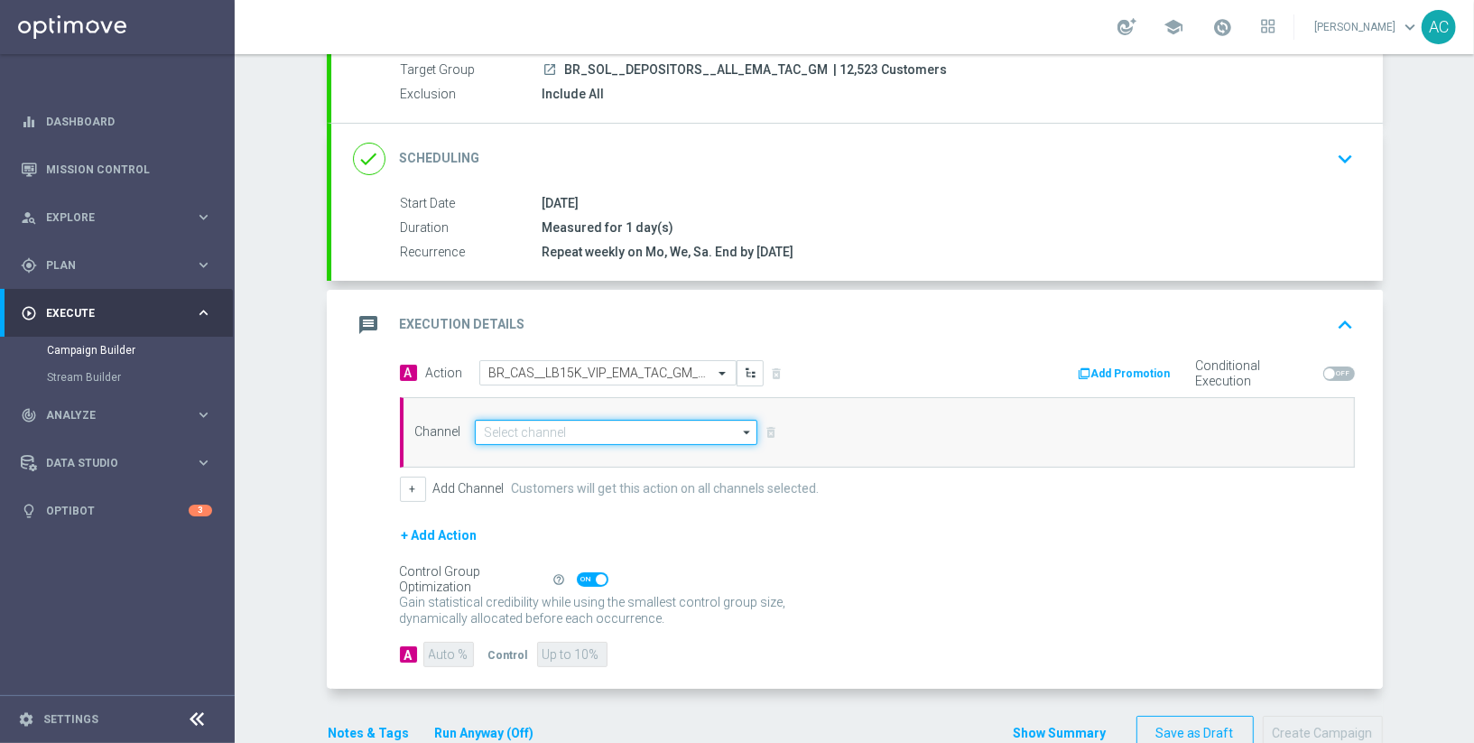
click at [652, 420] on input at bounding box center [616, 432] width 283 height 25
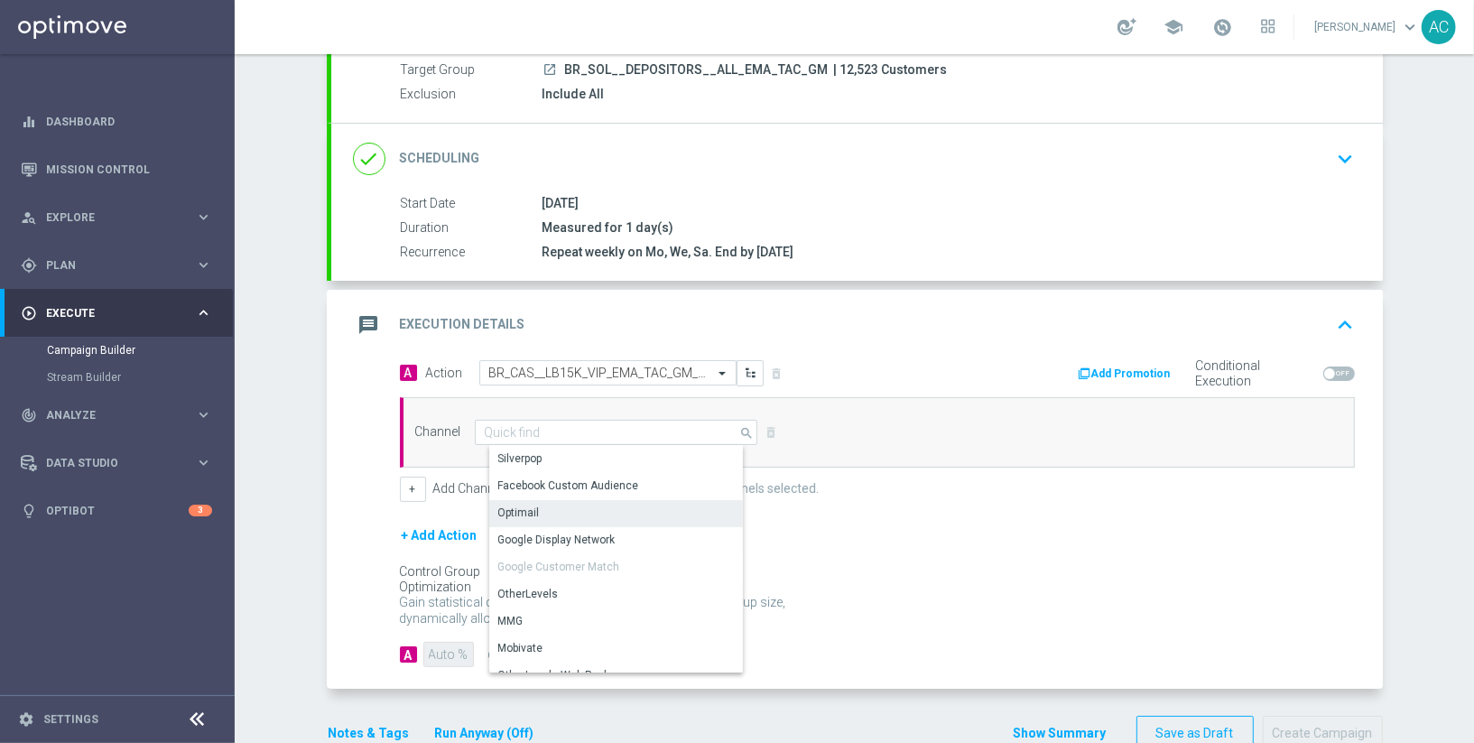
click at [586, 516] on div "Optimail" at bounding box center [624, 512] width 270 height 25
type input "Optimail"
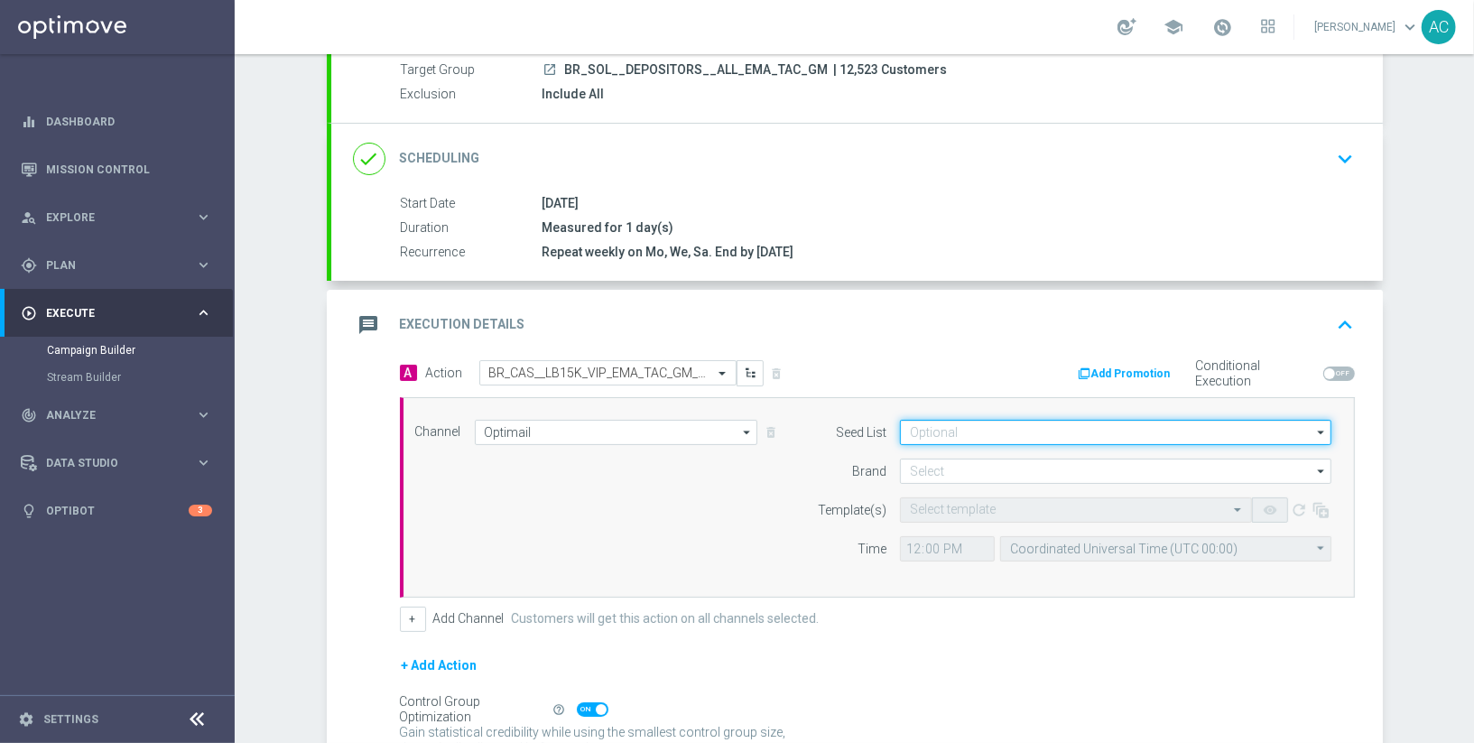
click at [1023, 430] on input at bounding box center [1115, 432] width 431 height 25
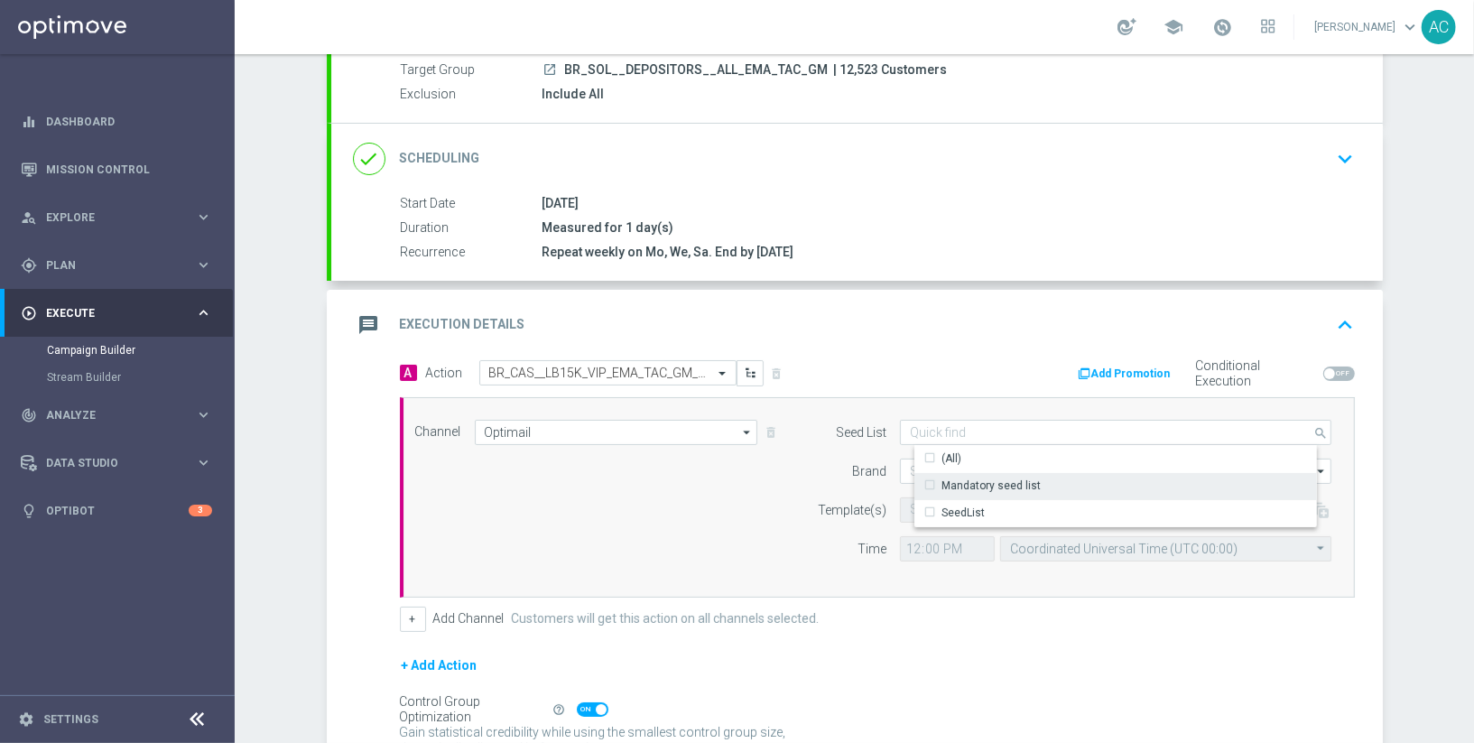
click at [1013, 477] on div "Mandatory seed list" at bounding box center [990, 485] width 99 height 16
click at [650, 517] on div "Channel Optimail Optimail arrow_drop_down Show Selected 1 of 26 Silverpop" at bounding box center [874, 497] width 944 height 155
type input "Mandatory seed list"
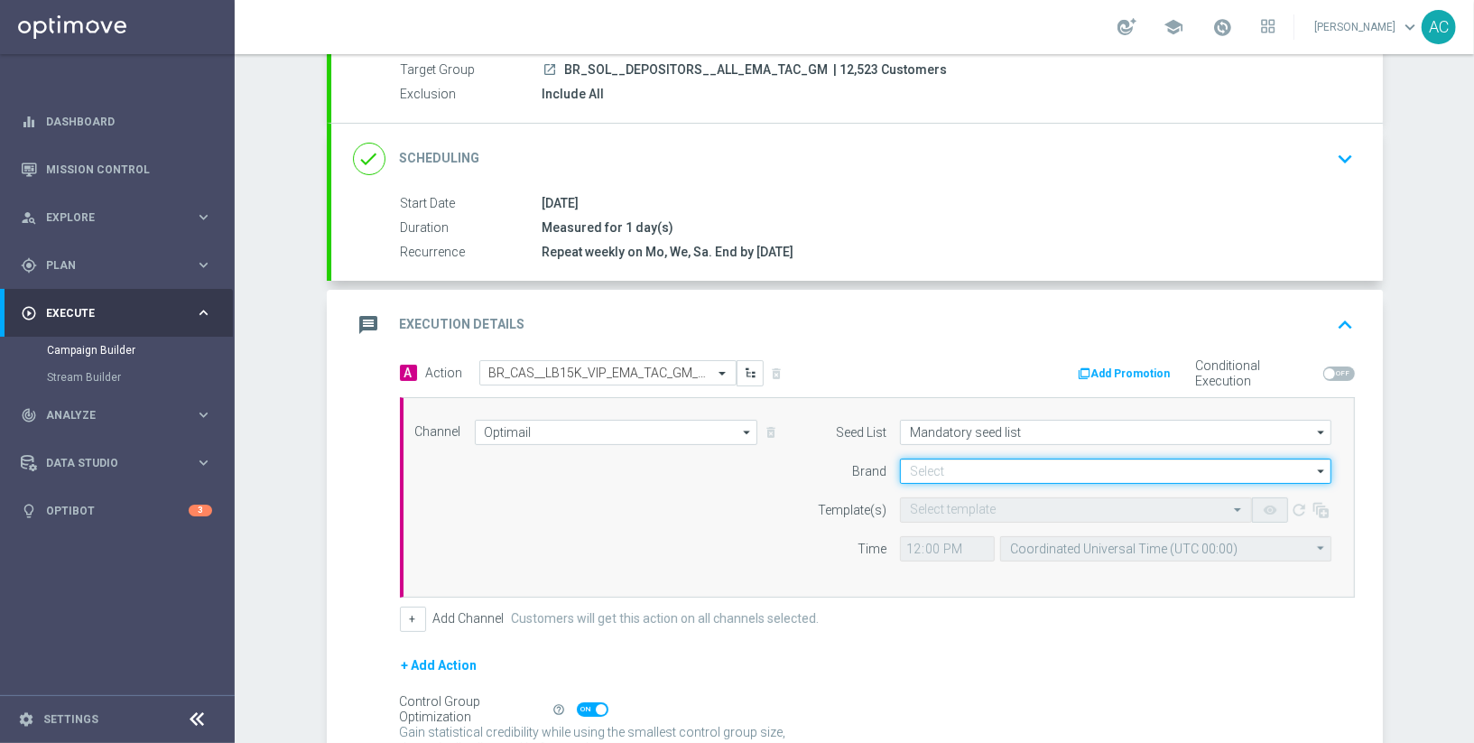
click at [1004, 468] on input at bounding box center [1115, 470] width 431 height 25
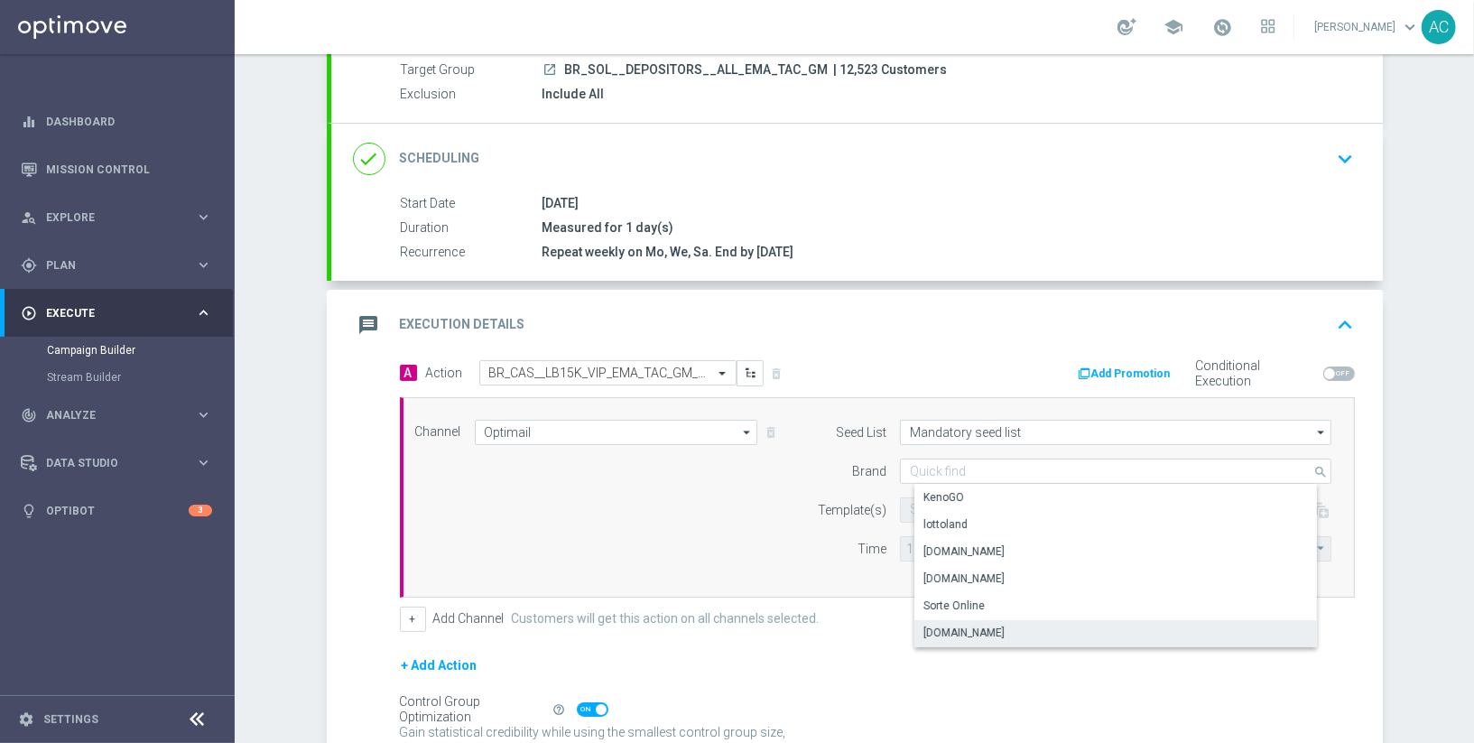
click at [1004, 633] on div "Sorteonline.bet.br" at bounding box center [963, 633] width 81 height 16
type input "Sorteonline.bet.br"
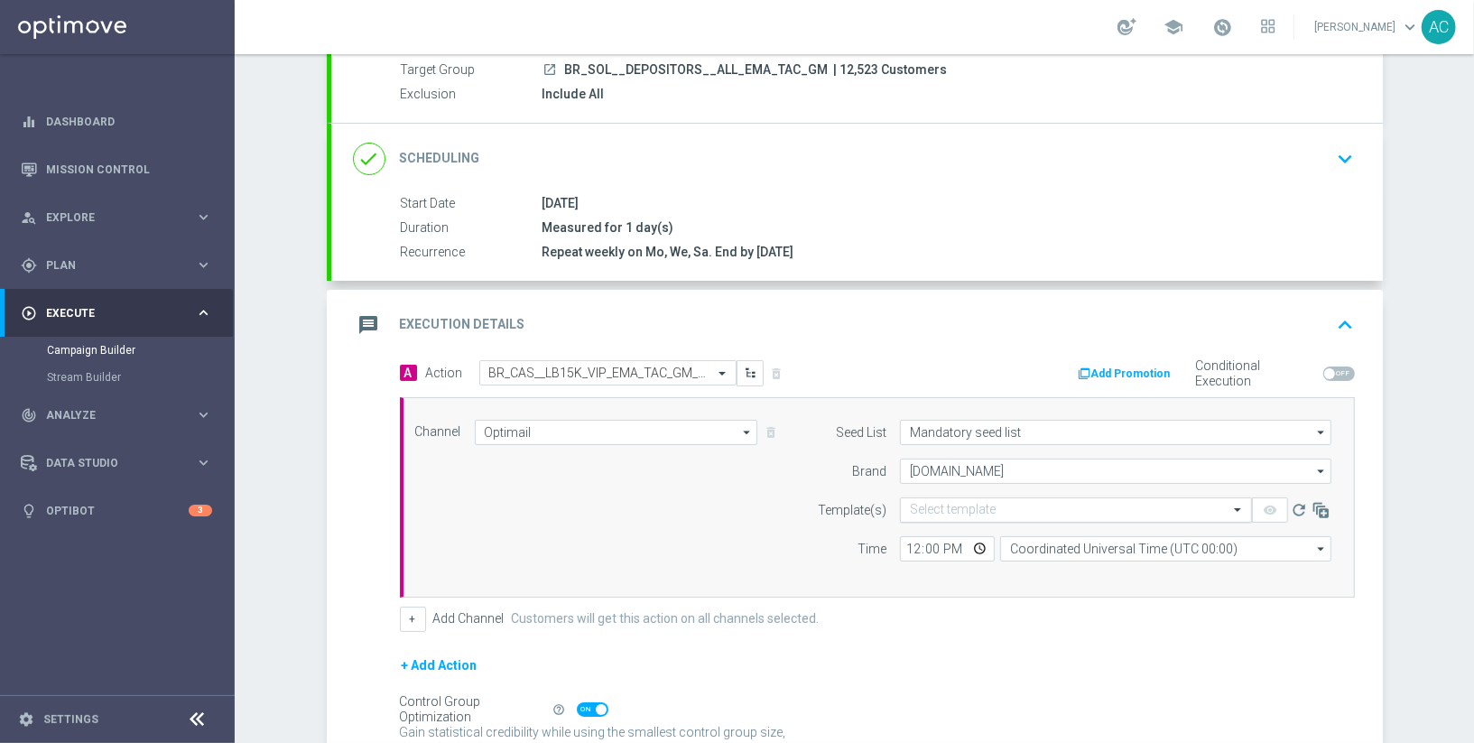
click at [991, 505] on input "text" at bounding box center [1058, 510] width 296 height 15
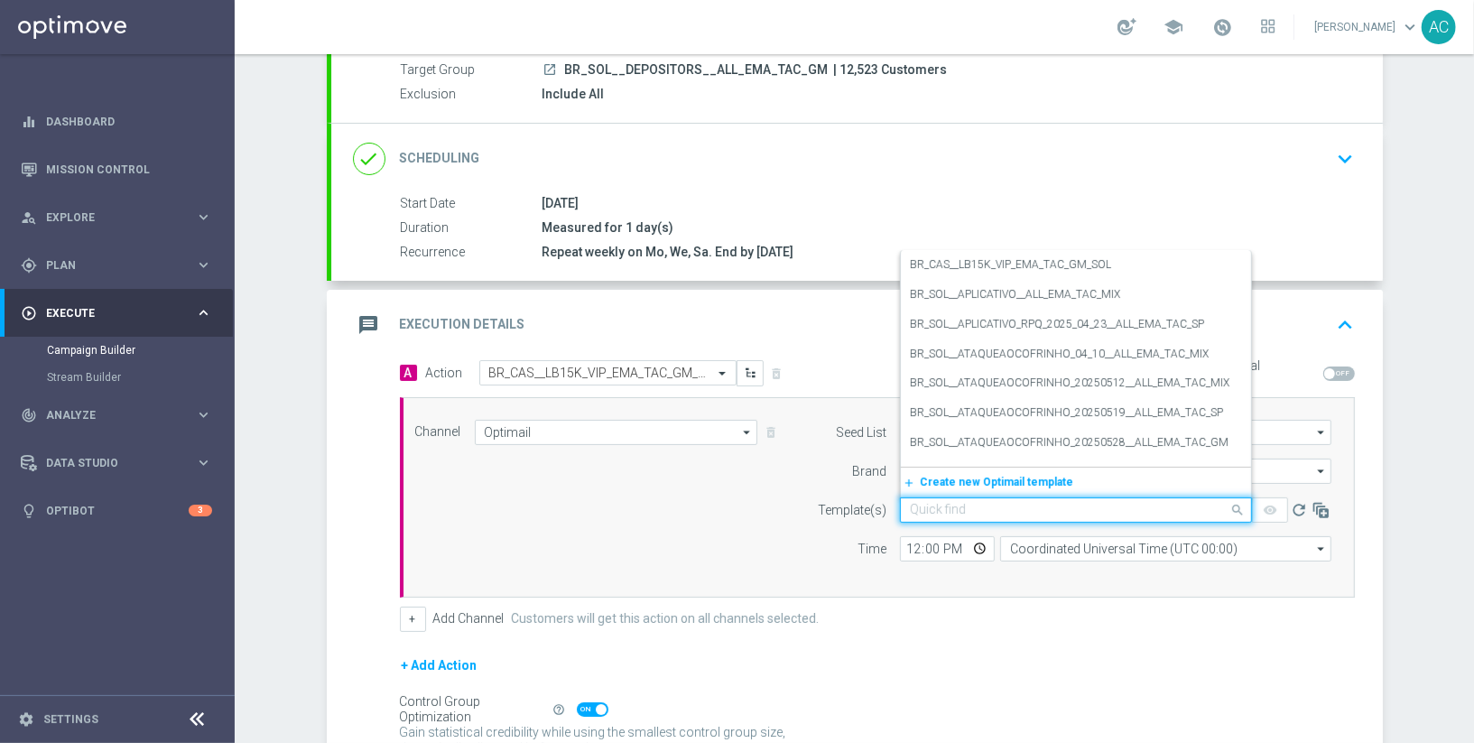
paste input "BR_CAS__LB15K_VIP_EMA_TAC_GM_SOL"
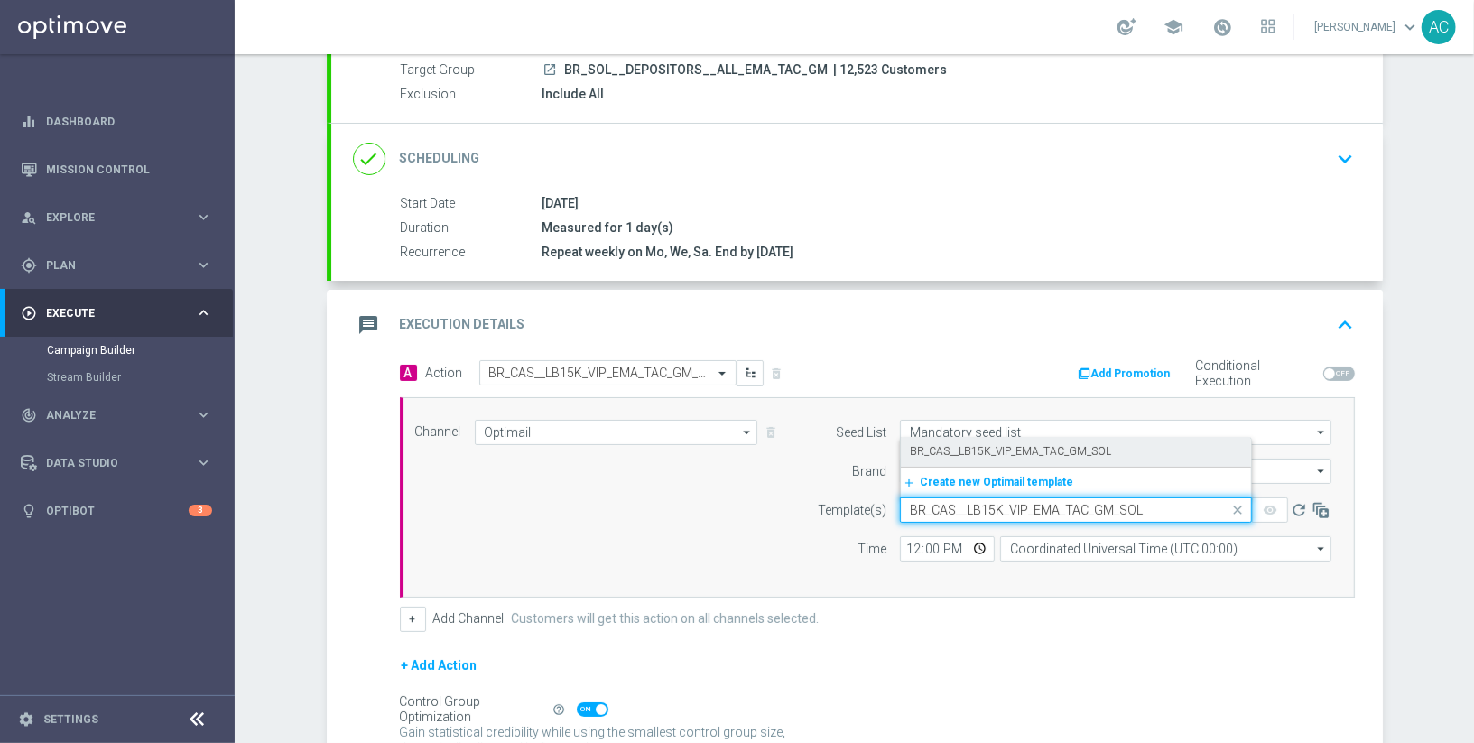
click at [1011, 454] on label "BR_CAS__LB15K_VIP_EMA_TAC_GM_SOL" at bounding box center [1010, 451] width 201 height 15
type input "BR_CAS__LB15K_VIP_EMA_TAC_GM_SOL"
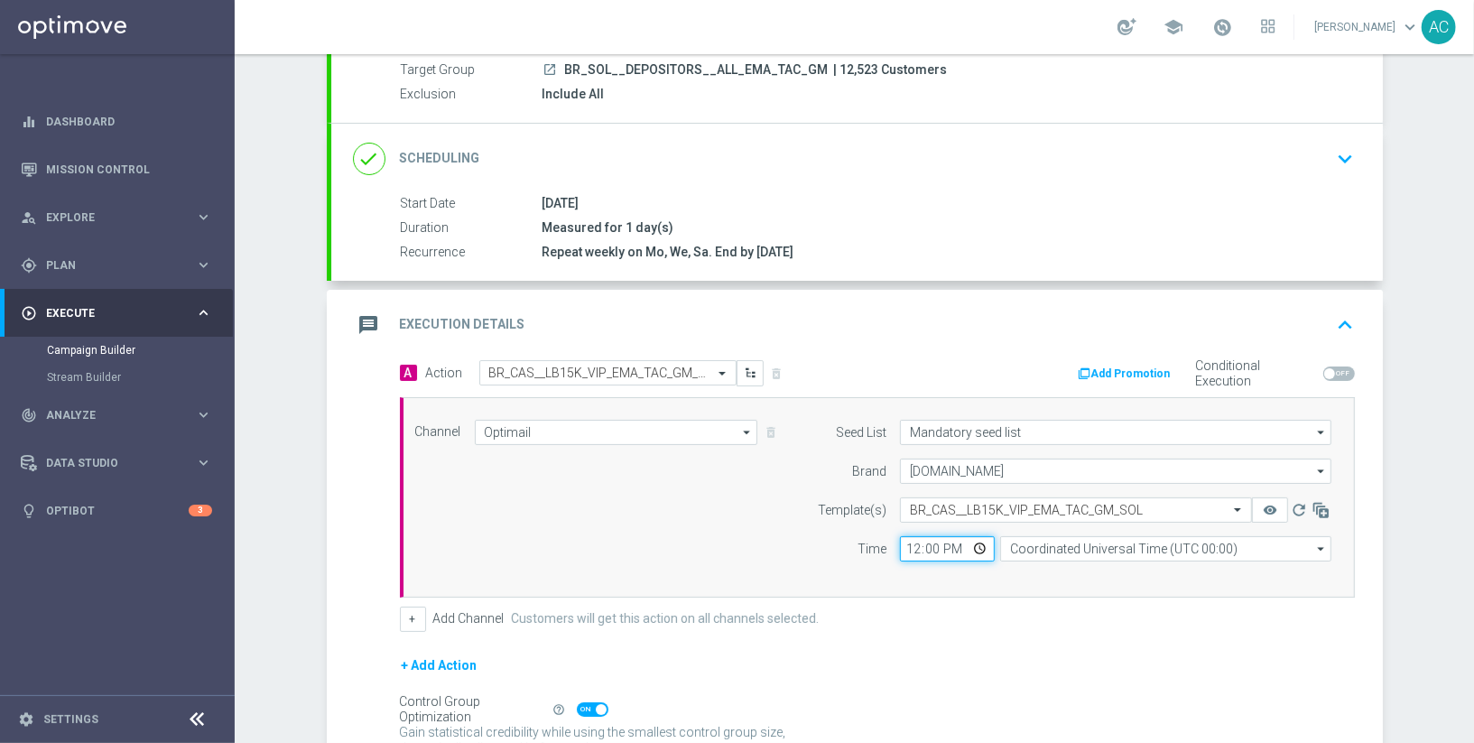
click at [912, 541] on input "12:00" at bounding box center [947, 548] width 95 height 25
type input "13:00"
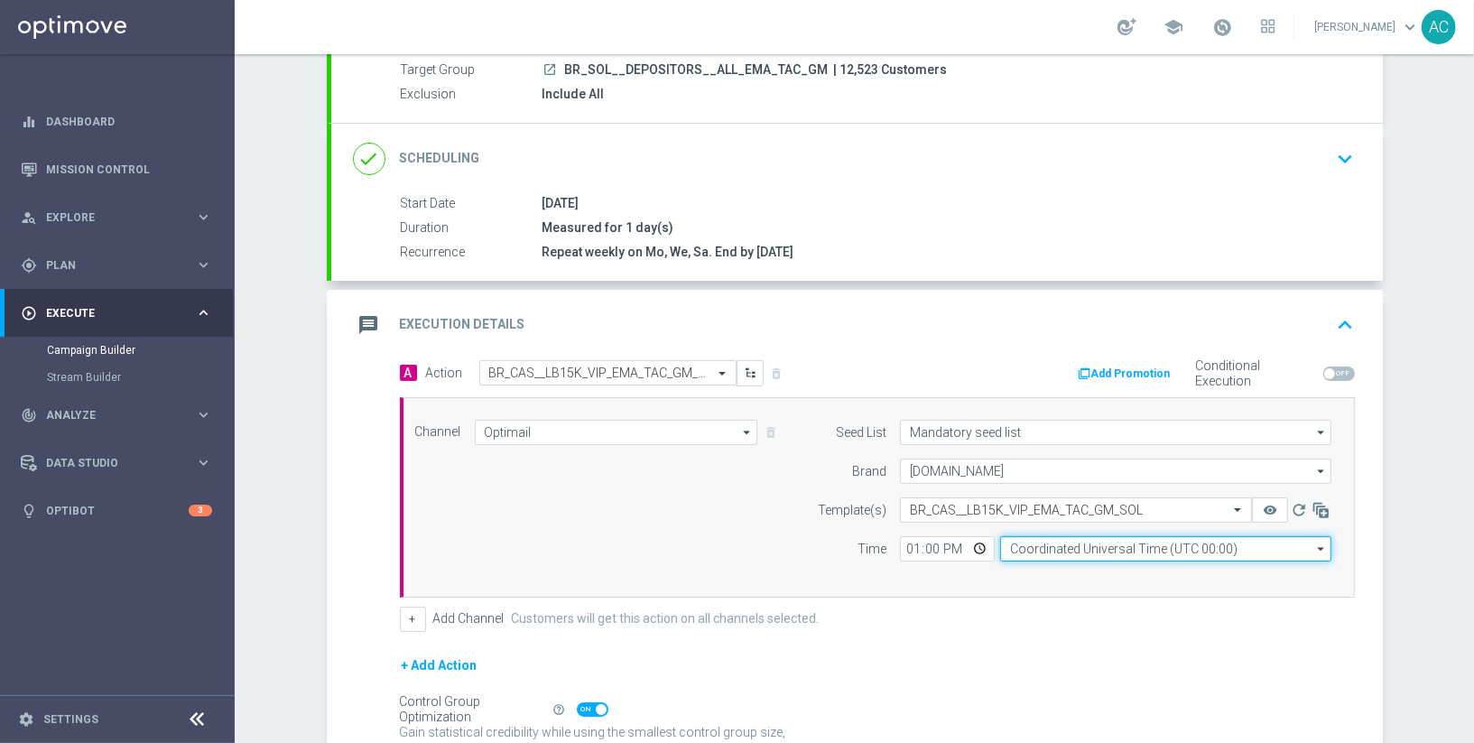
click at [1105, 548] on input "Coordinated Universal Time (UTC 00:00)" at bounding box center [1165, 548] width 331 height 25
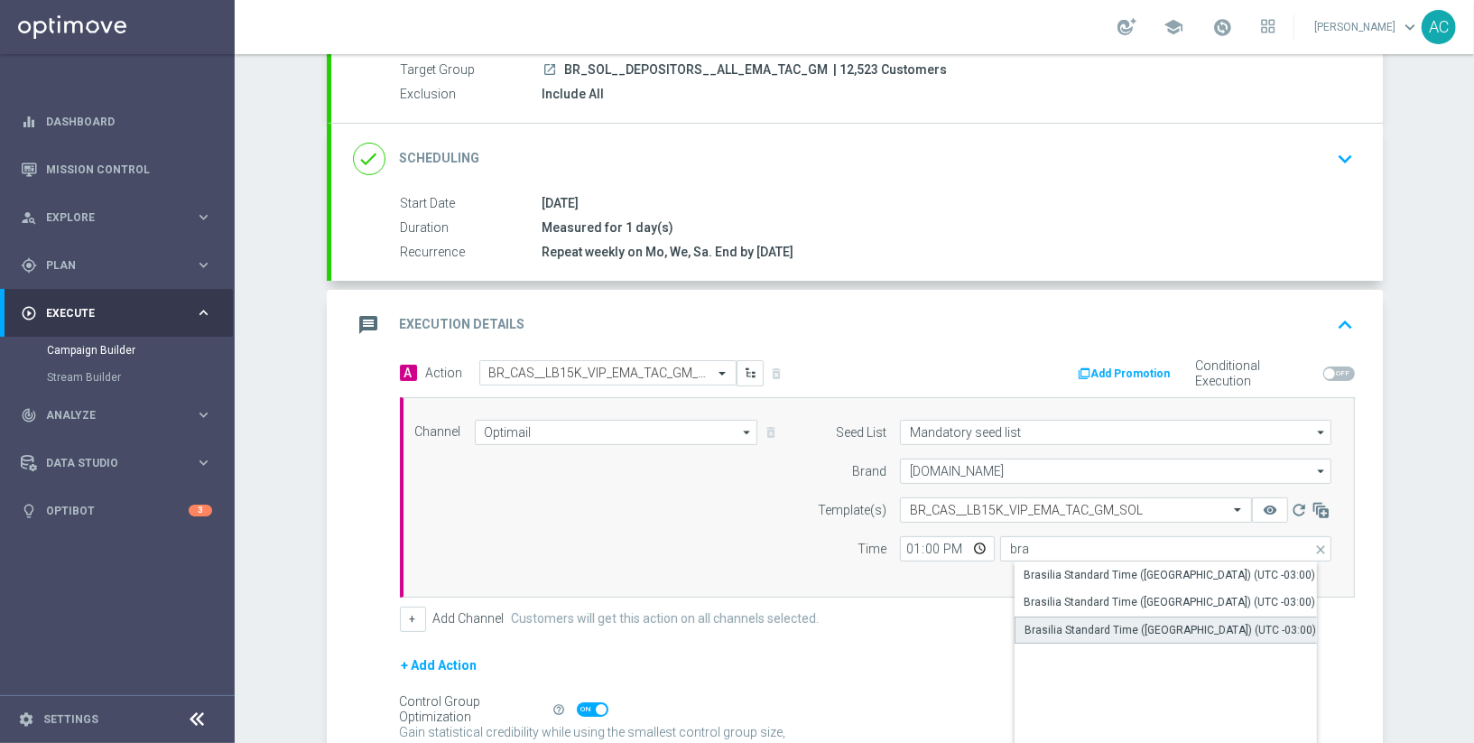
click at [1209, 622] on div "Brasilia Standard Time (Sao Paulo) (UTC -03:00)" at bounding box center [1170, 630] width 292 height 16
type input "Brasilia Standard Time (Sao Paulo) (UTC -03:00)"
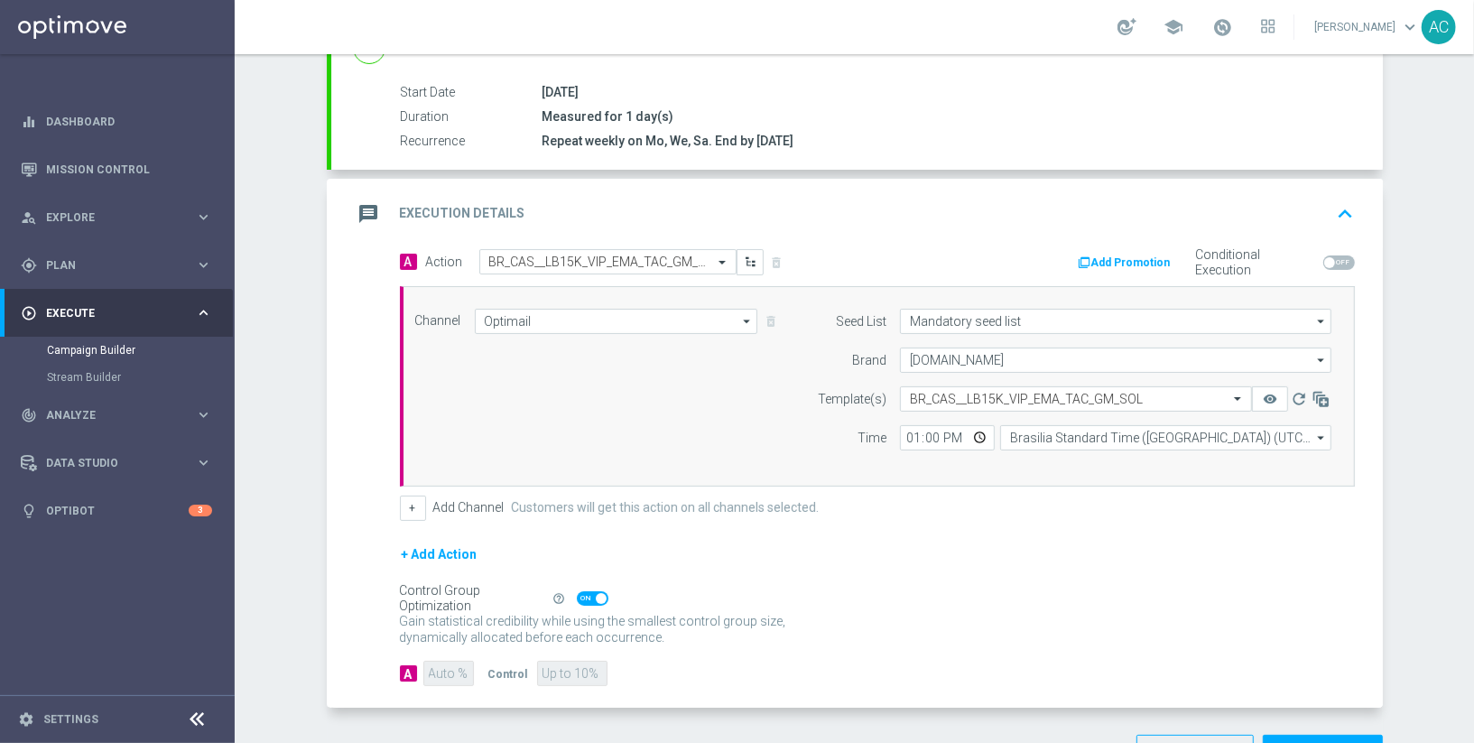
scroll to position [338, 0]
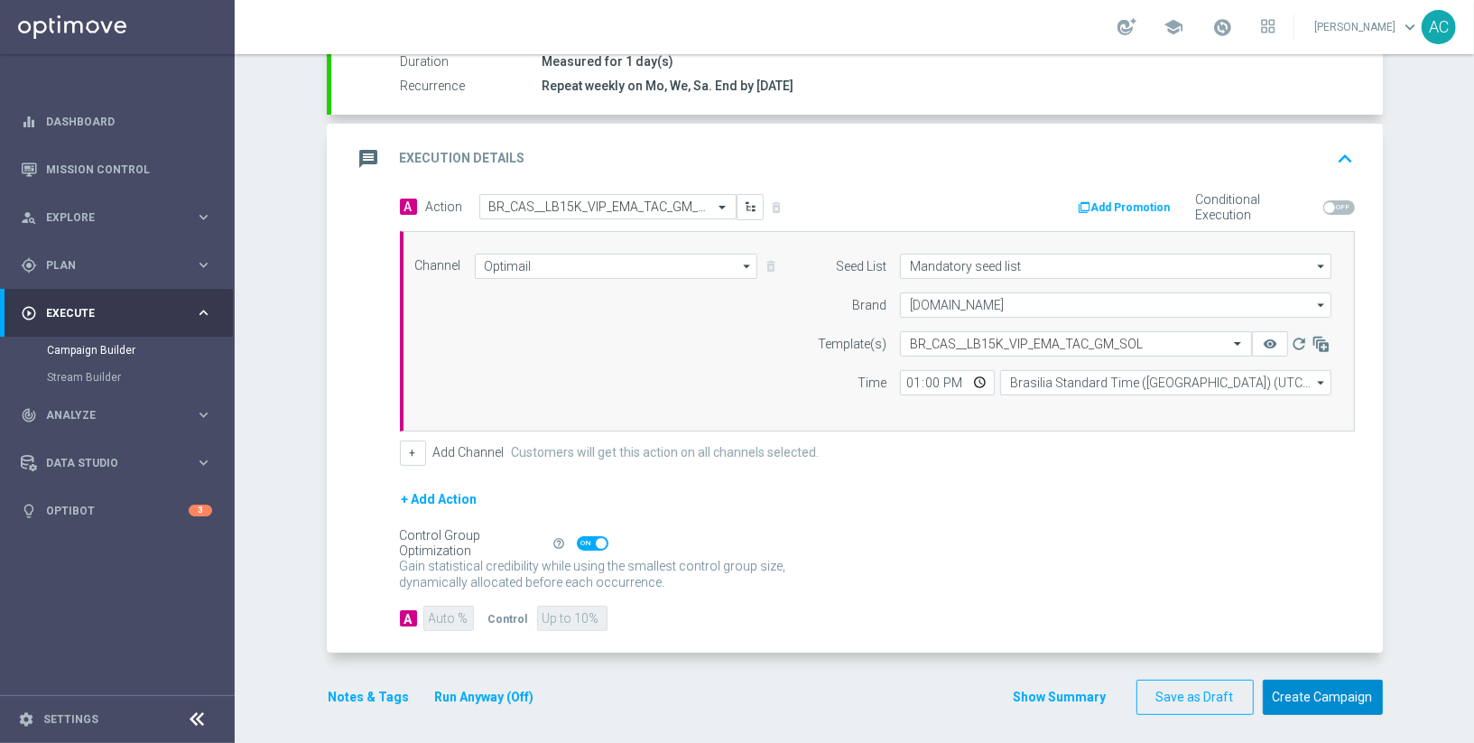
click at [1319, 691] on button "Create Campaign" at bounding box center [1323, 697] width 120 height 35
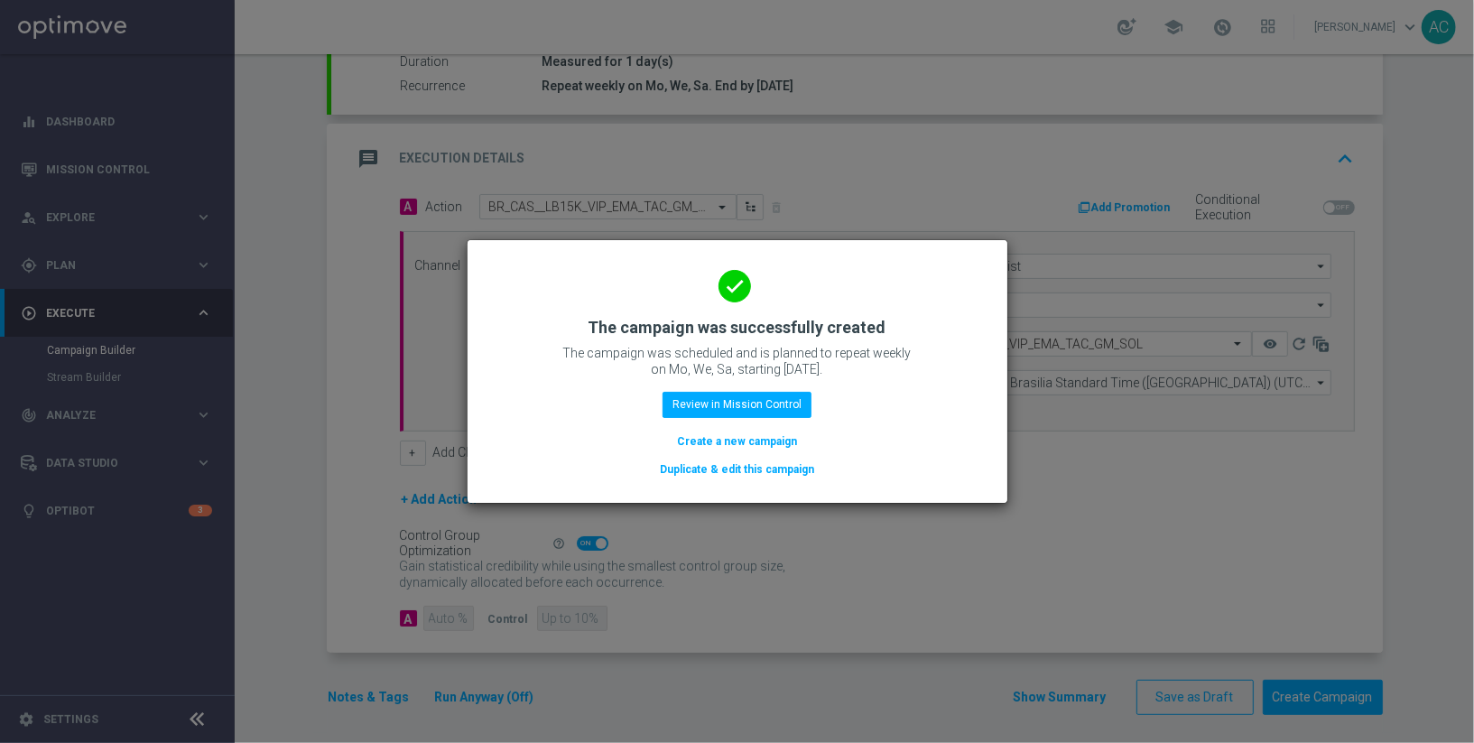
click at [719, 440] on button "Create a new campaign" at bounding box center [737, 441] width 124 height 20
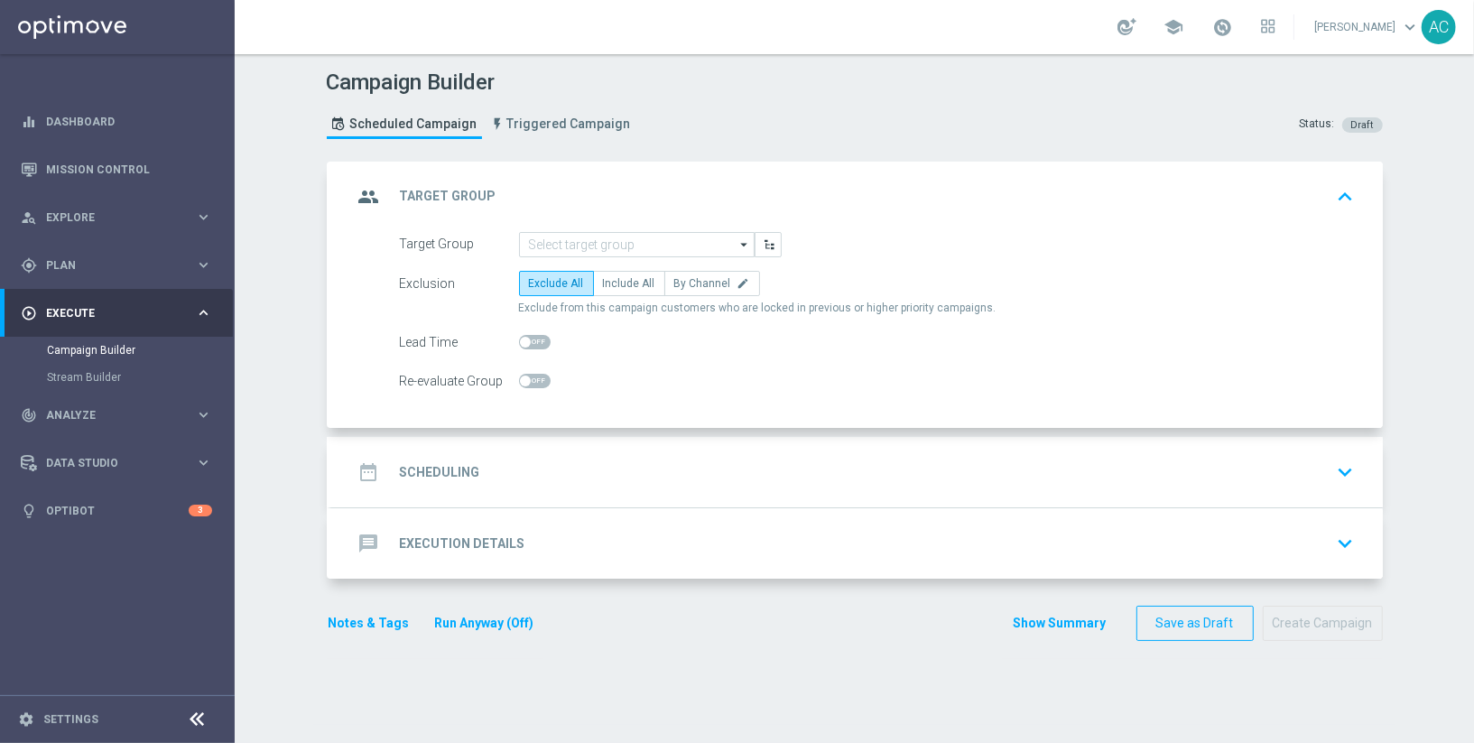
scroll to position [0, 0]
click at [606, 248] on input at bounding box center [637, 244] width 236 height 25
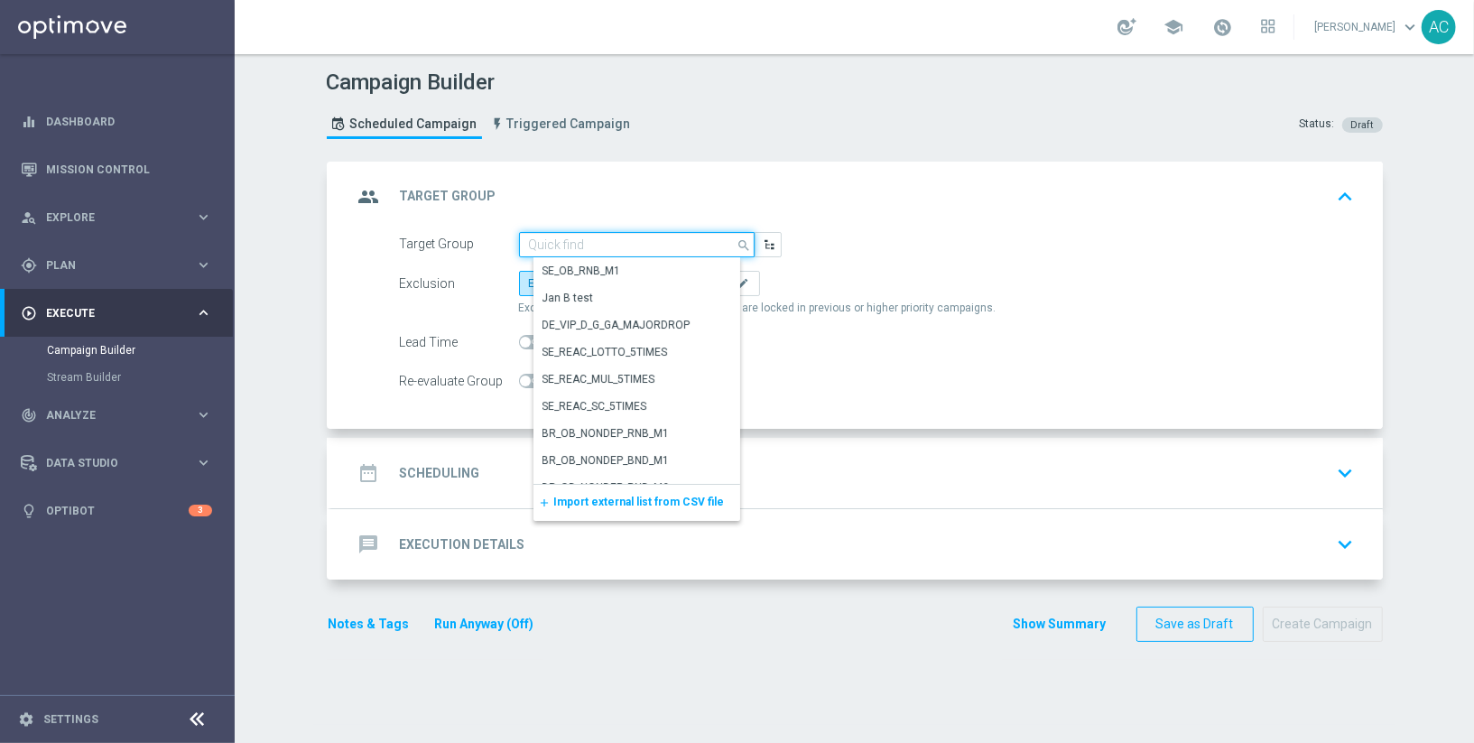
paste input "BR_SOL__DEPOSITORS__ALL_EMA_TAC_GM_RI"
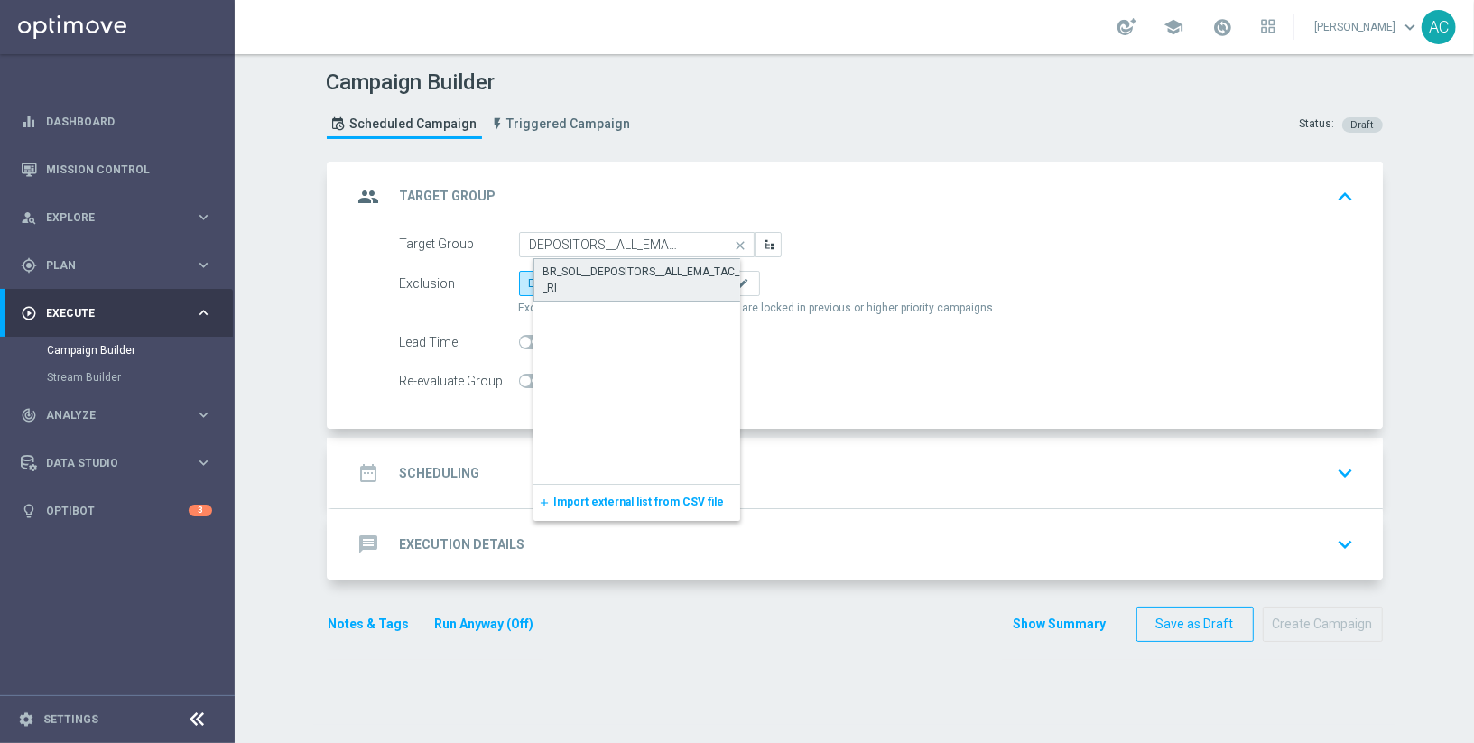
click at [620, 268] on div "BR_SOL__DEPOSITORS__ALL_EMA_TAC_GM_RI" at bounding box center [651, 280] width 216 height 32
type input "BR_SOL__DEPOSITORS__ALL_EMA_TAC_GM_RI"
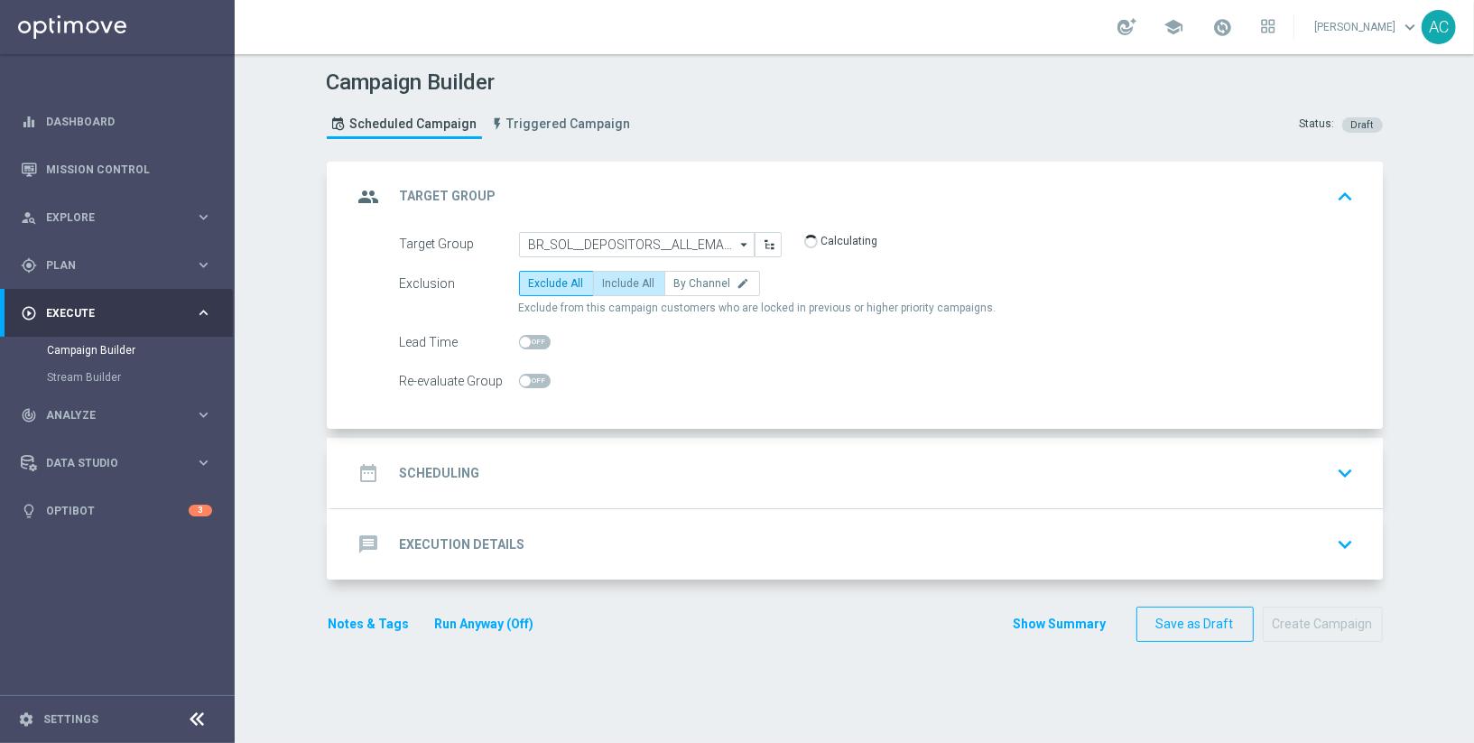
click at [621, 280] on span "Include All" at bounding box center [629, 283] width 52 height 13
click at [615, 281] on input "Include All" at bounding box center [609, 287] width 12 height 12
radio input "true"
click at [430, 487] on div "date_range Scheduling keyboard_arrow_down" at bounding box center [856, 473] width 1051 height 70
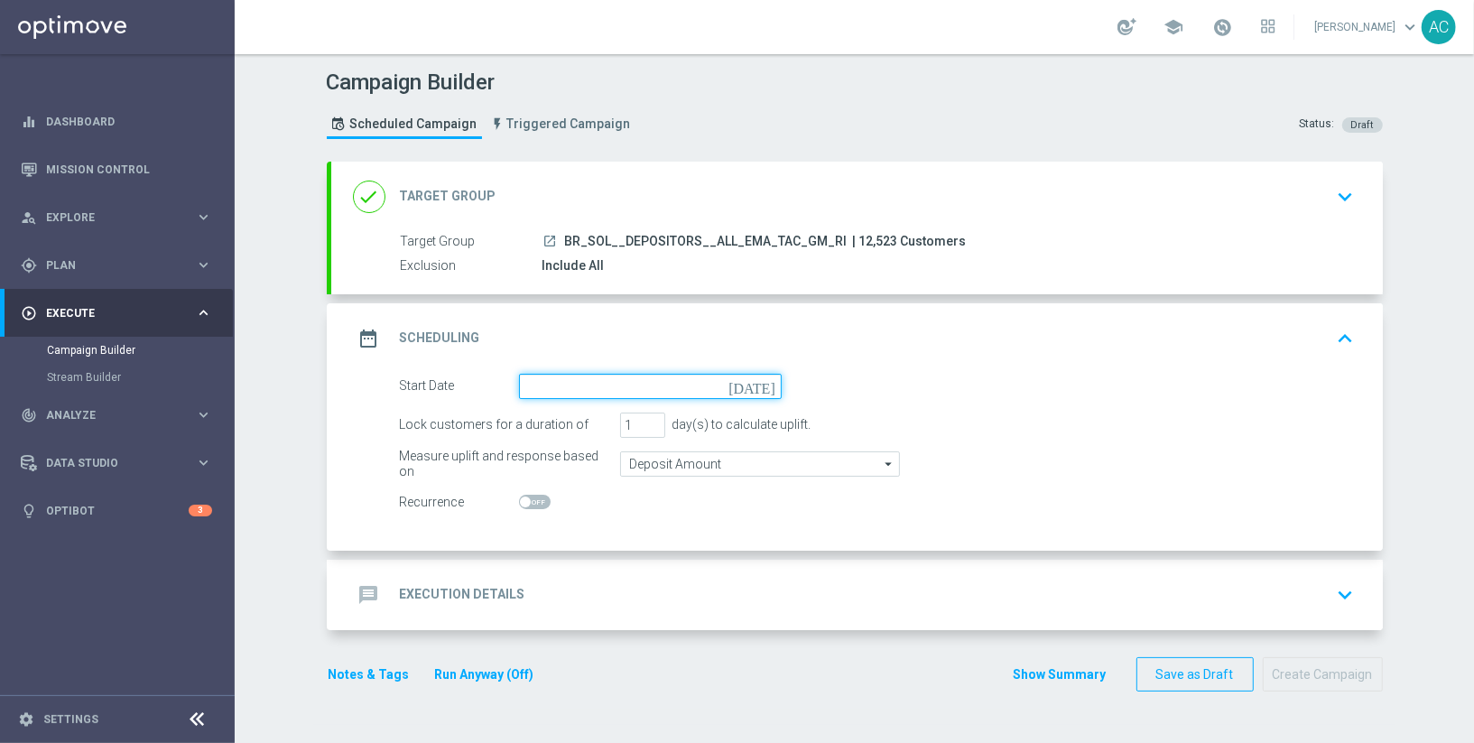
click at [686, 380] on input at bounding box center [650, 386] width 263 height 25
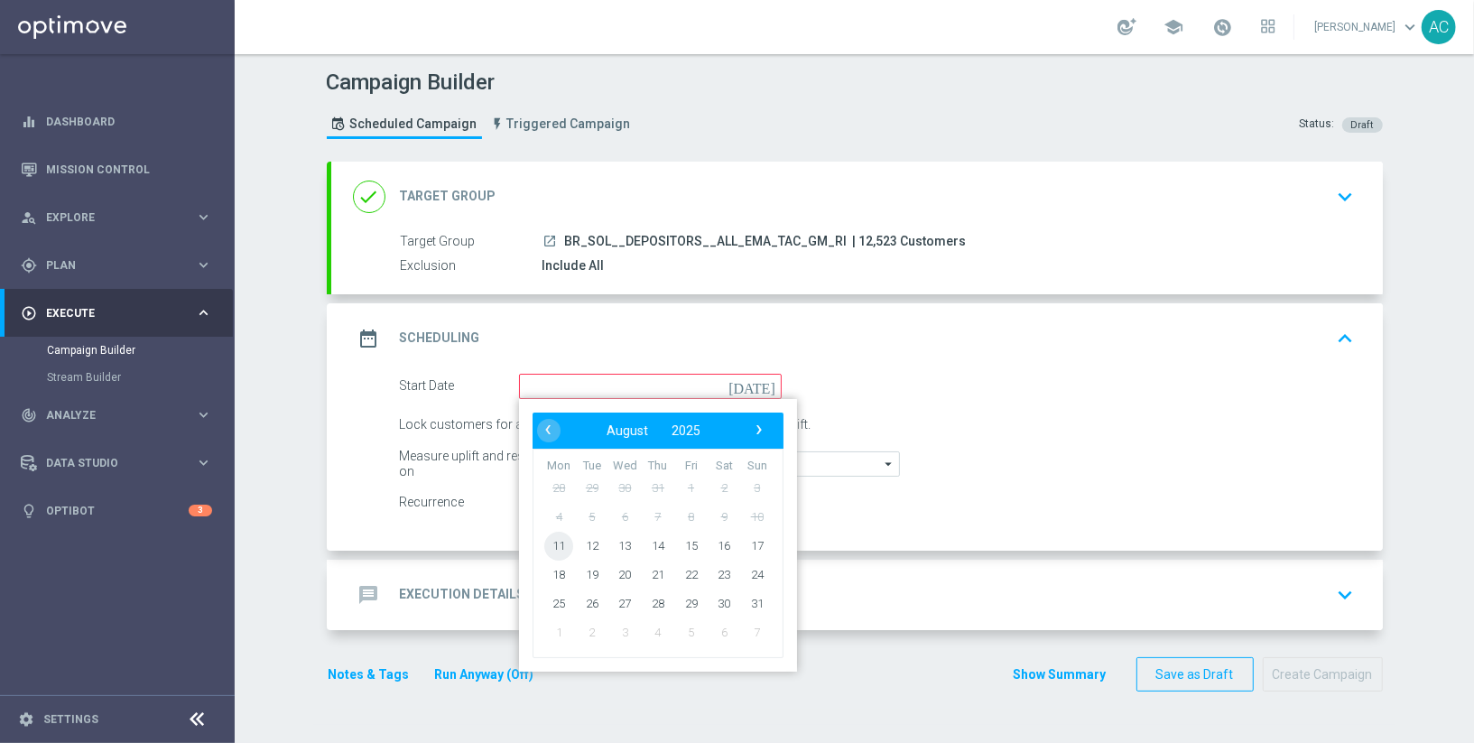
click at [558, 542] on span "11" at bounding box center [558, 545] width 29 height 29
type input "11 Aug 2025"
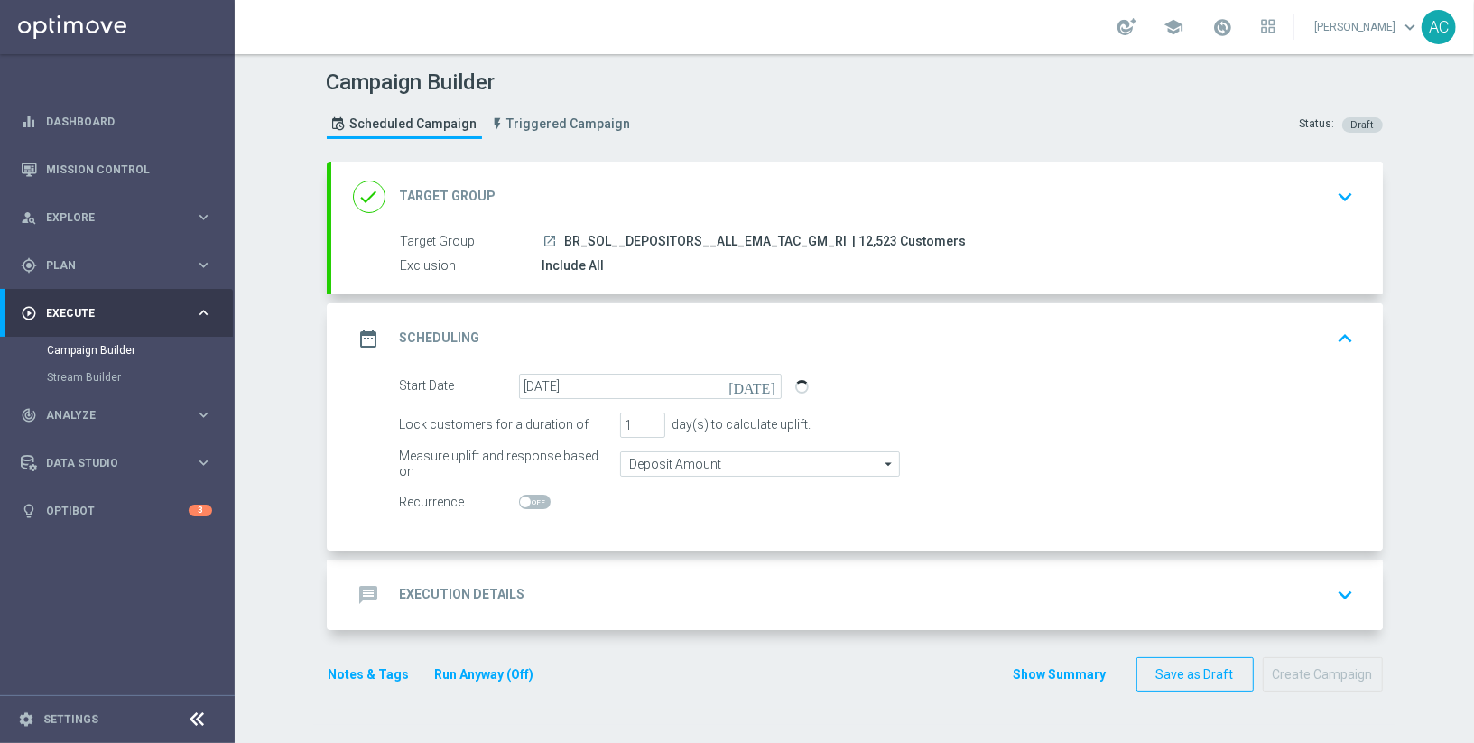
click at [525, 501] on span at bounding box center [525, 501] width 11 height 11
click at [525, 501] on input "checkbox" at bounding box center [535, 502] width 32 height 14
checkbox input "true"
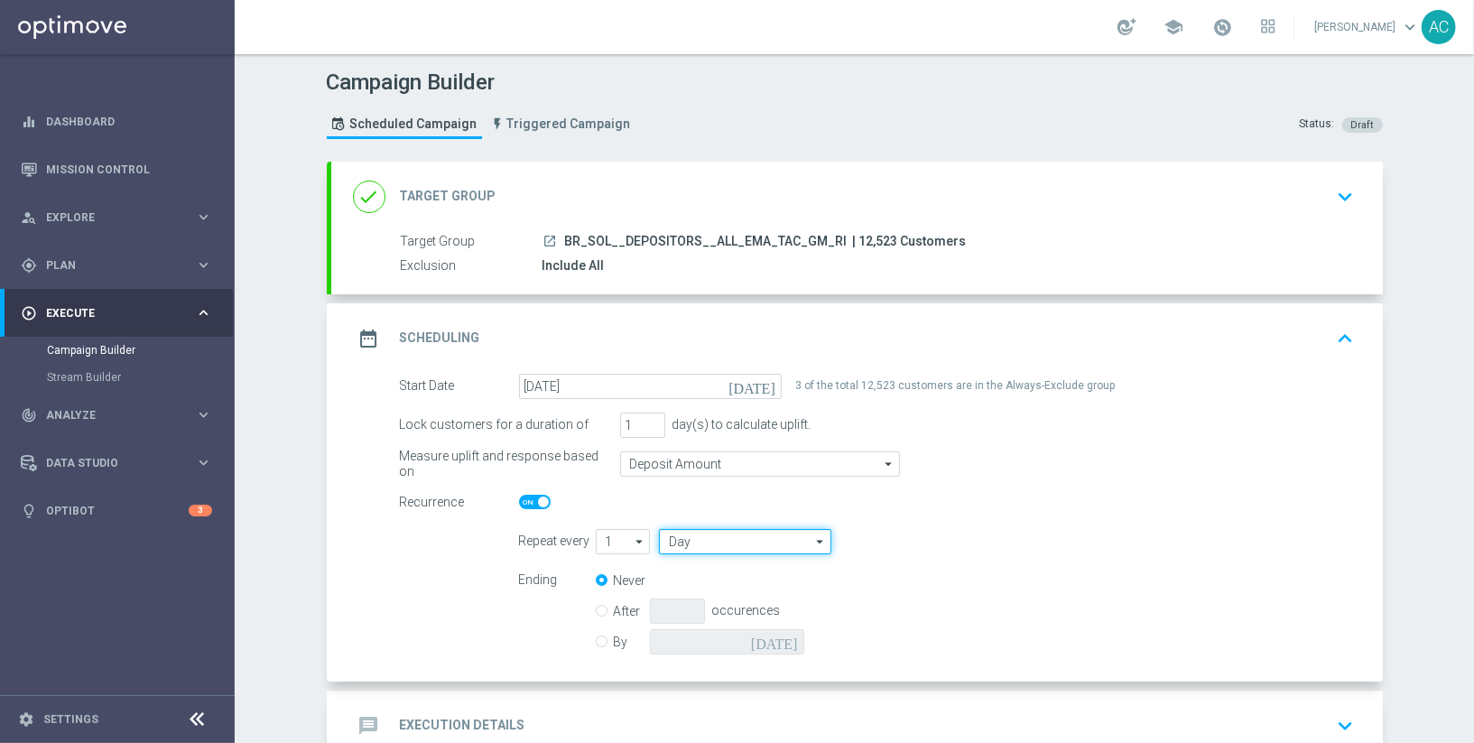
click at [727, 534] on input "Day" at bounding box center [744, 541] width 171 height 25
click at [715, 589] on div "Week" at bounding box center [751, 594] width 157 height 25
type input "Week"
click at [917, 537] on input "checkbox" at bounding box center [920, 541] width 27 height 24
checkbox input "true"
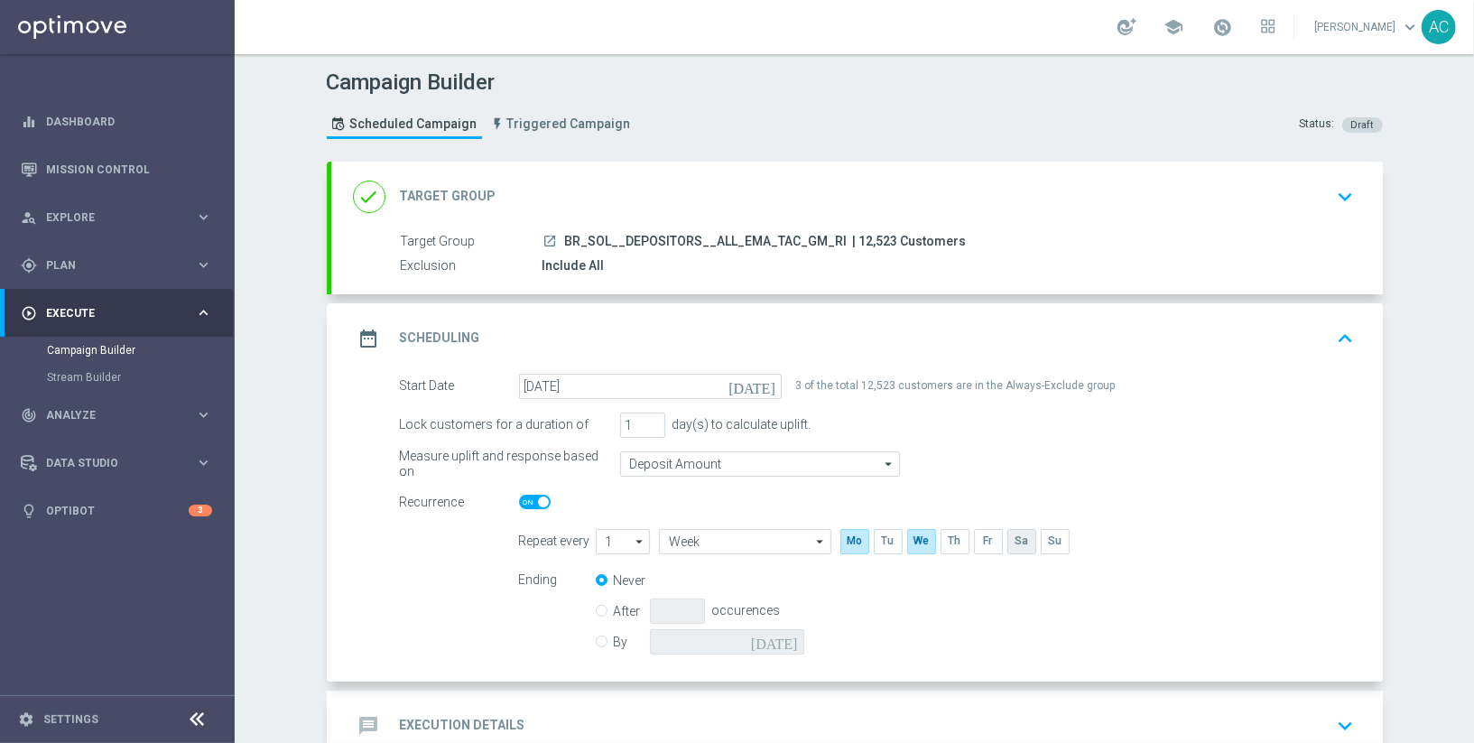
click at [1015, 544] on input "checkbox" at bounding box center [1020, 541] width 27 height 24
checkbox input "true"
click at [604, 638] on input "By" at bounding box center [602, 639] width 12 height 12
radio input "true"
radio input "false"
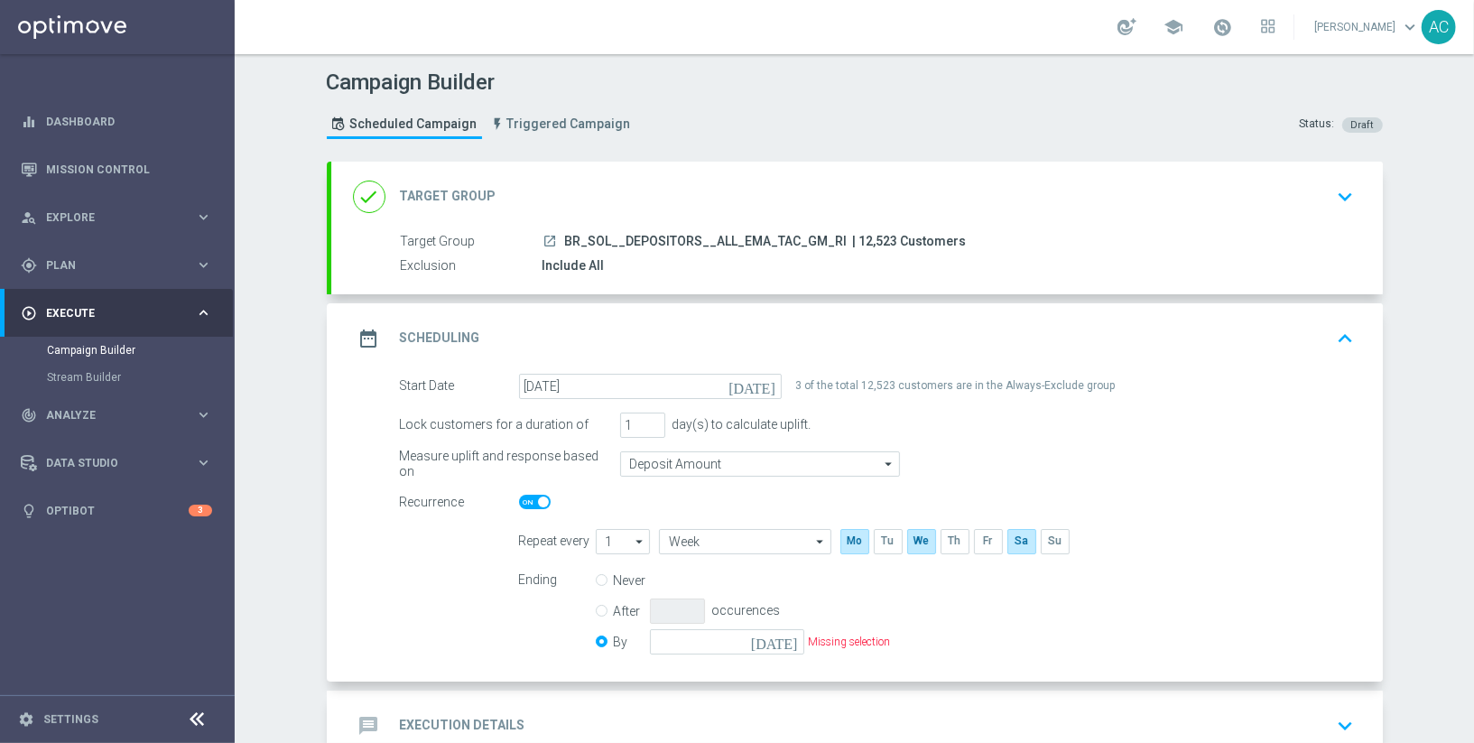
click at [786, 644] on icon "today" at bounding box center [777, 639] width 53 height 20
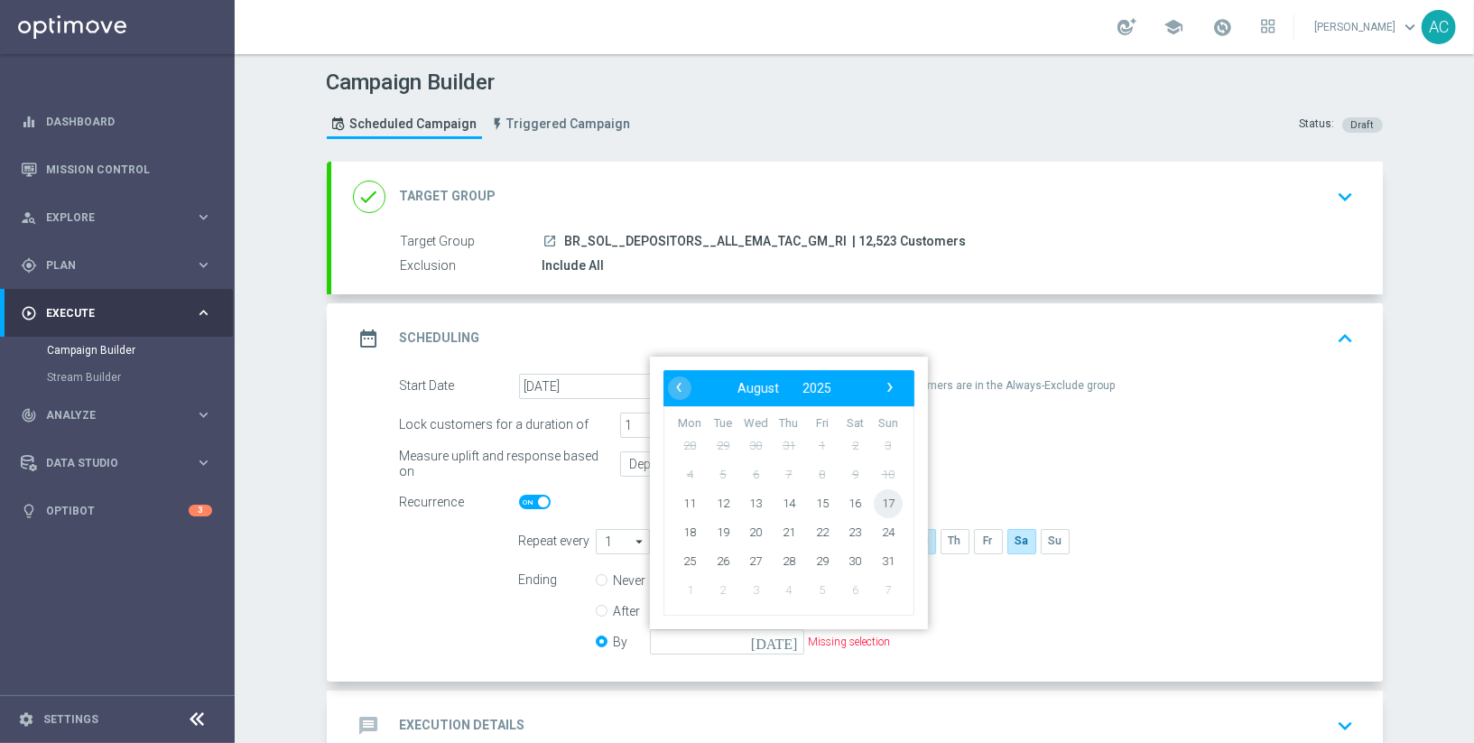
click at [887, 494] on span "17" at bounding box center [887, 502] width 29 height 29
type input "17 Aug 2025"
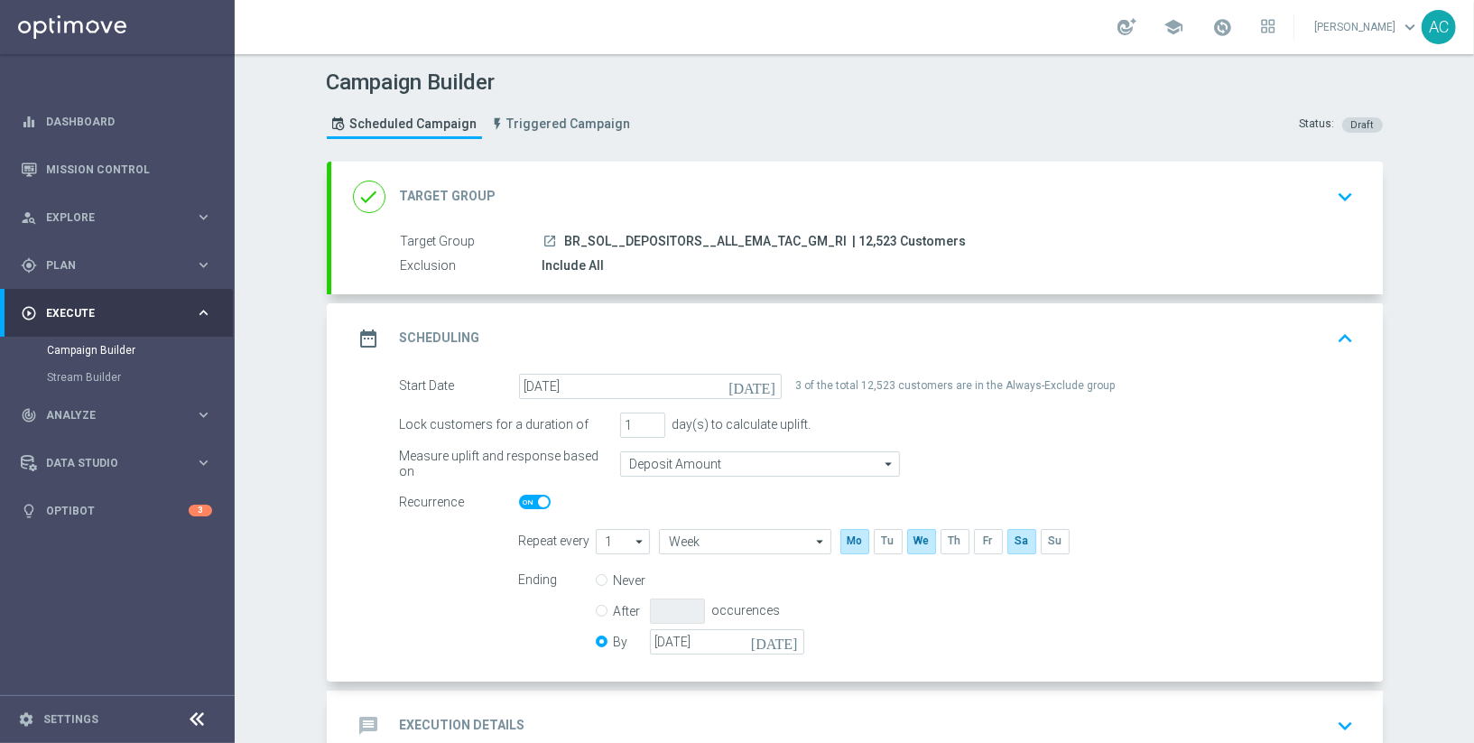
scroll to position [111, 0]
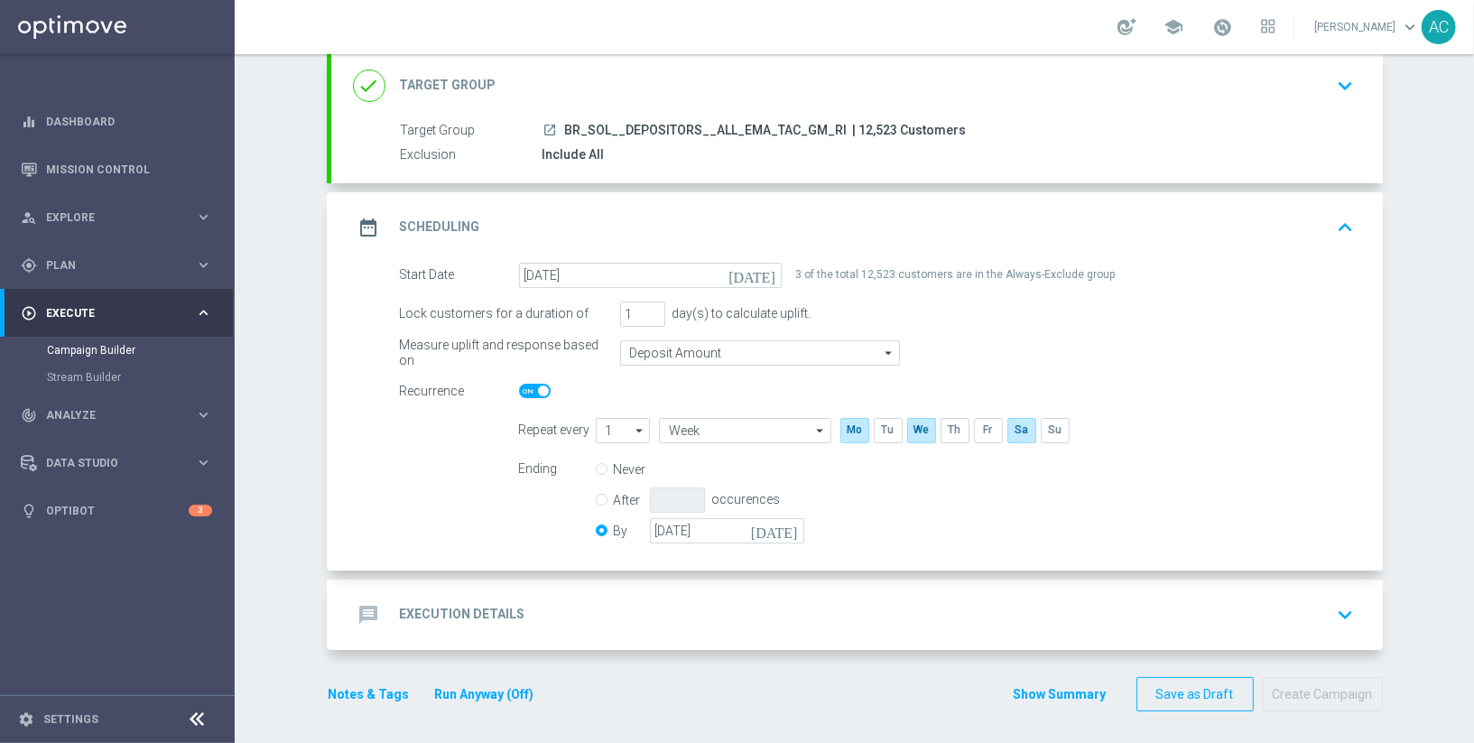
click at [545, 627] on div "message Execution Details keyboard_arrow_down" at bounding box center [856, 614] width 1051 height 70
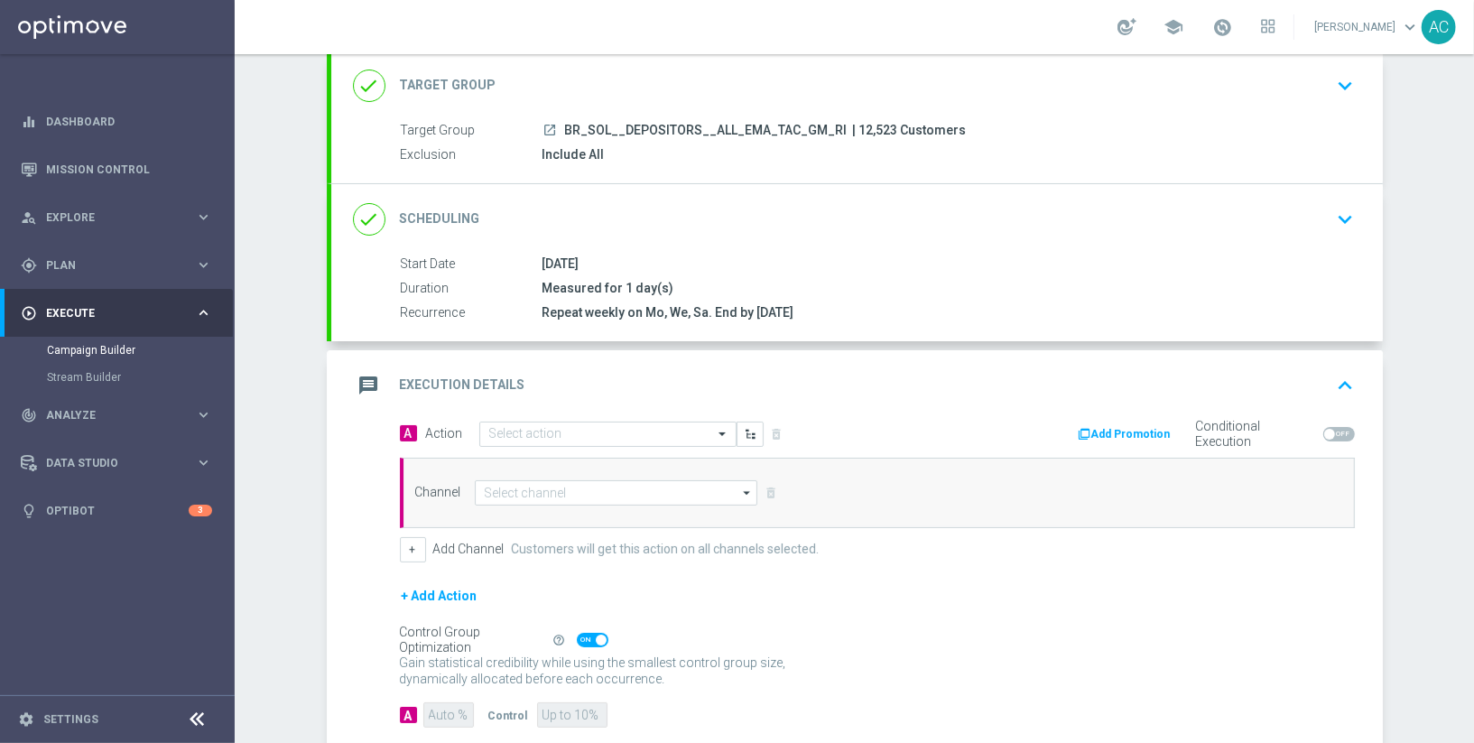
click at [967, 279] on div "Measured for 1 day(s)" at bounding box center [944, 288] width 805 height 18
click at [998, 255] on div "11 Aug 2025" at bounding box center [944, 264] width 805 height 18
click at [1000, 238] on div "done Scheduling keyboard_arrow_down" at bounding box center [856, 219] width 1051 height 70
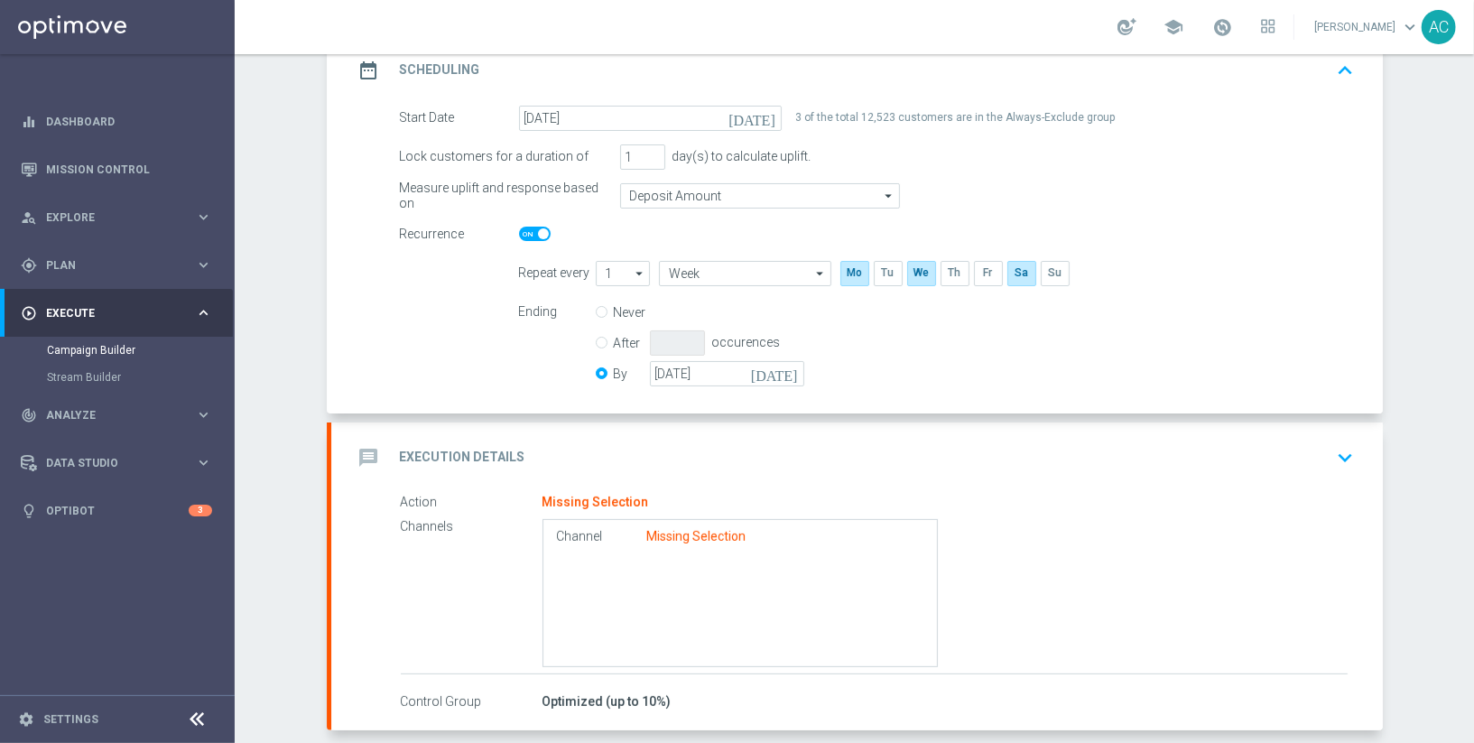
scroll to position [272, 0]
click at [638, 444] on div "message Execution Details keyboard_arrow_down" at bounding box center [857, 454] width 1008 height 34
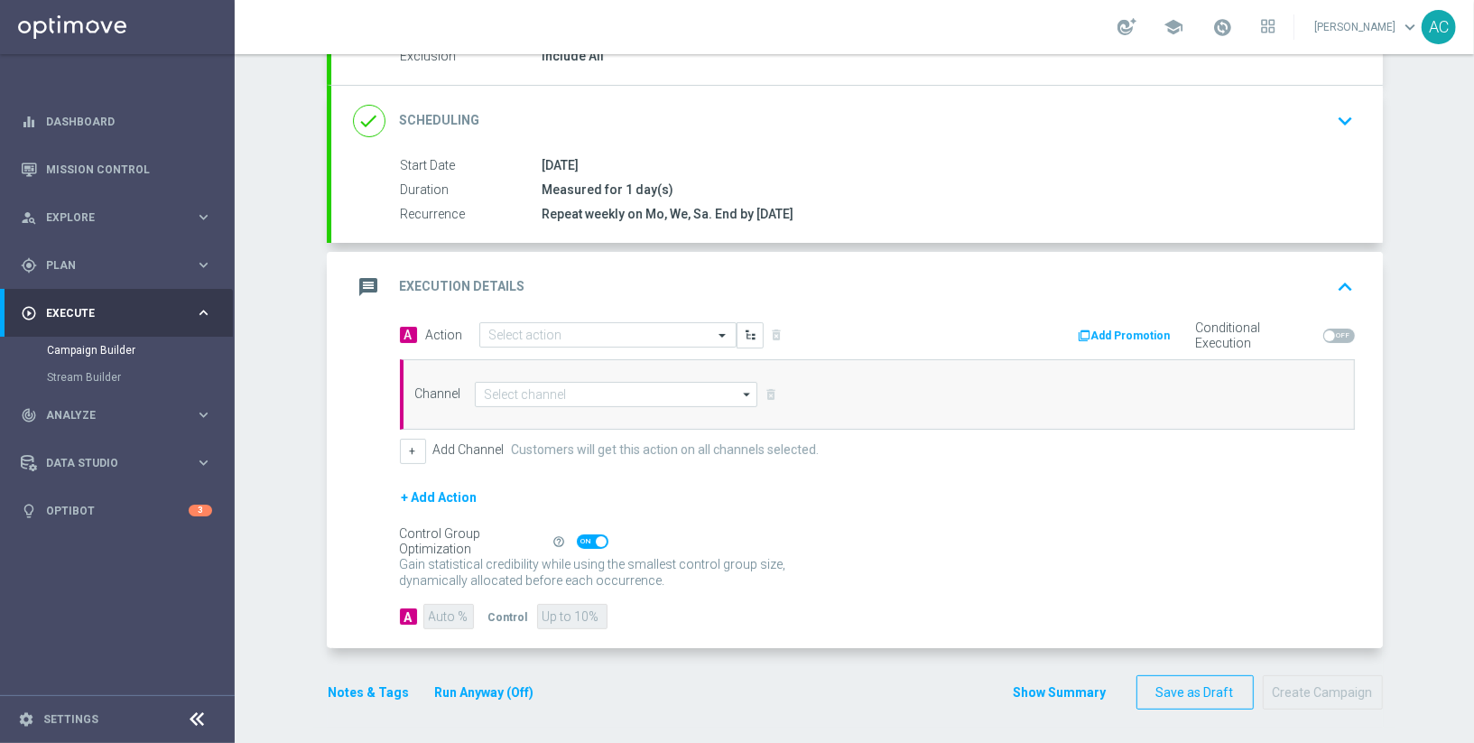
scroll to position [208, 0]
click at [575, 330] on input "text" at bounding box center [589, 337] width 201 height 15
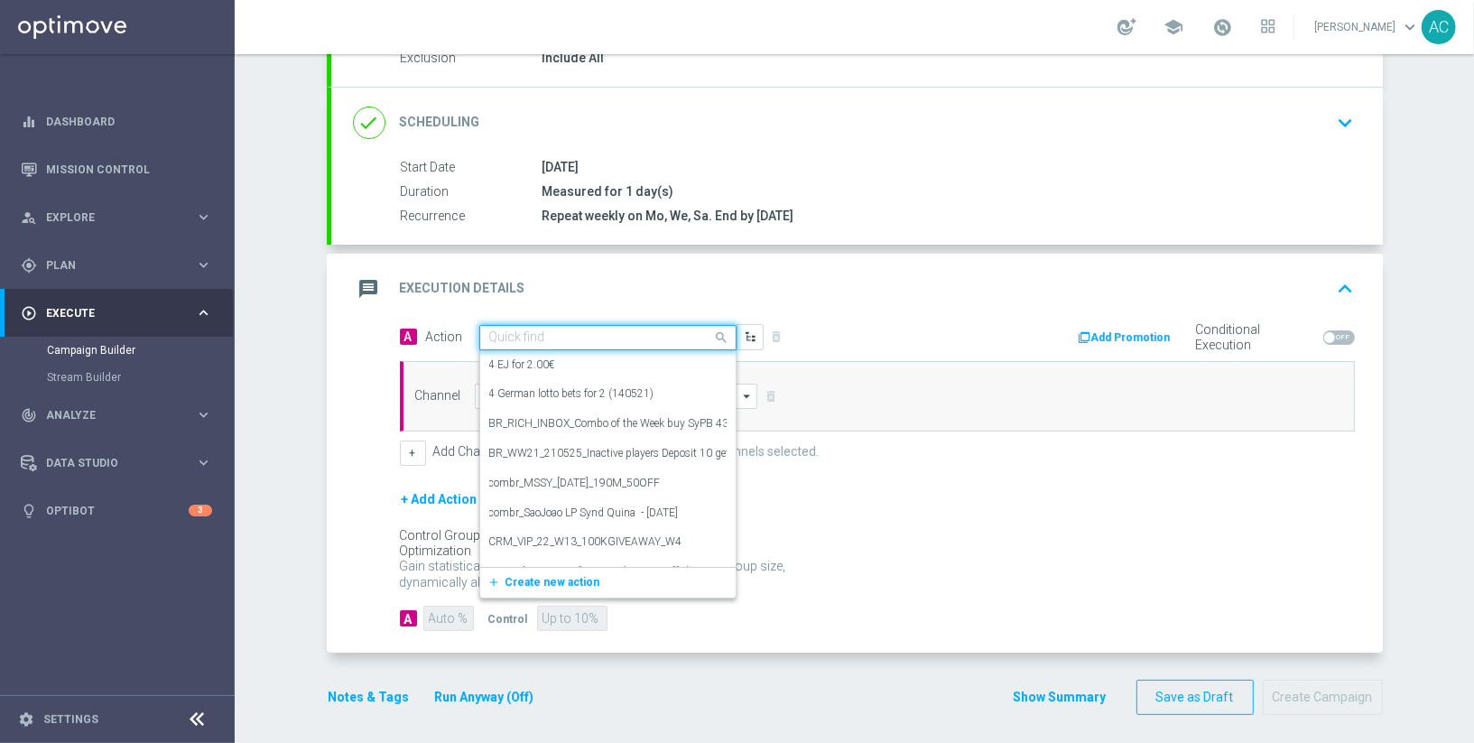
paste input "BR_CAS__LB15K_VIP_RI_TAC_GM_SOL"
type input "BR_CAS__LB15K_VIP_RI_TAC_GM_SOL"
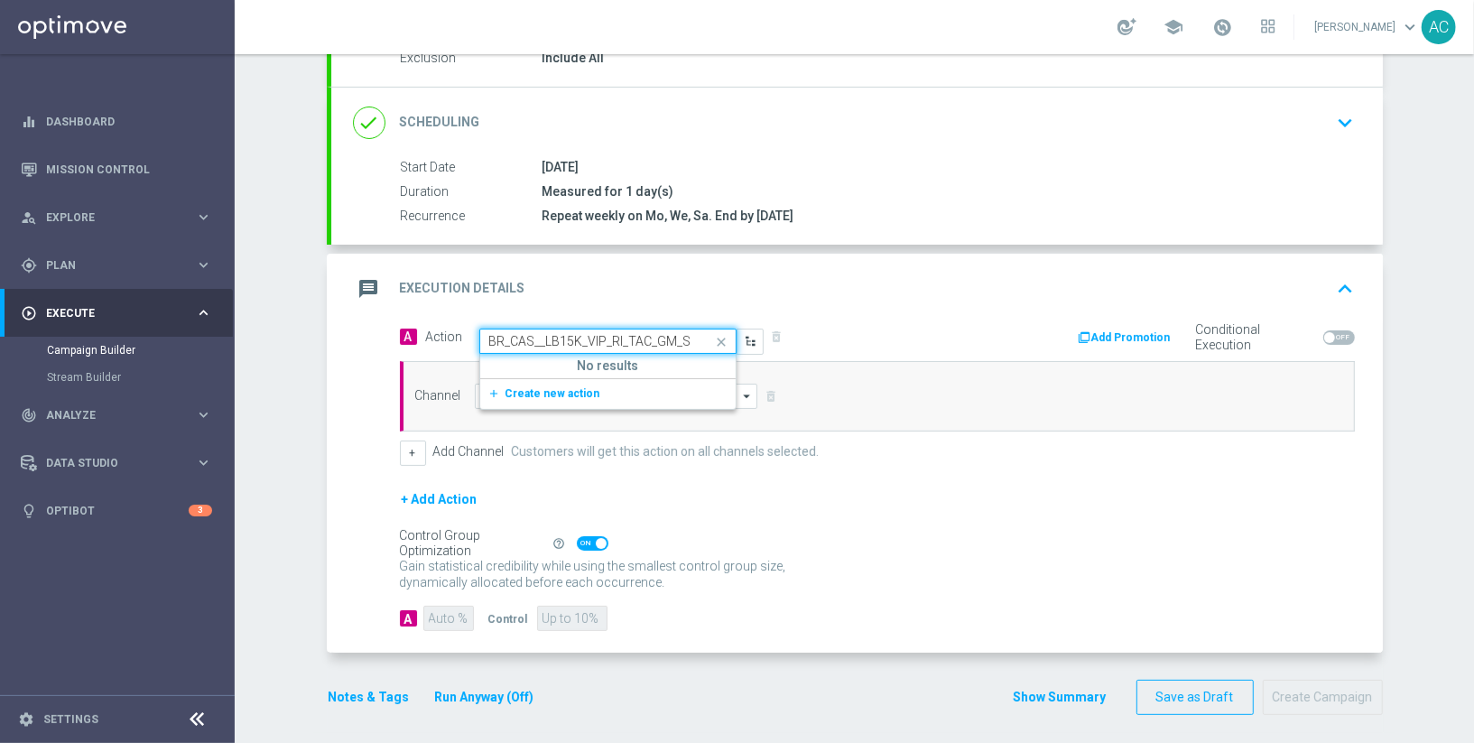
scroll to position [0, 13]
click at [547, 393] on span "Create new action" at bounding box center [552, 393] width 95 height 13
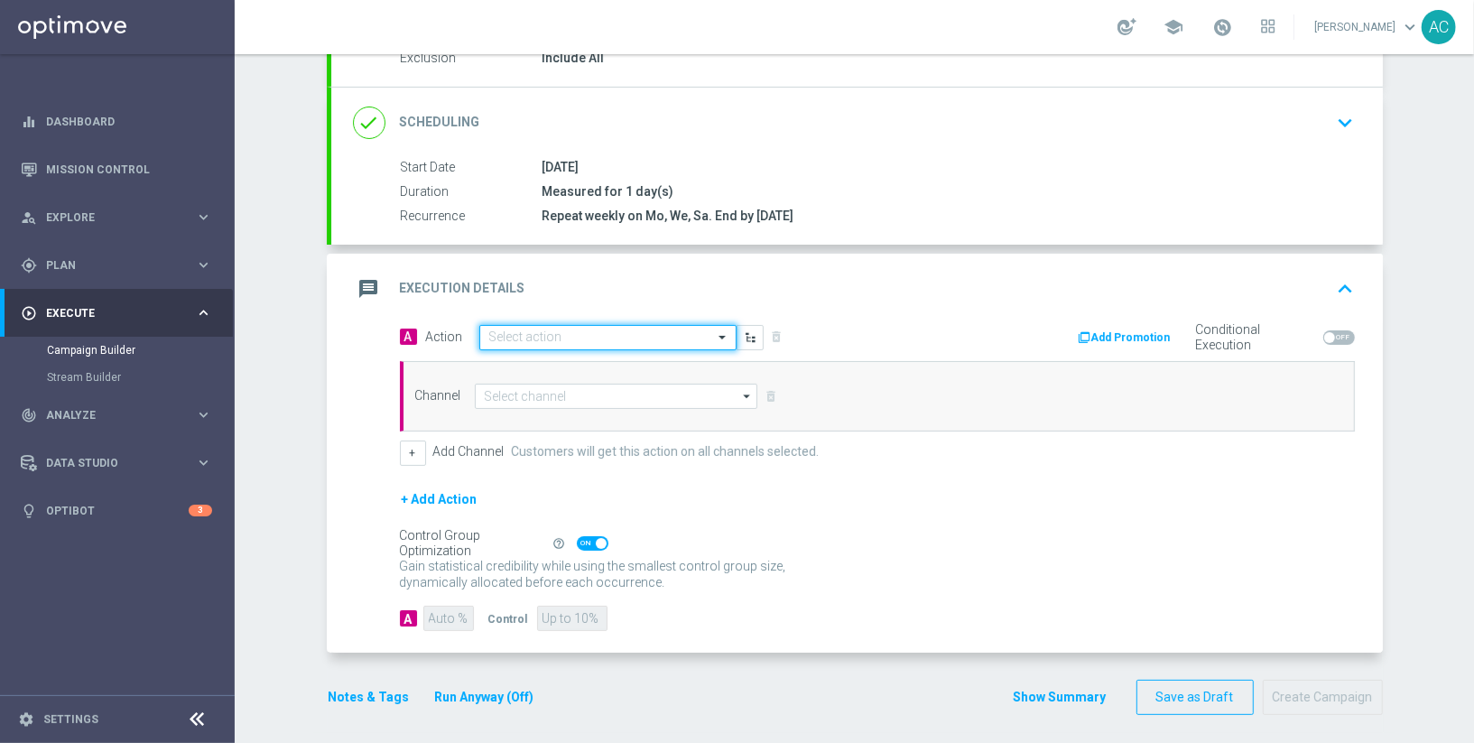
scroll to position [0, 0]
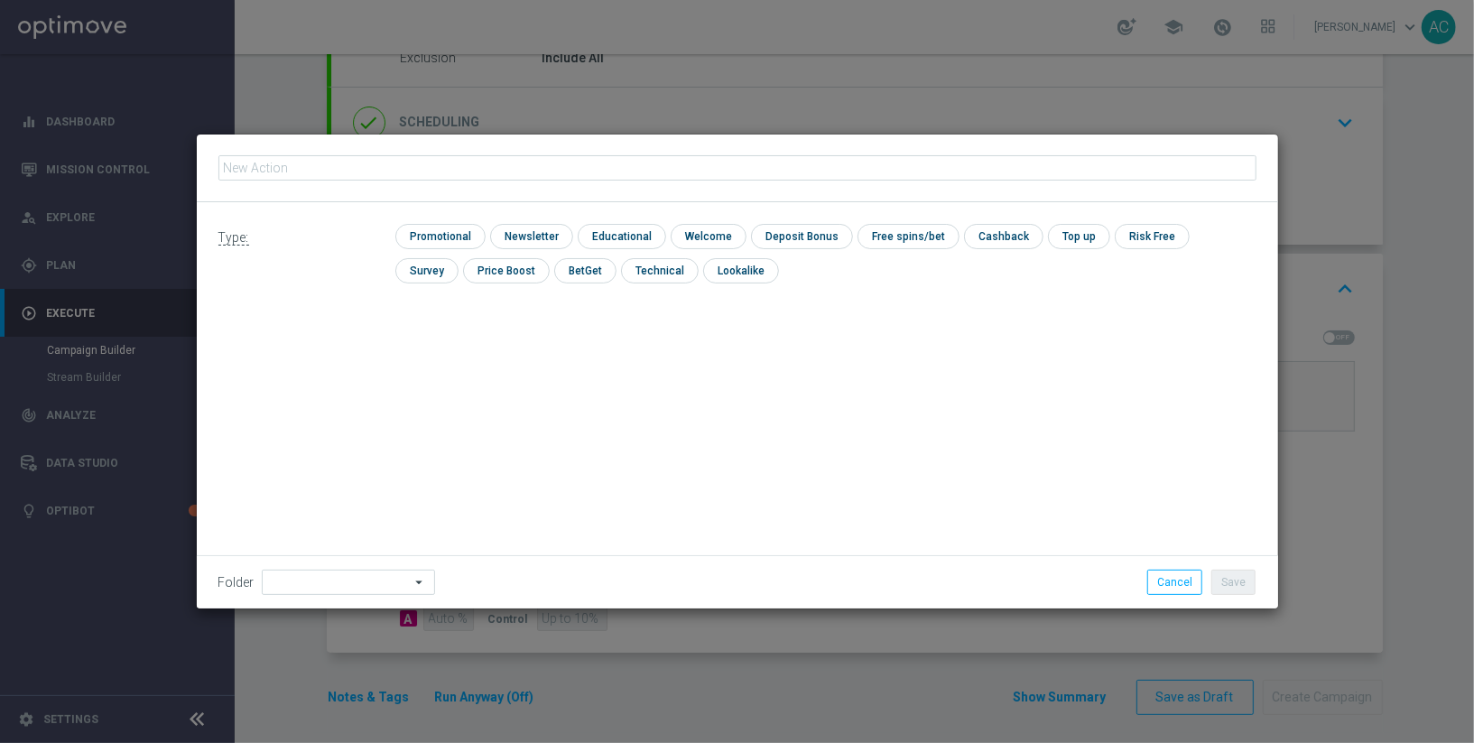
type input "BR_CAS__LB15K_VIP_RI_TAC_GM_SOL"
click at [441, 236] on input "checkbox" at bounding box center [438, 236] width 86 height 24
checkbox input "true"
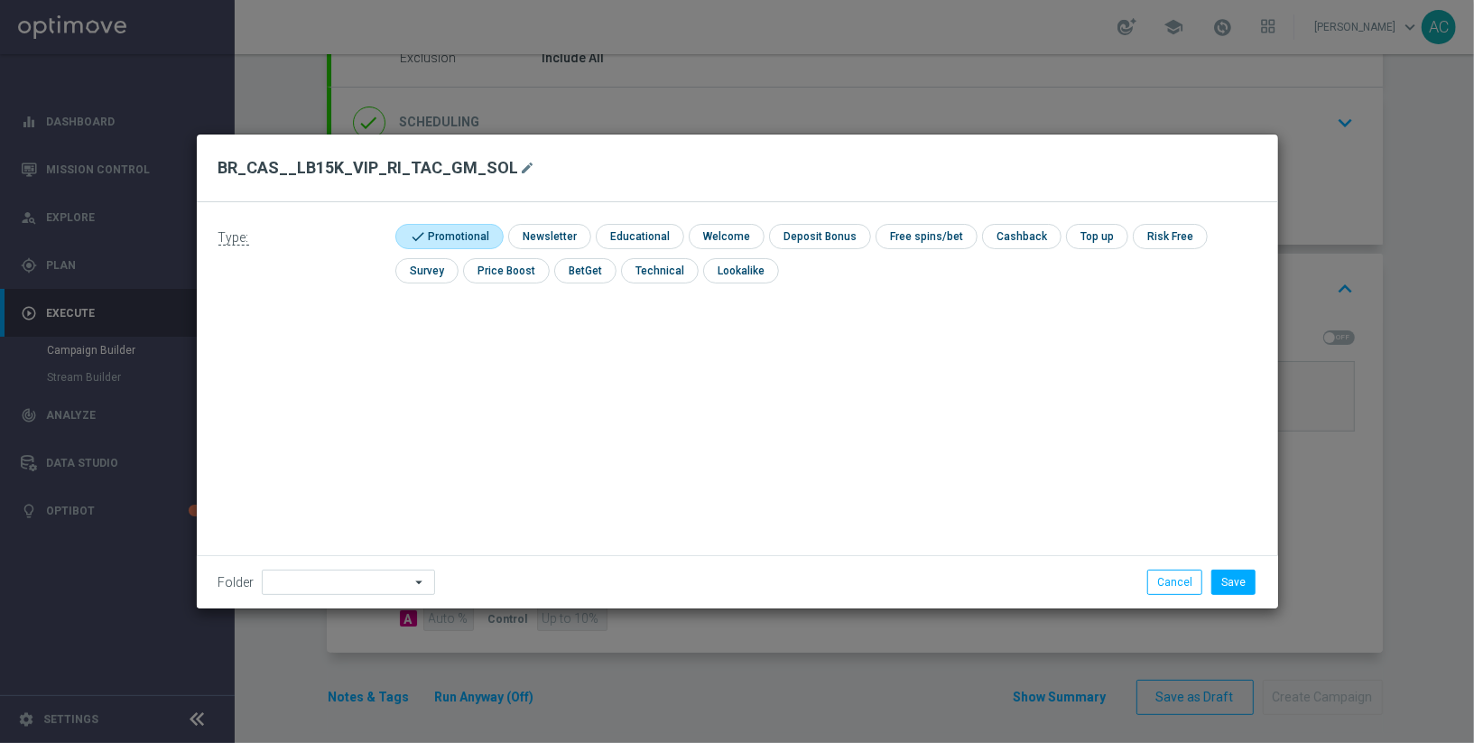
click at [1253, 596] on div "Folder arrow_drop_down Show Selected 0 of 396 *Lottoland CRM*" at bounding box center [737, 581] width 1081 height 53
click at [1250, 586] on button "Save" at bounding box center [1233, 581] width 44 height 25
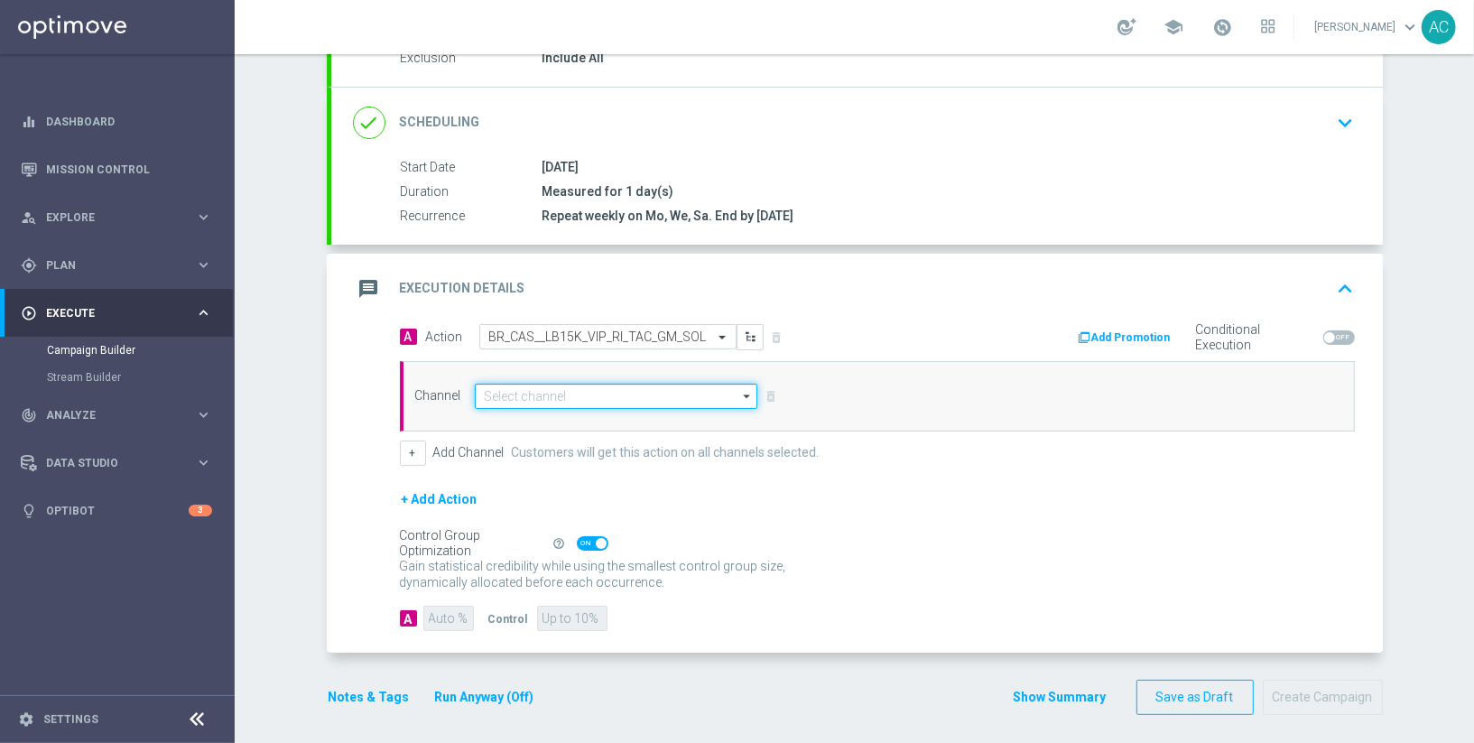
click at [602, 392] on input at bounding box center [616, 396] width 283 height 25
type input "r"
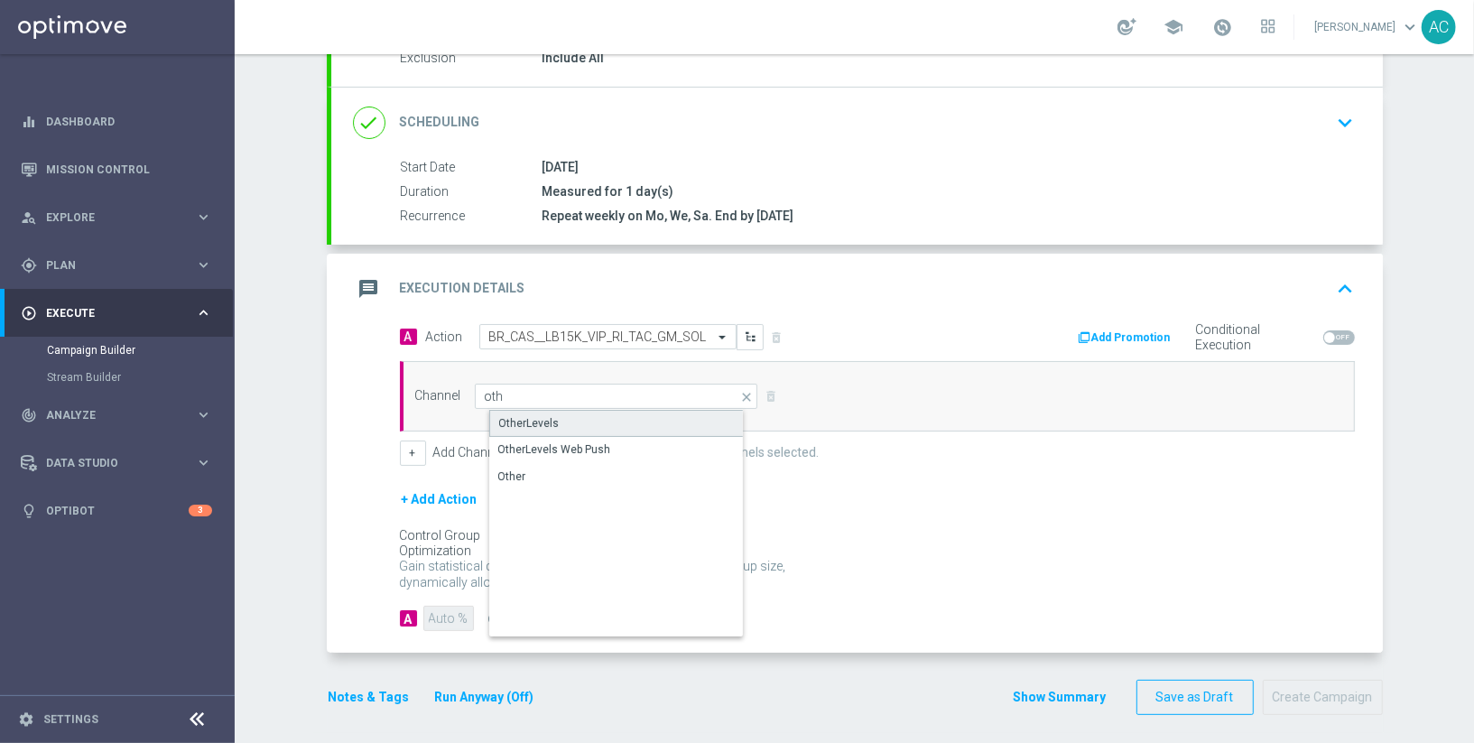
click at [579, 421] on div "OtherLevels" at bounding box center [631, 423] width 285 height 27
type input "OtherLevels"
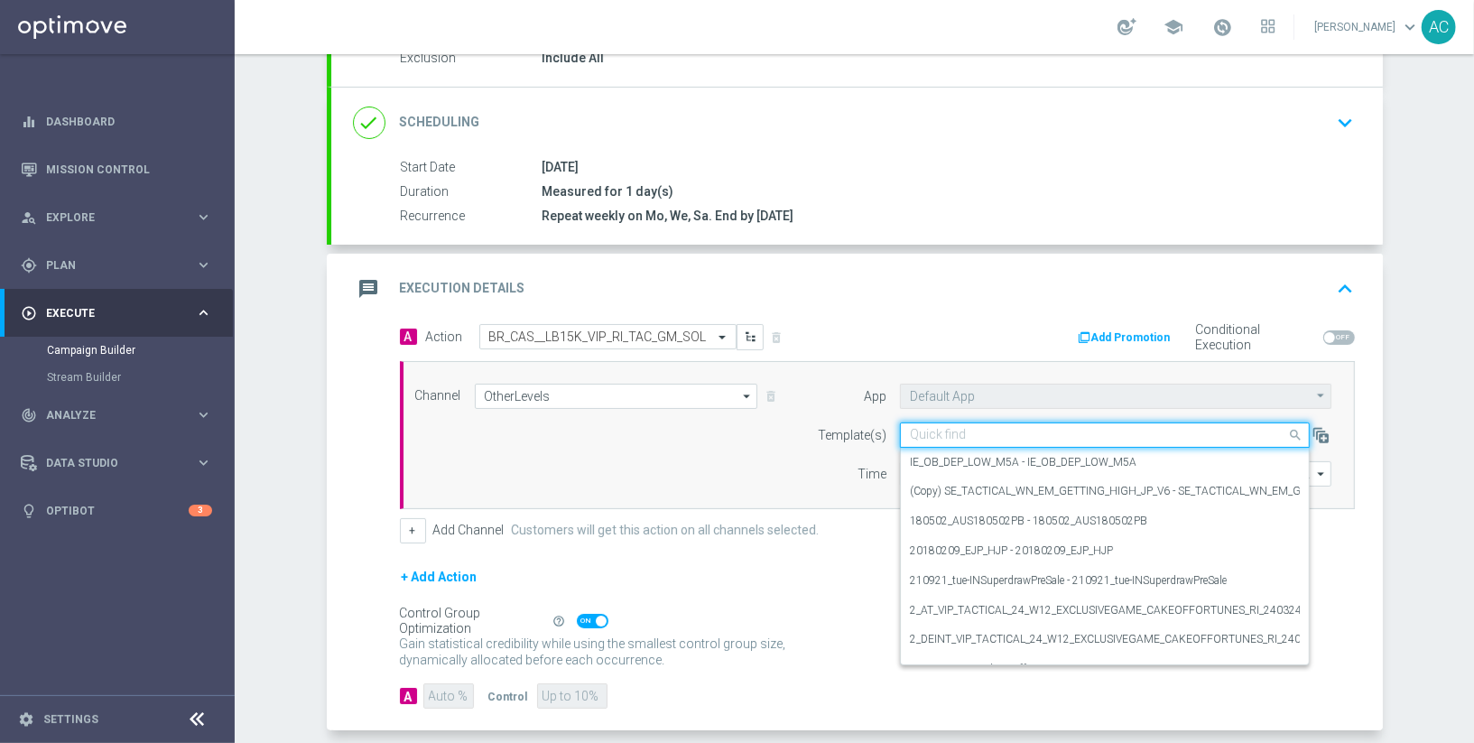
click at [989, 432] on input "text" at bounding box center [1087, 435] width 354 height 15
paste input "BR_CAS__LB15K_VIP_RI_TAC_GM_SOL"
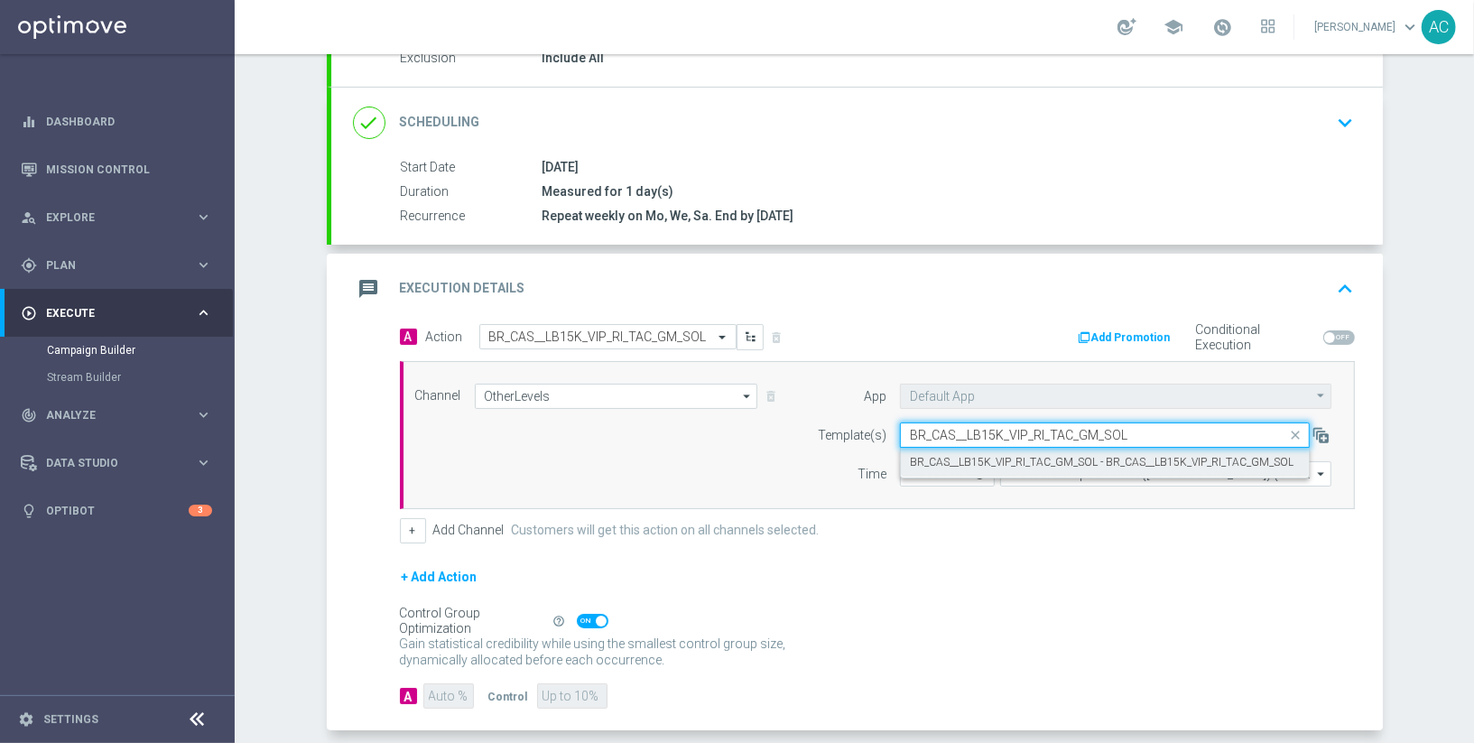
click at [996, 457] on label "BR_CAS__LB15K_VIP_RI_TAC_GM_SOL - BR_CAS__LB15K_VIP_RI_TAC_GM_SOL" at bounding box center [1102, 462] width 384 height 15
type input "BR_CAS__LB15K_VIP_RI_TAC_GM_SOL"
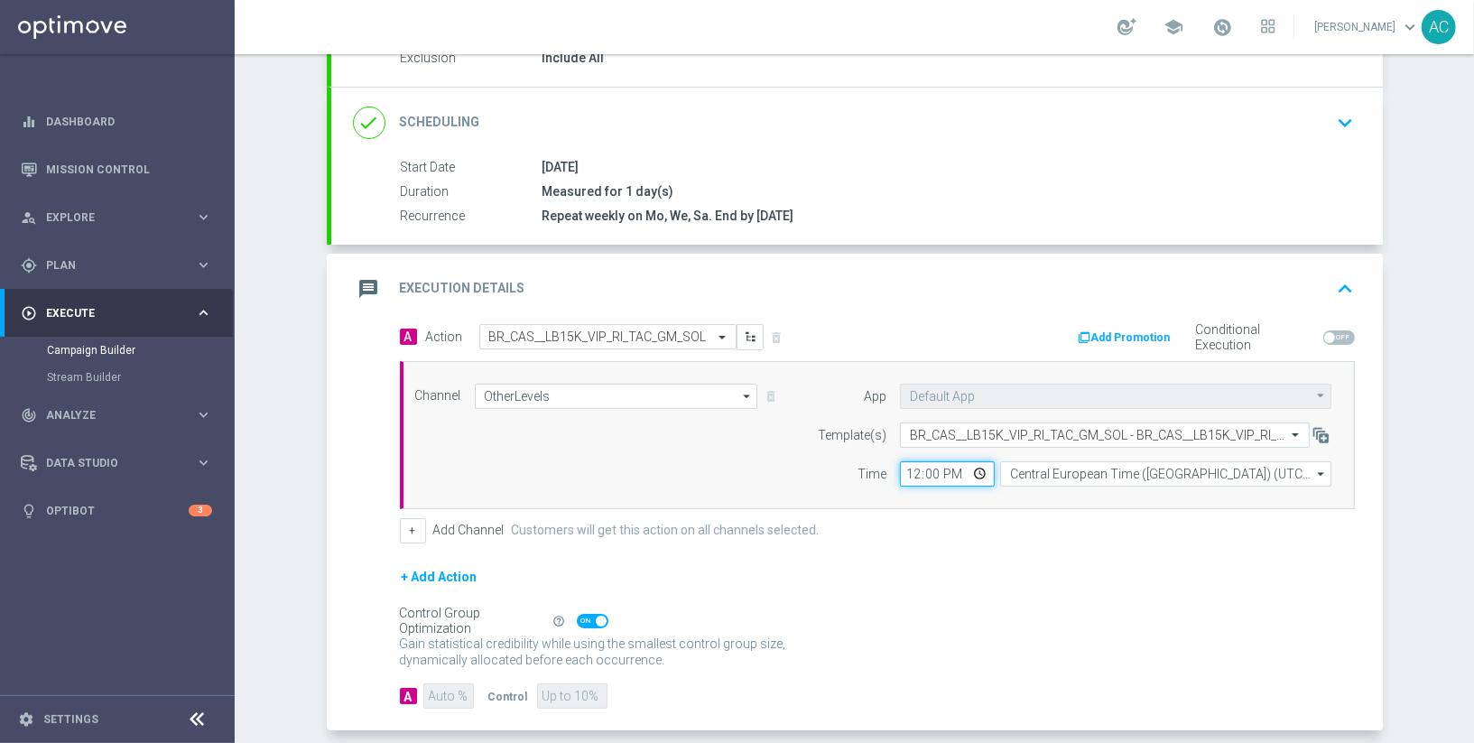
click at [912, 474] on input "12:00" at bounding box center [947, 473] width 95 height 25
type input "13:00"
click at [1101, 461] on input "Central European Time (Budapest) (UTC +02:00)" at bounding box center [1165, 473] width 331 height 25
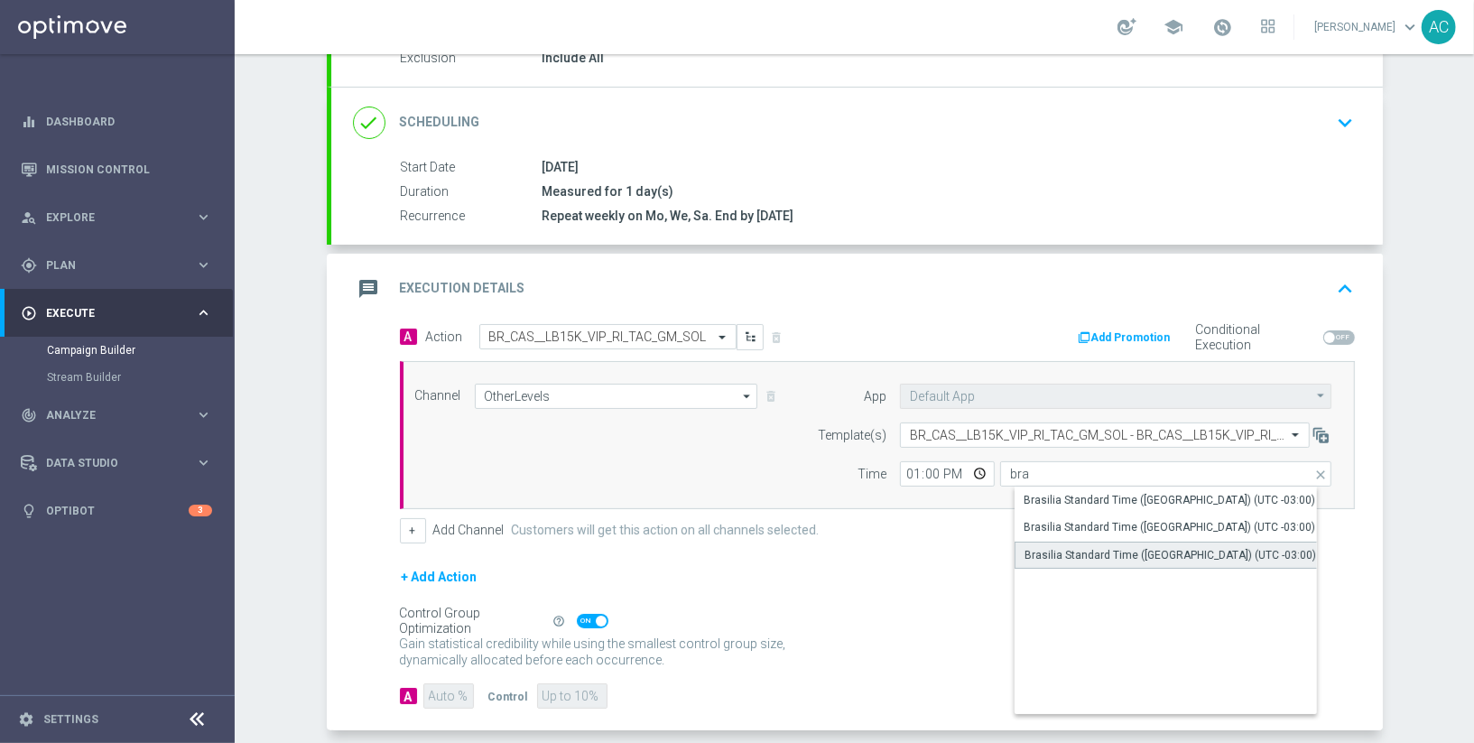
click at [1153, 547] on div "Brasilia Standard Time (Sao Paulo) (UTC -03:00)" at bounding box center [1170, 555] width 292 height 16
type input "Brasilia Standard Time (Sao Paulo) (UTC -03:00)"
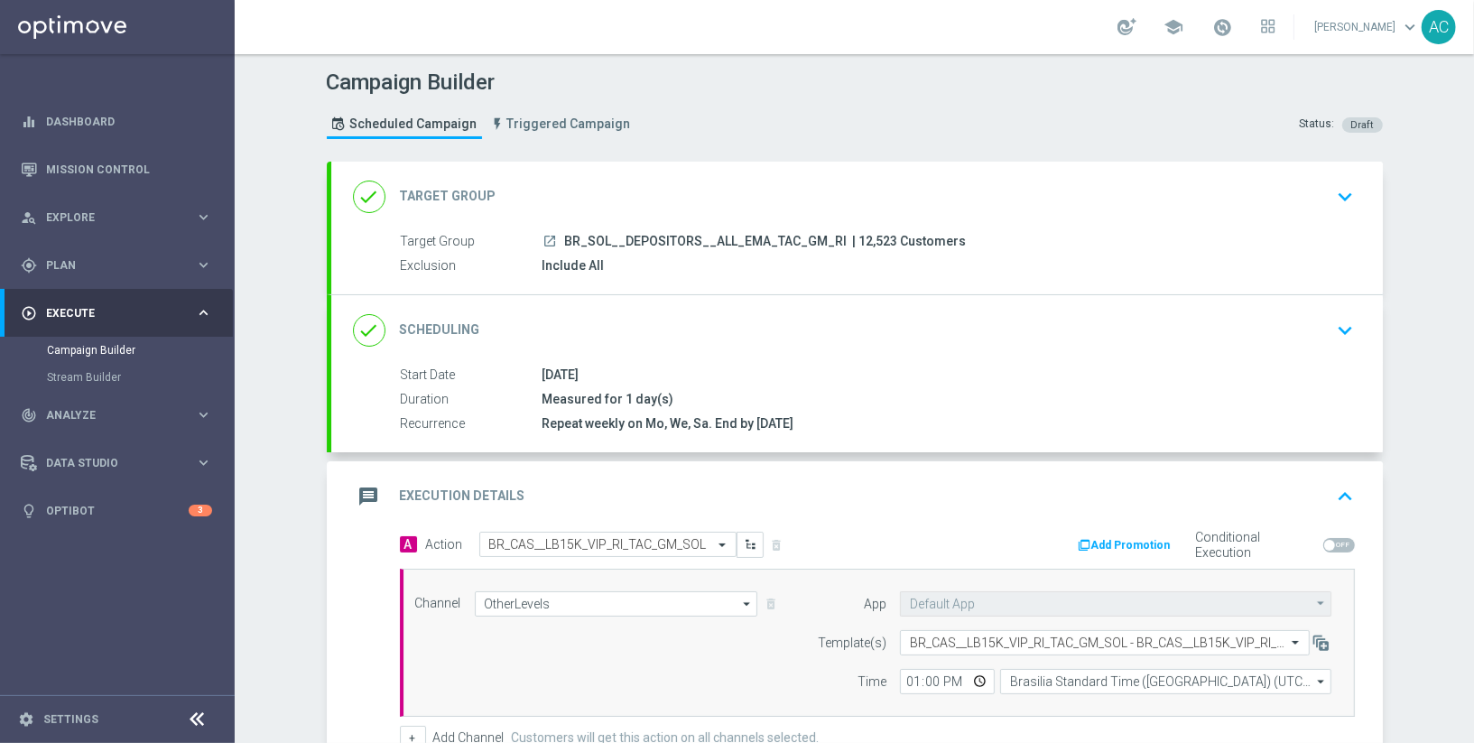
click at [1188, 348] on div "done Scheduling keyboard_arrow_down" at bounding box center [856, 330] width 1051 height 70
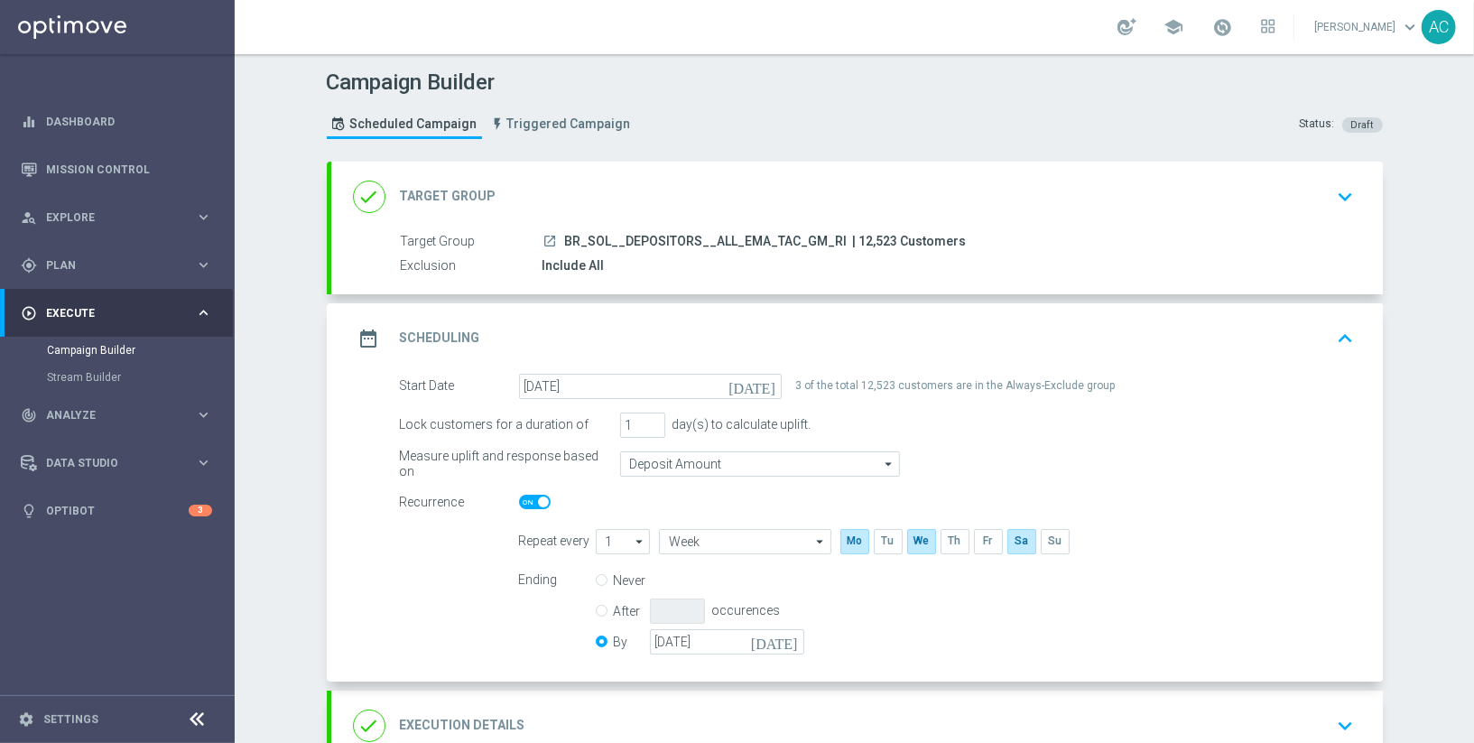
click at [1275, 338] on div "date_range Scheduling keyboard_arrow_up" at bounding box center [857, 338] width 1008 height 34
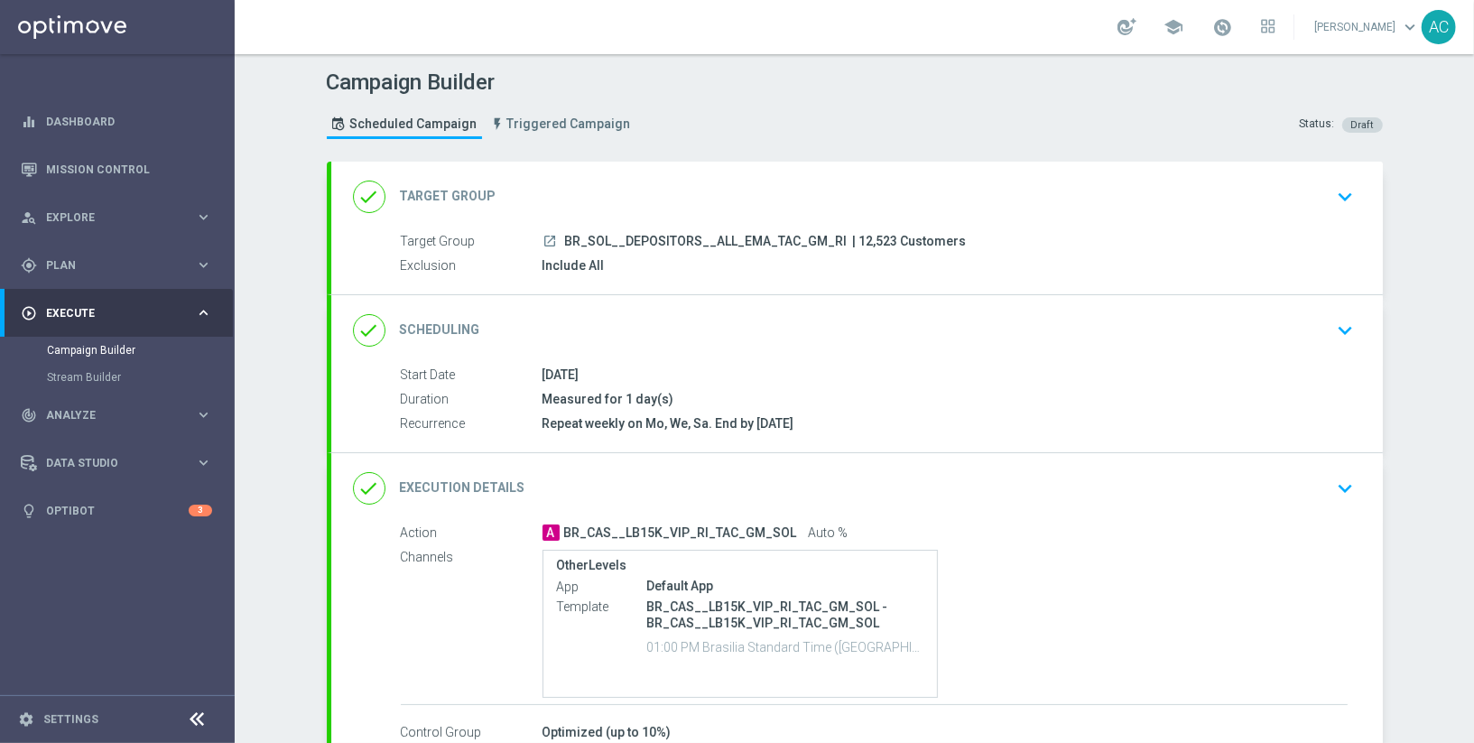
scroll to position [110, 0]
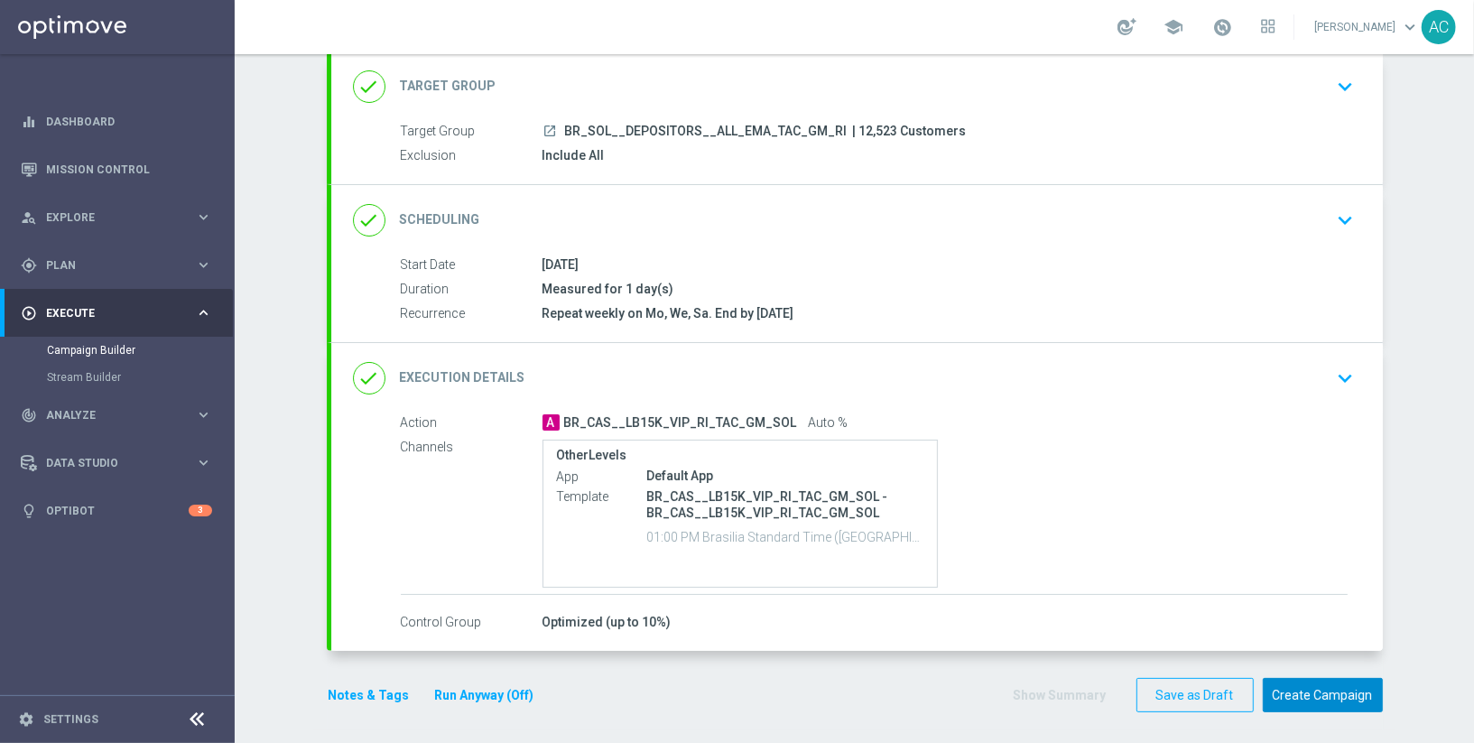
click at [1319, 699] on button "Create Campaign" at bounding box center [1323, 695] width 120 height 35
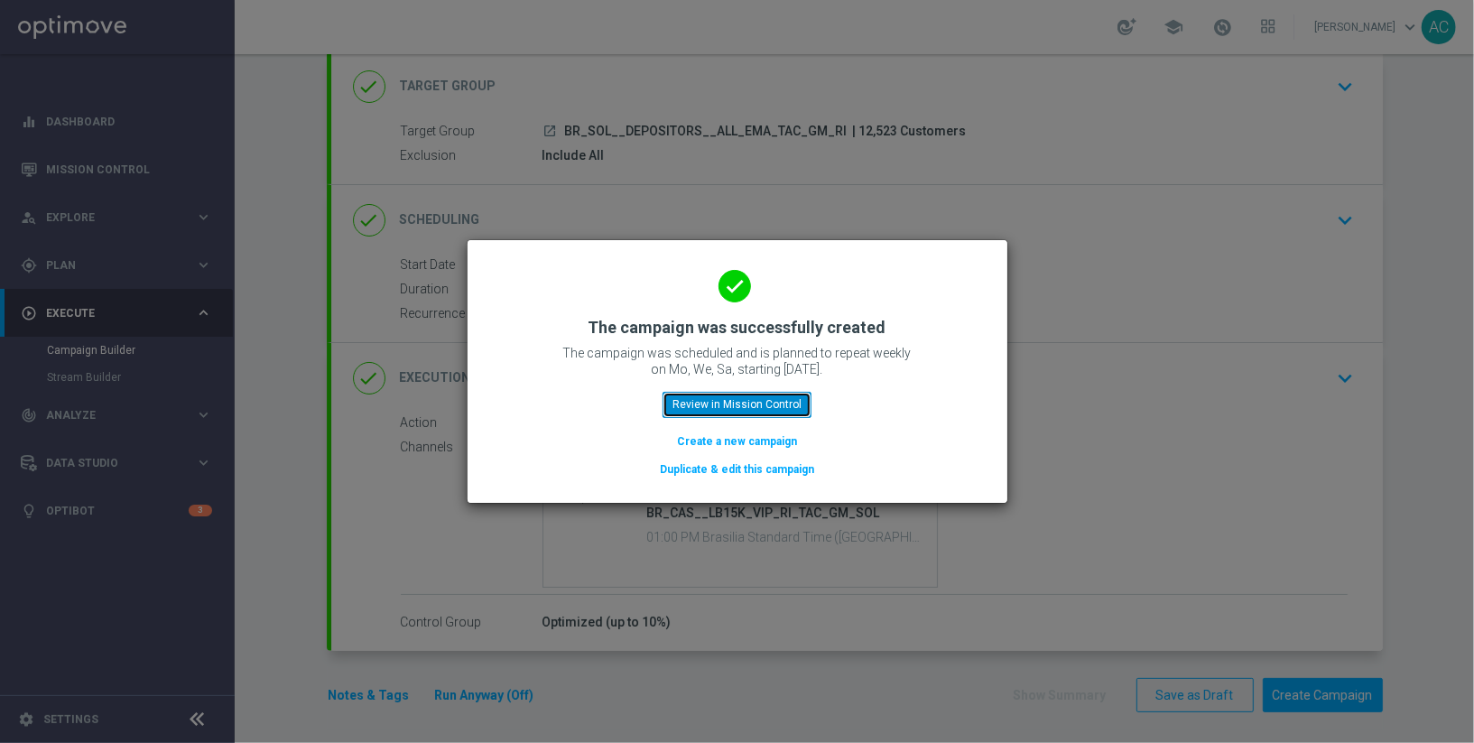
click at [734, 399] on button "Review in Mission Control" at bounding box center [736, 404] width 149 height 25
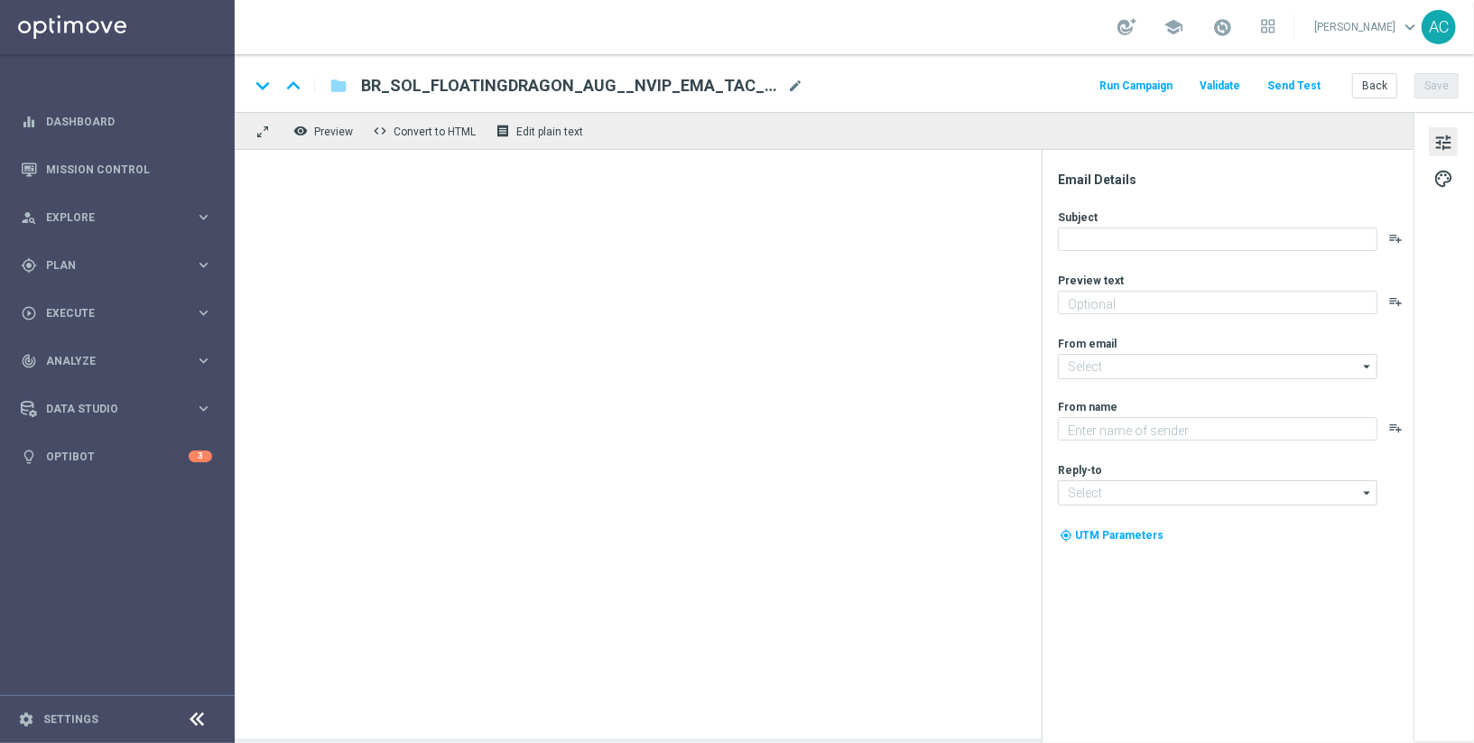
type textarea "Garanta rodadas extras e muita diversão!"
type textarea "Sorte Online [PERSON_NAME]"
type input "[EMAIL_ADDRESS][DOMAIN_NAME]"
